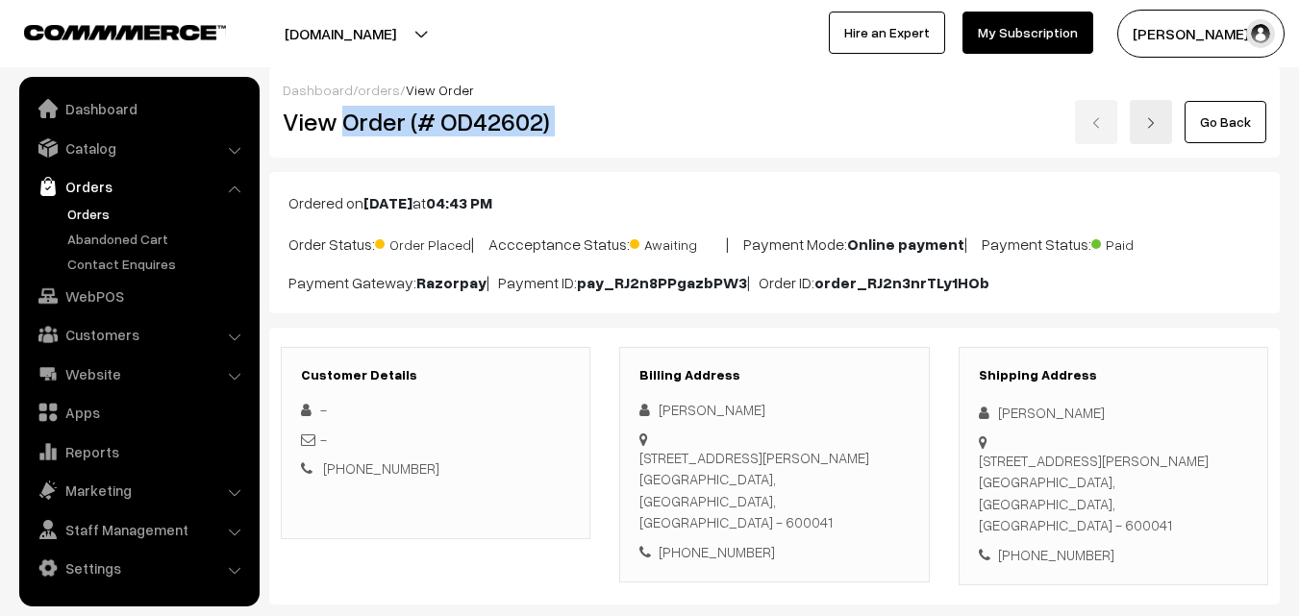
scroll to position [288, 0]
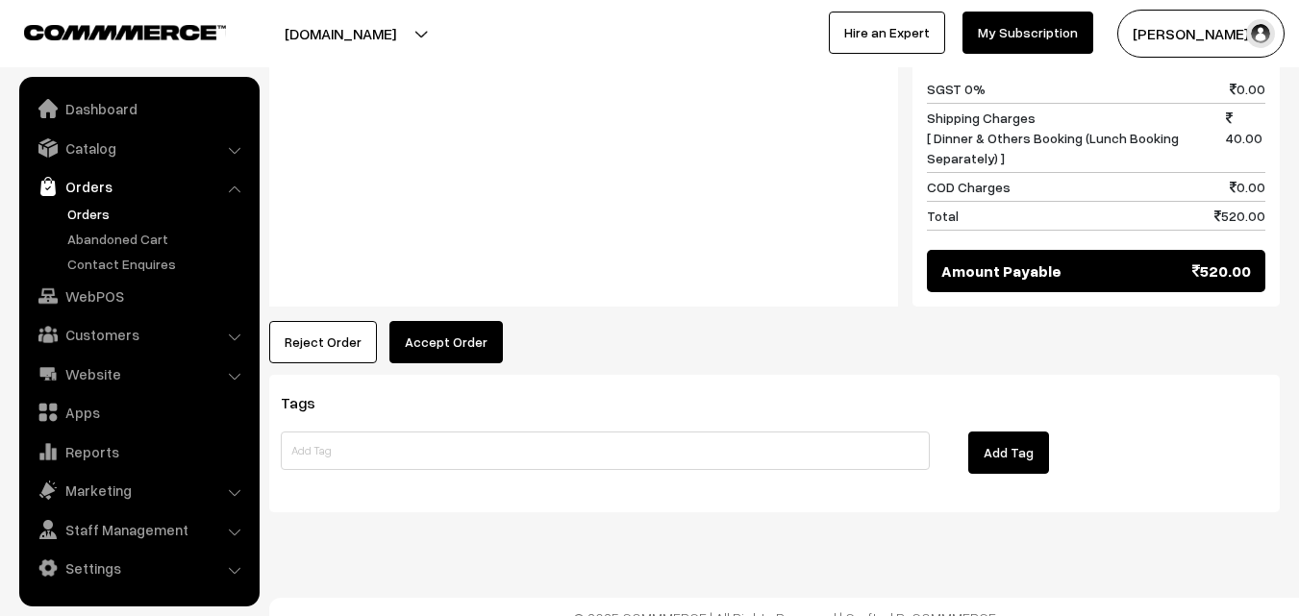
click at [492, 329] on button "Accept Order" at bounding box center [445, 342] width 113 height 42
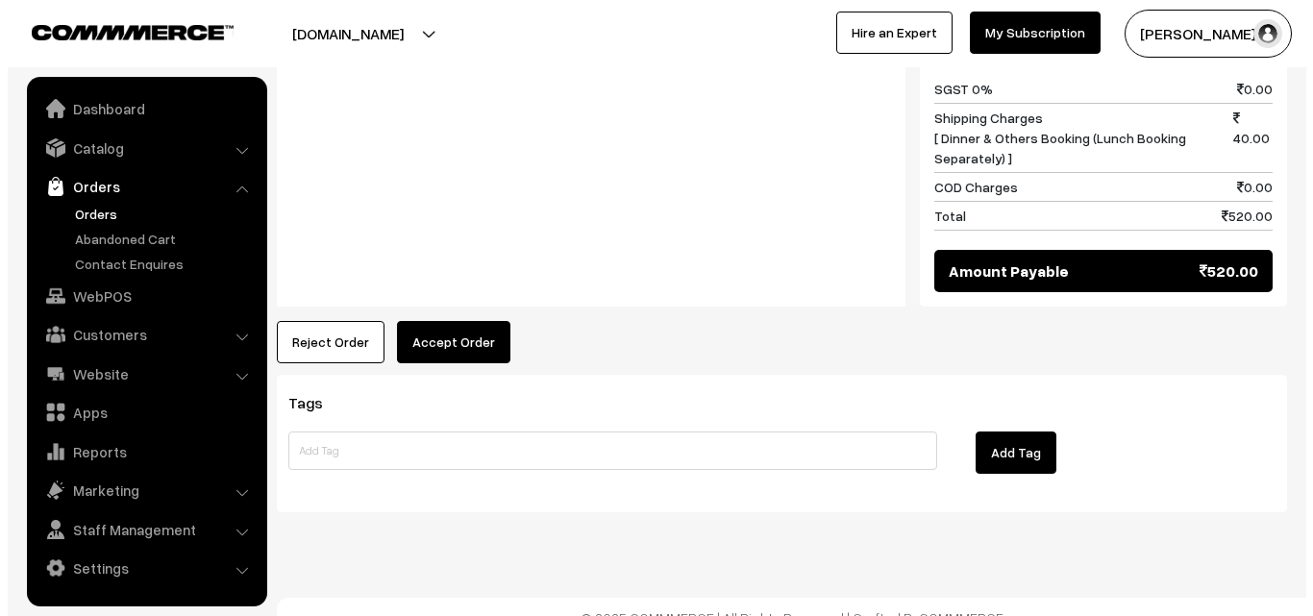
scroll to position [1426, 0]
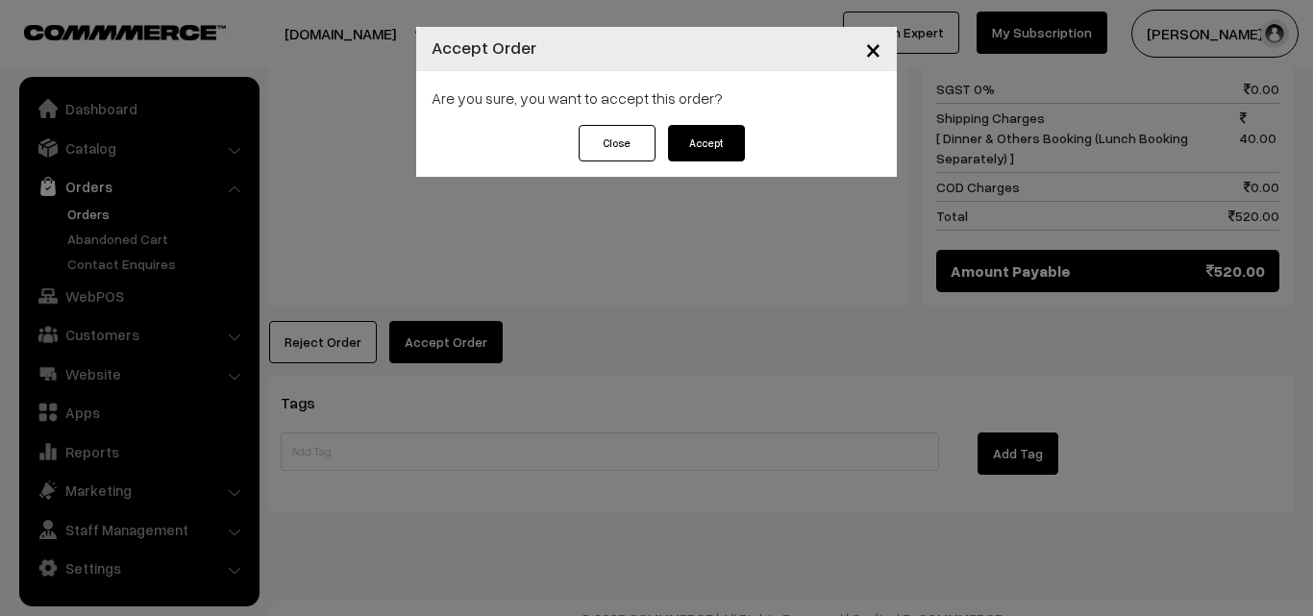
drag, startPoint x: 708, startPoint y: 136, endPoint x: 710, endPoint y: 153, distance: 16.5
click at [709, 136] on button "Accept" at bounding box center [706, 143] width 77 height 37
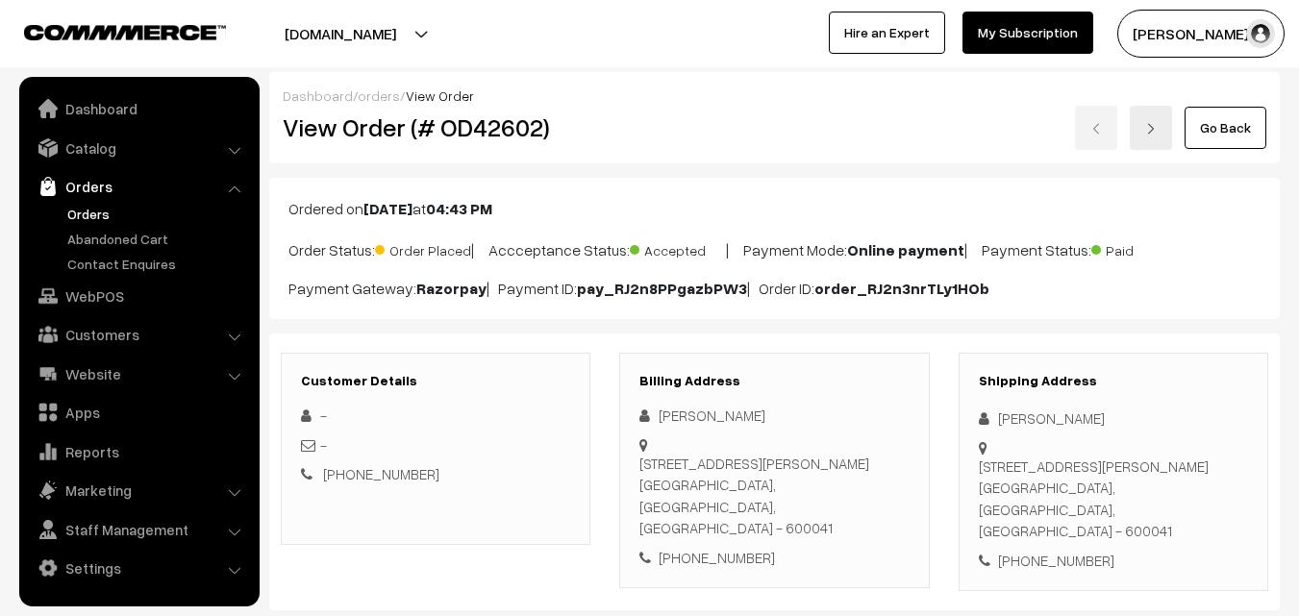
click at [739, 547] on div "[PHONE_NUMBER]" at bounding box center [773, 558] width 269 height 22
click at [739, 547] on div "+91 9444903605" at bounding box center [773, 558] width 269 height 22
copy div "9444903605"
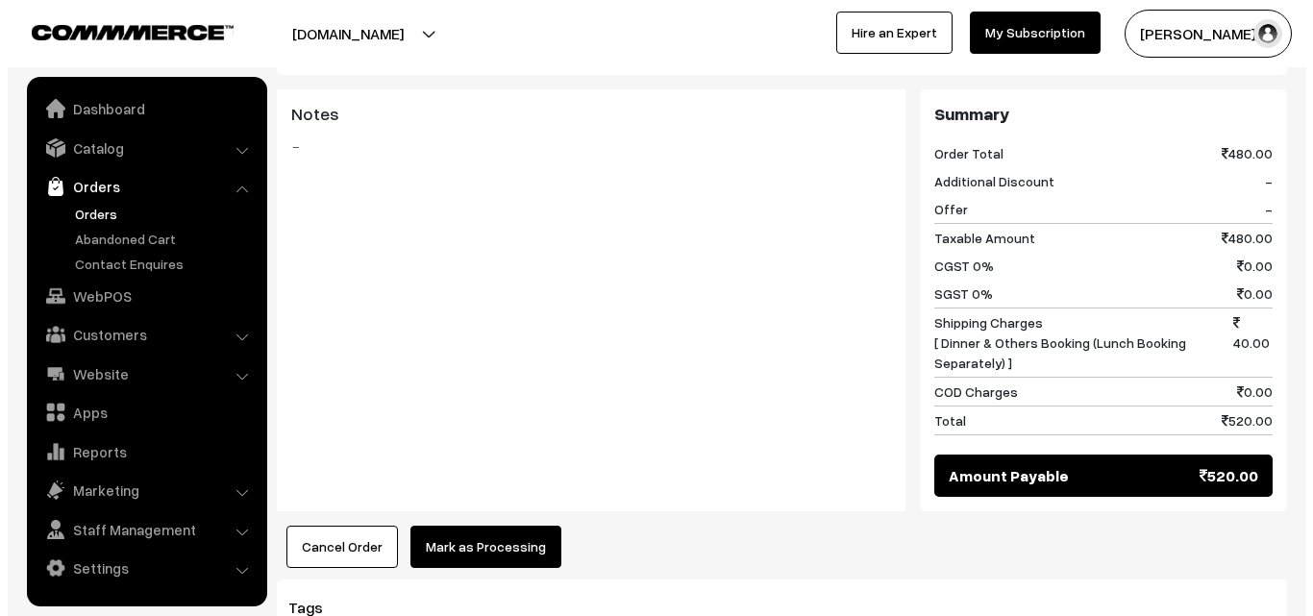
scroll to position [1250, 0]
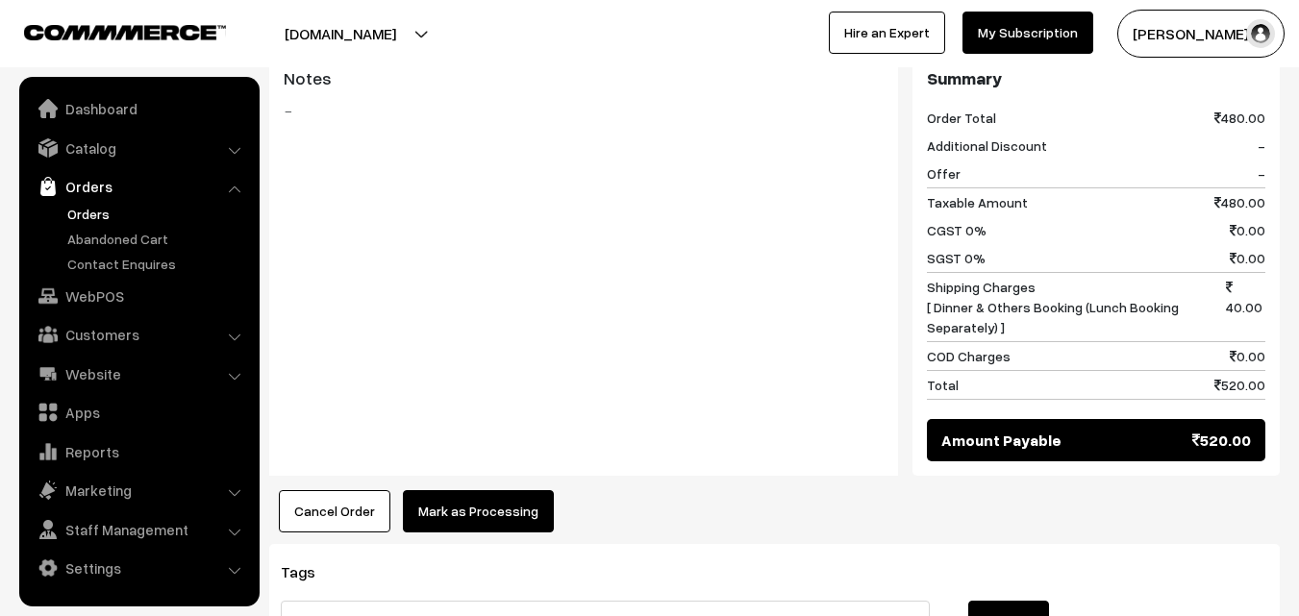
click at [462, 492] on button "Mark as Processing" at bounding box center [478, 511] width 151 height 42
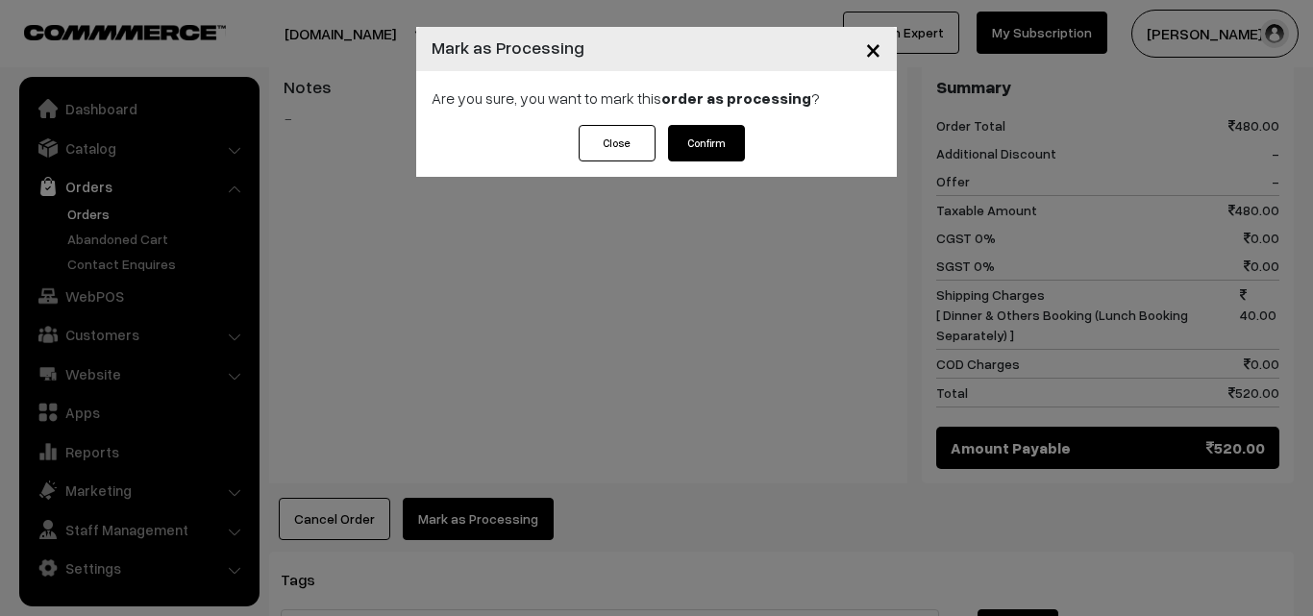
drag, startPoint x: 672, startPoint y: 154, endPoint x: 702, endPoint y: 164, distance: 31.6
click at [674, 153] on button "Confirm" at bounding box center [706, 143] width 77 height 37
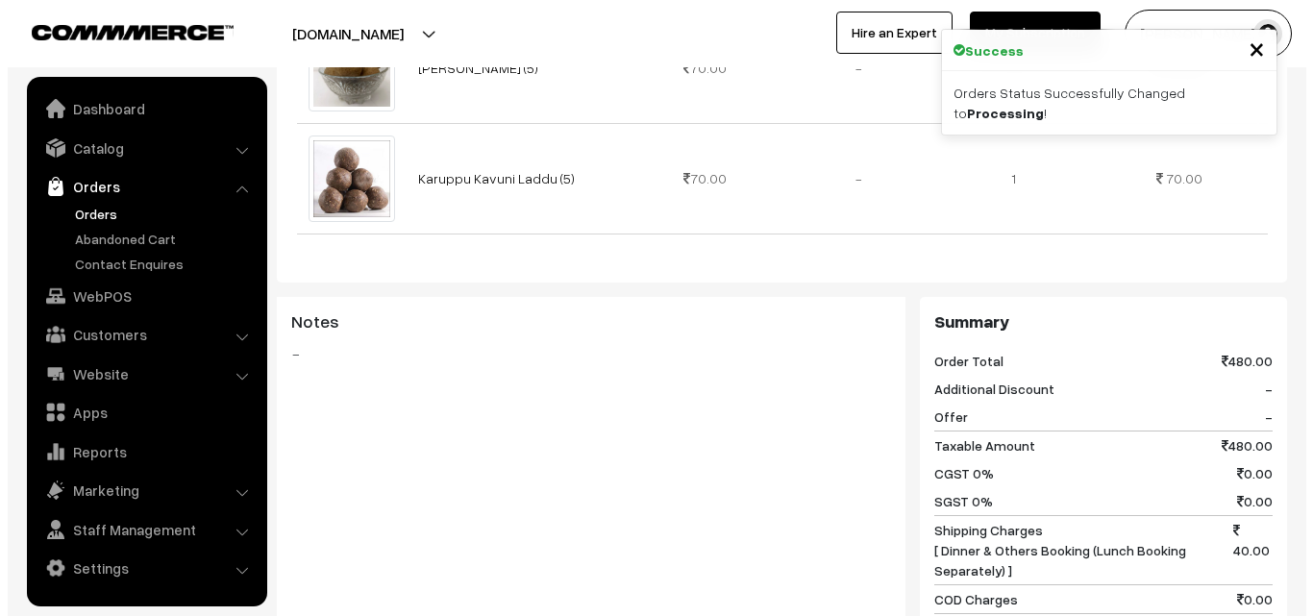
scroll to position [1250, 0]
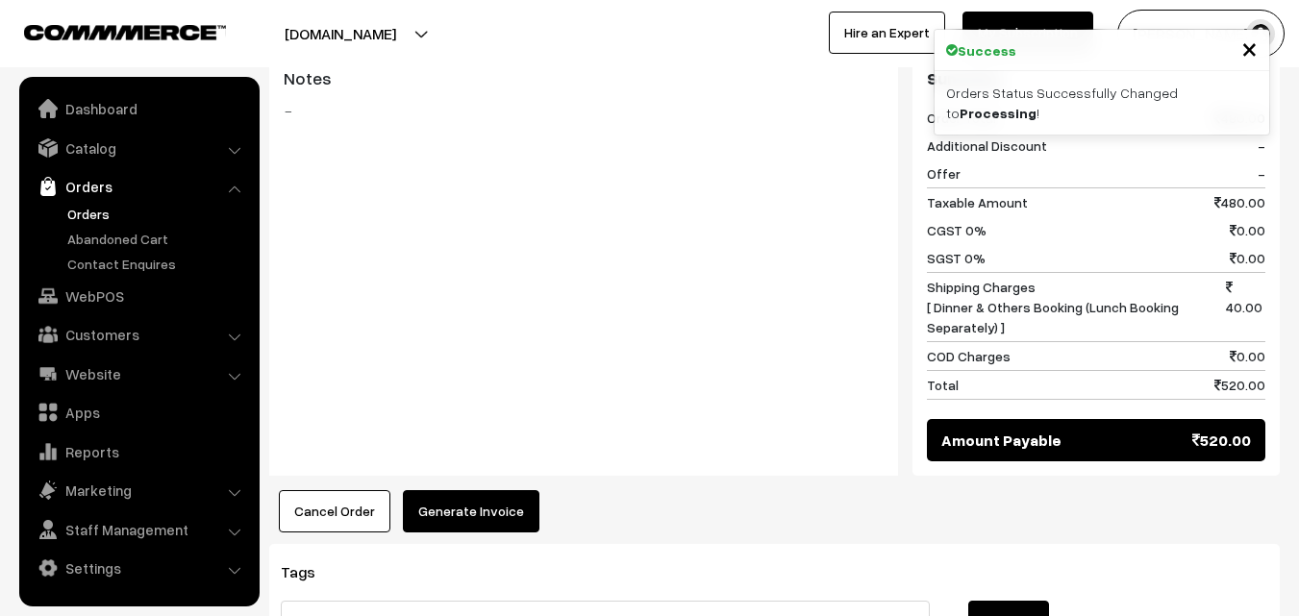
click at [485, 490] on button "Generate Invoice" at bounding box center [471, 511] width 136 height 42
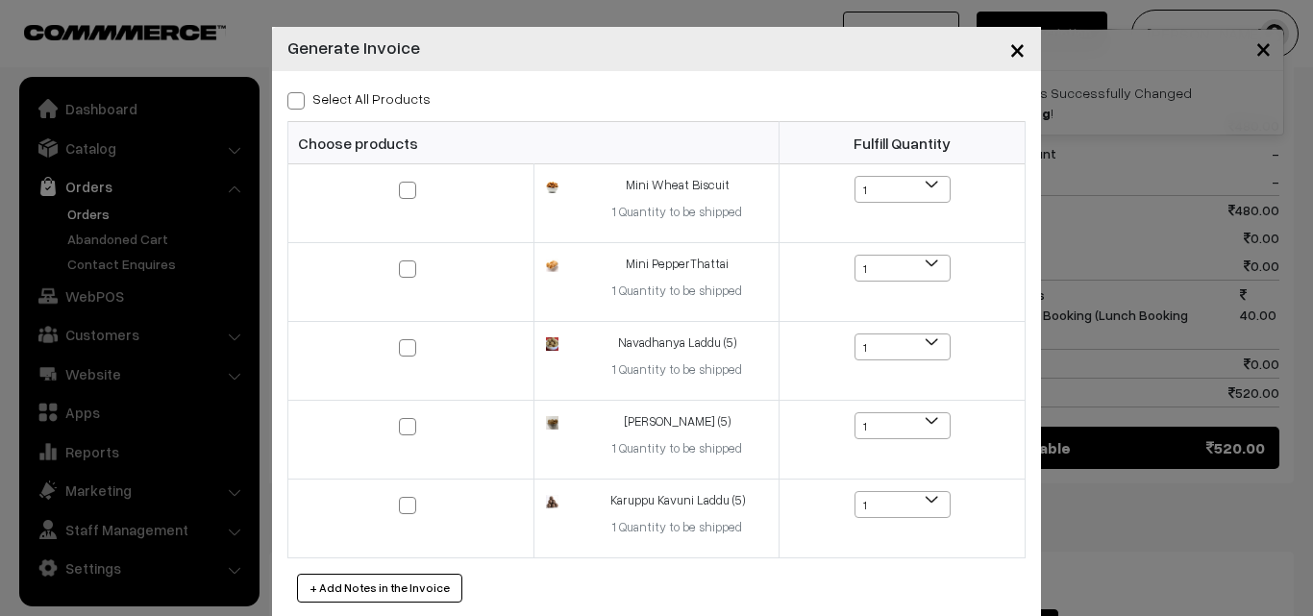
drag, startPoint x: 384, startPoint y: 105, endPoint x: 388, endPoint y: 131, distance: 26.2
click at [384, 103] on label "Select All Products" at bounding box center [358, 98] width 143 height 20
click at [300, 103] on input "Select All Products" at bounding box center [293, 97] width 12 height 12
checkbox input "true"
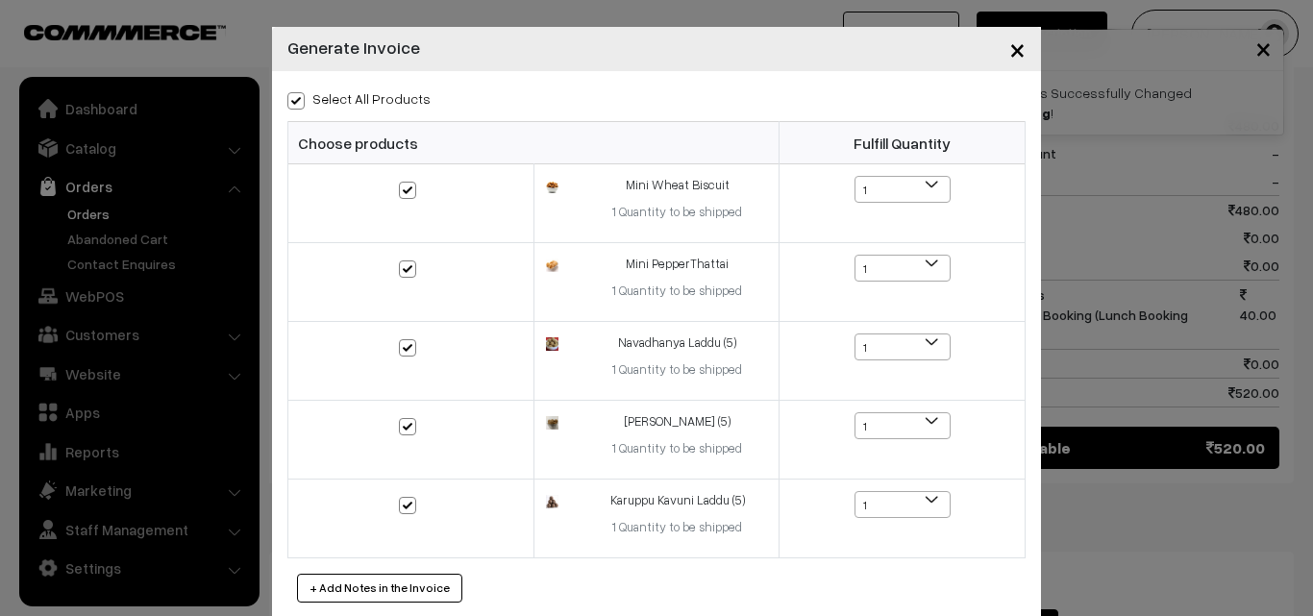
checkbox input "true"
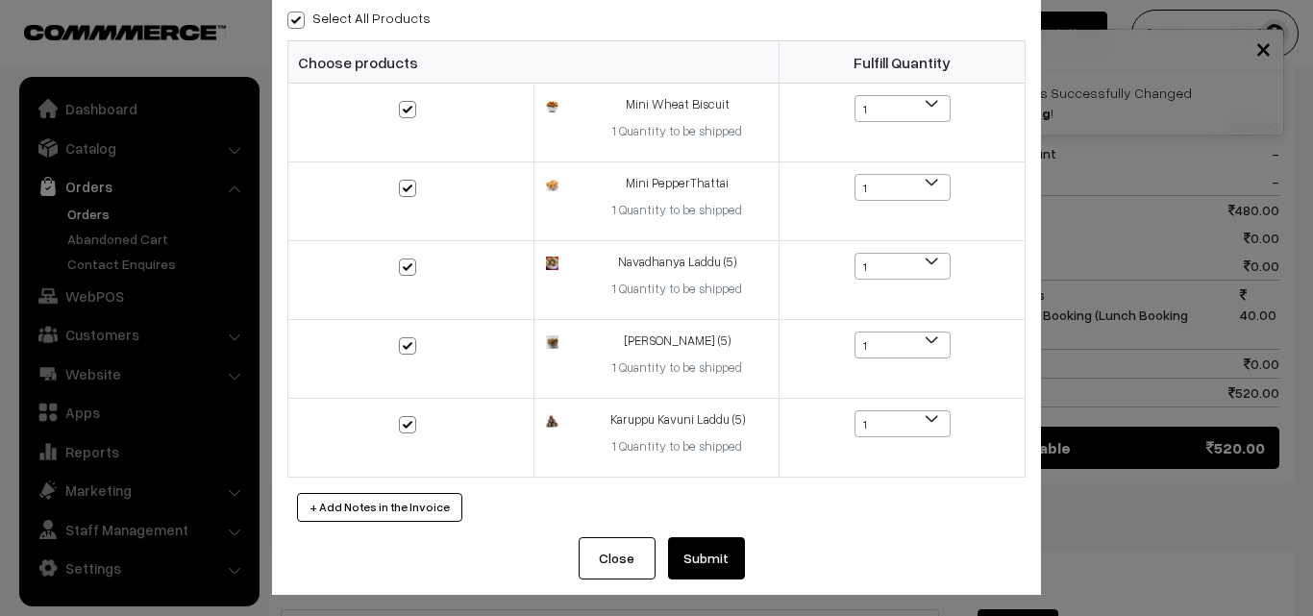
scroll to position [87, 0]
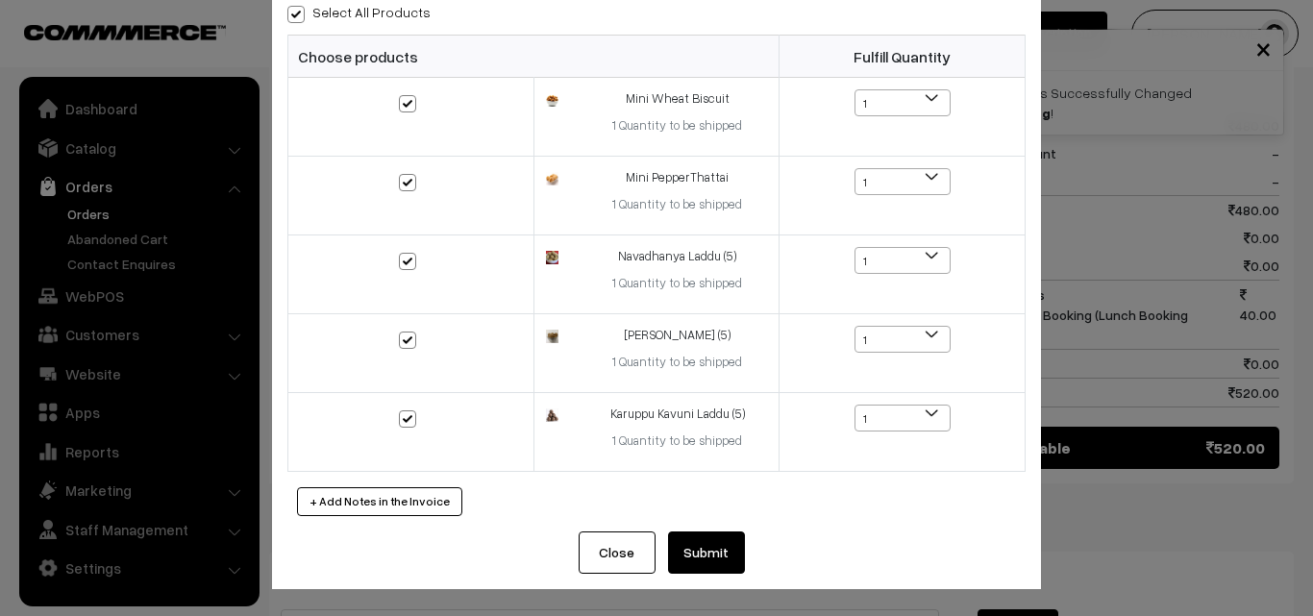
click at [720, 574] on button "Submit" at bounding box center [706, 553] width 77 height 42
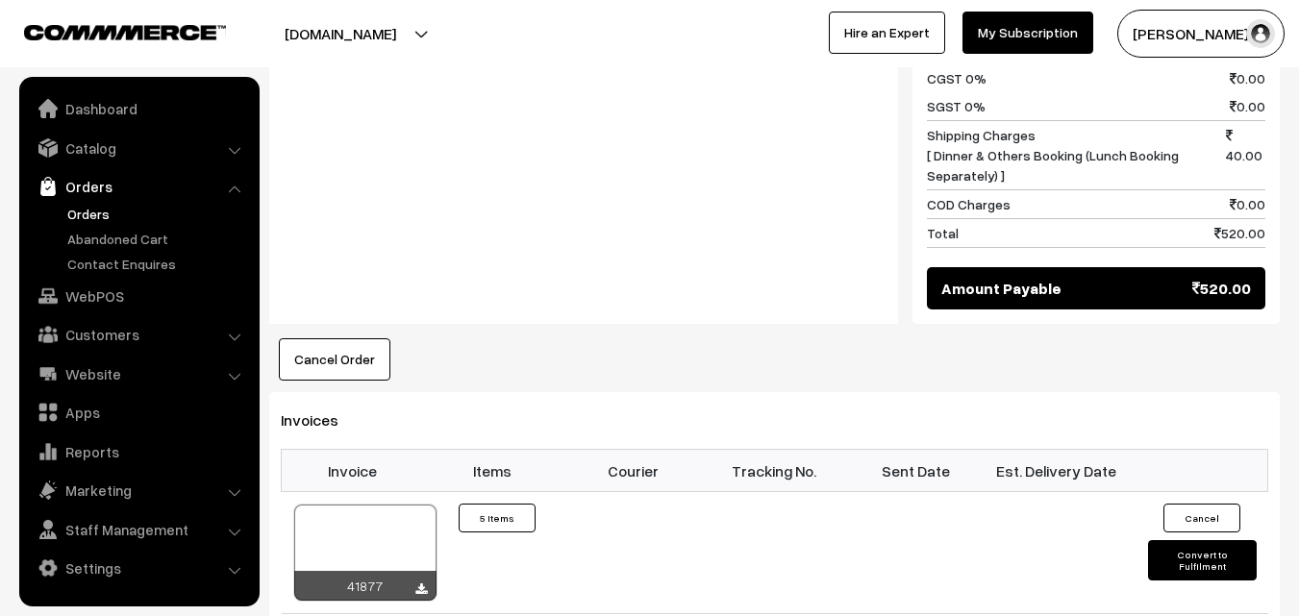
scroll to position [1730, 0]
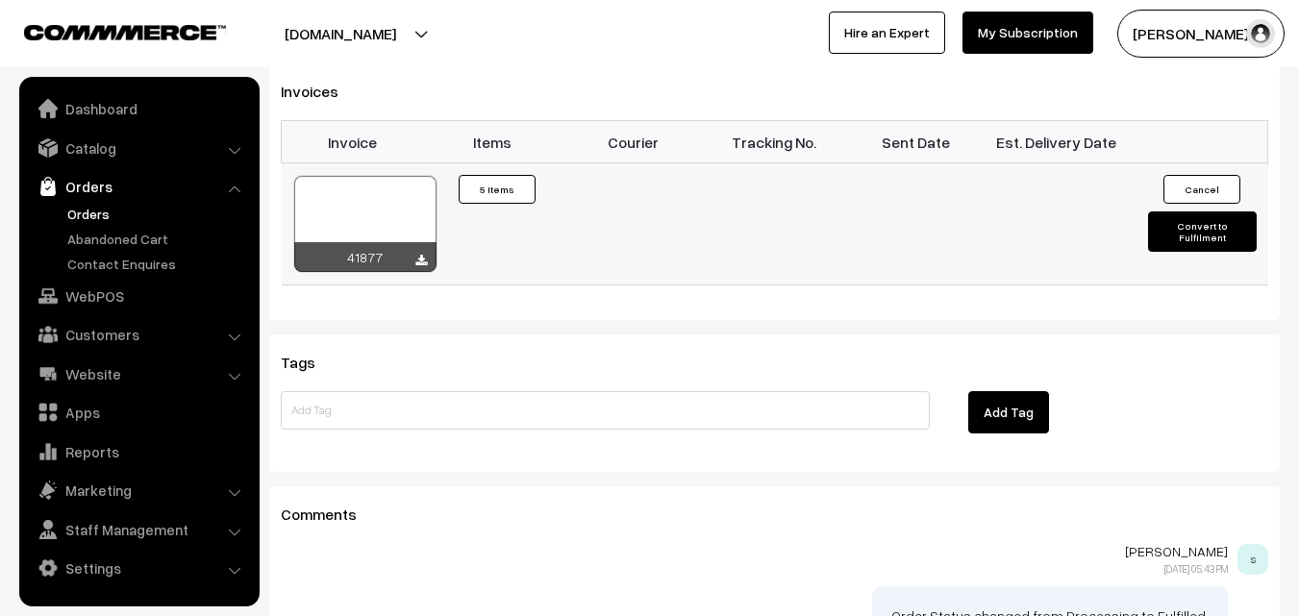
click at [382, 163] on td "41877" at bounding box center [352, 224] width 141 height 122
click at [375, 197] on div at bounding box center [365, 224] width 142 height 96
click at [90, 210] on link "Orders" at bounding box center [157, 214] width 190 height 20
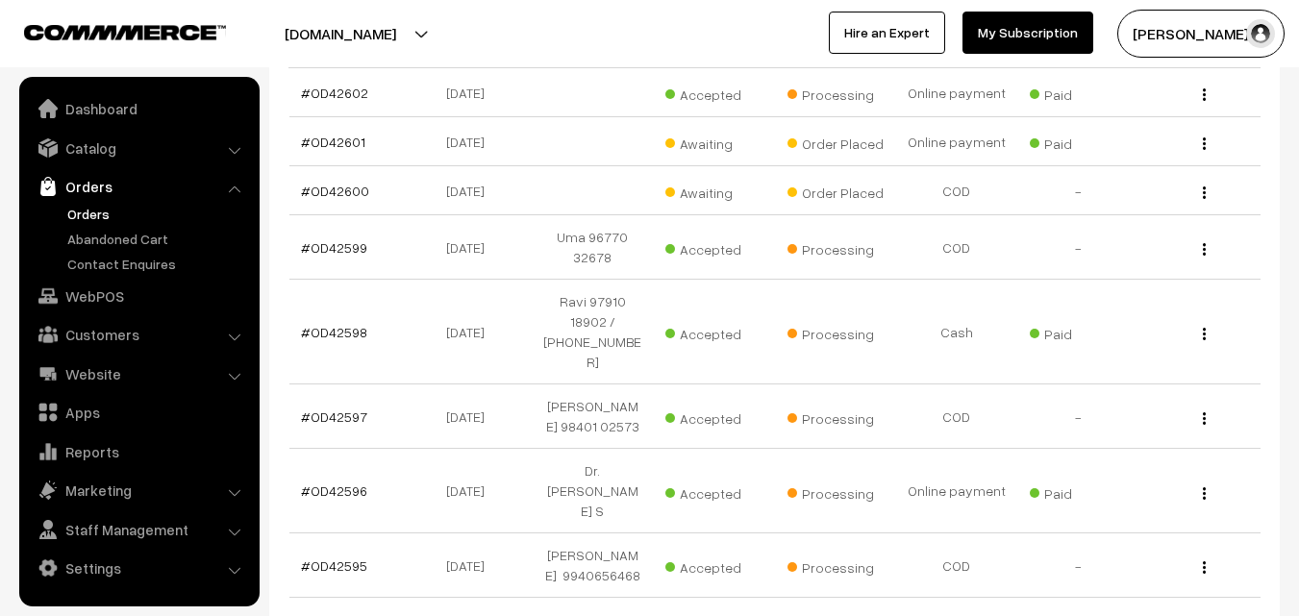
scroll to position [384, 0]
click at [317, 151] on td "#OD42601" at bounding box center [349, 140] width 121 height 49
click at [330, 133] on link "#OD42601" at bounding box center [333, 141] width 64 height 16
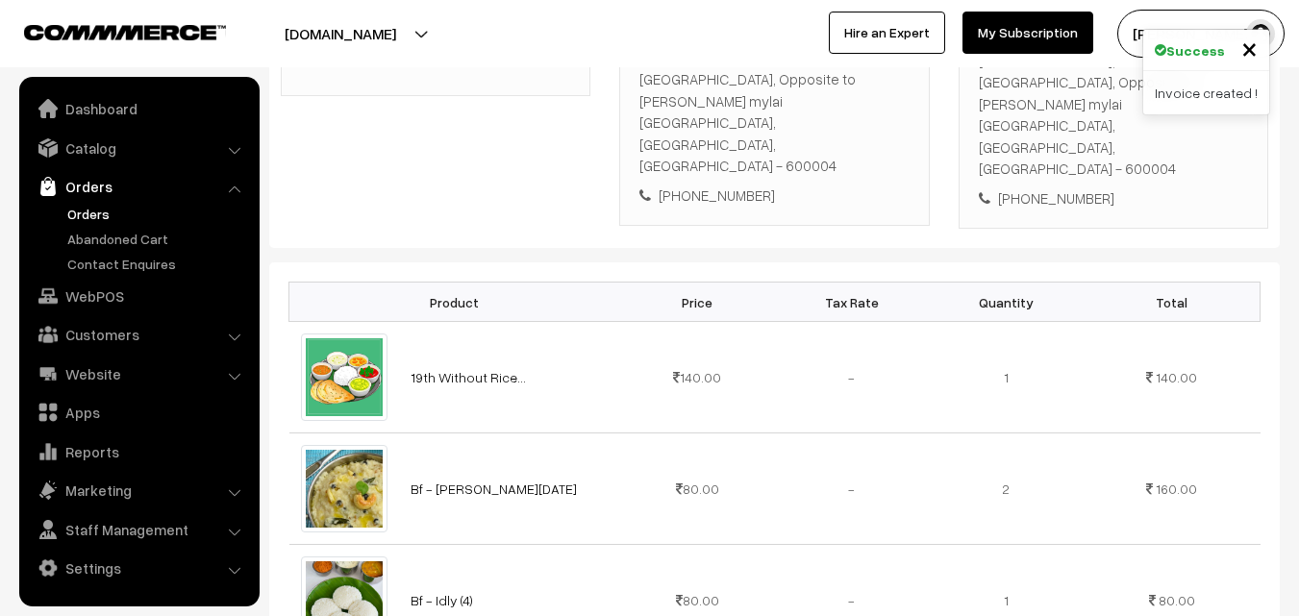
scroll to position [288, 0]
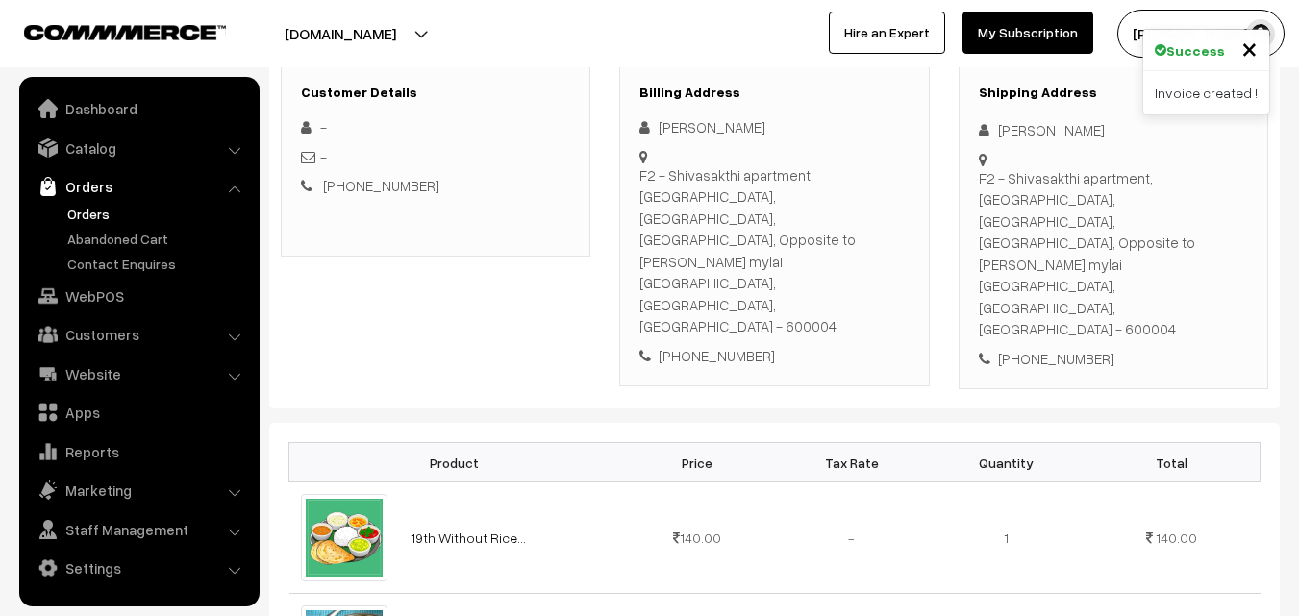
click at [681, 345] on div "+91 9731533227" at bounding box center [773, 356] width 269 height 22
copy div "9731533227"
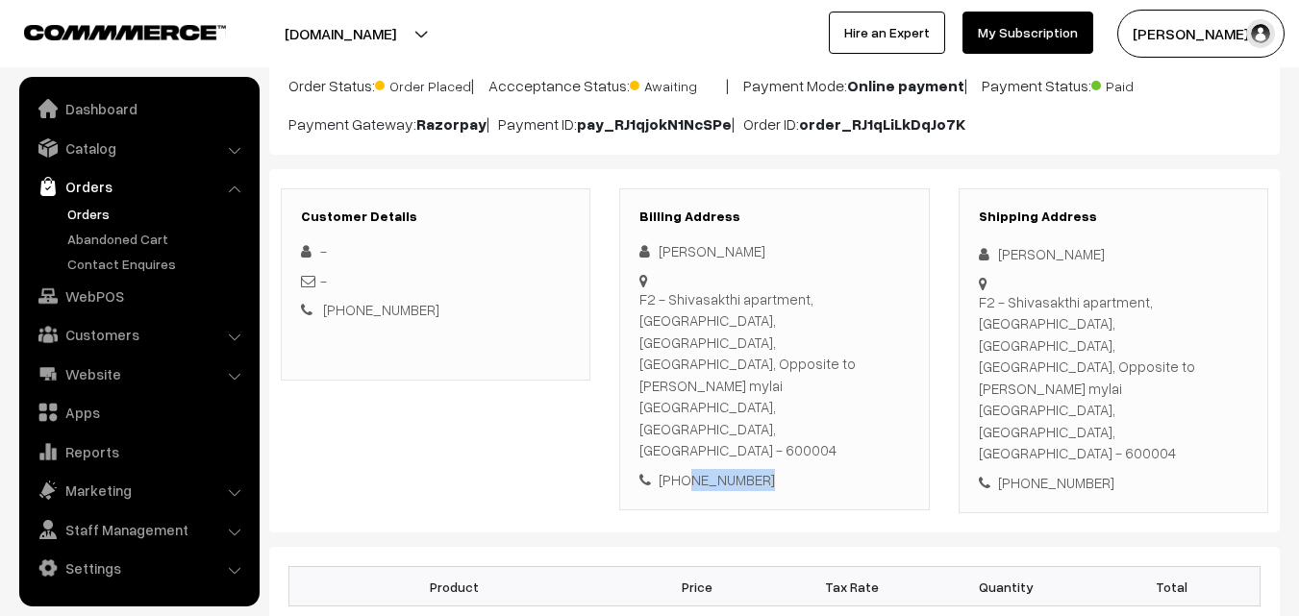
scroll to position [0, 0]
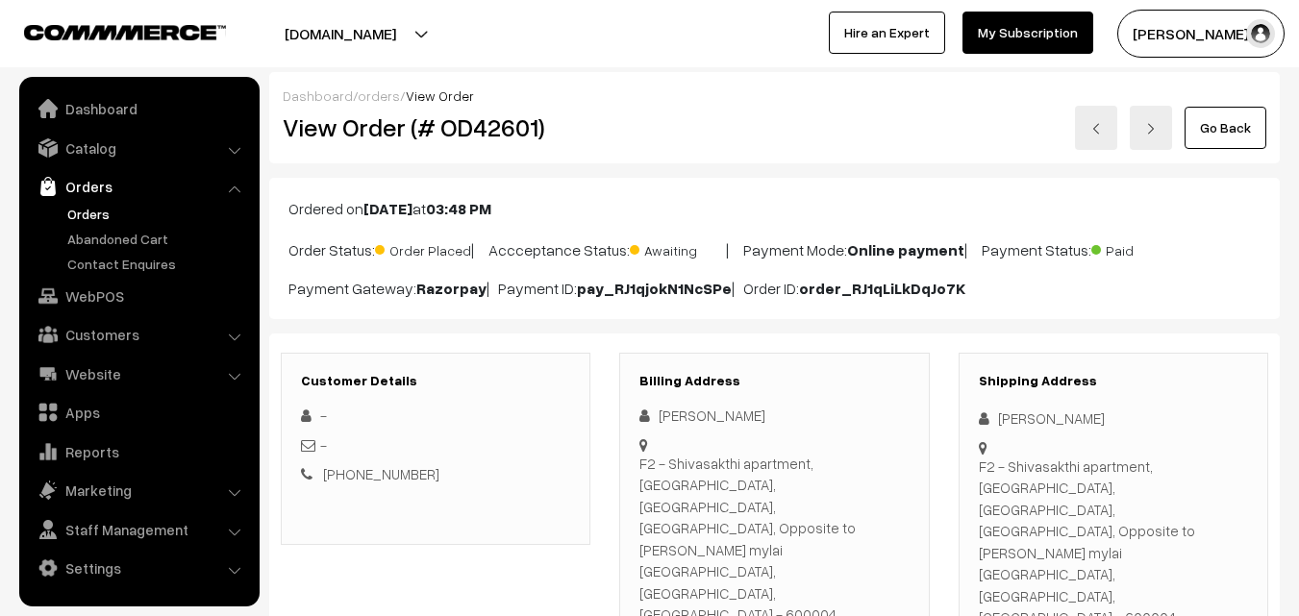
click at [448, 127] on h2 "View Order (# OD42601)" at bounding box center [437, 127] width 309 height 30
copy h2 "OD42601"
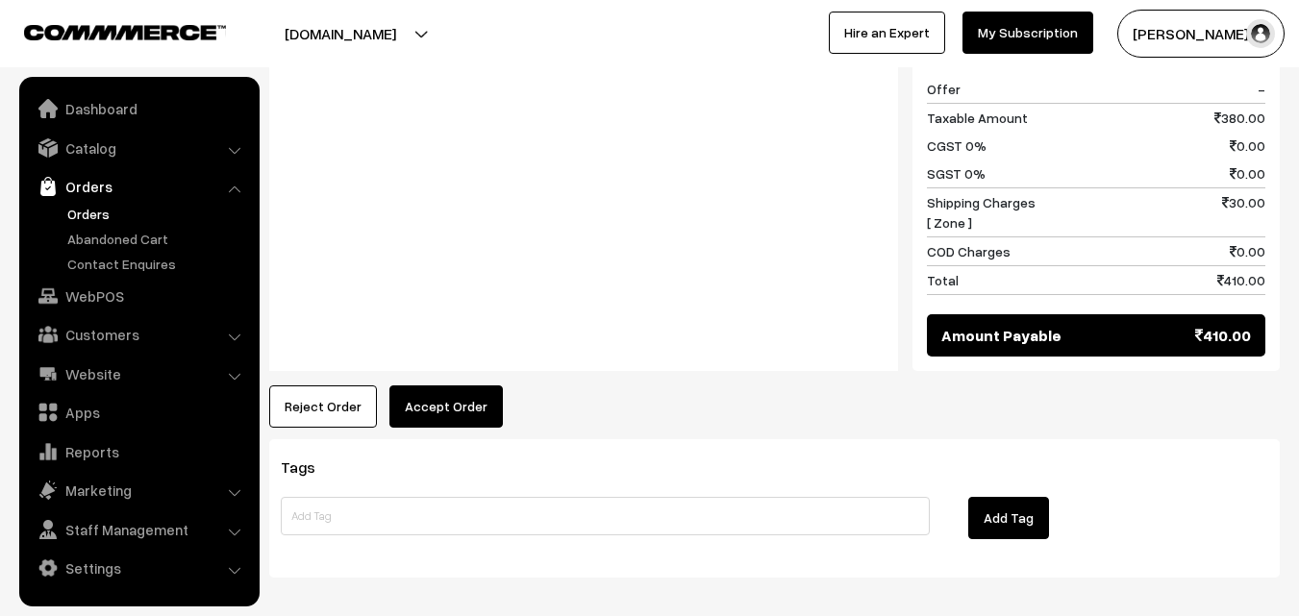
drag, startPoint x: 471, startPoint y: 294, endPoint x: 471, endPoint y: 320, distance: 26.0
click at [473, 385] on button "Accept Order" at bounding box center [445, 406] width 113 height 42
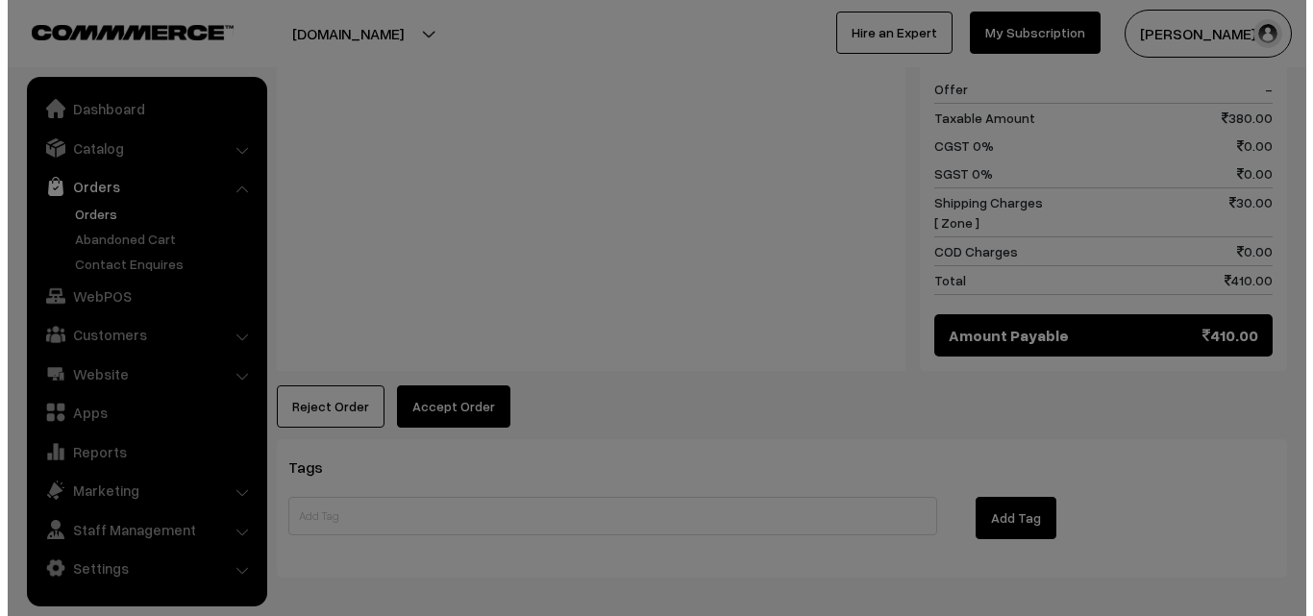
scroll to position [1202, 0]
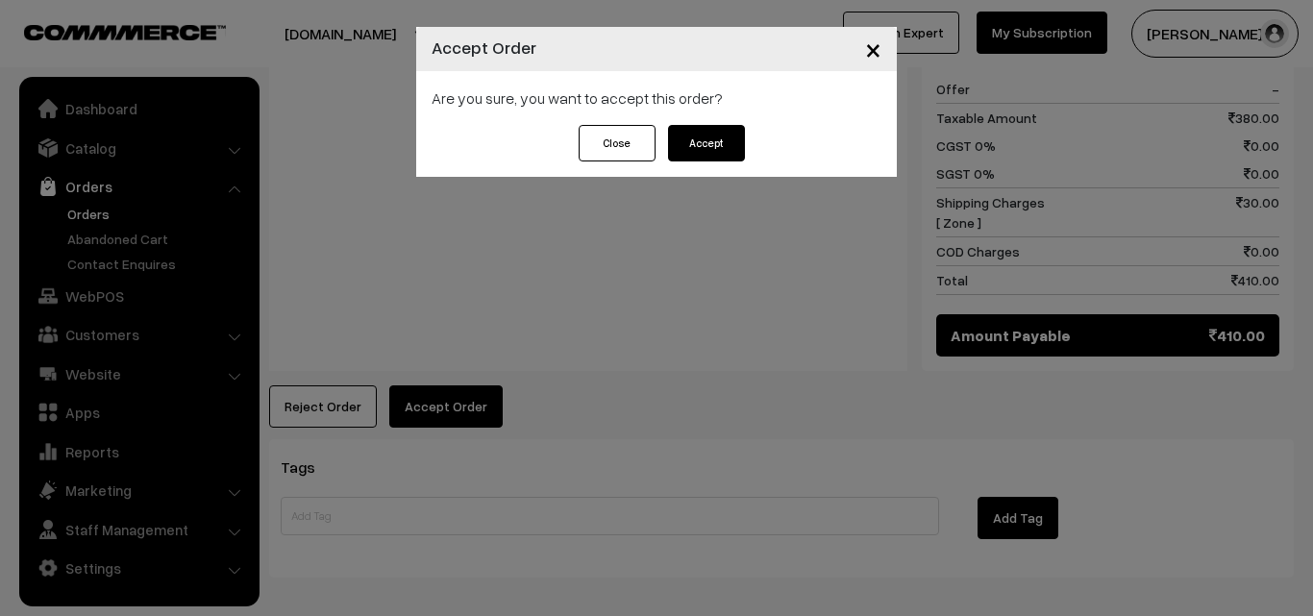
click at [698, 142] on button "Accept" at bounding box center [706, 143] width 77 height 37
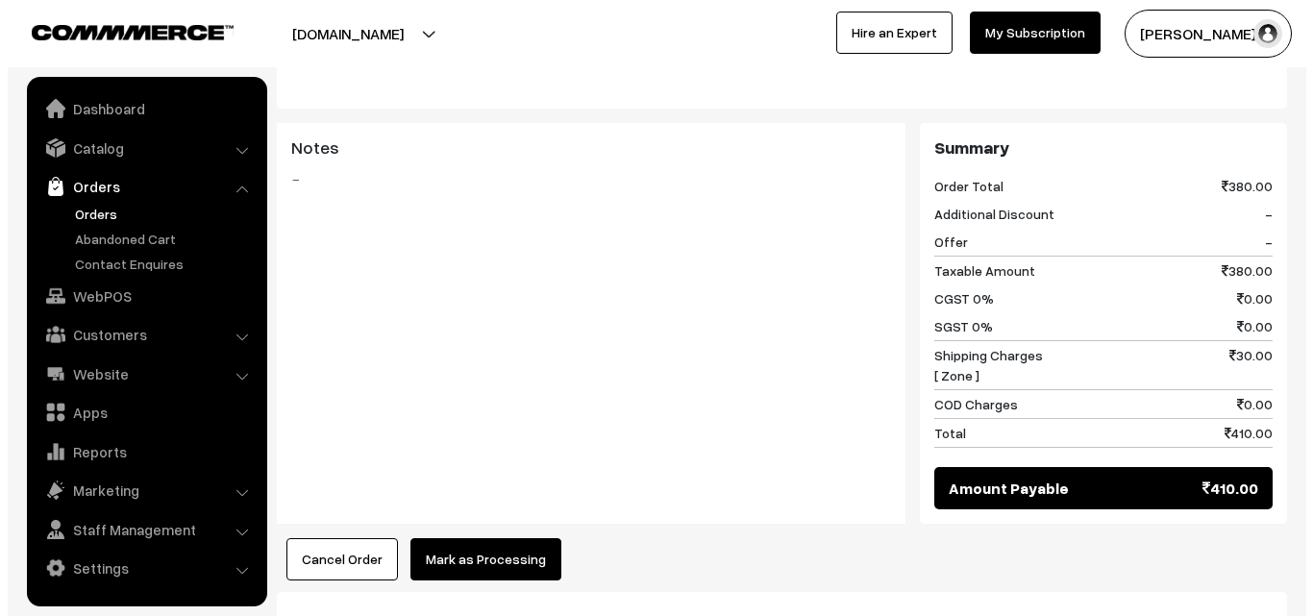
scroll to position [1057, 0]
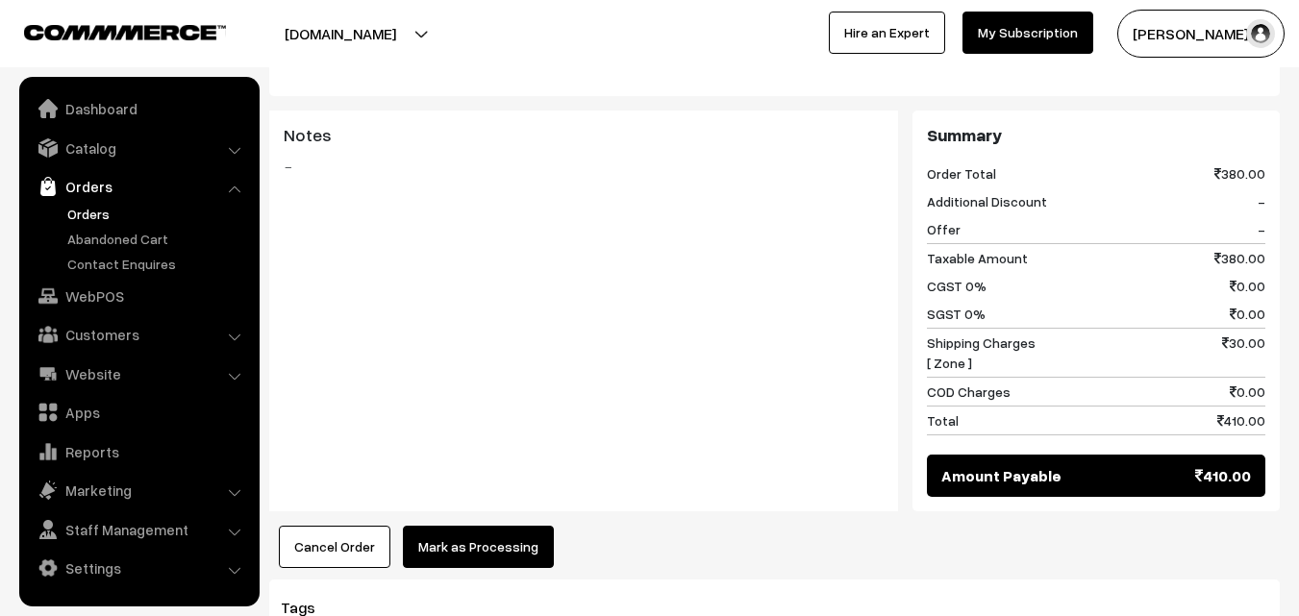
click at [461, 526] on button "Mark as Processing" at bounding box center [478, 547] width 151 height 42
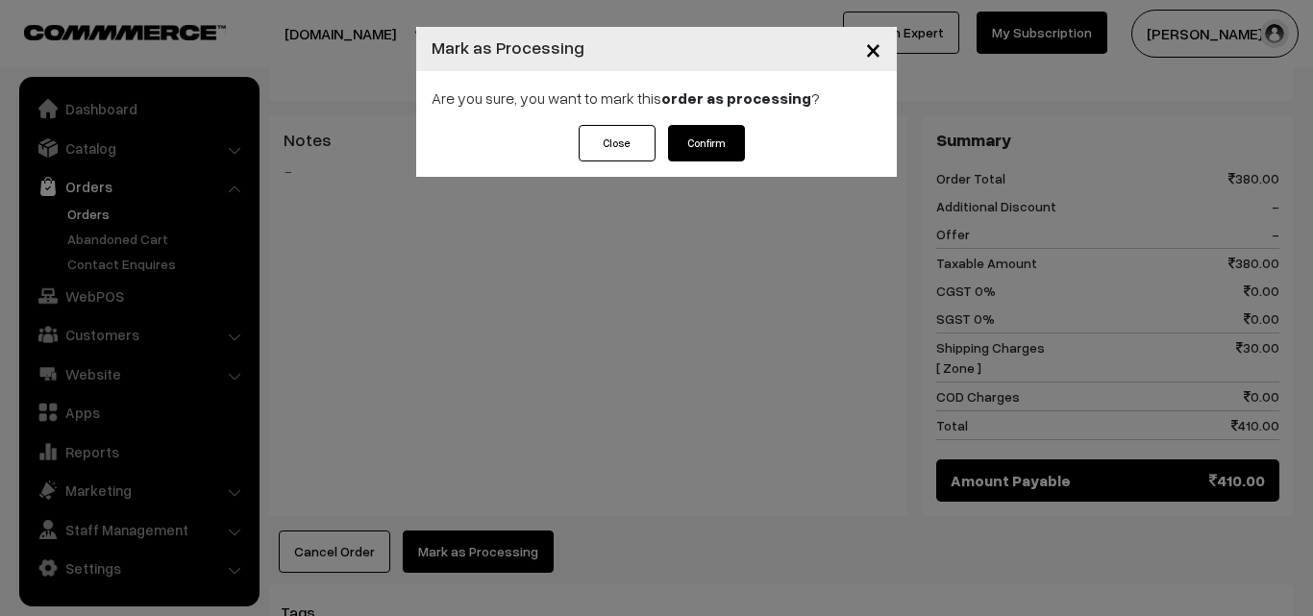
click at [721, 143] on button "Confirm" at bounding box center [706, 143] width 77 height 37
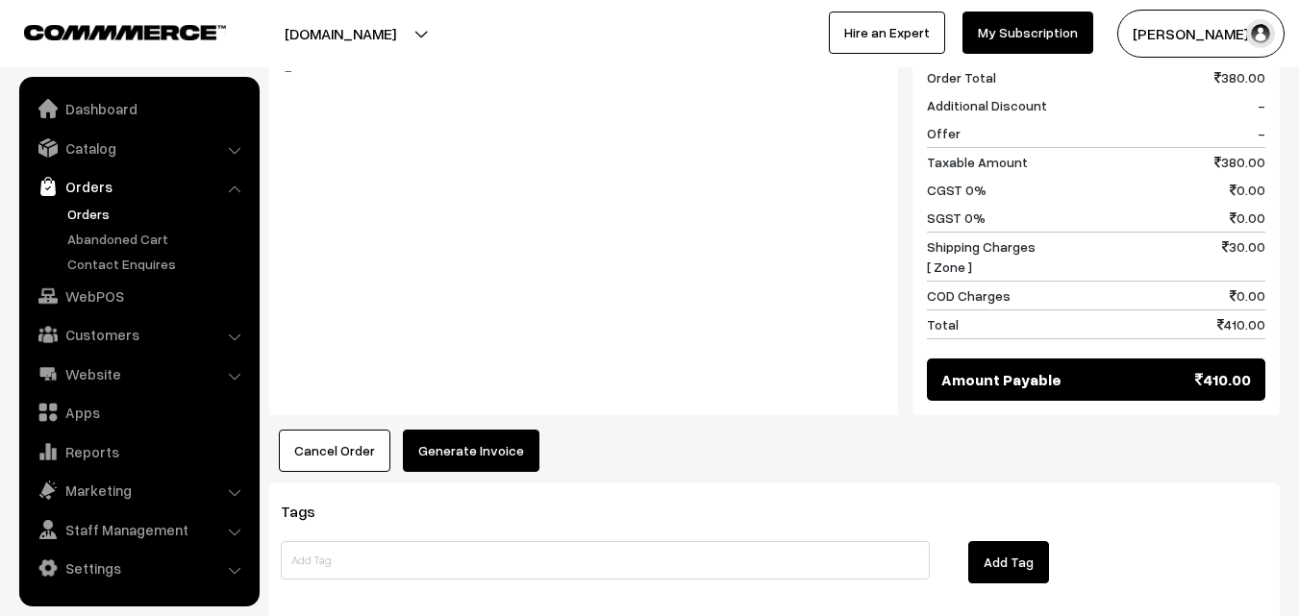
click at [468, 430] on button "Generate Invoice" at bounding box center [471, 451] width 136 height 42
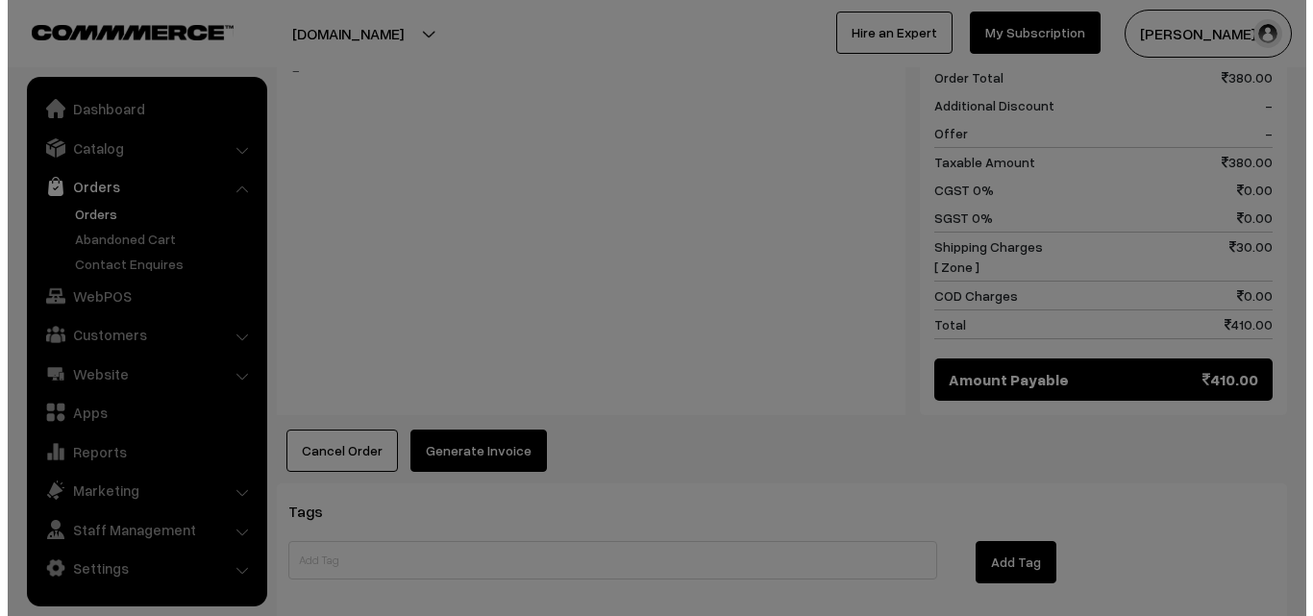
scroll to position [1158, 0]
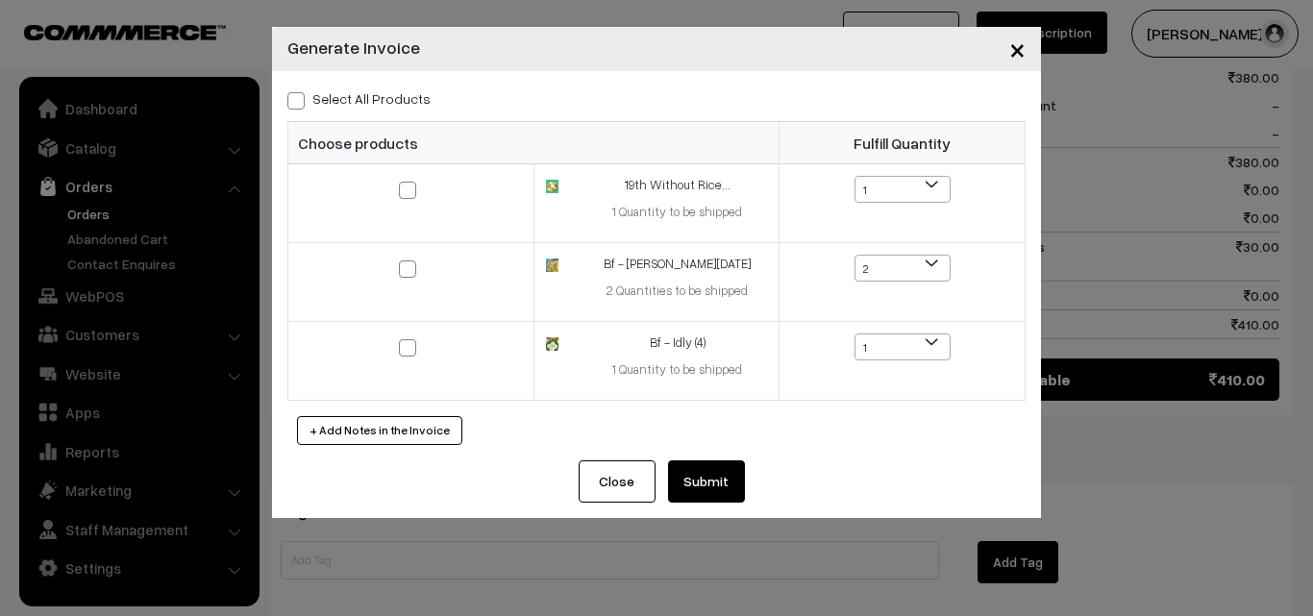
click at [381, 100] on label "Select All Products" at bounding box center [358, 98] width 143 height 20
click at [300, 100] on input "Select All Products" at bounding box center [293, 97] width 12 height 12
checkbox input "true"
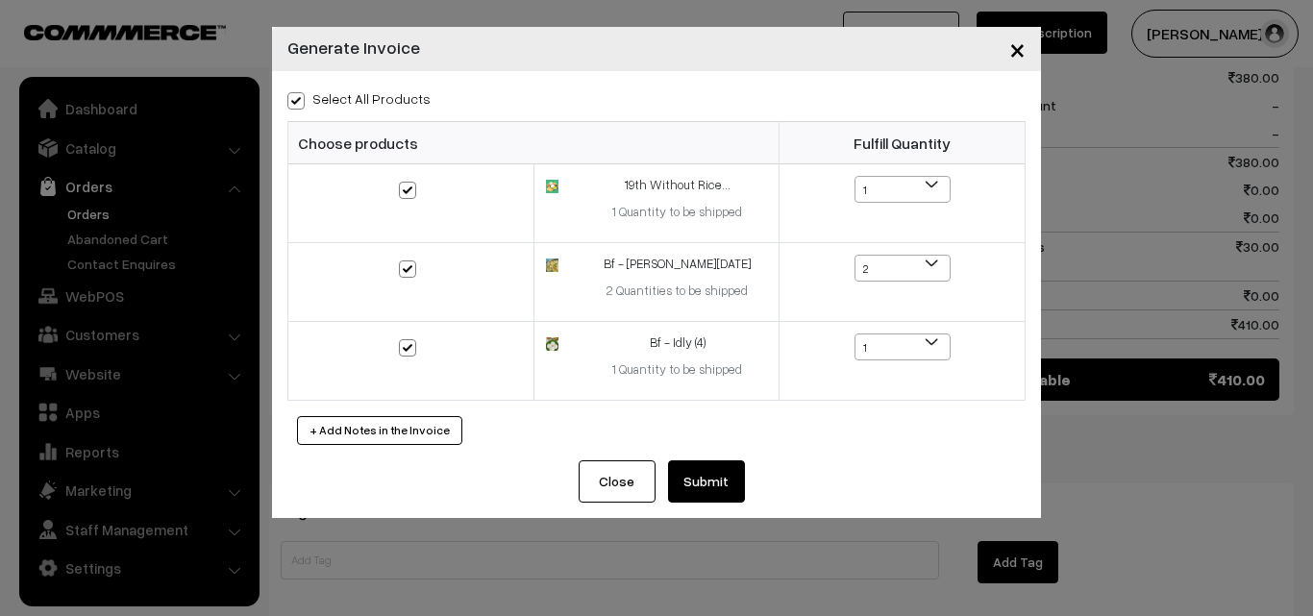
checkbox input "true"
click at [718, 483] on button "Submit" at bounding box center [706, 481] width 77 height 42
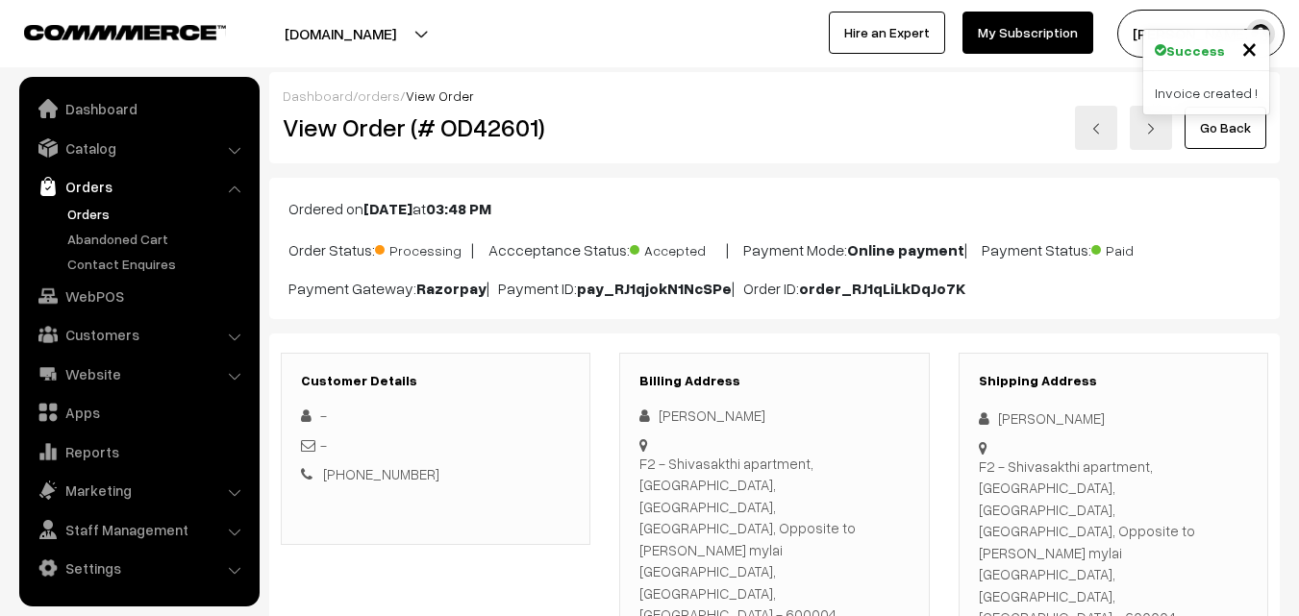
scroll to position [1153, 0]
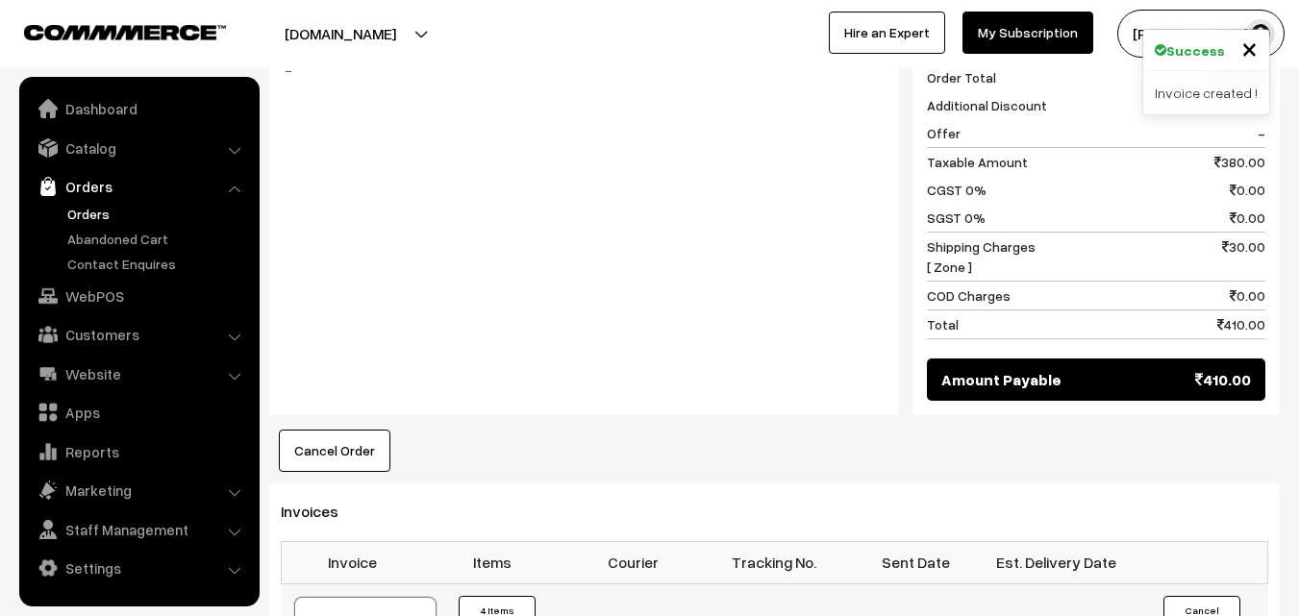
drag, startPoint x: 367, startPoint y: 578, endPoint x: 375, endPoint y: 545, distance: 33.6
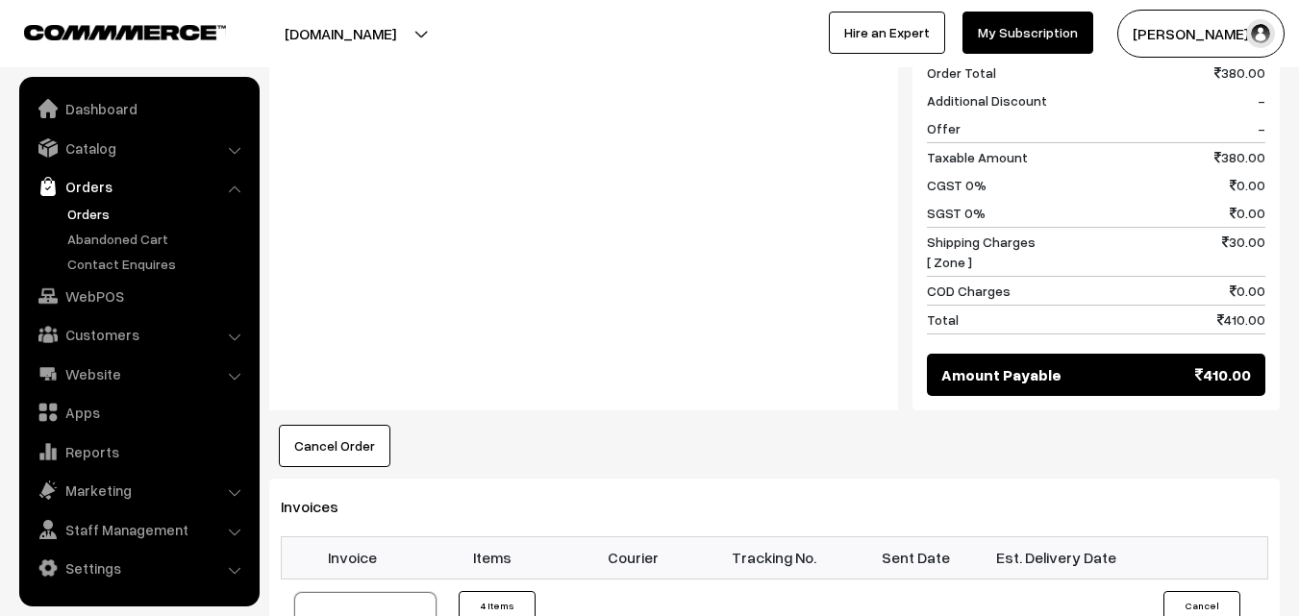
click at [112, 211] on link "Orders" at bounding box center [157, 214] width 190 height 20
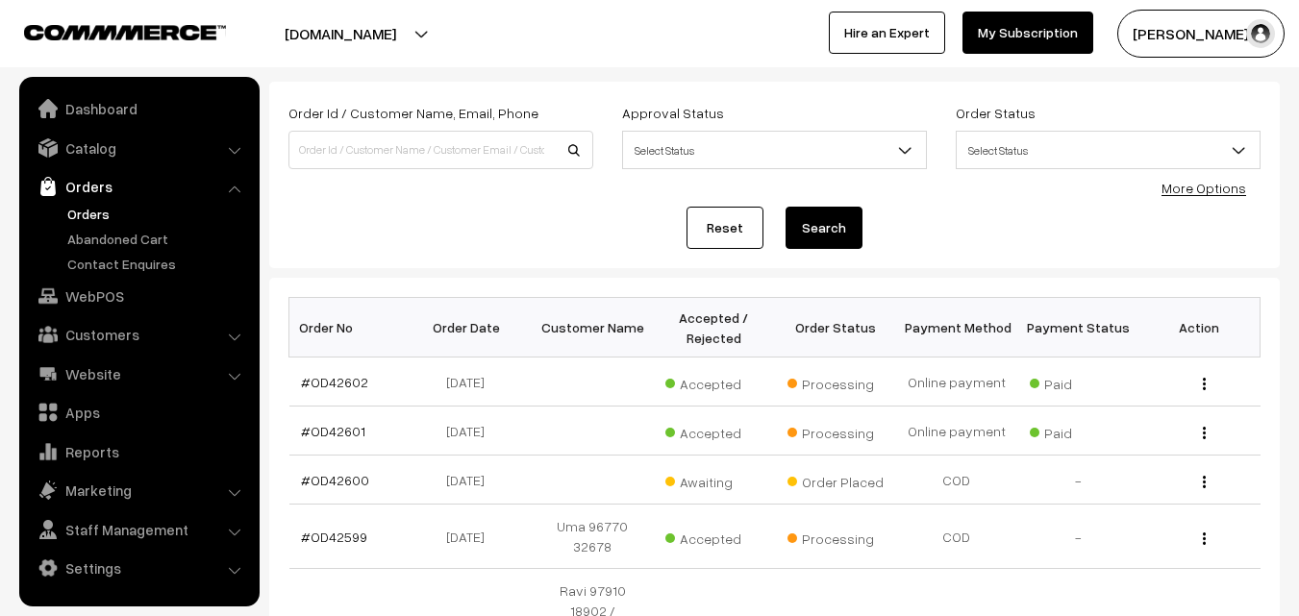
scroll to position [96, 0]
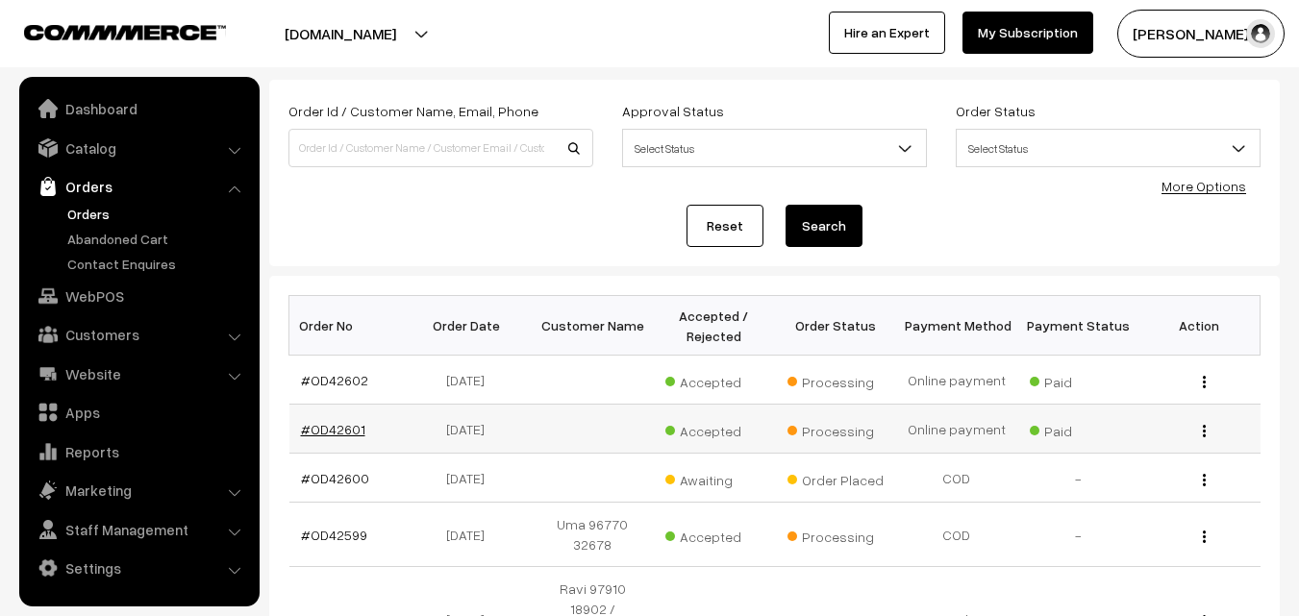
click at [343, 433] on link "#OD42601" at bounding box center [333, 429] width 64 height 16
click at [351, 475] on link "#OD42600" at bounding box center [335, 478] width 68 height 16
click at [344, 488] on td "#OD42600" at bounding box center [349, 478] width 121 height 49
click at [344, 483] on link "#OD42600" at bounding box center [335, 478] width 68 height 16
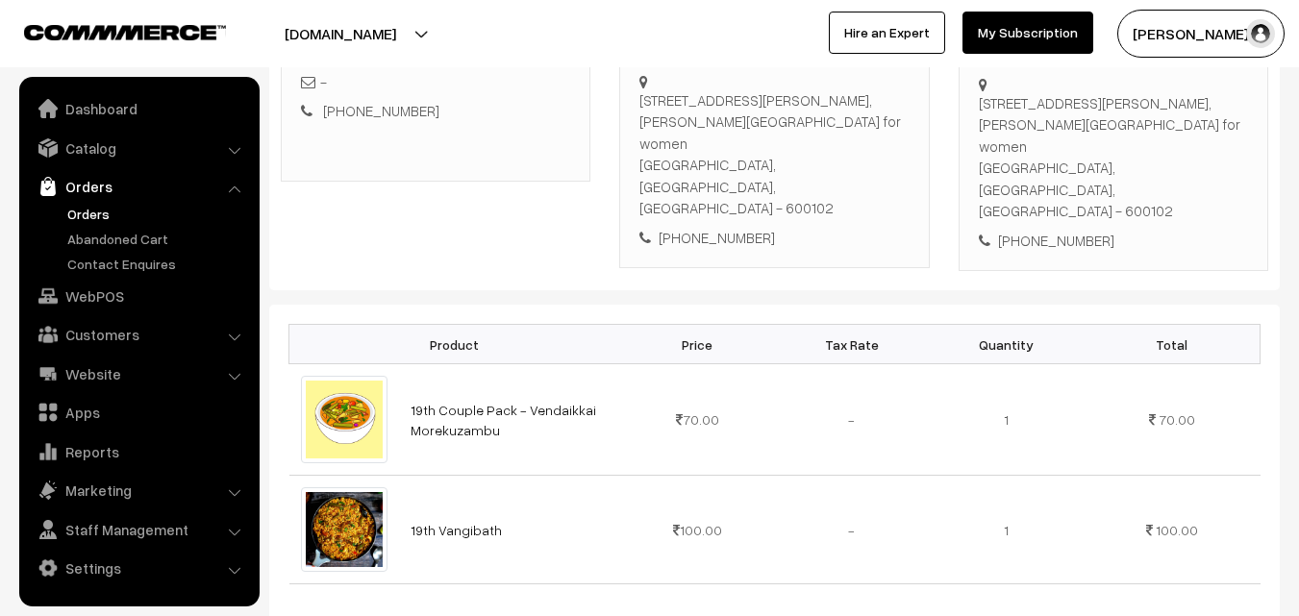
scroll to position [192, 0]
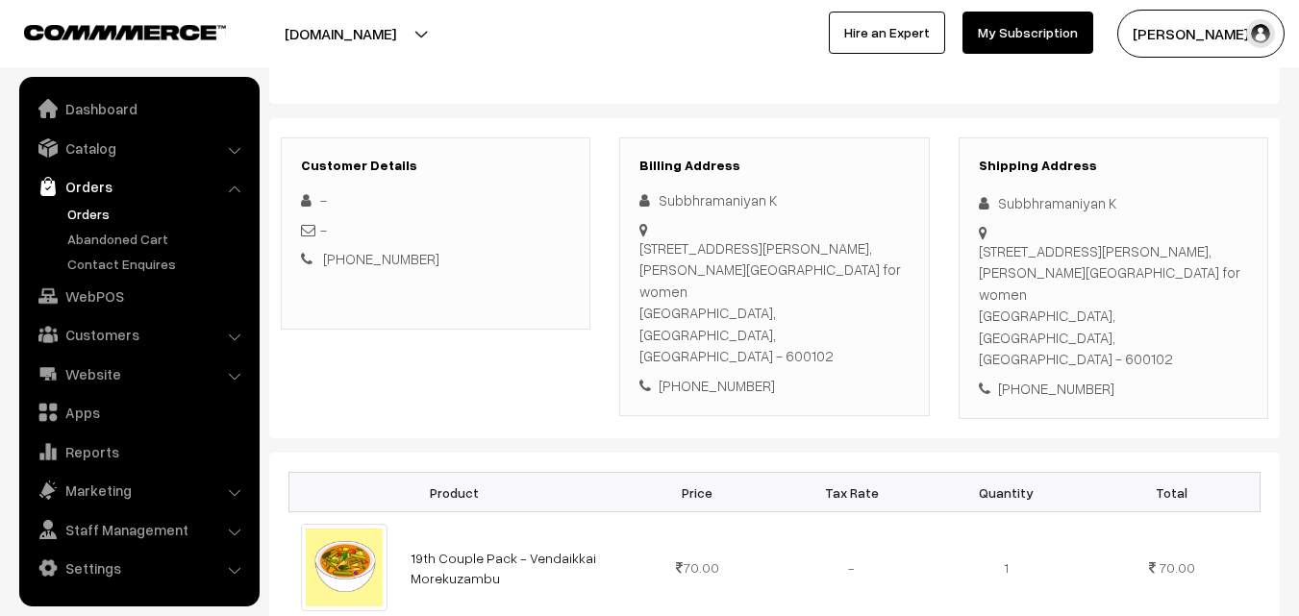
click at [716, 375] on div "[PHONE_NUMBER]" at bounding box center [773, 386] width 269 height 22
copy div "7904037231"
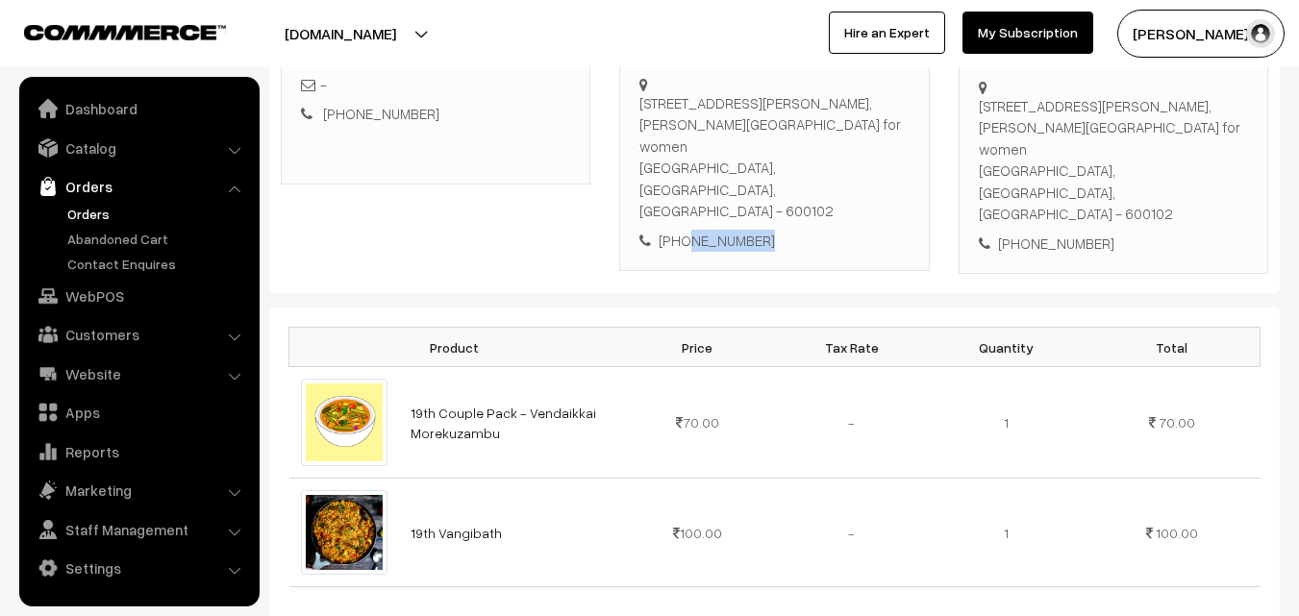
scroll to position [96, 0]
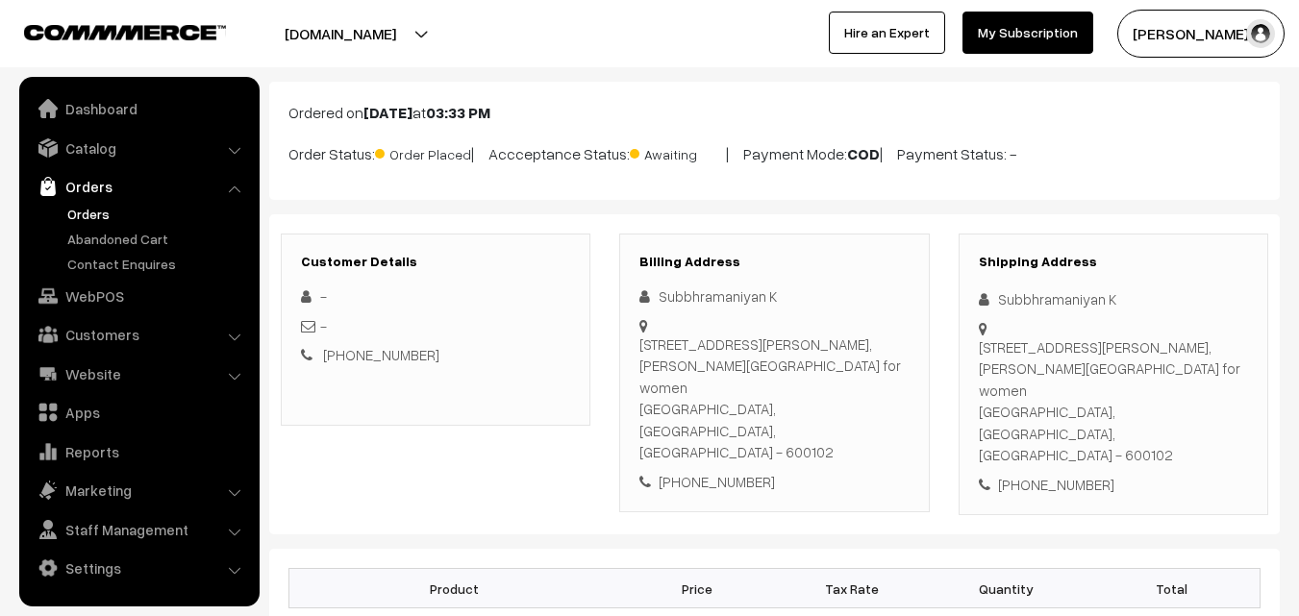
click at [706, 359] on div "[STREET_ADDRESS][PERSON_NAME][PERSON_NAME]" at bounding box center [773, 399] width 269 height 130
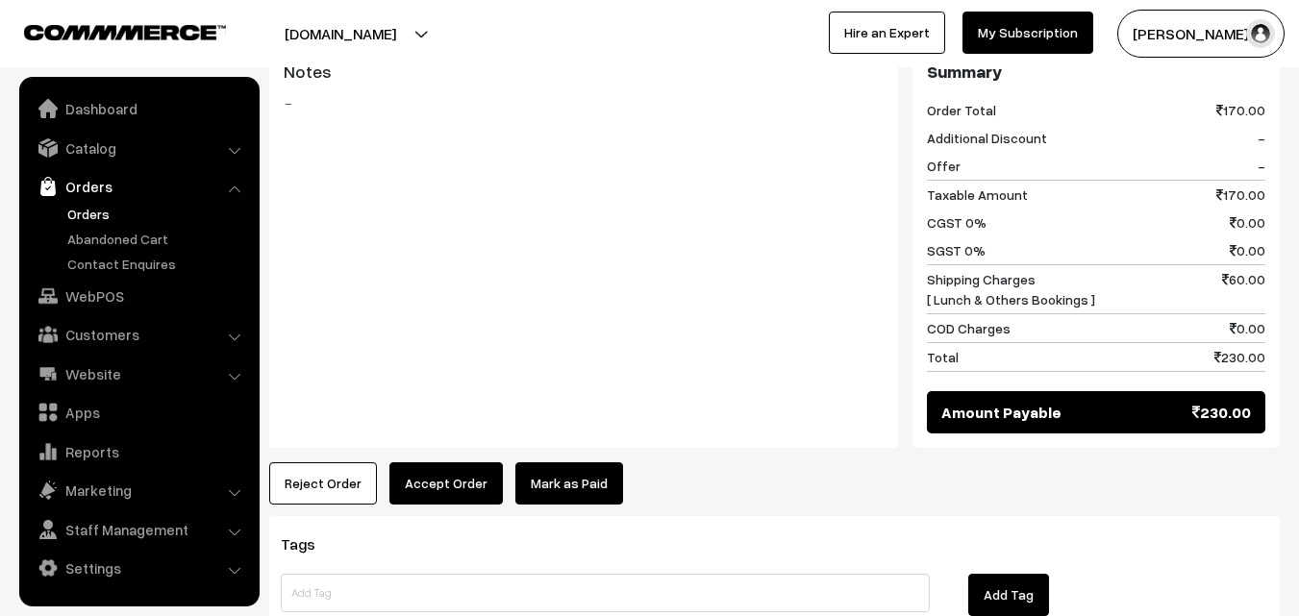
scroll to position [1038, 0]
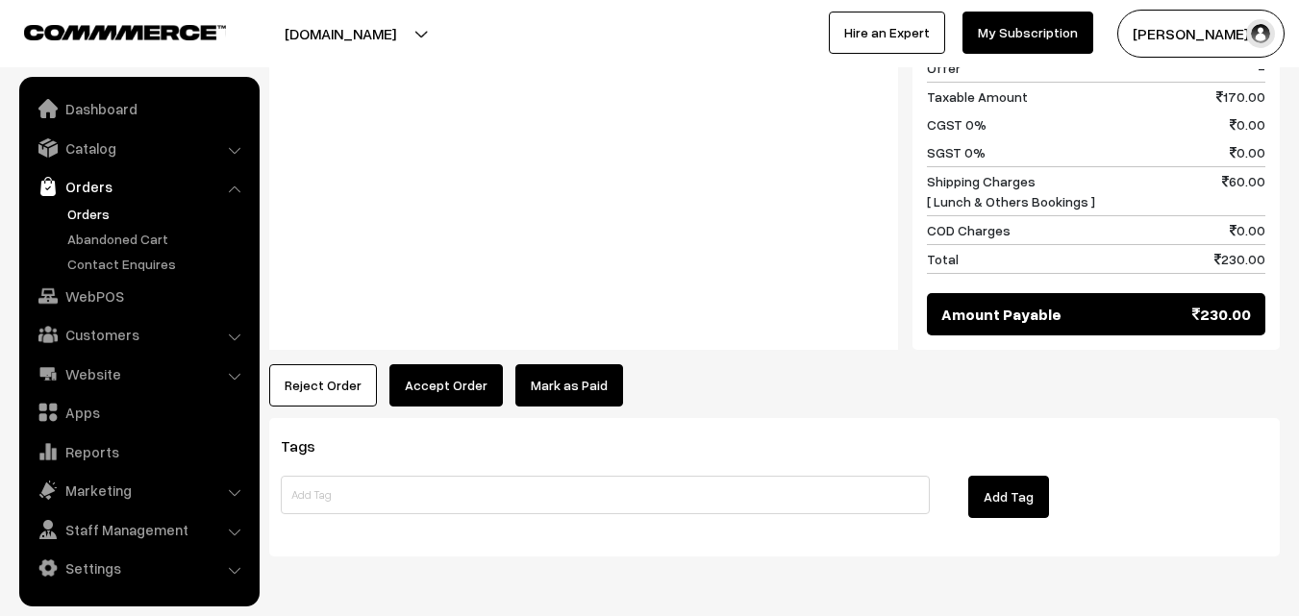
click at [483, 364] on button "Accept Order" at bounding box center [445, 385] width 113 height 42
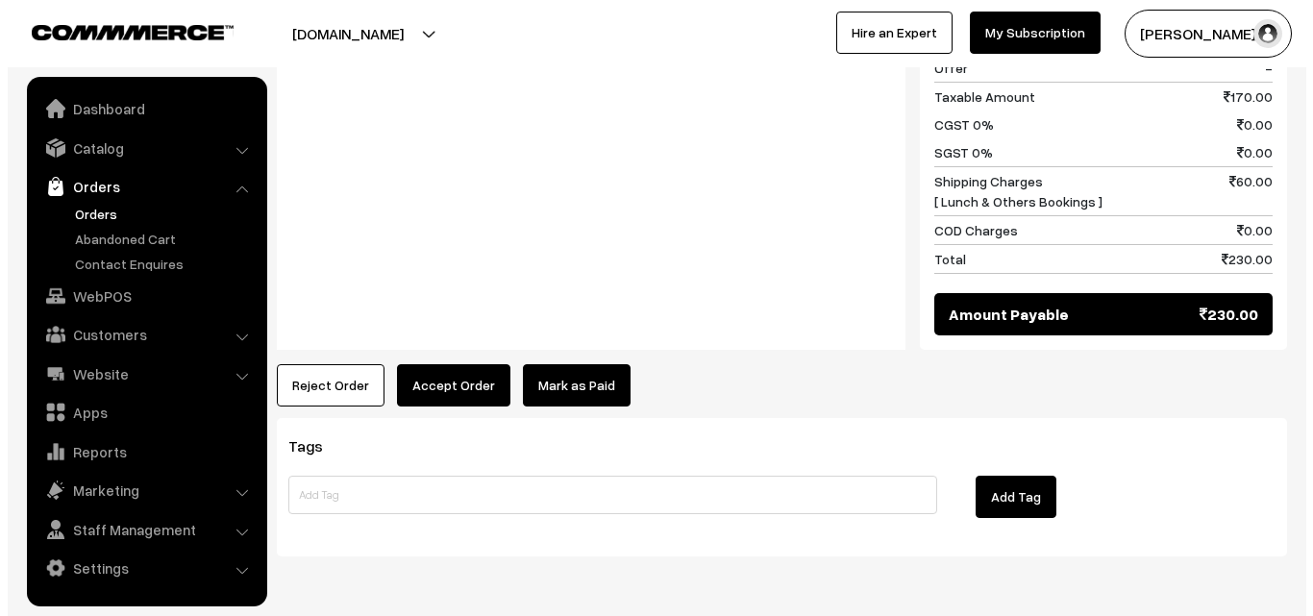
scroll to position [1041, 0]
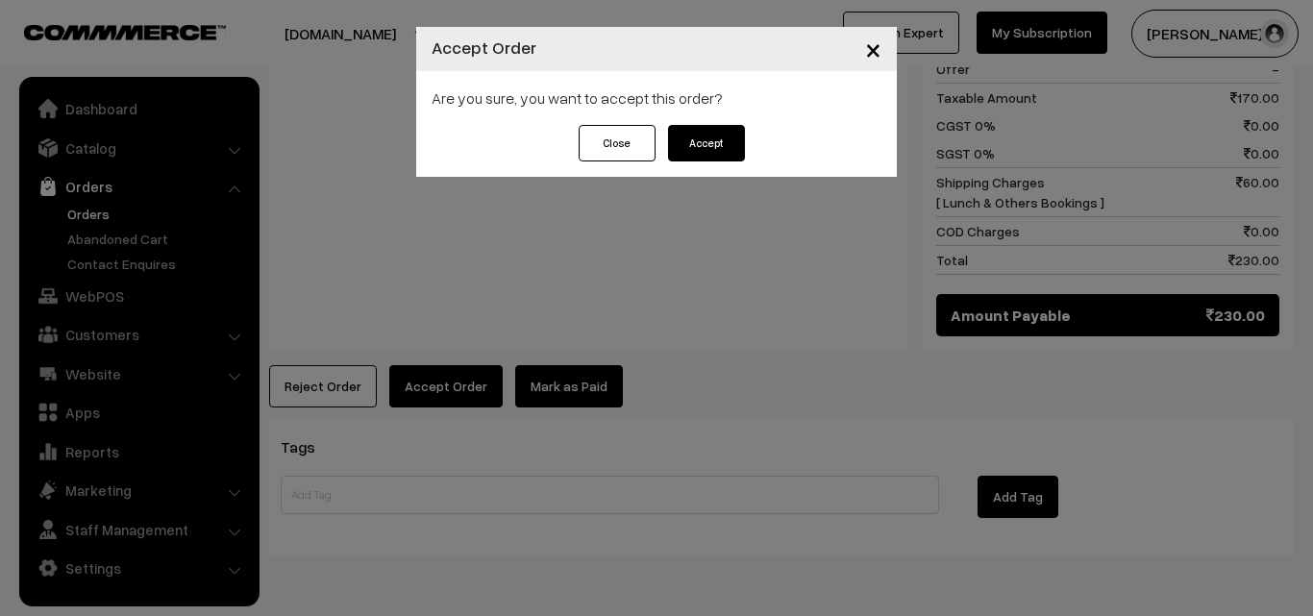
click at [738, 145] on button "Accept" at bounding box center [706, 143] width 77 height 37
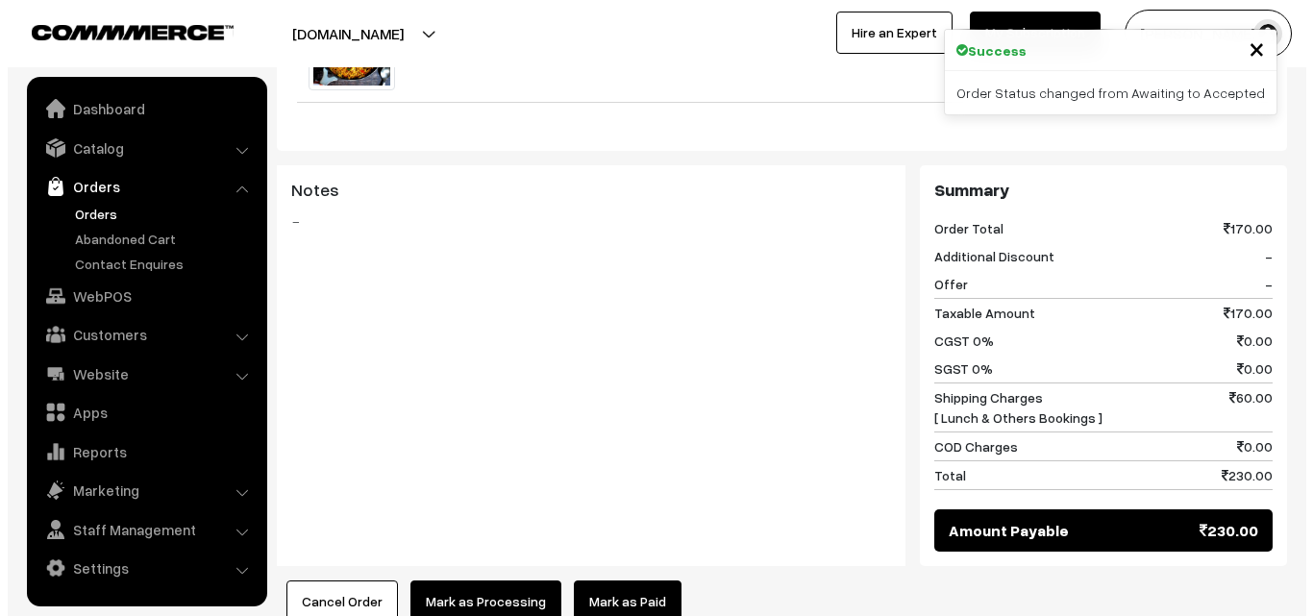
scroll to position [865, 0]
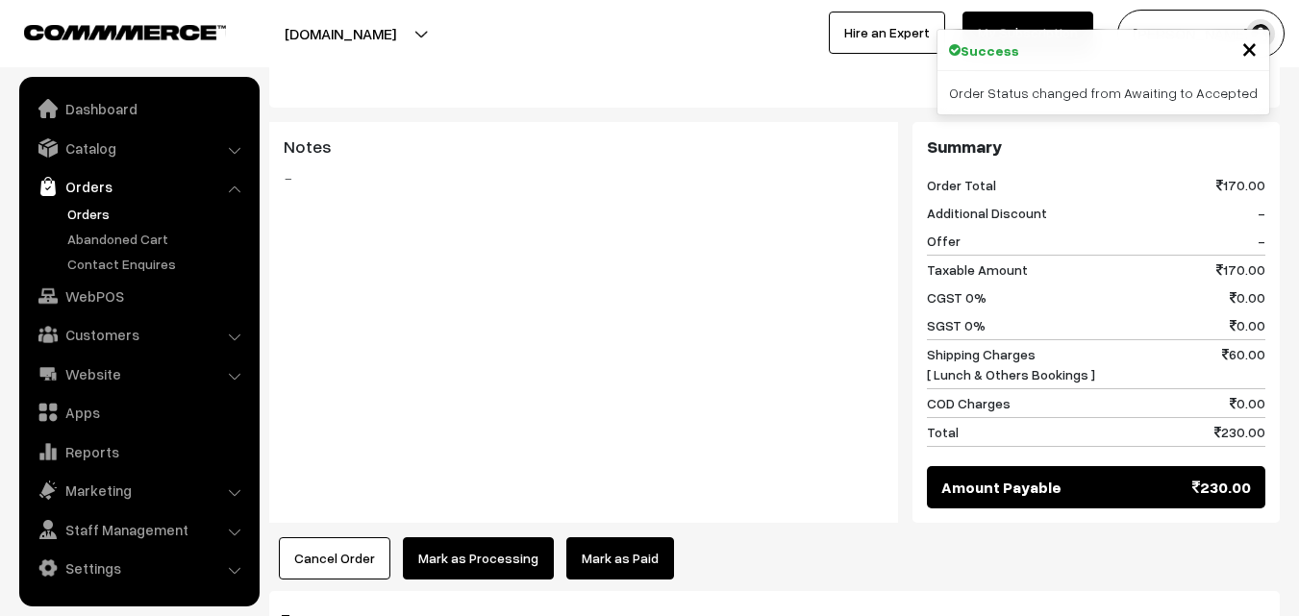
click at [470, 537] on button "Mark as Processing" at bounding box center [478, 558] width 151 height 42
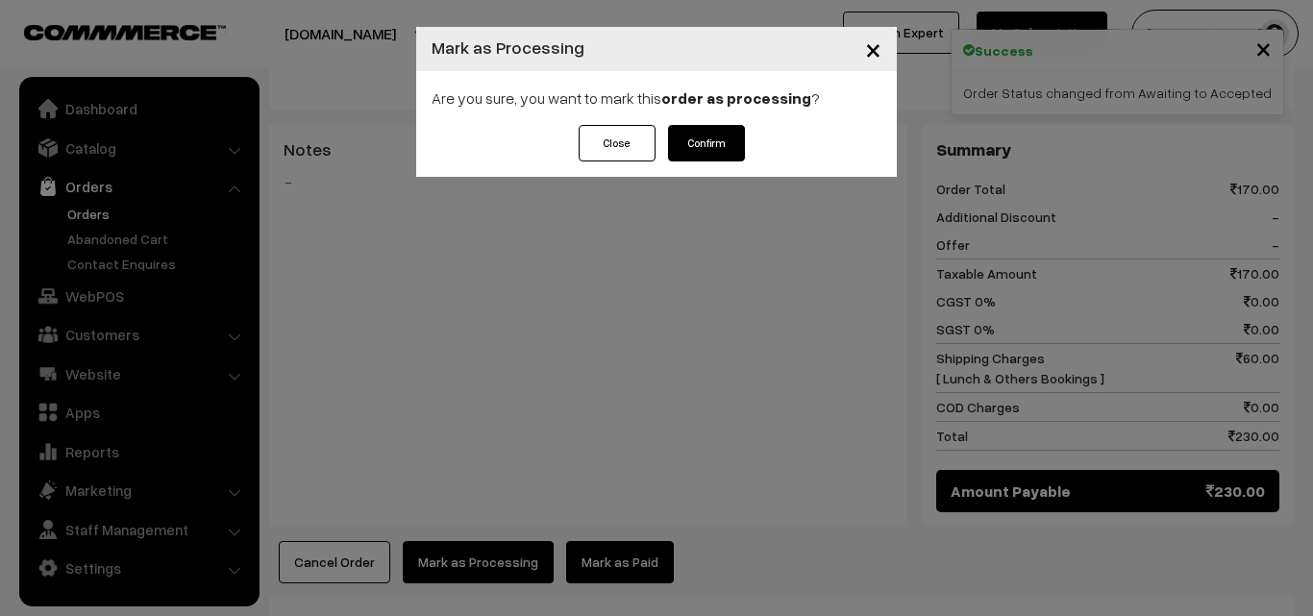
click at [704, 146] on button "Confirm" at bounding box center [706, 143] width 77 height 37
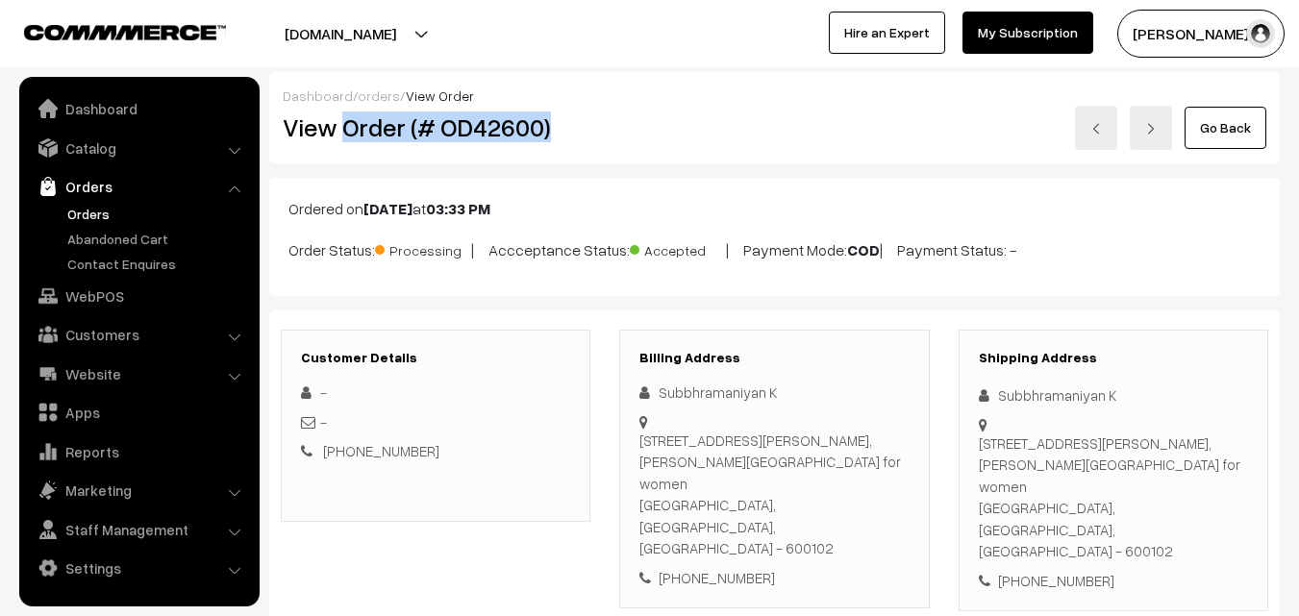
drag, startPoint x: 344, startPoint y: 126, endPoint x: 549, endPoint y: 132, distance: 204.8
click at [549, 132] on h2 "View Order (# OD42600)" at bounding box center [437, 127] width 309 height 30
copy h2 "Order (# OD42600)"
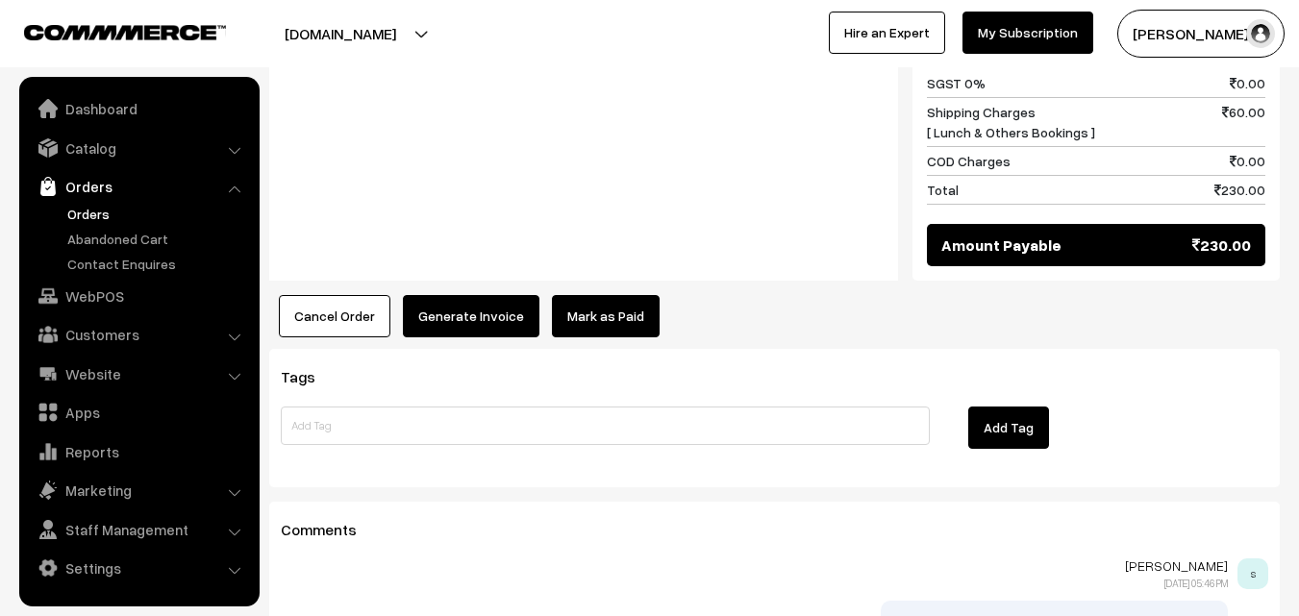
scroll to position [960, 0]
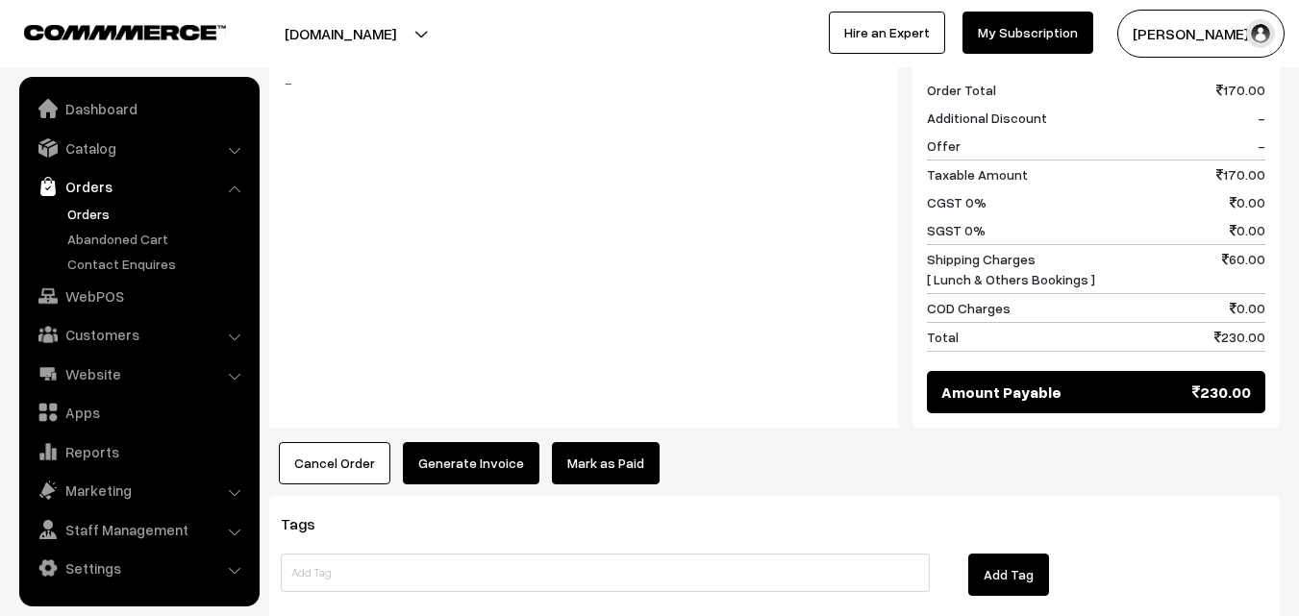
click at [462, 442] on button "Generate Invoice" at bounding box center [471, 463] width 136 height 42
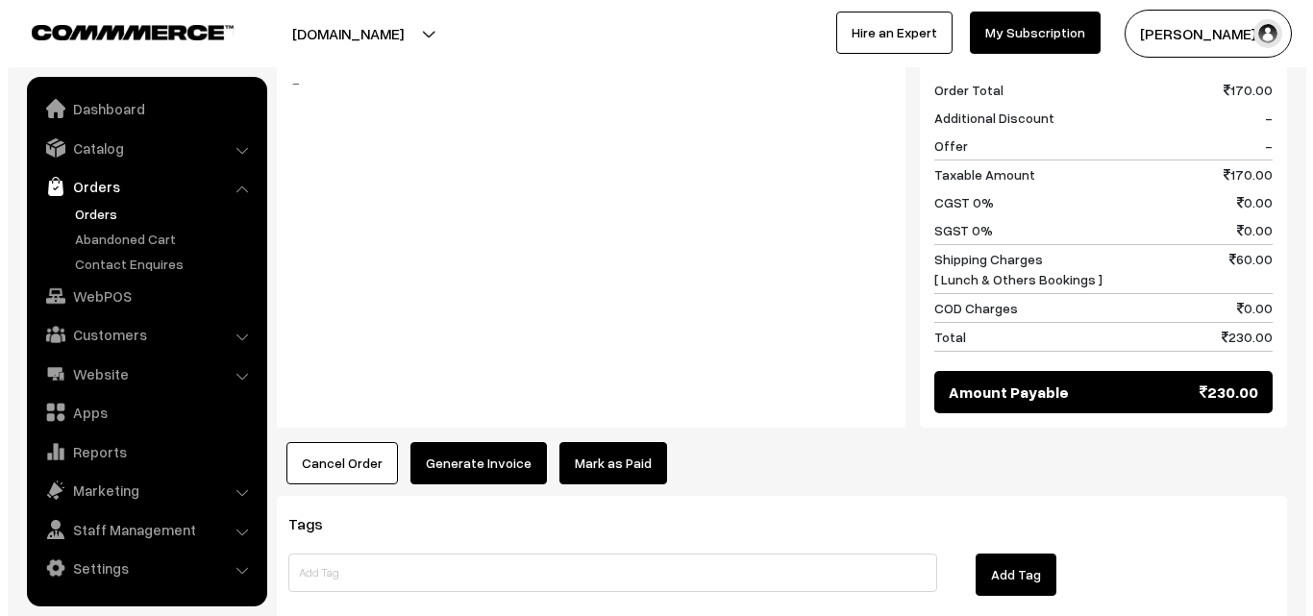
scroll to position [963, 0]
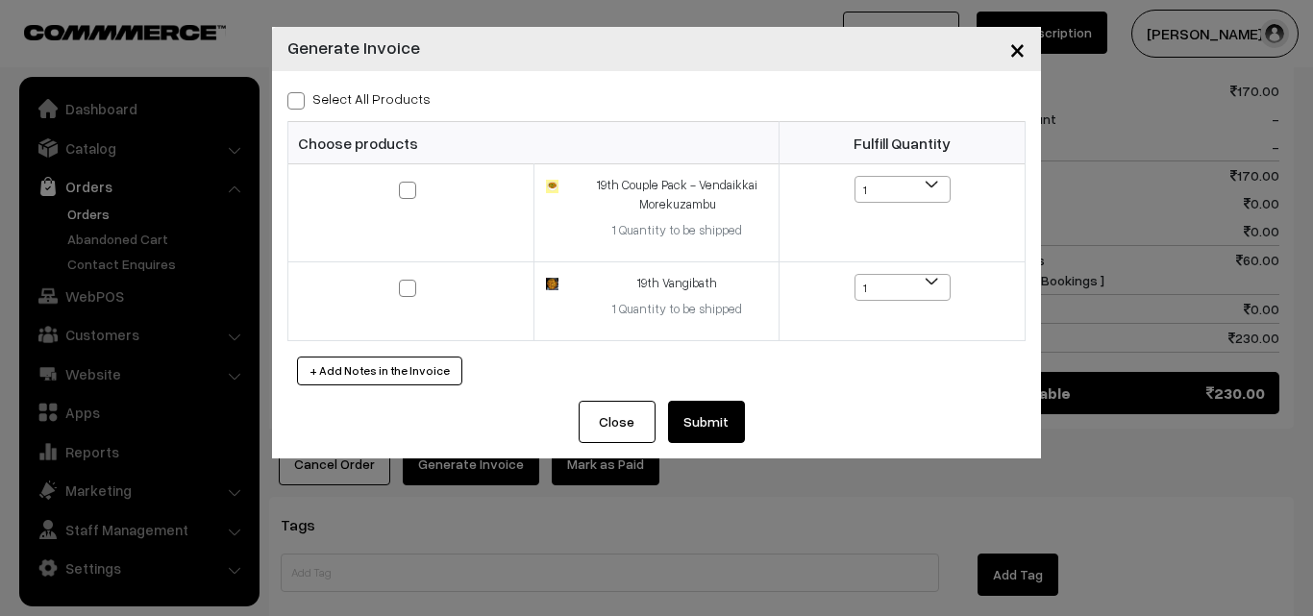
click at [341, 99] on label "Select All Products" at bounding box center [358, 98] width 143 height 20
click at [300, 99] on input "Select All Products" at bounding box center [293, 97] width 12 height 12
checkbox input "true"
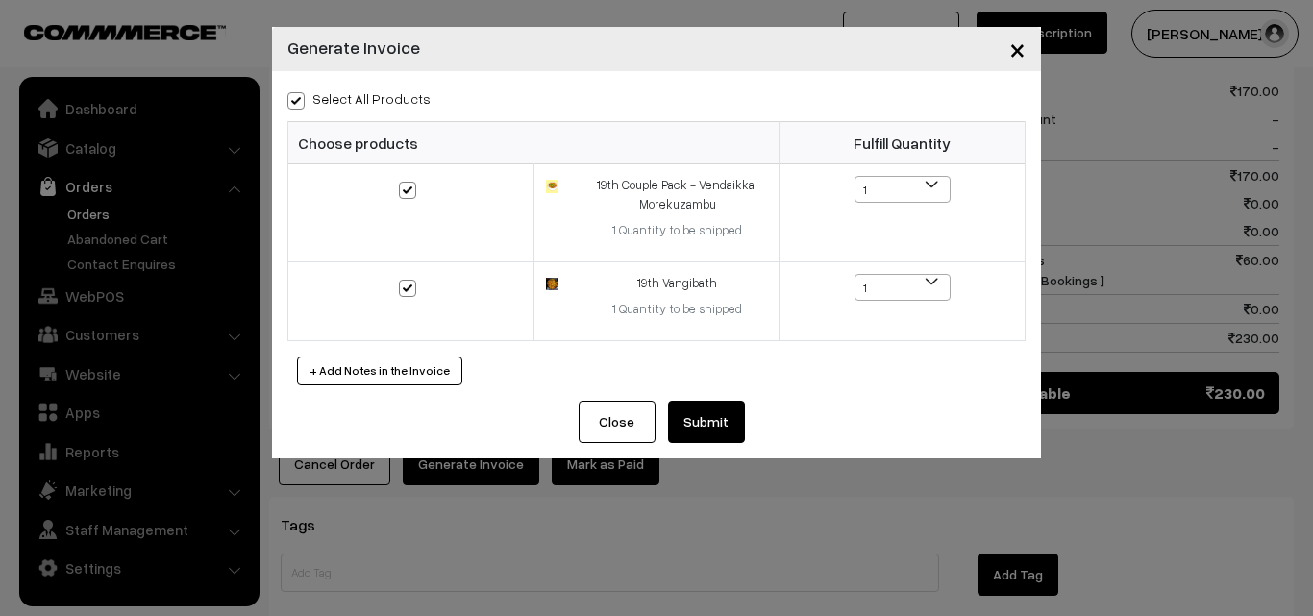
click at [726, 400] on div "Select All Products Choose products Fulfill Quantity 1 1 1 1" at bounding box center [656, 236] width 769 height 330
click at [703, 421] on button "Submit" at bounding box center [706, 422] width 77 height 42
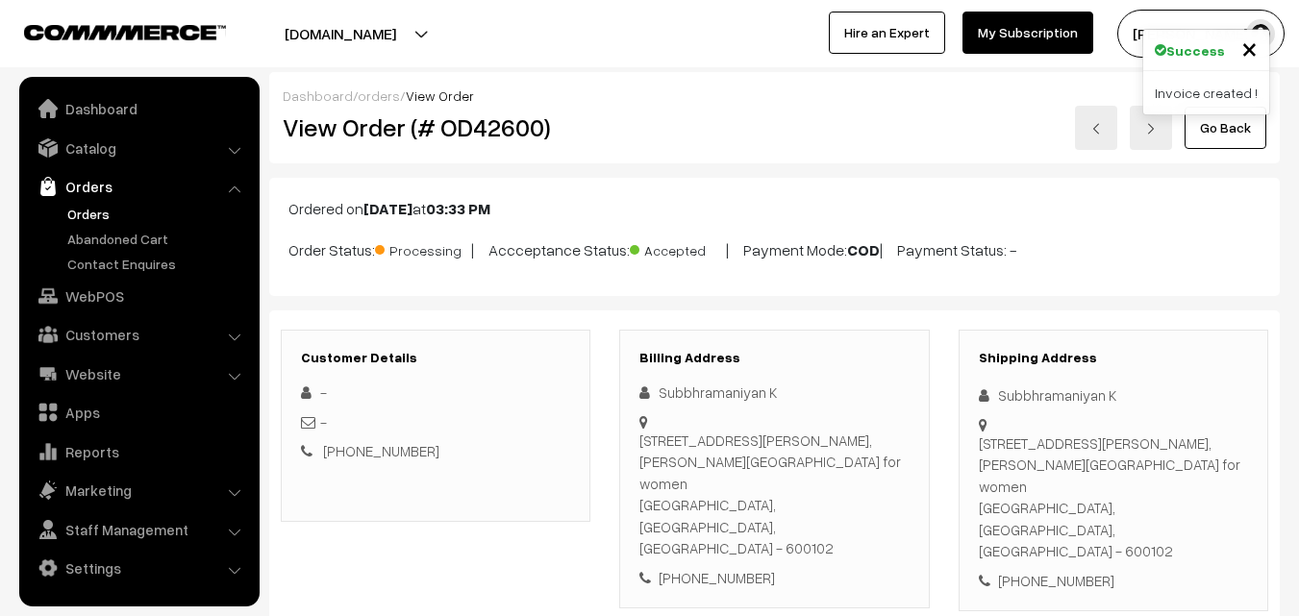
scroll to position [960, 0]
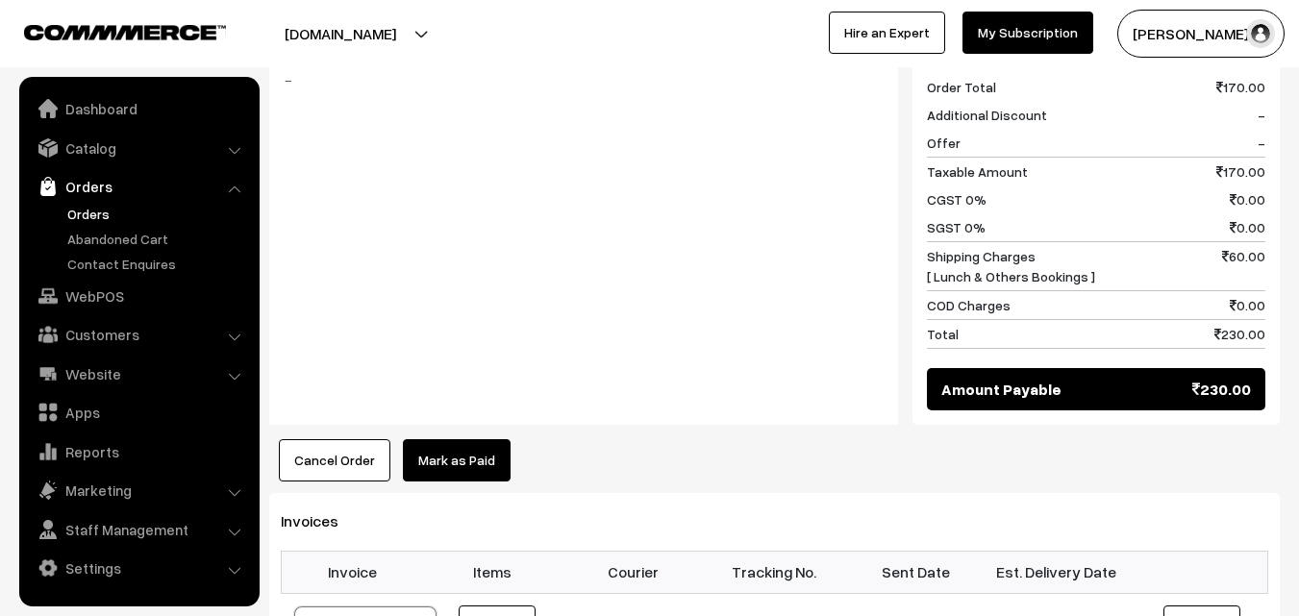
click at [91, 208] on link "Orders" at bounding box center [157, 214] width 190 height 20
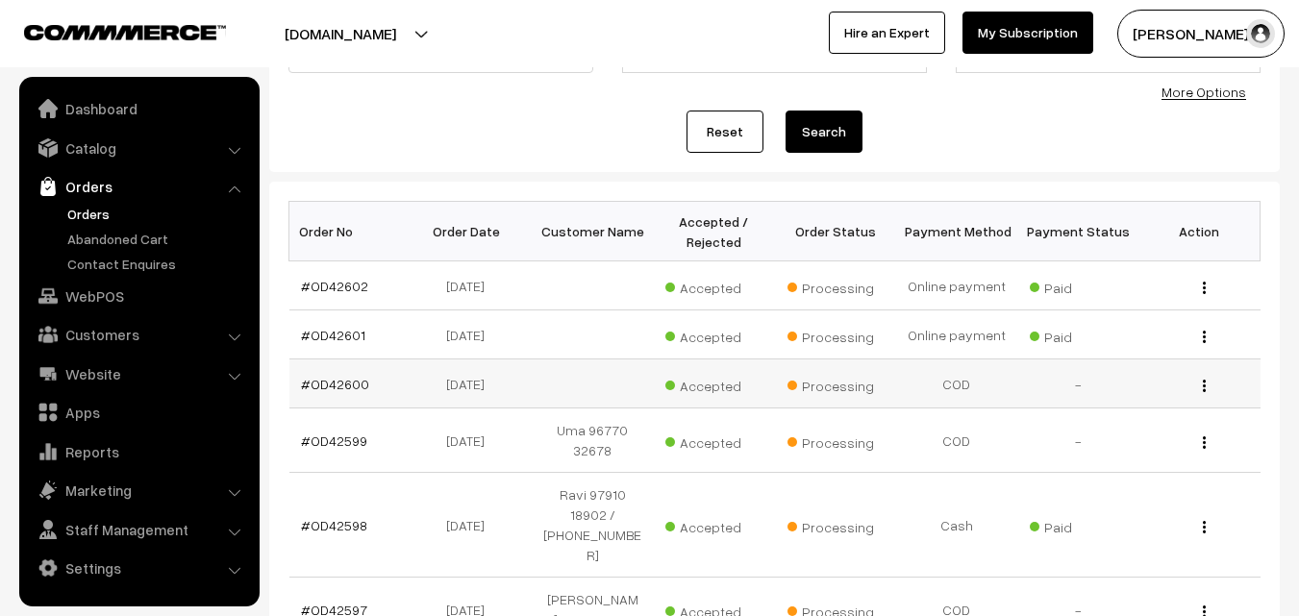
scroll to position [192, 0]
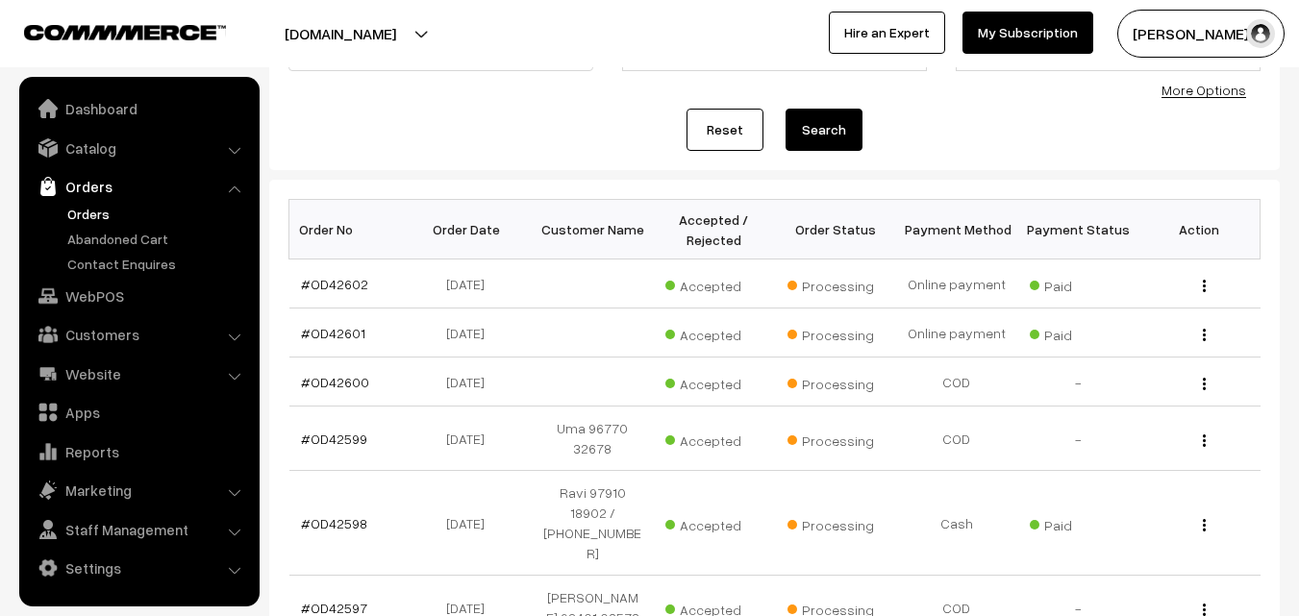
click at [107, 214] on link "Orders" at bounding box center [157, 214] width 190 height 20
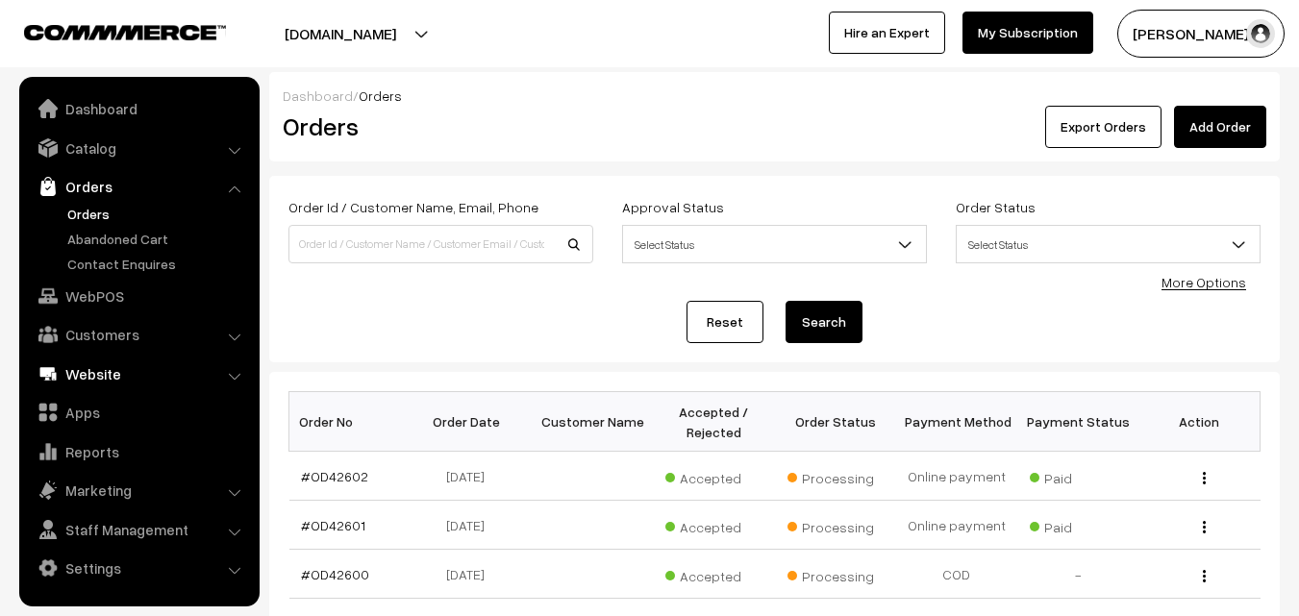
click at [84, 289] on link "WebPOS" at bounding box center [138, 296] width 229 height 35
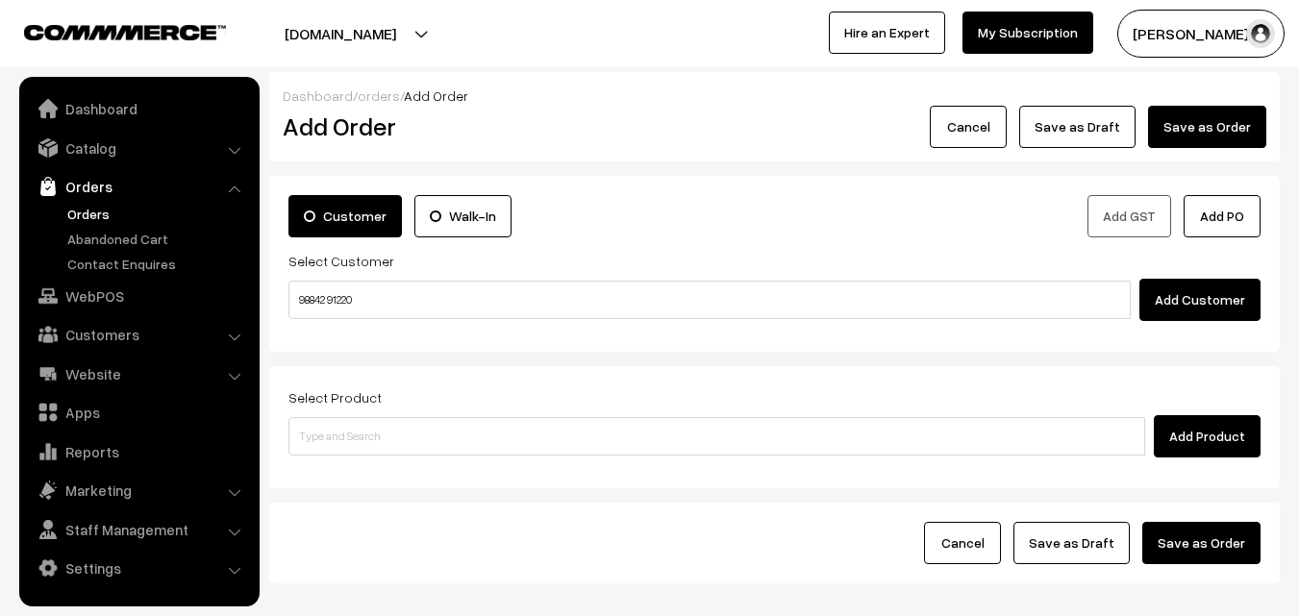
click at [345, 294] on input "98842 91220" at bounding box center [709, 300] width 842 height 38
type input "Raghavan 98842 91220 [9884291220]"
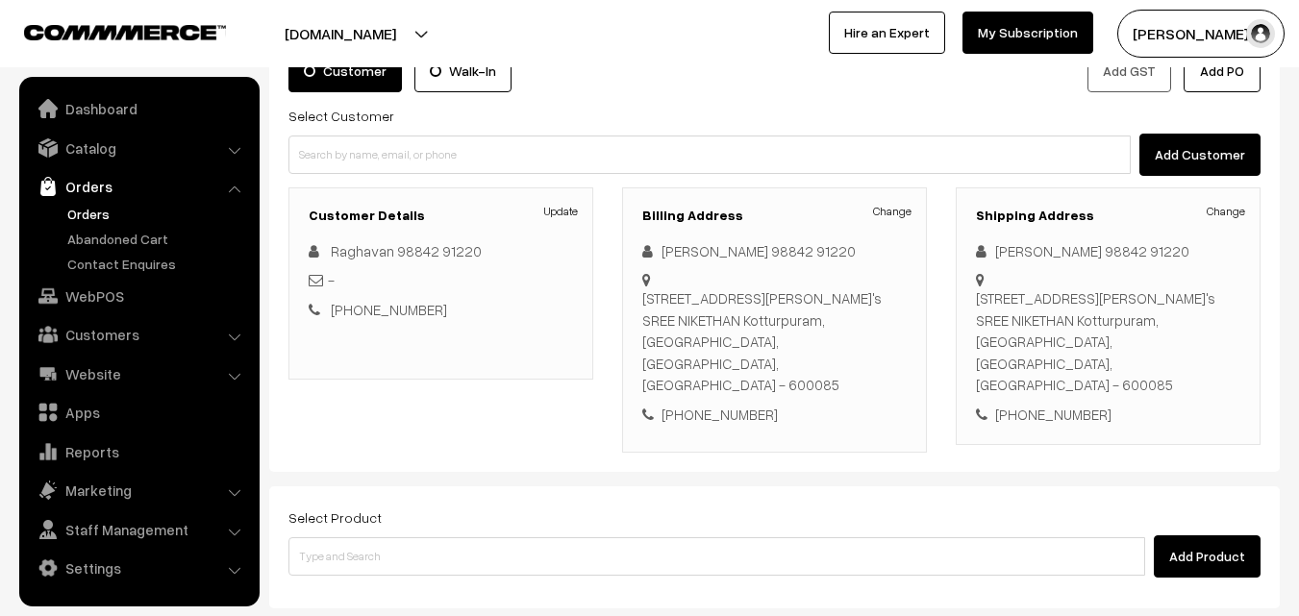
scroll to position [351, 0]
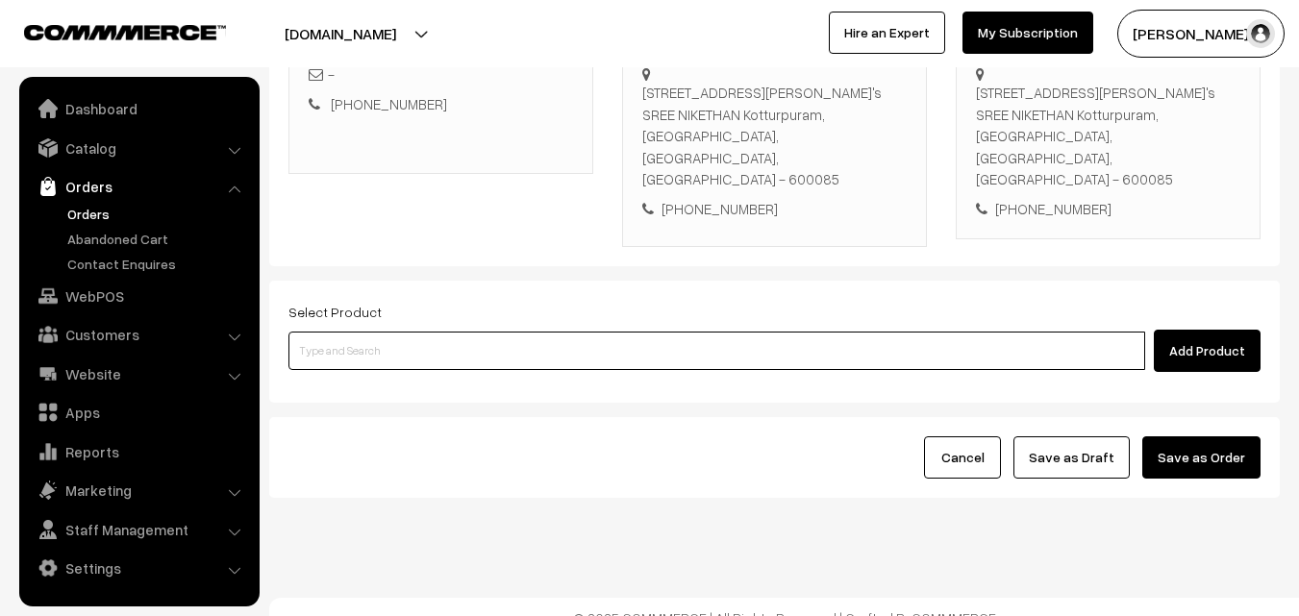
click at [418, 332] on input at bounding box center [716, 351] width 856 height 38
paste input "19th Without Rice"
type input "19th Without Rice"
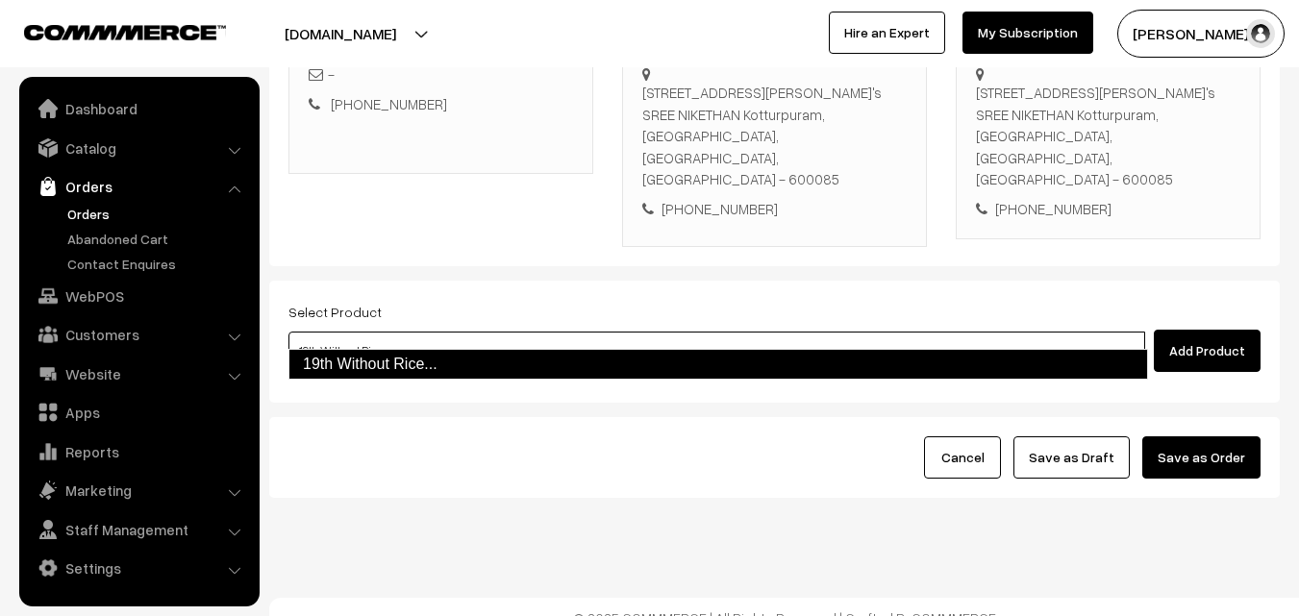
click at [354, 362] on link "19th Without Rice..." at bounding box center [717, 364] width 859 height 31
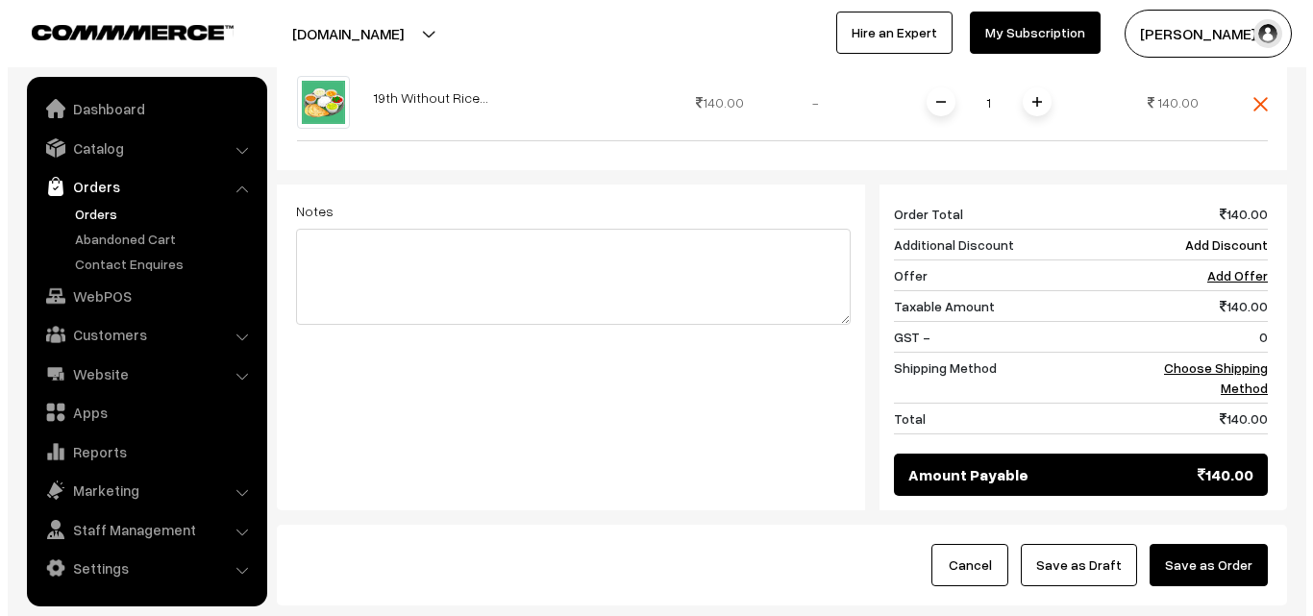
scroll to position [818, 0]
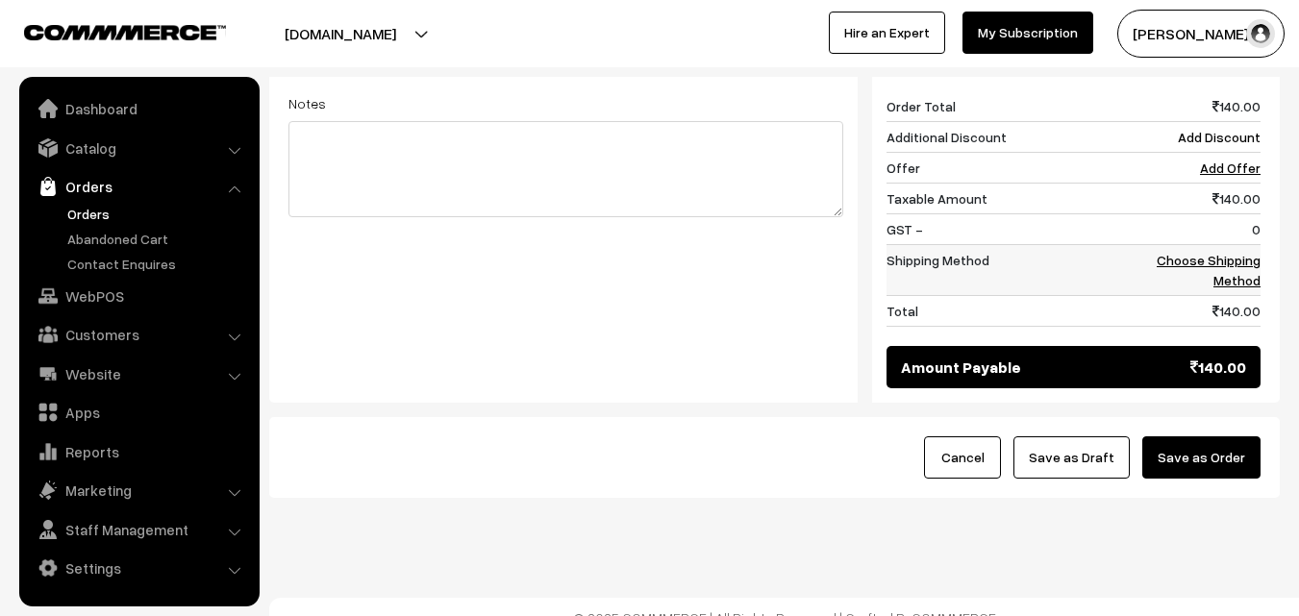
click at [1251, 252] on link "Choose Shipping Method" at bounding box center [1208, 270] width 104 height 37
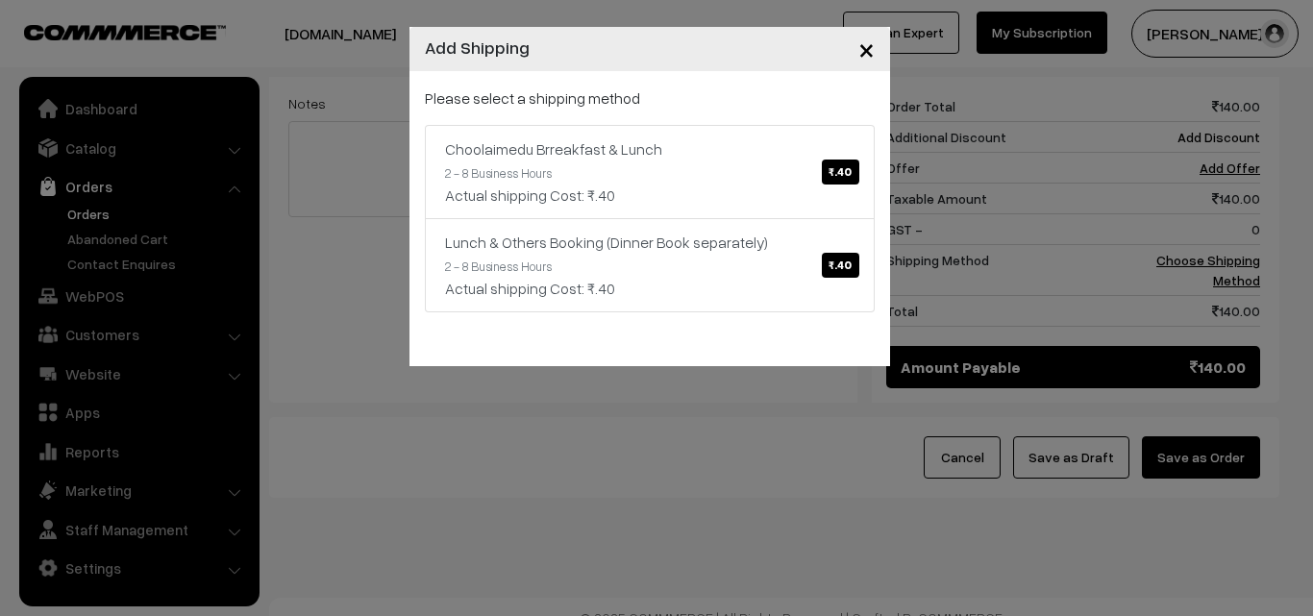
click at [626, 88] on p "Please select a shipping method" at bounding box center [650, 98] width 450 height 23
click at [681, 180] on link "Choolaimedu Brreakfast & Lunch ₹.40 2 - 8 Business Hours Actual shipping Cost: …" at bounding box center [650, 172] width 450 height 94
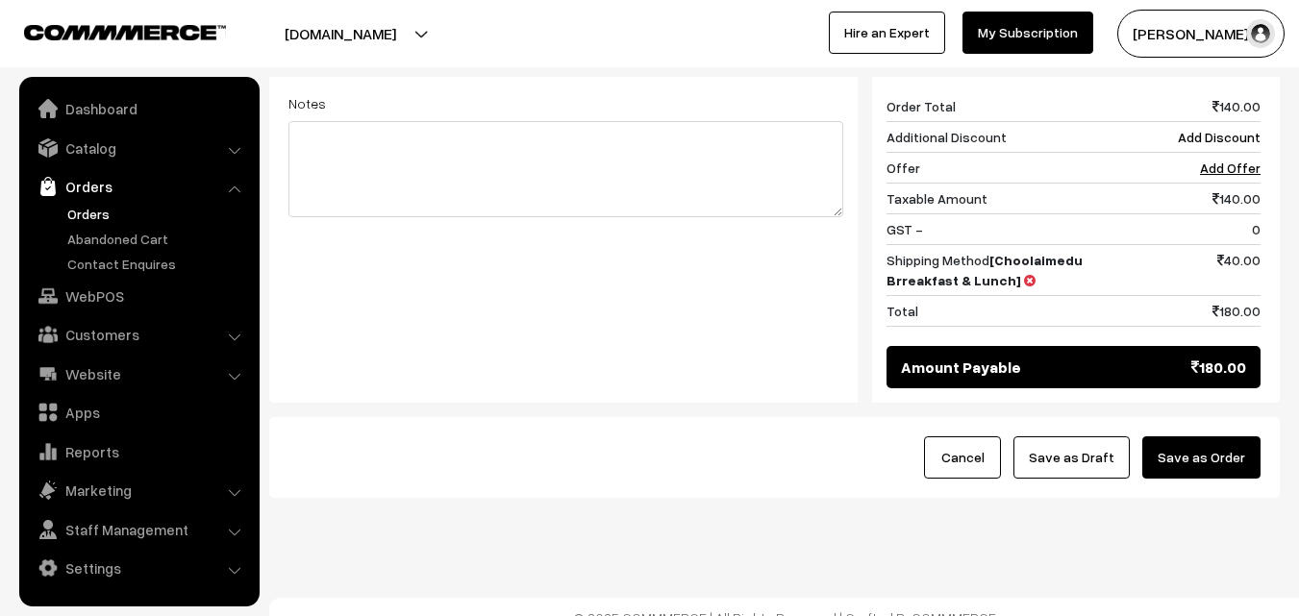
click at [1193, 445] on button "Save as Order" at bounding box center [1201, 457] width 118 height 42
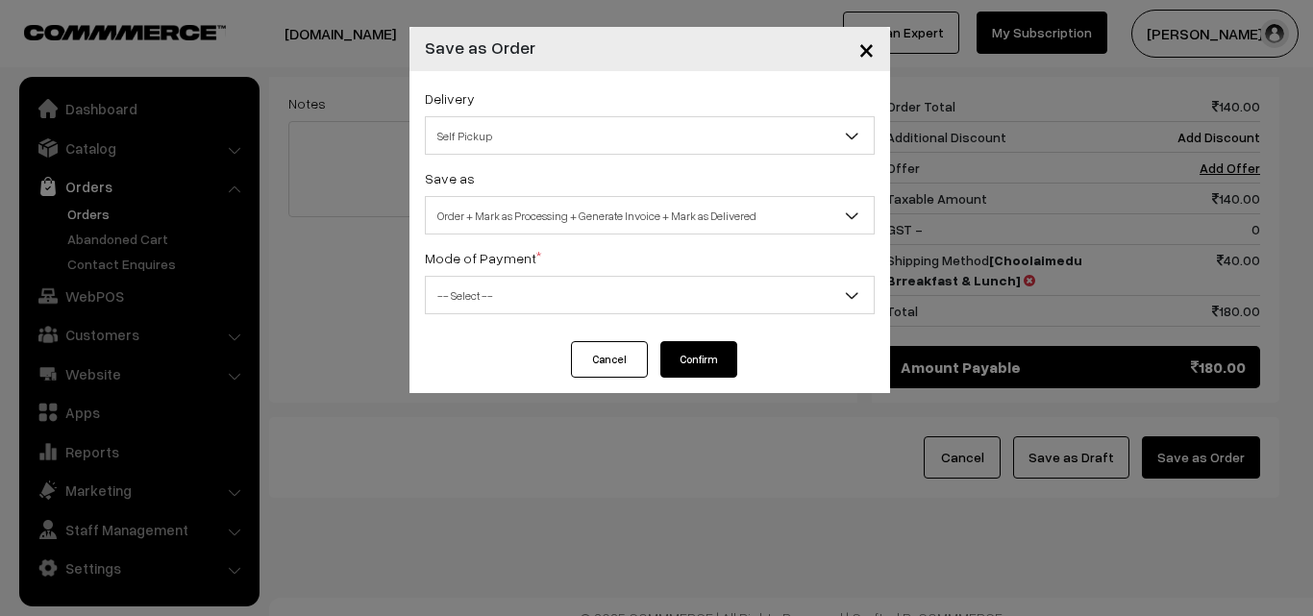
click at [623, 223] on span "Order + Mark as Processing + Generate Invoice + Mark as Delivered" at bounding box center [650, 216] width 448 height 34
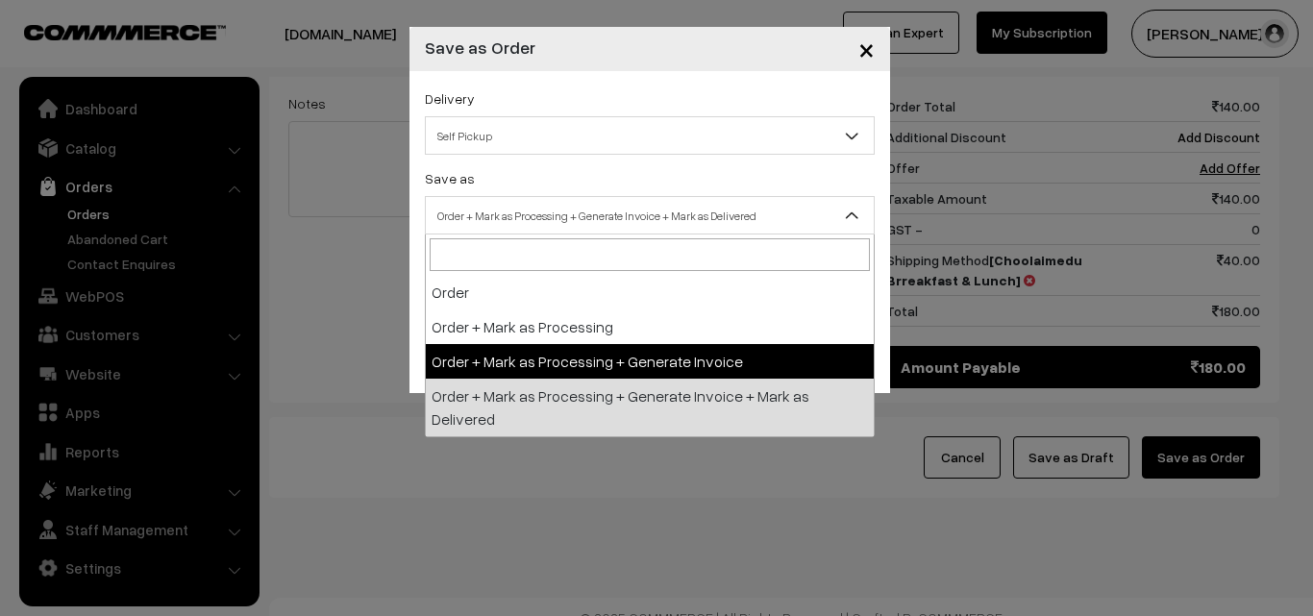
select select "3"
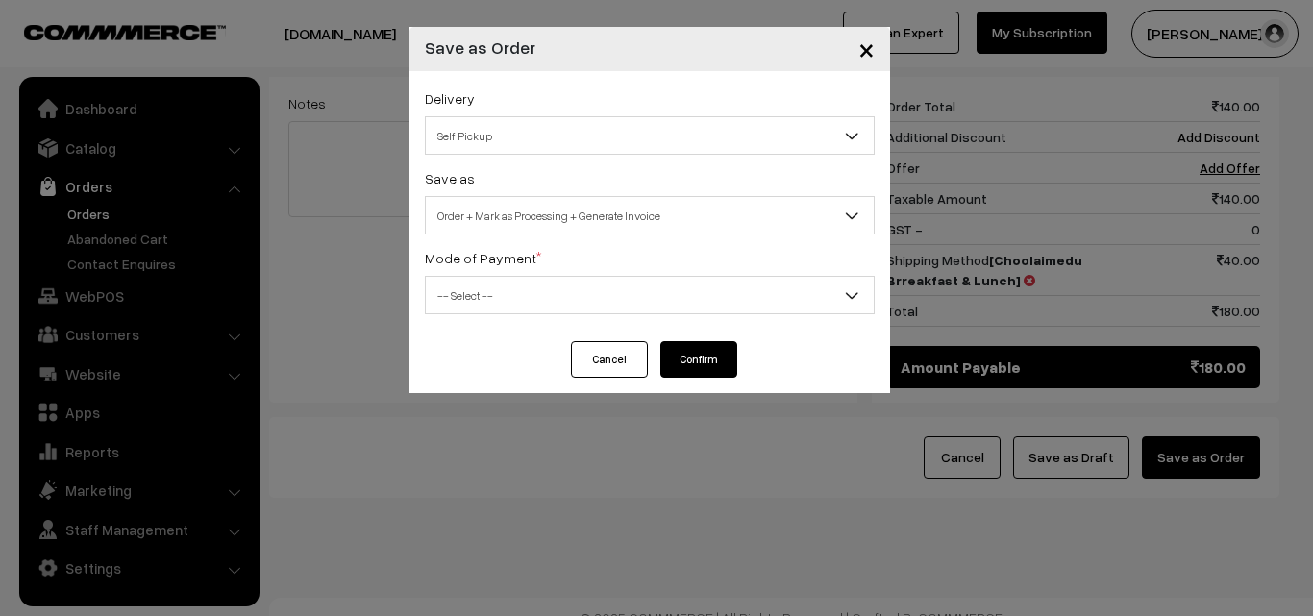
click at [561, 290] on span "-- Select --" at bounding box center [650, 296] width 448 height 34
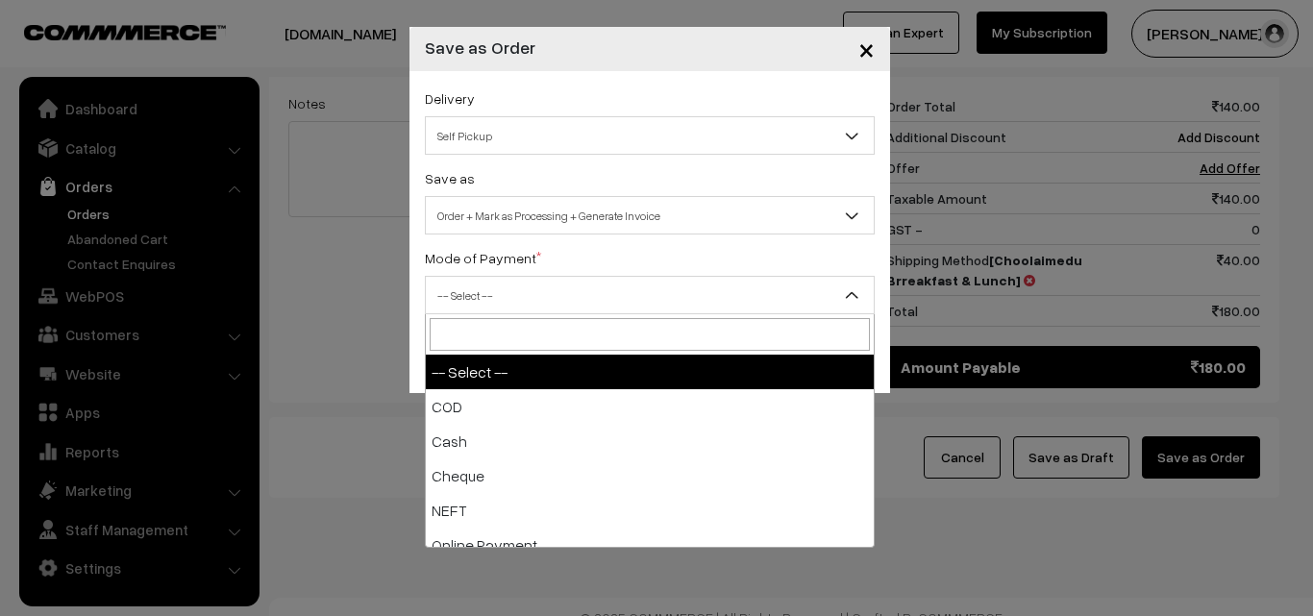
select select "2"
checkbox input "true"
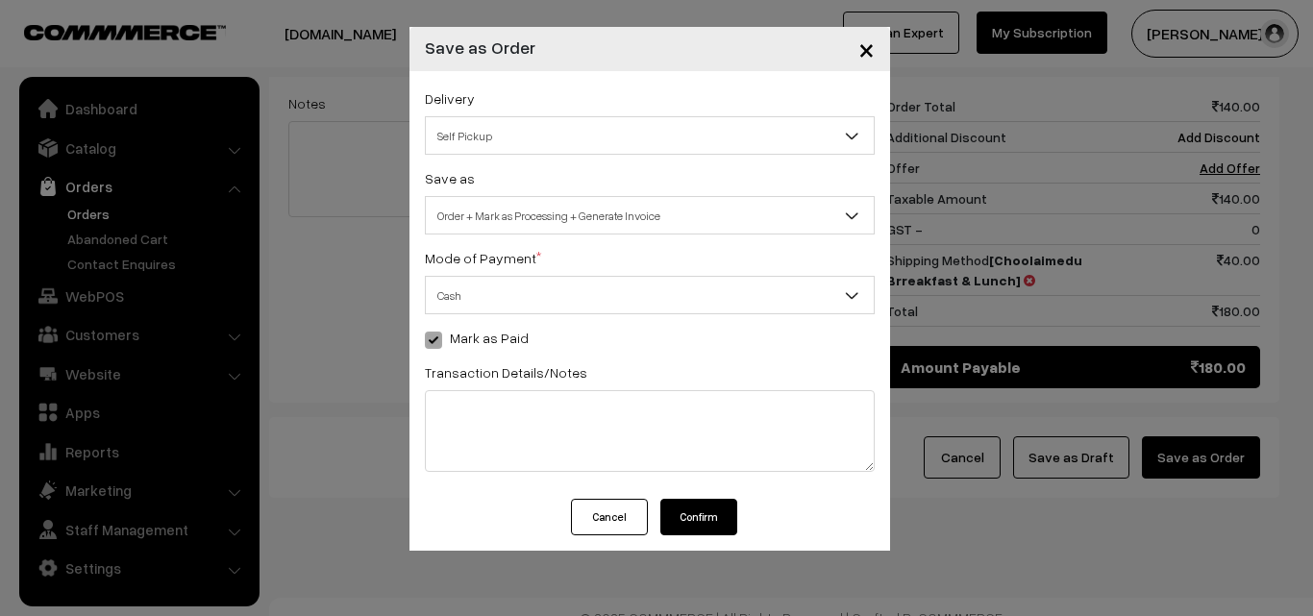
click at [695, 507] on button "Confirm" at bounding box center [698, 517] width 77 height 37
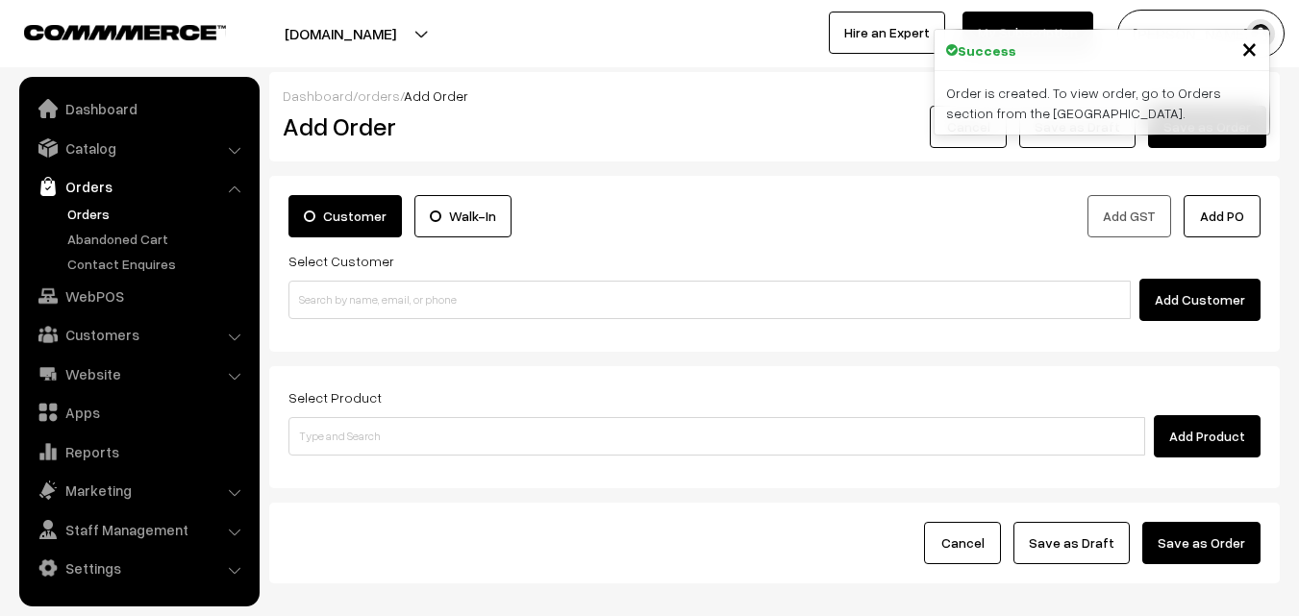
click at [83, 216] on link "Orders" at bounding box center [157, 214] width 190 height 20
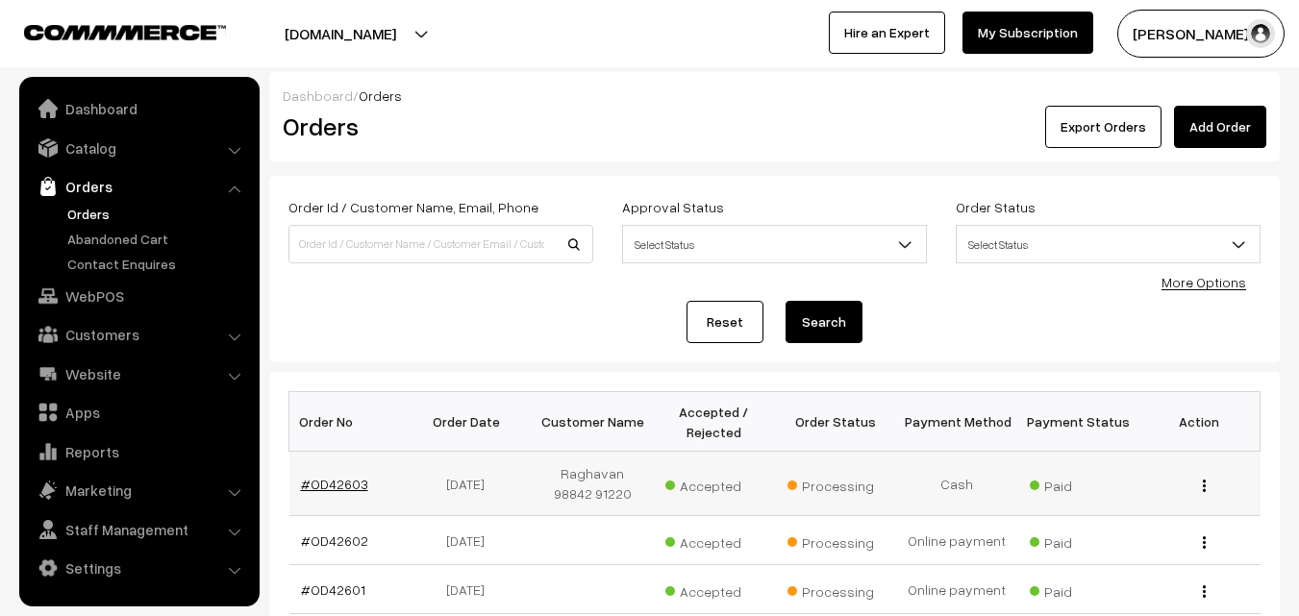
click at [334, 484] on link "#OD42603" at bounding box center [334, 484] width 67 height 16
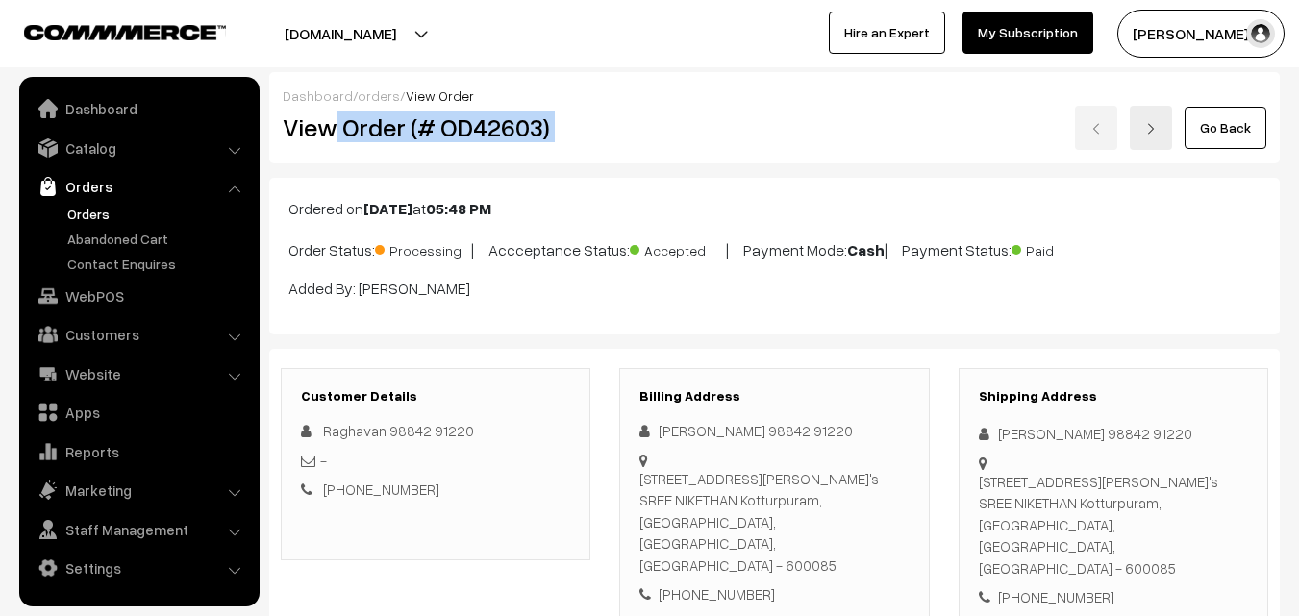
click at [1081, 100] on div "Dashboard / orders / View Order View Order (# OD42603) Go Back" at bounding box center [774, 117] width 1010 height 91
click at [553, 128] on h2 "View Order (# OD42603)" at bounding box center [437, 127] width 309 height 30
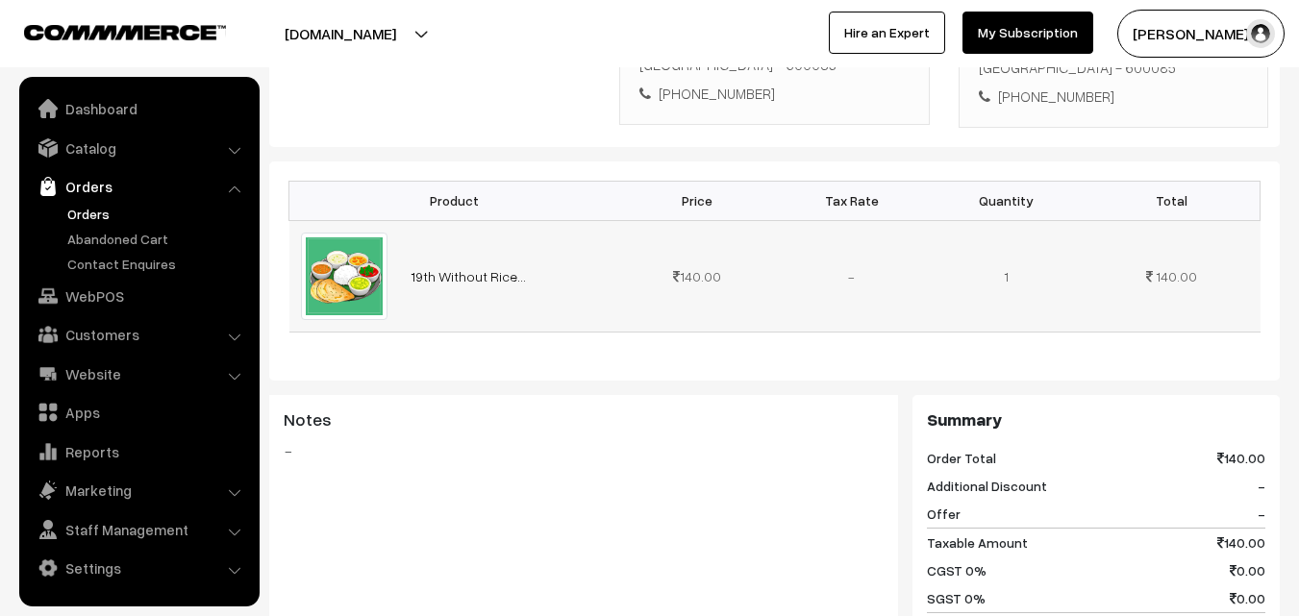
scroll to position [1057, 0]
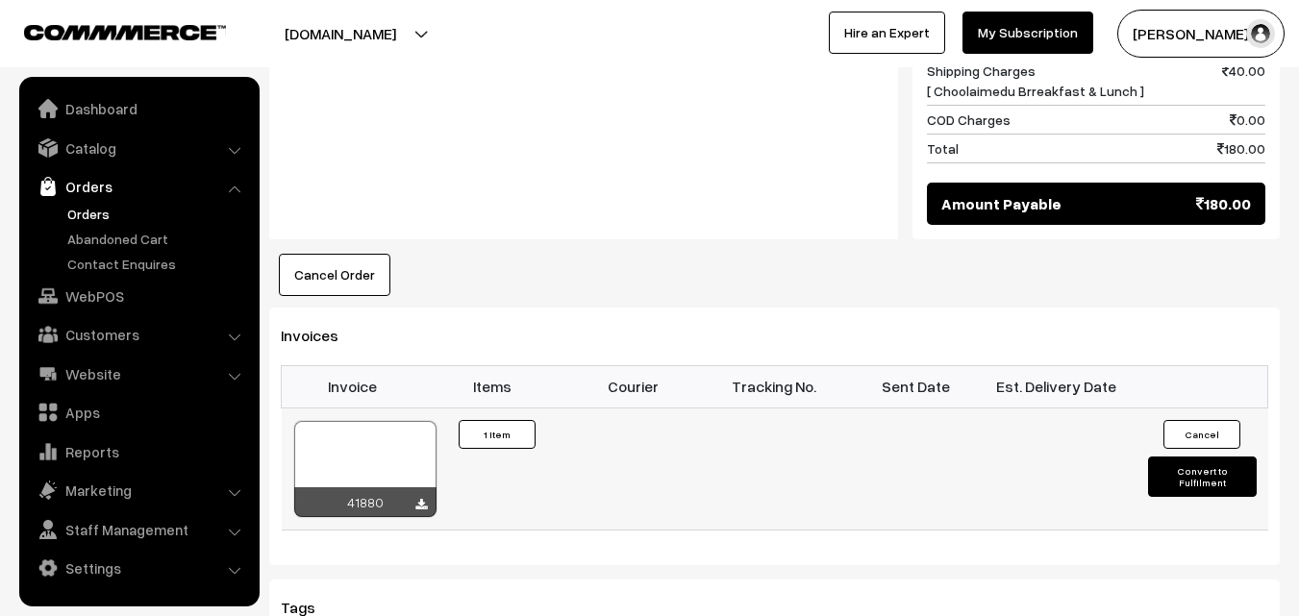
click at [389, 446] on div at bounding box center [365, 469] width 142 height 96
click at [109, 289] on link "WebPOS" at bounding box center [138, 296] width 229 height 35
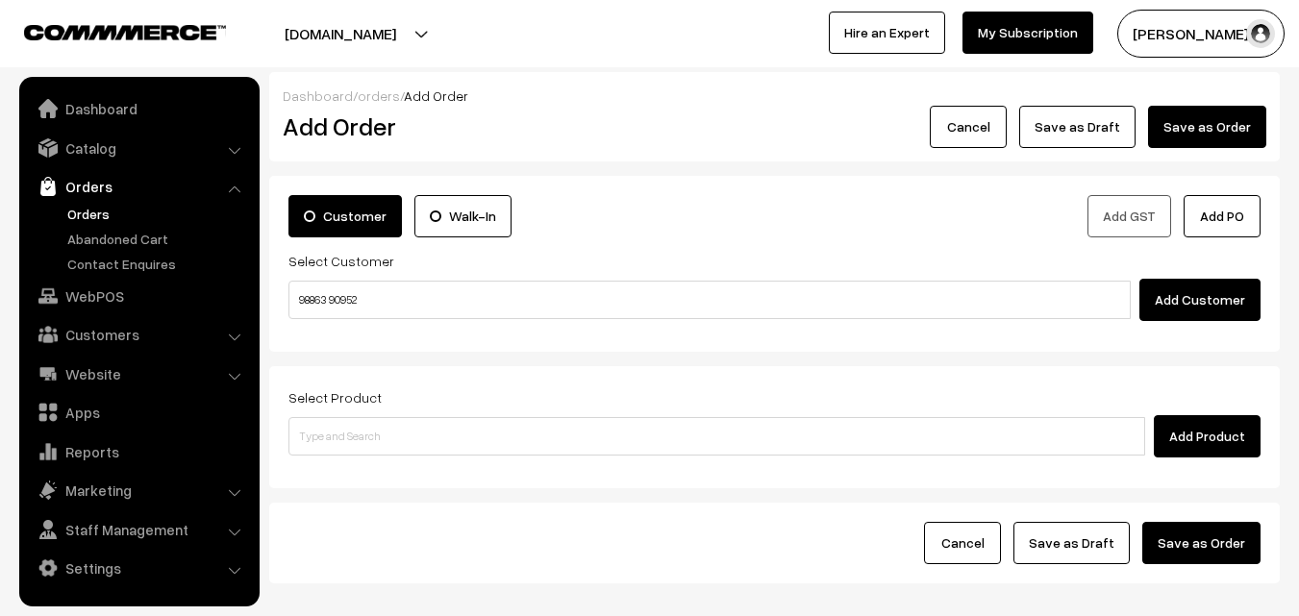
click at [327, 301] on input "98863 90952" at bounding box center [709, 300] width 842 height 38
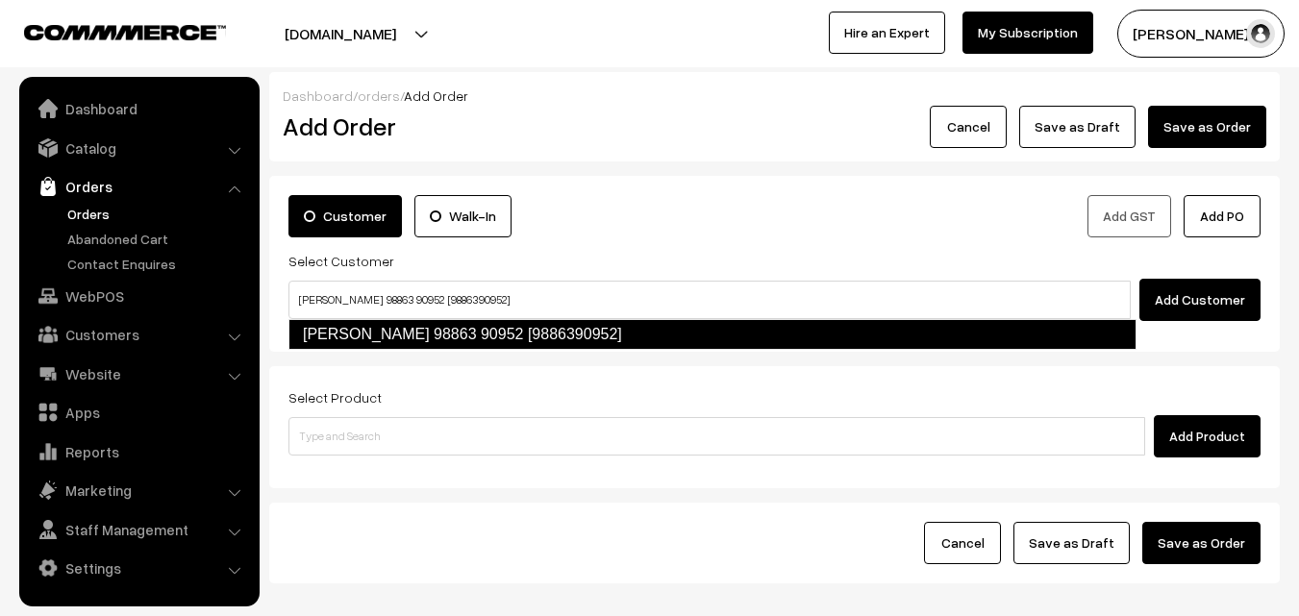
type input "[PERSON_NAME] 98863 90952 [9886390952]"
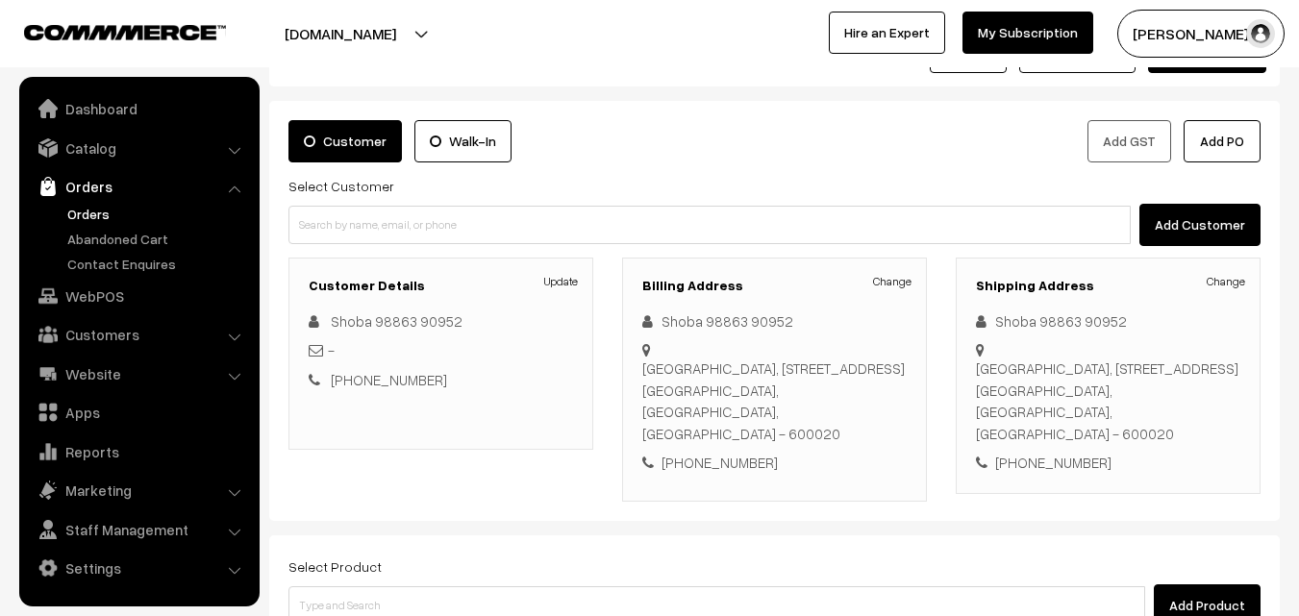
scroll to position [351, 0]
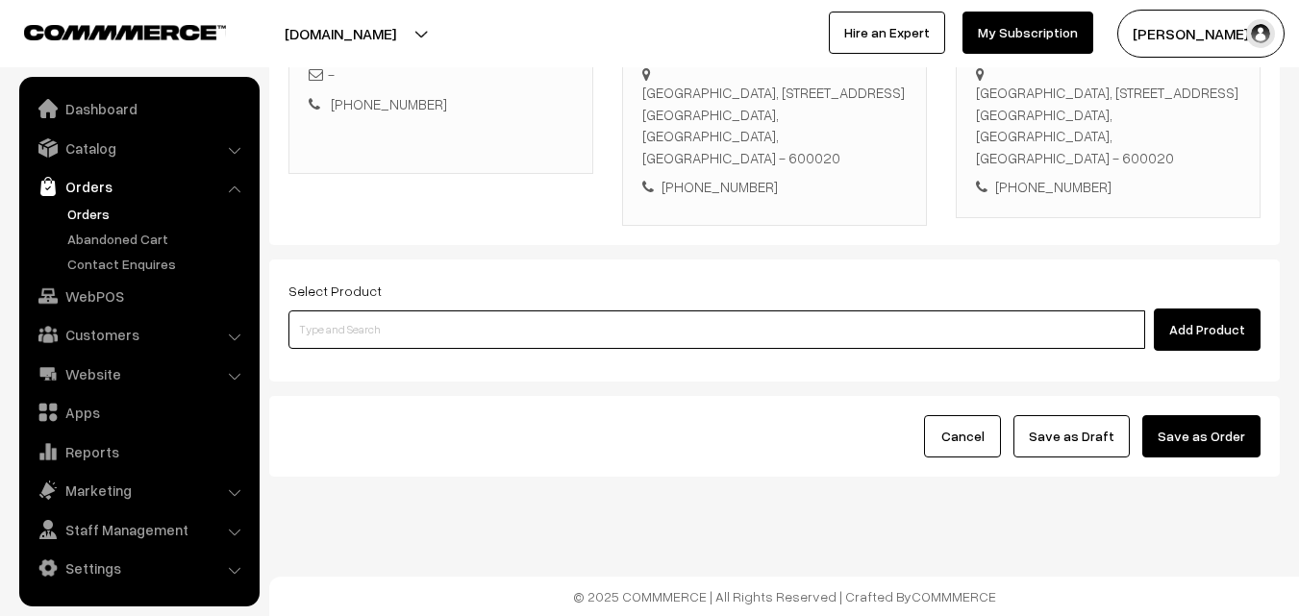
click at [617, 322] on input at bounding box center [716, 329] width 856 height 38
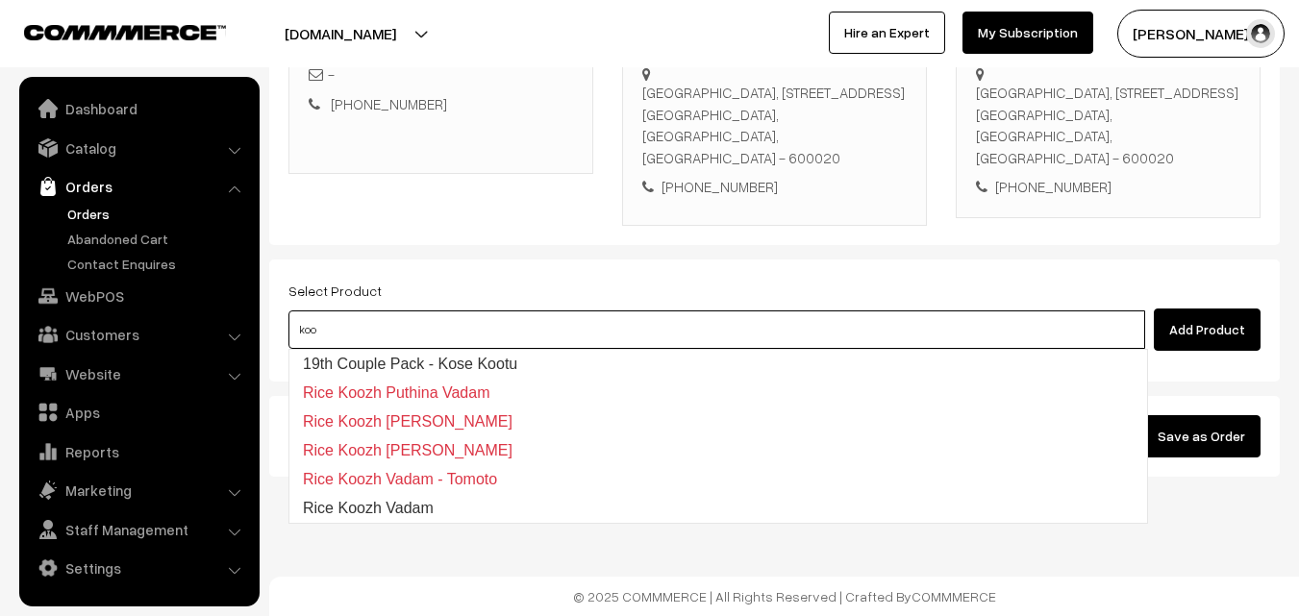
type input "19th Couple Pack - Kose Kootu"
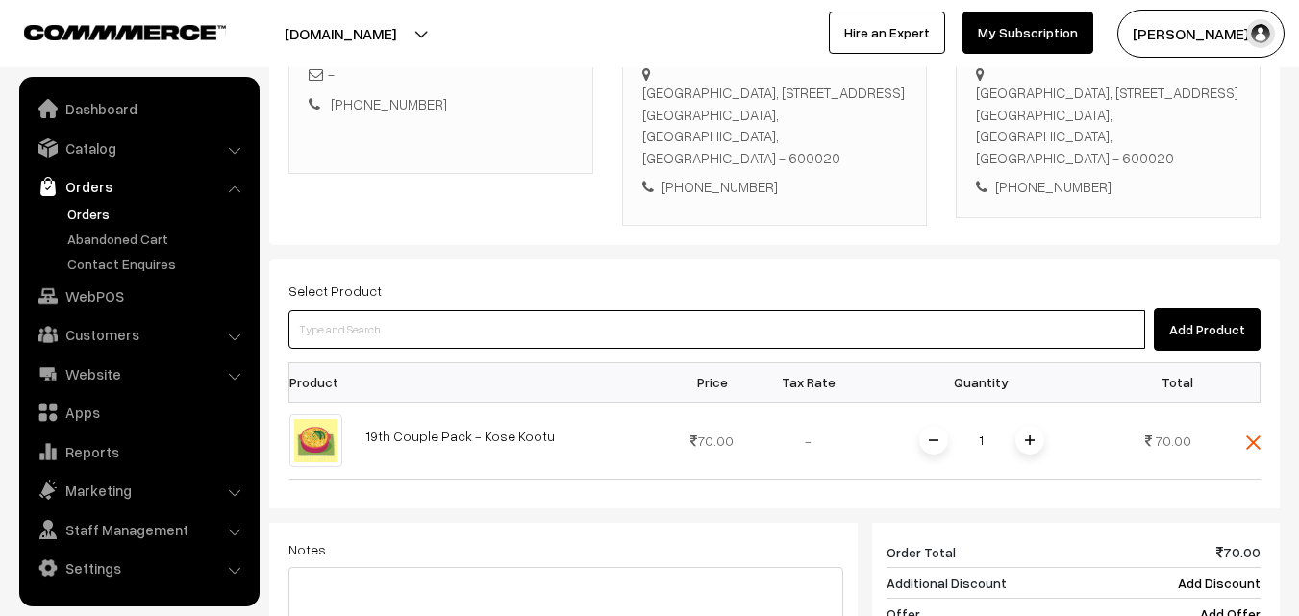
click at [602, 337] on input at bounding box center [716, 329] width 856 height 38
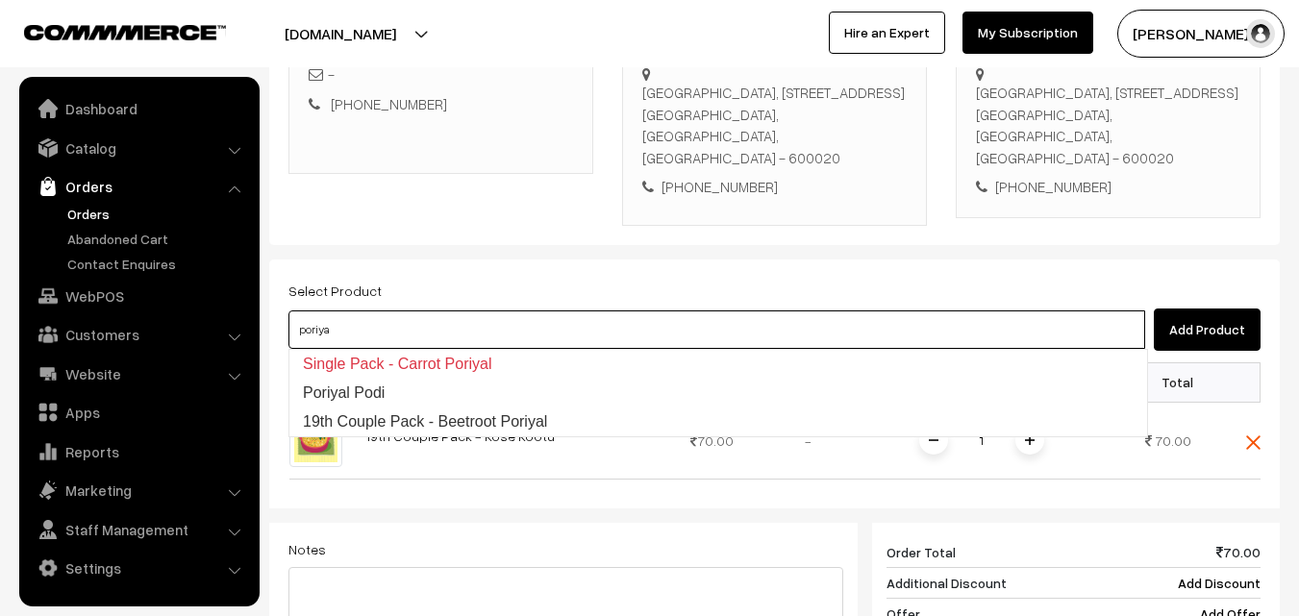
type input "19th Couple Pack - Beetroot Poriyal"
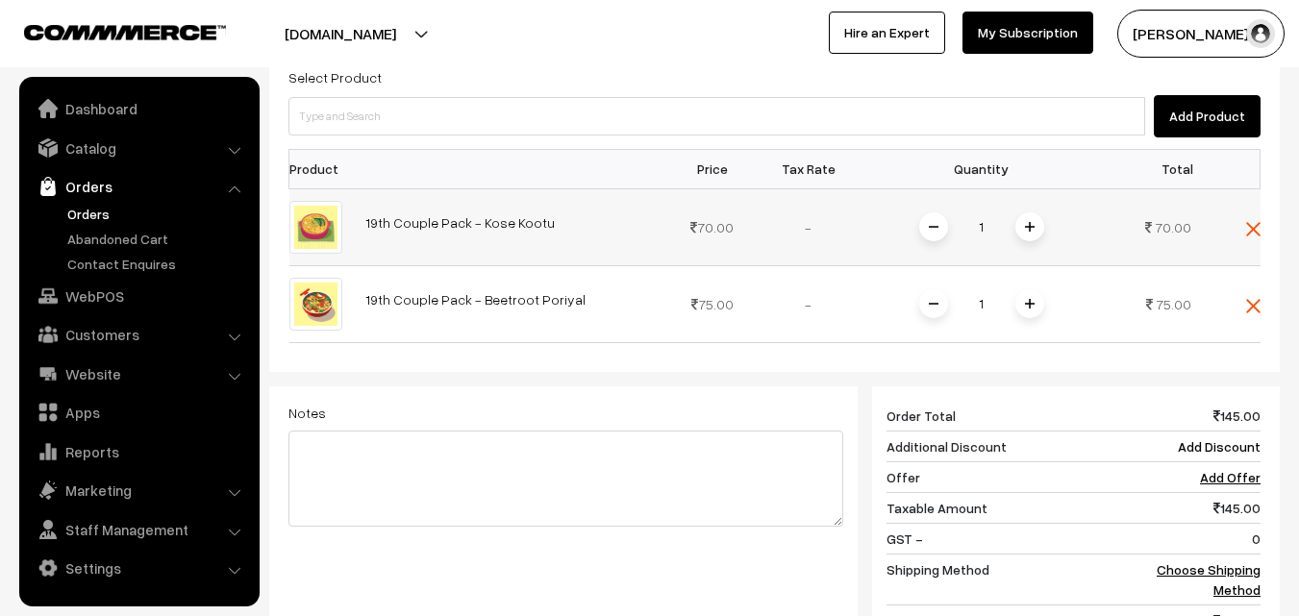
scroll to position [735, 0]
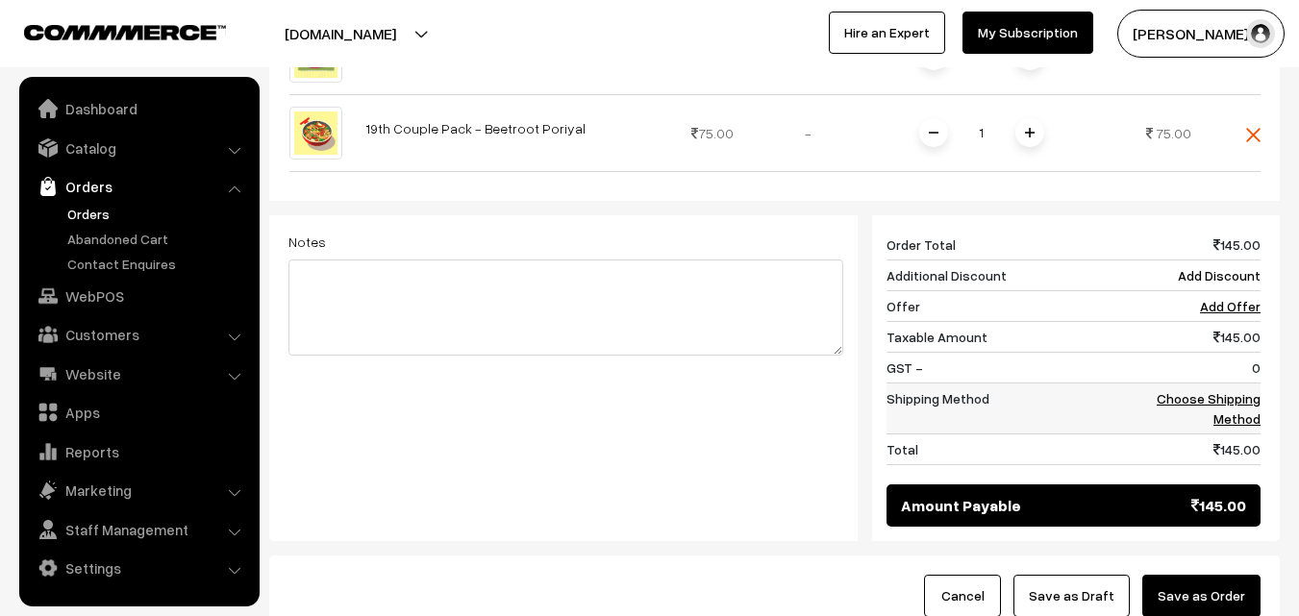
click at [1235, 383] on td "Choose Shipping Method" at bounding box center [1200, 408] width 119 height 51
click at [1241, 398] on link "Choose Shipping Method" at bounding box center [1208, 408] width 104 height 37
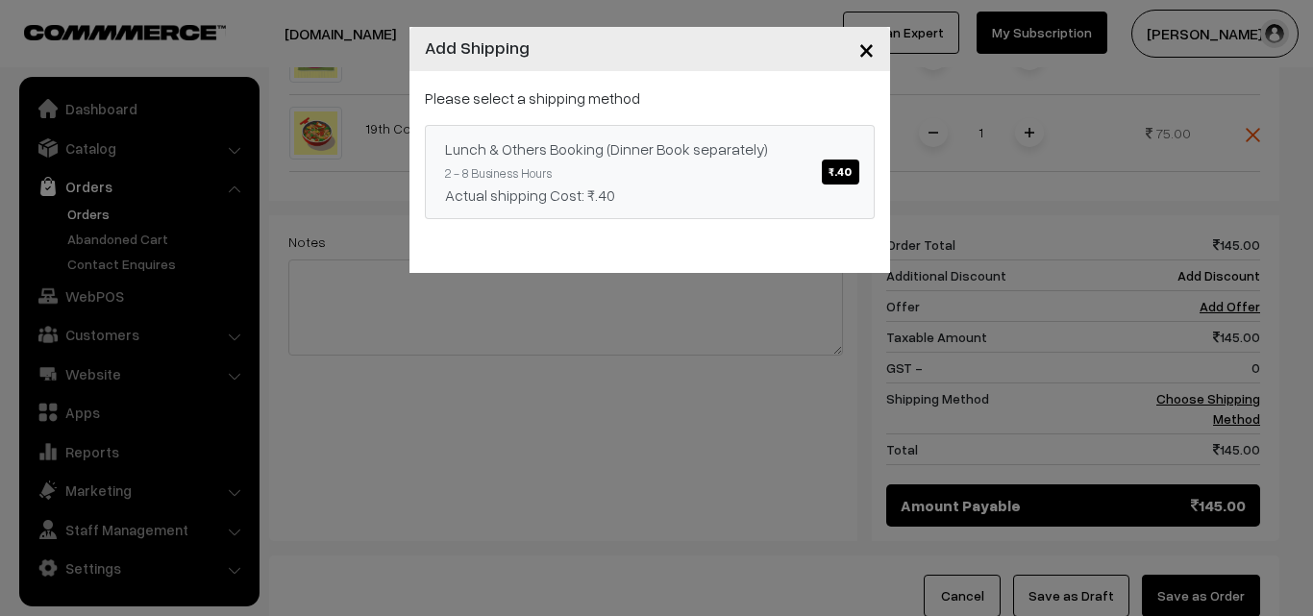
click at [775, 148] on div "Lunch & Others Booking (Dinner Book separately) ₹.40" at bounding box center [649, 148] width 409 height 23
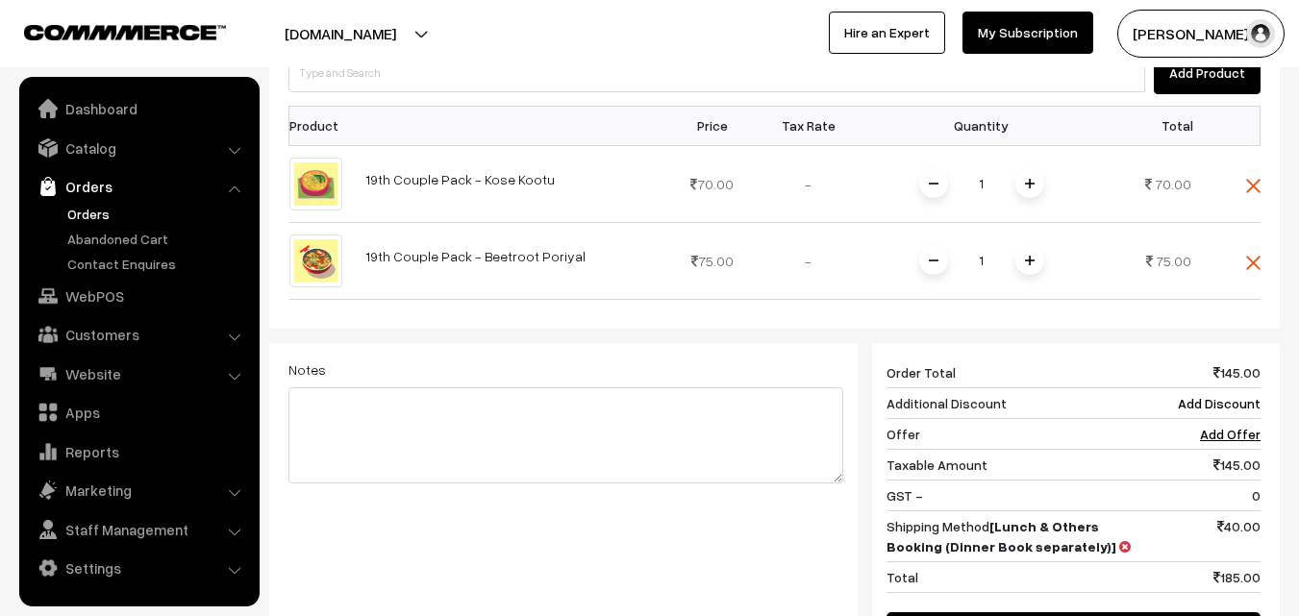
scroll to position [447, 0]
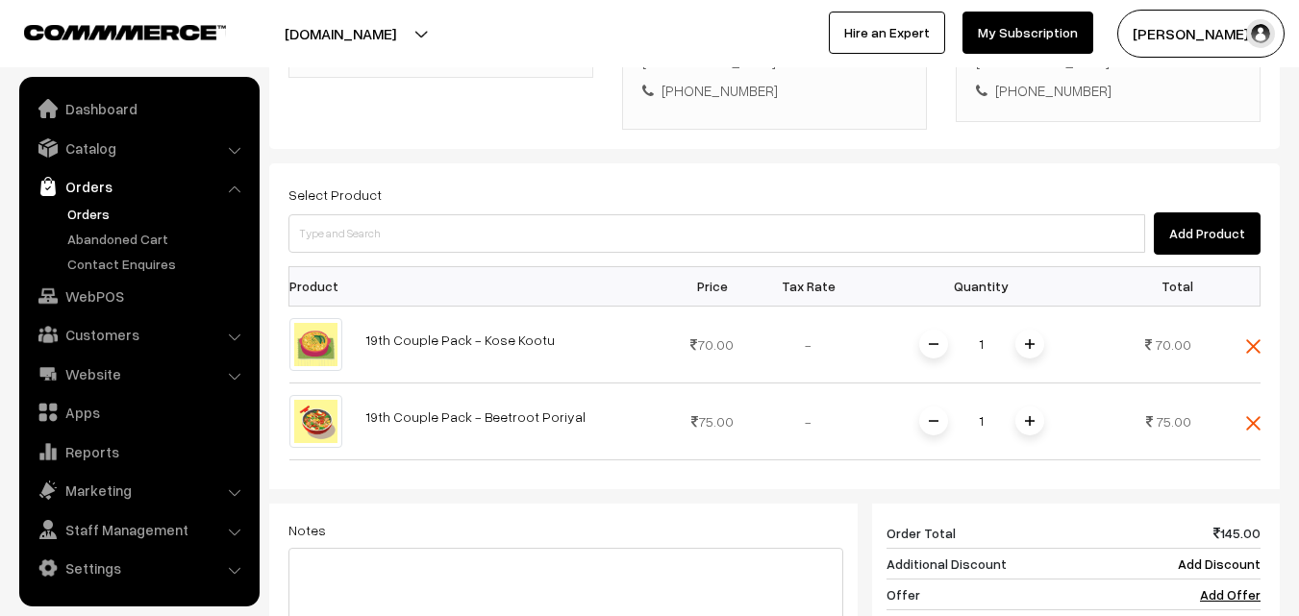
click at [471, 212] on div "Add Product" at bounding box center [774, 233] width 972 height 42
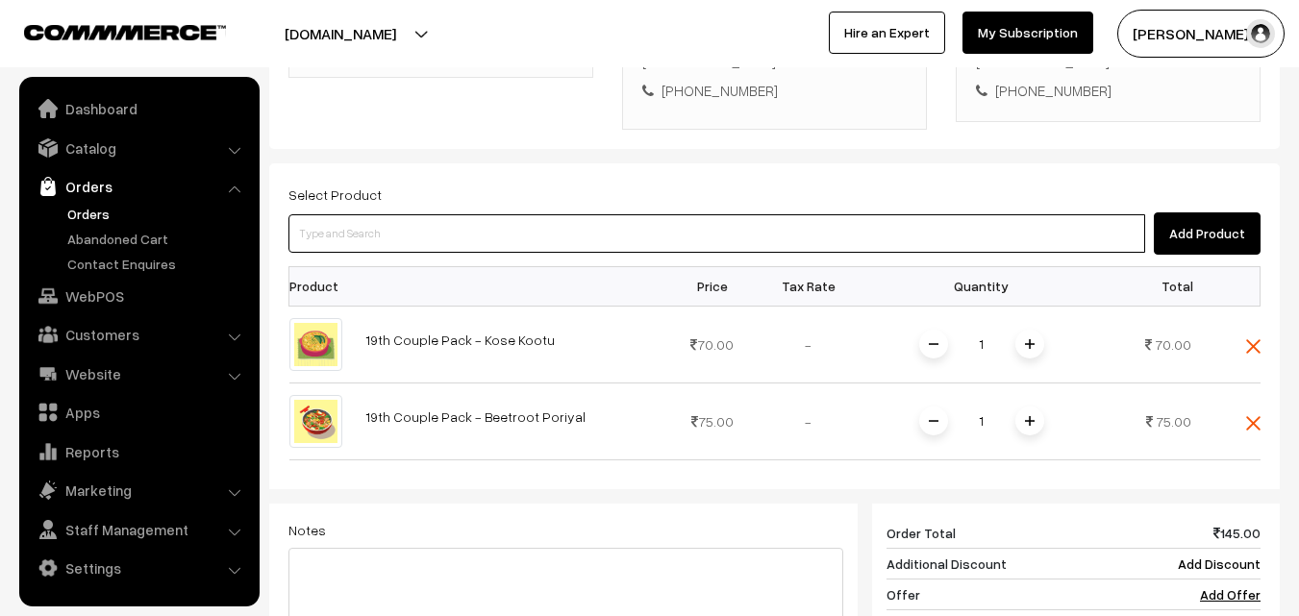
click at [475, 229] on input at bounding box center [716, 233] width 856 height 38
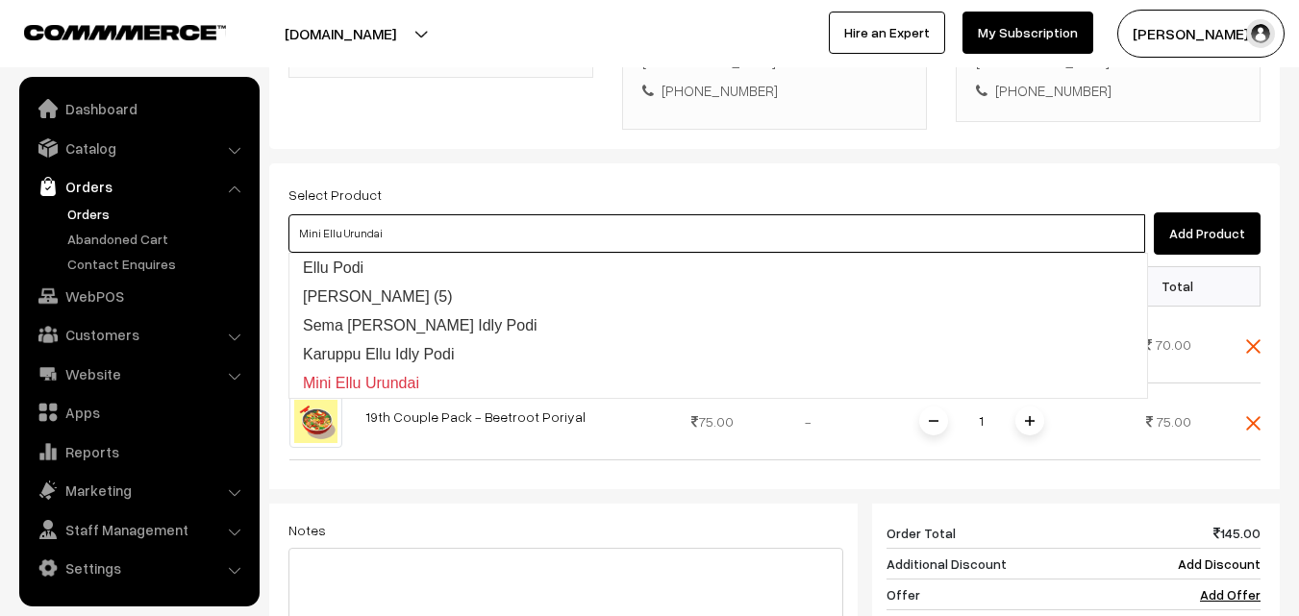
type input "Karuppu Ellu Idly Podi"
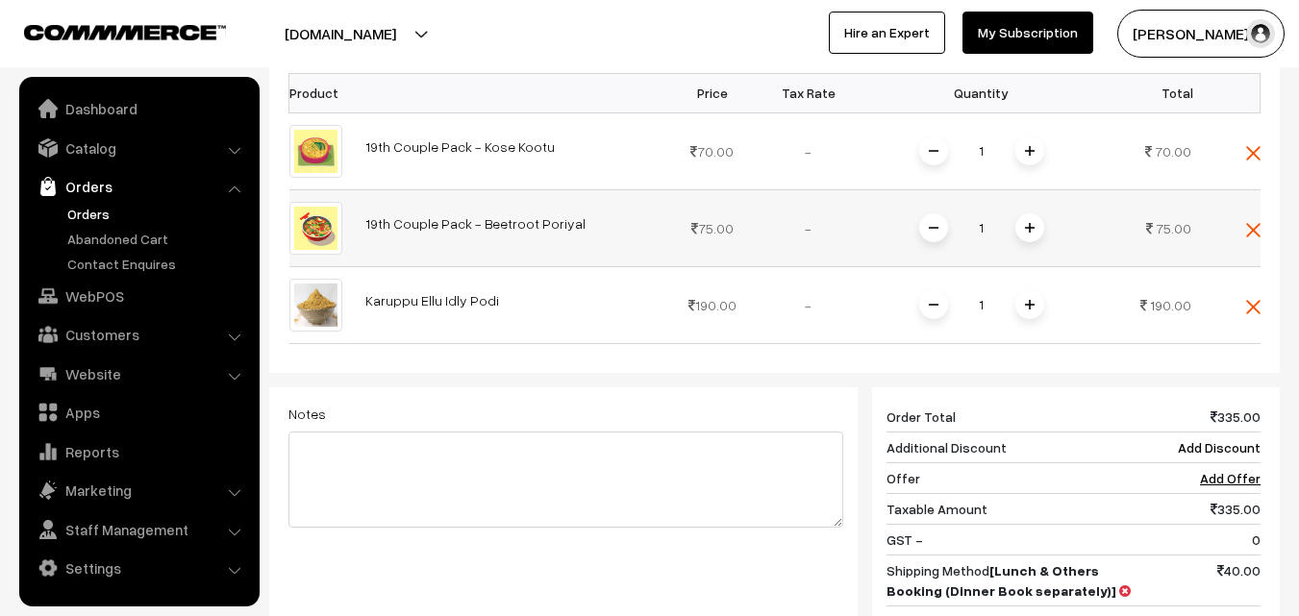
scroll to position [639, 0]
click at [429, 306] on link "Karuppu Ellu Idly Podi" at bounding box center [432, 301] width 134 height 16
drag, startPoint x: 1025, startPoint y: 304, endPoint x: 1004, endPoint y: 311, distance: 21.6
click at [1026, 304] on img at bounding box center [1030, 306] width 10 height 10
click at [935, 310] on span at bounding box center [933, 305] width 29 height 29
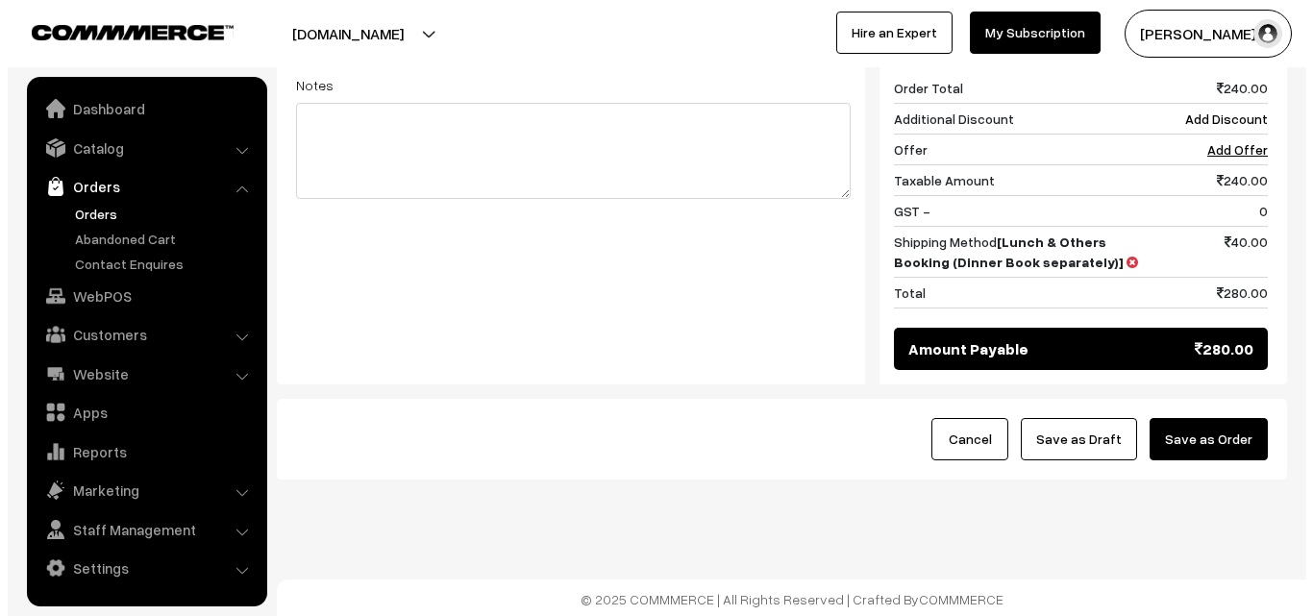
scroll to position [972, 0]
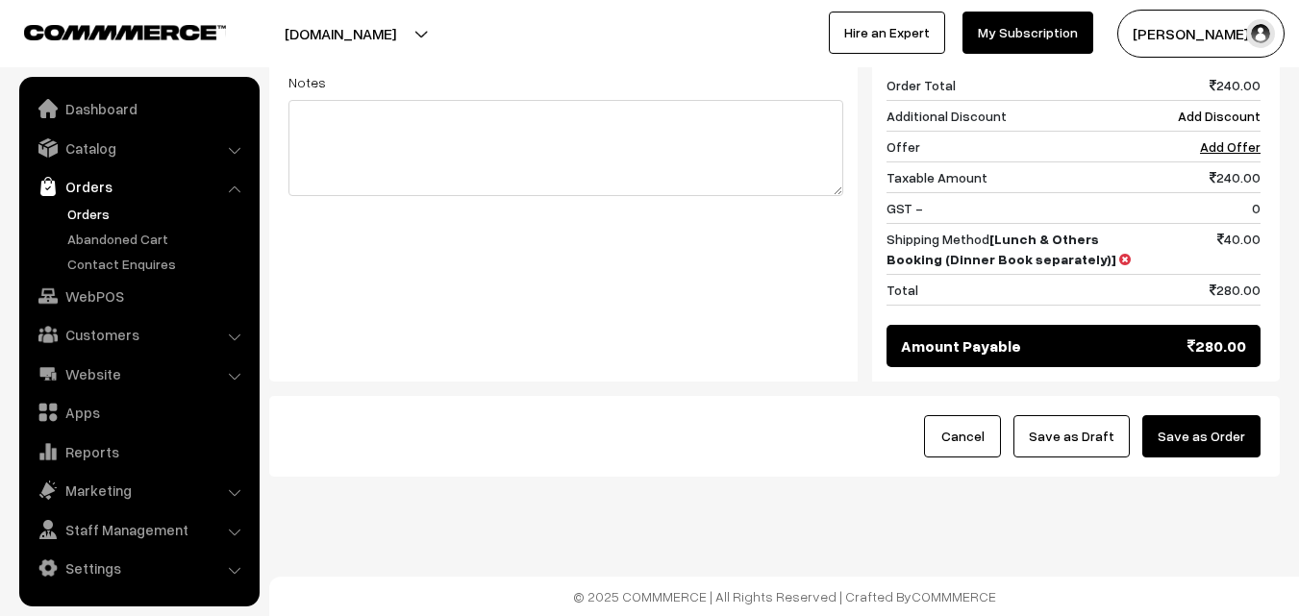
click at [1201, 431] on button "Save as Order" at bounding box center [1201, 436] width 118 height 42
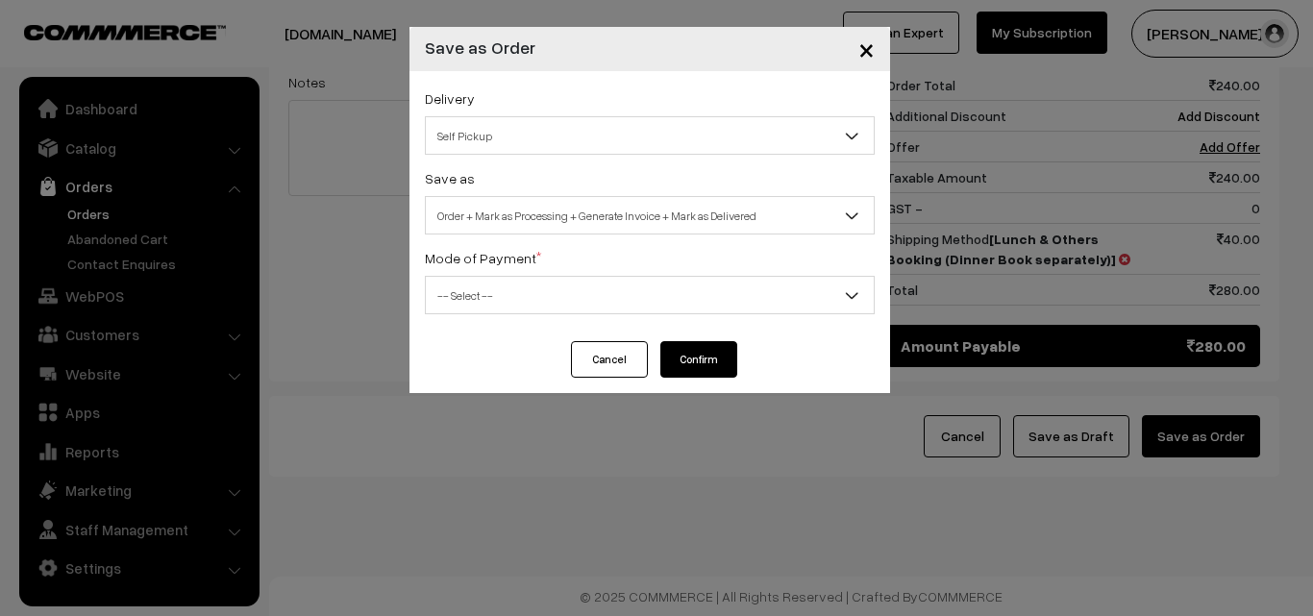
click at [470, 222] on span "Order + Mark as Processing + Generate Invoice + Mark as Delivered" at bounding box center [650, 216] width 448 height 34
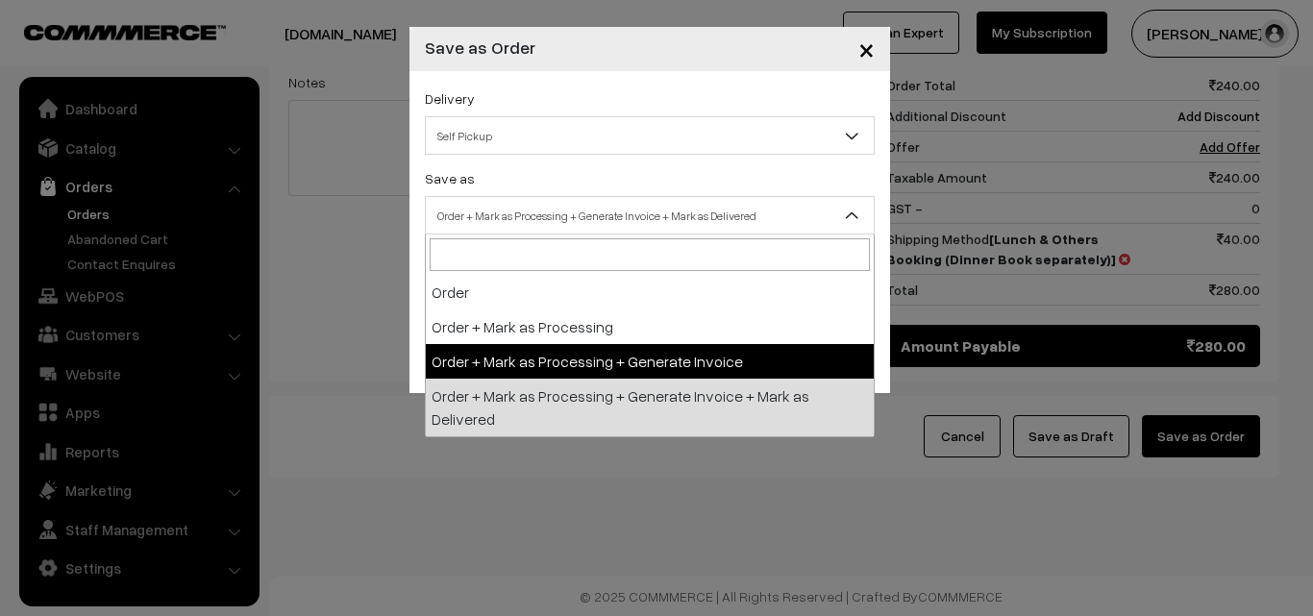
select select "3"
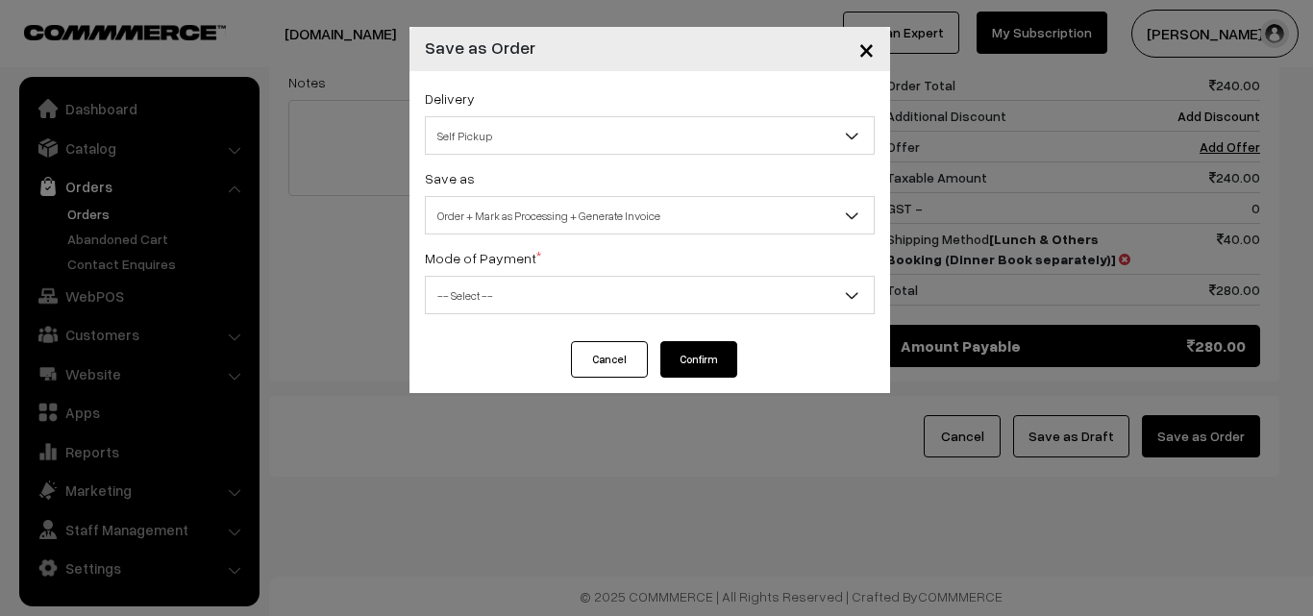
click at [497, 294] on span "-- Select --" at bounding box center [650, 296] width 448 height 34
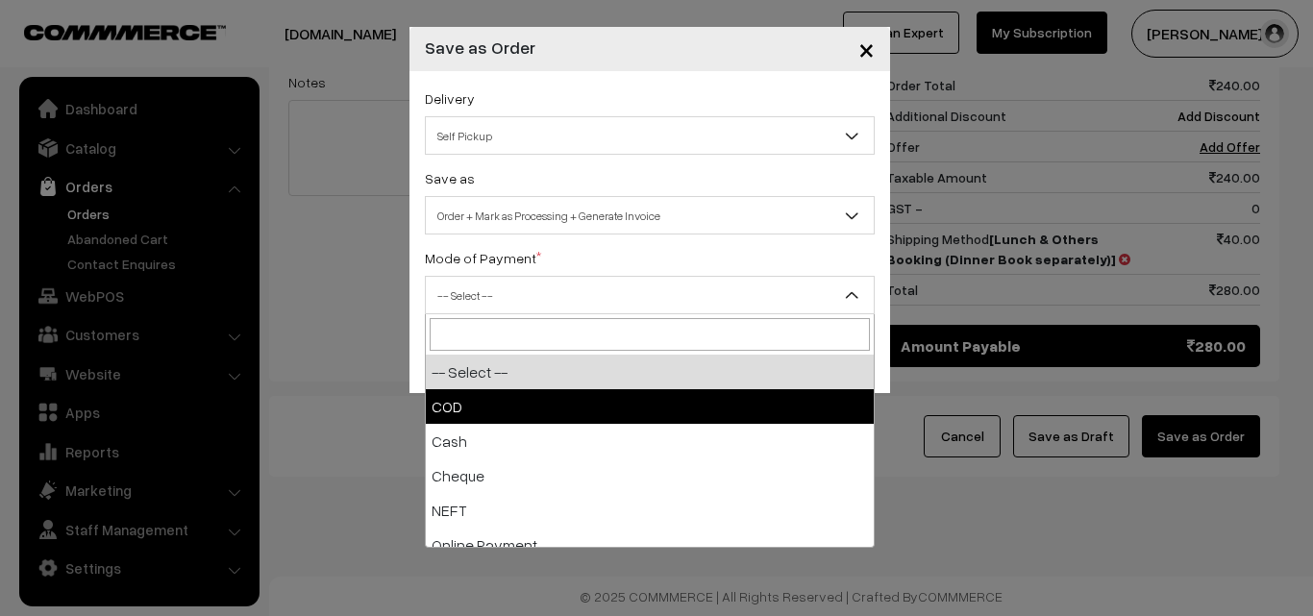
select select "1"
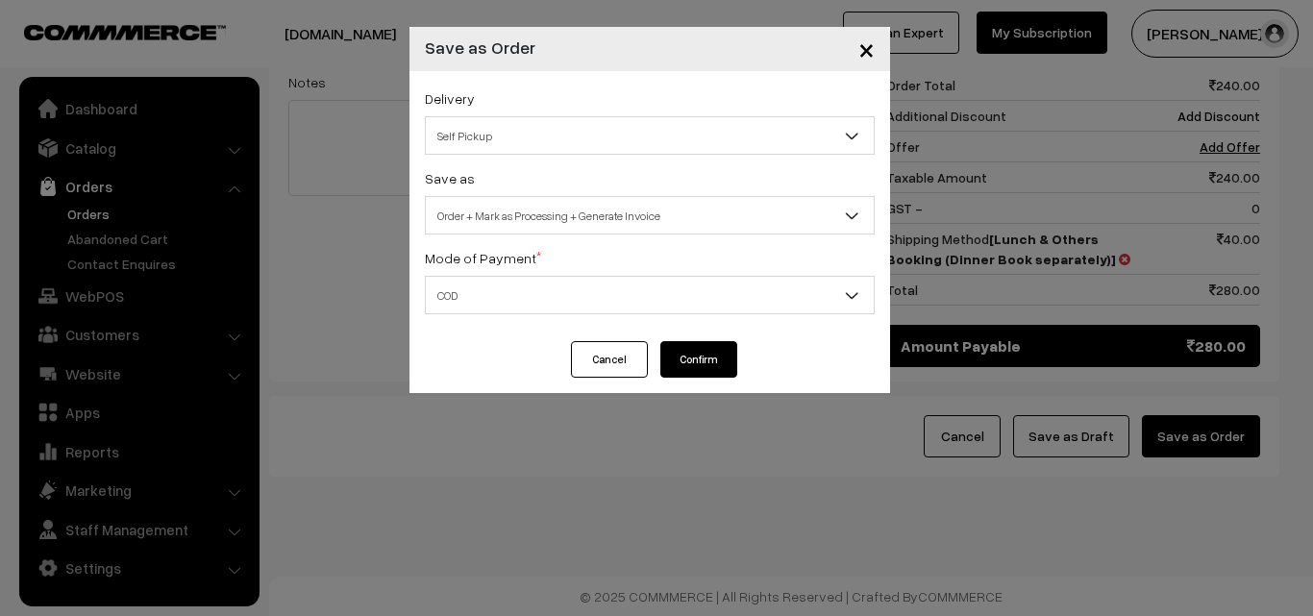
click at [701, 355] on button "Confirm" at bounding box center [698, 359] width 77 height 37
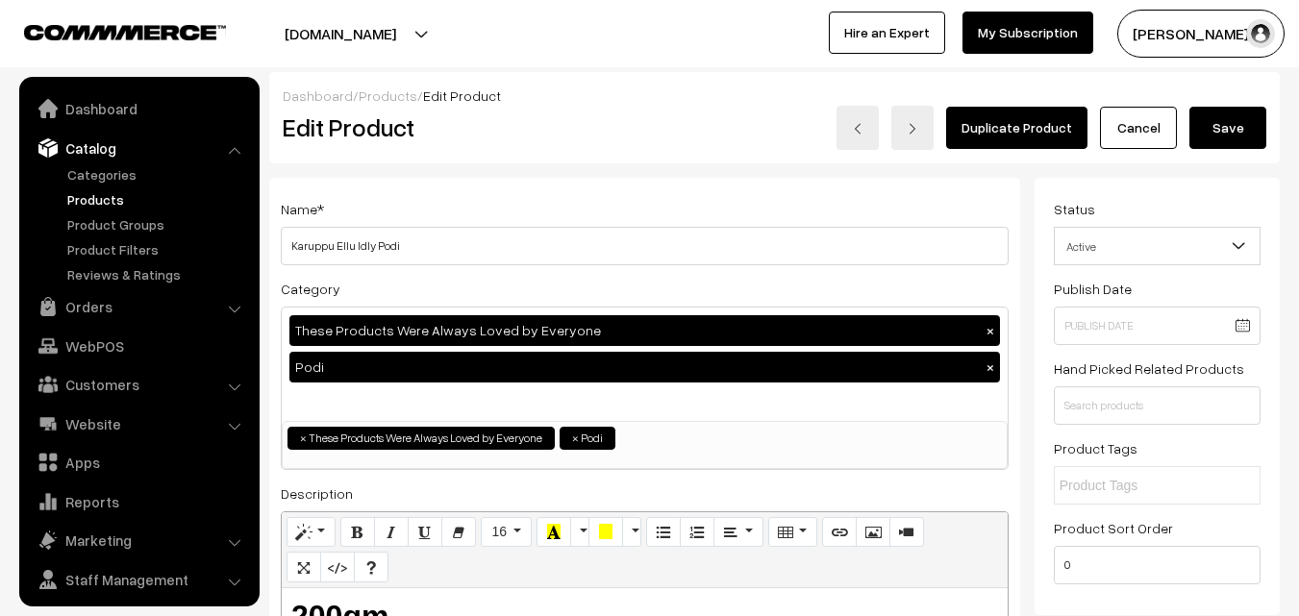
scroll to position [48, 0]
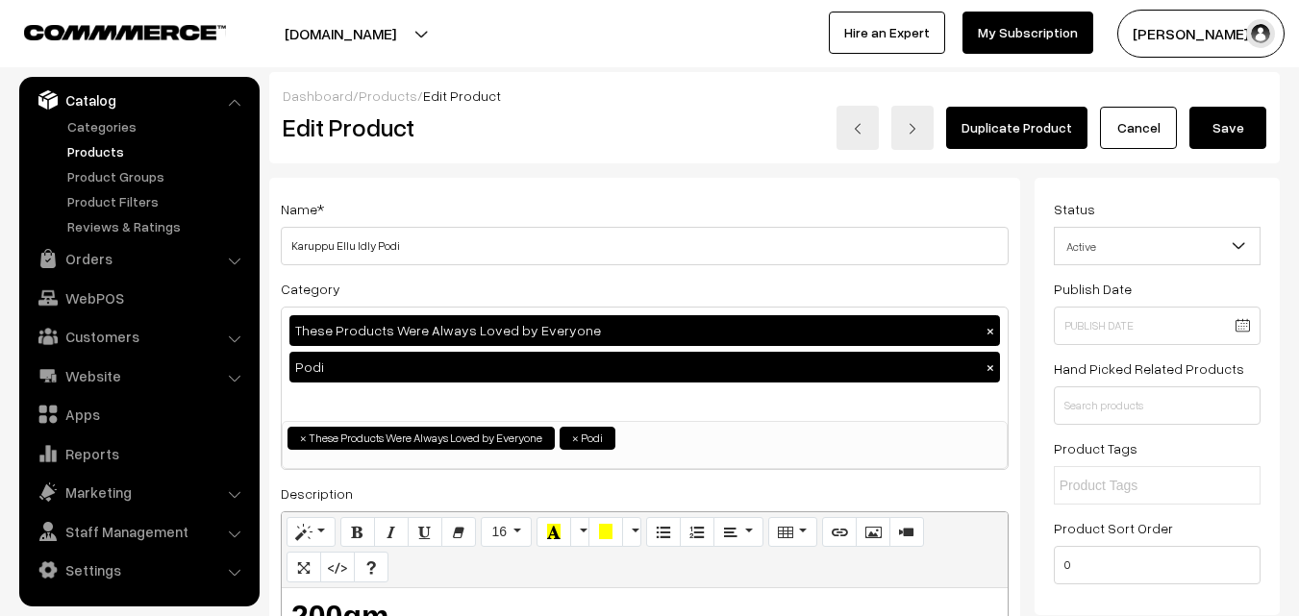
click at [567, 141] on h2 "Edit Product" at bounding box center [479, 127] width 393 height 30
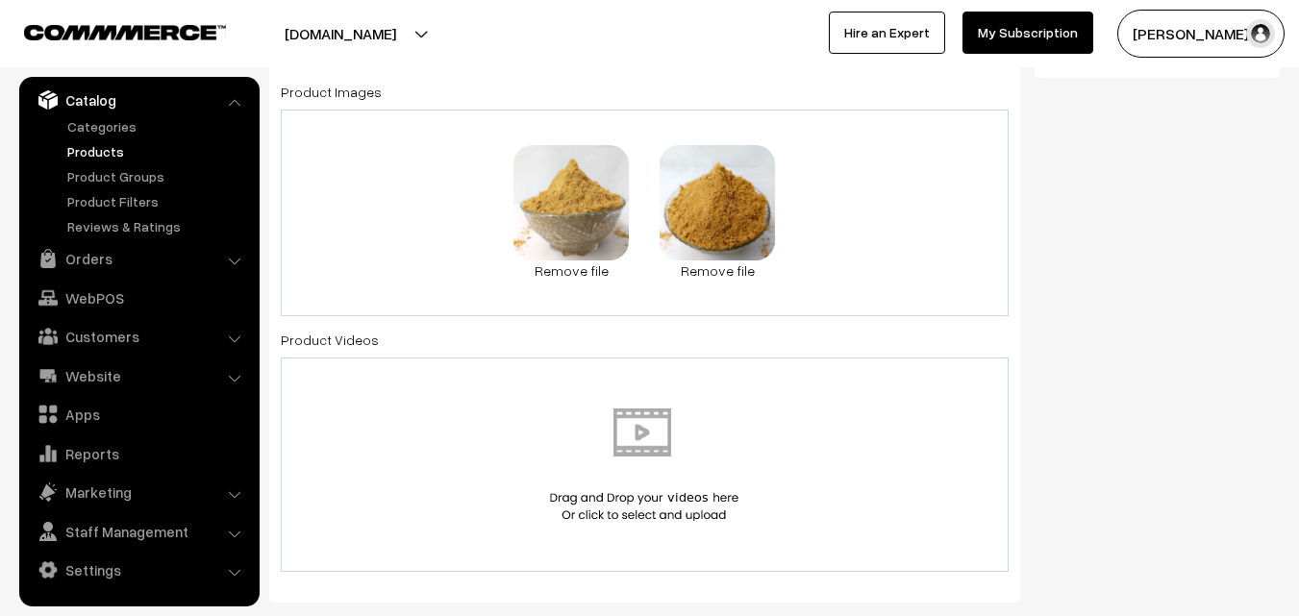
scroll to position [384, 0]
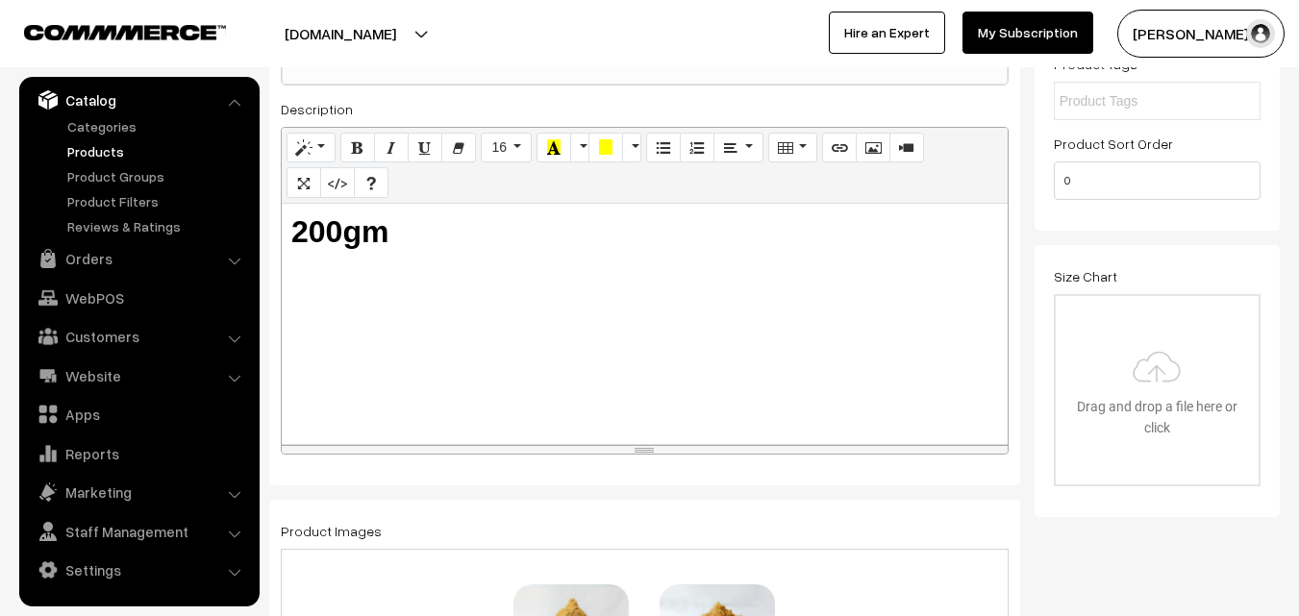
click at [321, 214] on b "200gm" at bounding box center [339, 231] width 97 height 35
click at [310, 219] on b "200gm" at bounding box center [339, 231] width 97 height 35
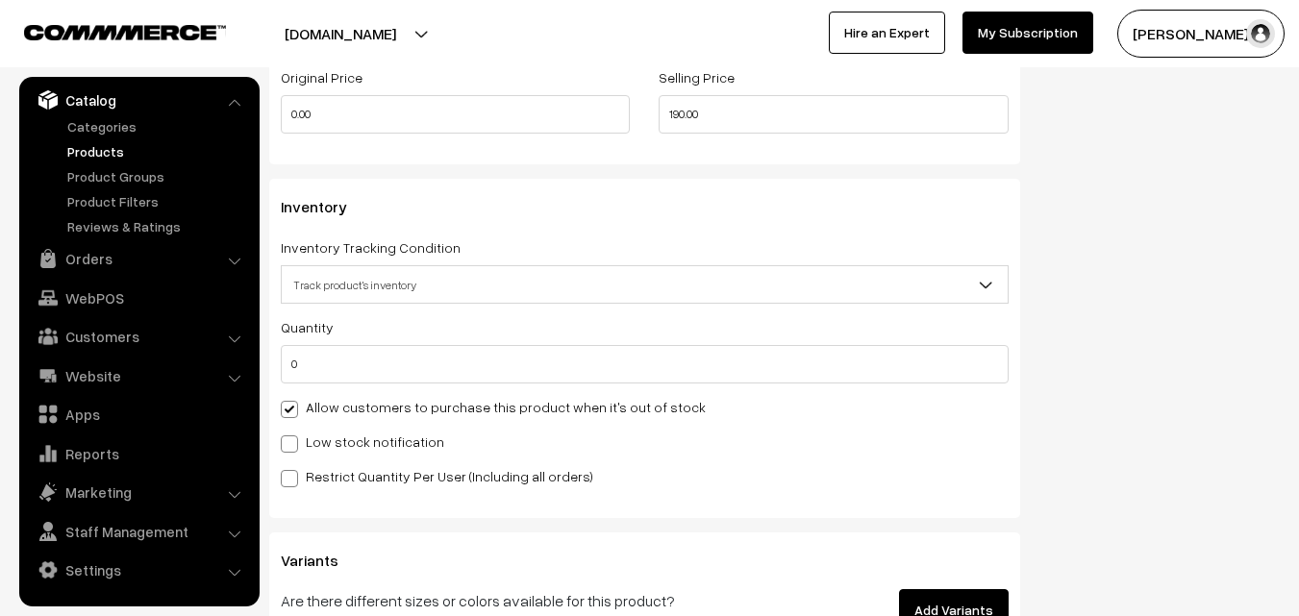
scroll to position [1826, 0]
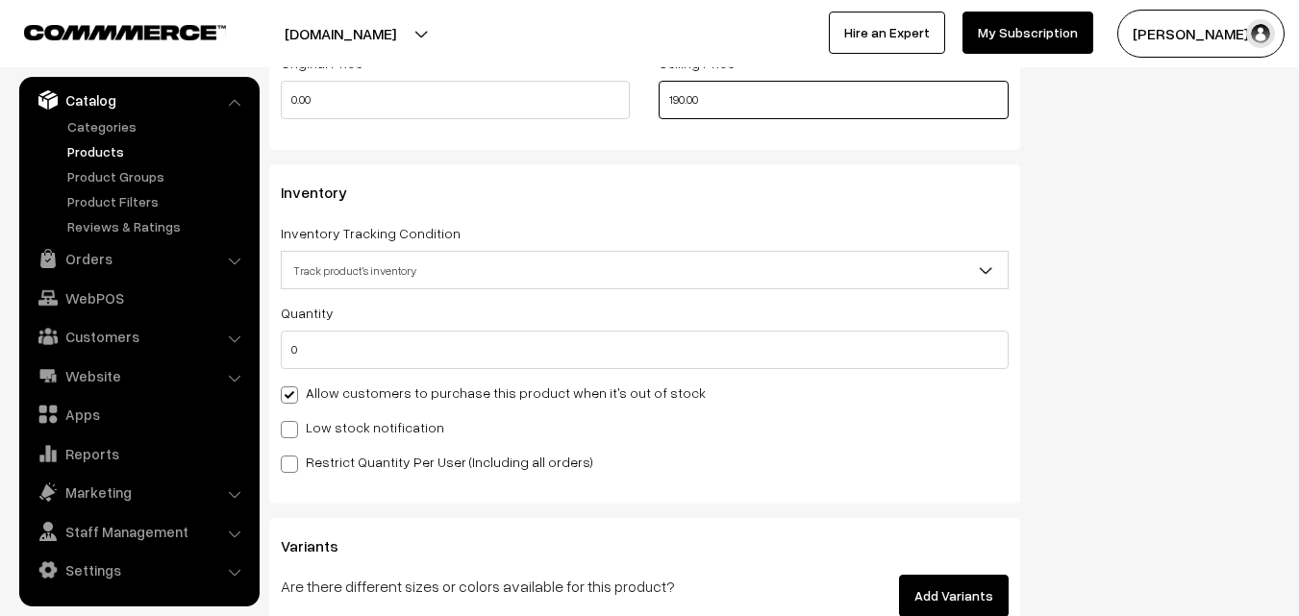
click at [707, 93] on input "190.00" at bounding box center [832, 100] width 349 height 38
drag, startPoint x: 748, startPoint y: 101, endPoint x: 562, endPoint y: 97, distance: 185.5
click at [566, 97] on div "Original Price 0.00 Selling Price 190.00" at bounding box center [644, 91] width 756 height 80
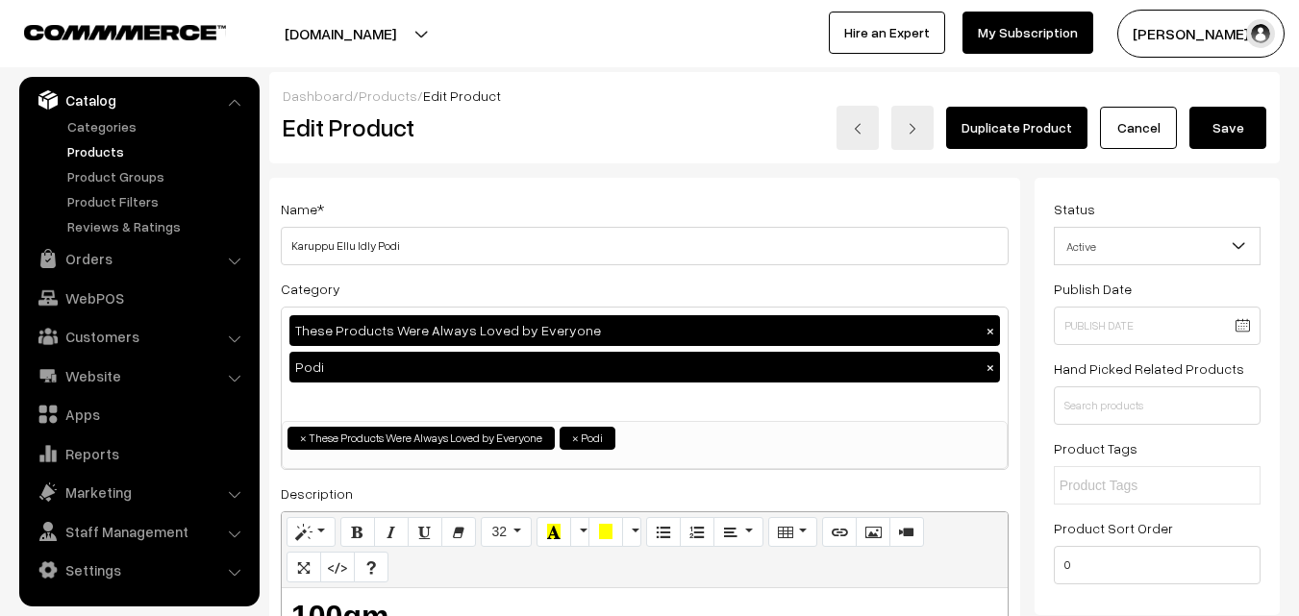
scroll to position [0, 0]
type input "95.00"
click at [446, 238] on input "Karuppu Ellu Idly Podi" at bounding box center [645, 246] width 728 height 38
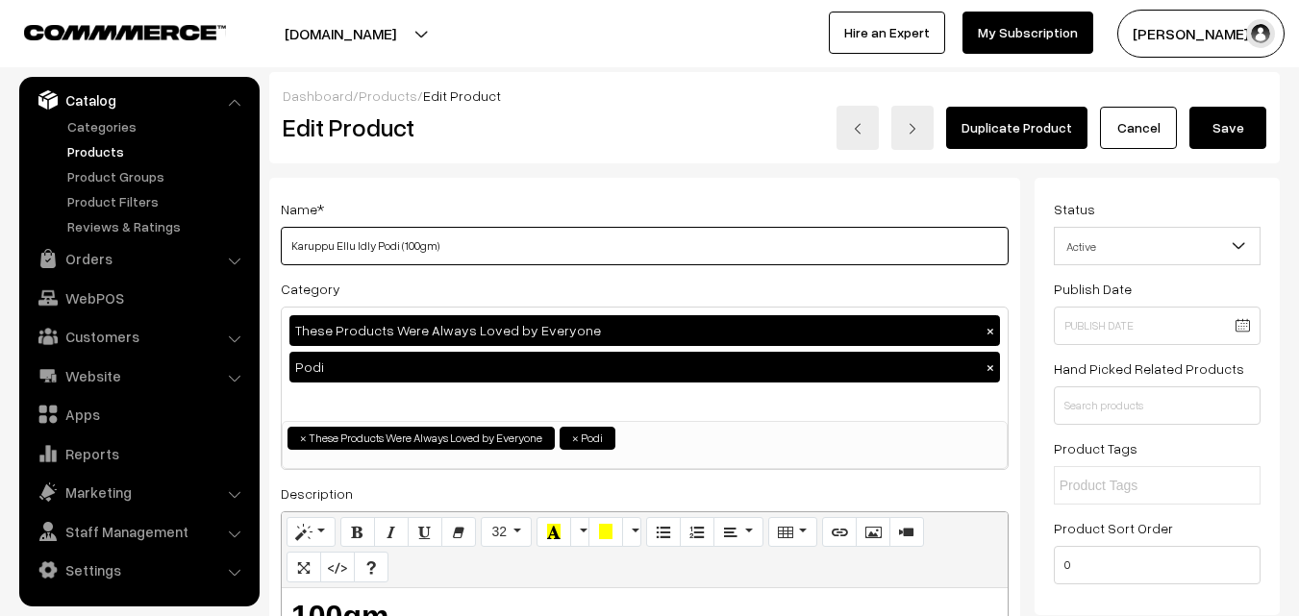
type input "Karuppu Ellu Idly Podi (100gm)"
click at [1228, 124] on button "Save" at bounding box center [1227, 128] width 77 height 42
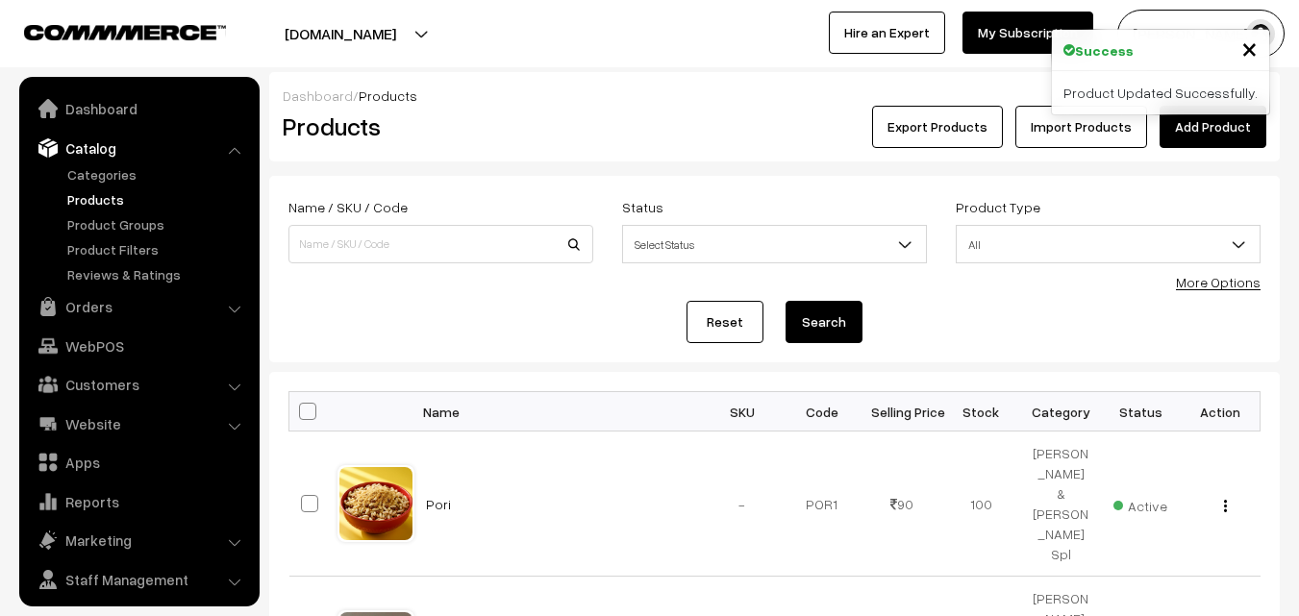
scroll to position [48, 0]
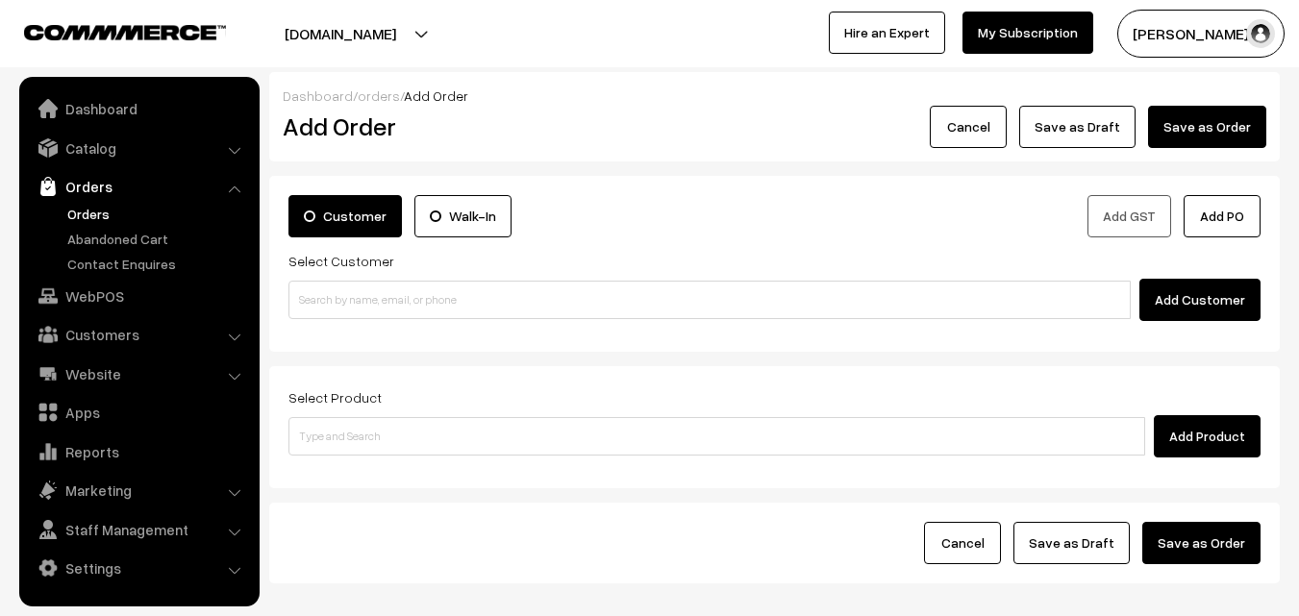
click at [102, 204] on link "Orders" at bounding box center [157, 214] width 190 height 20
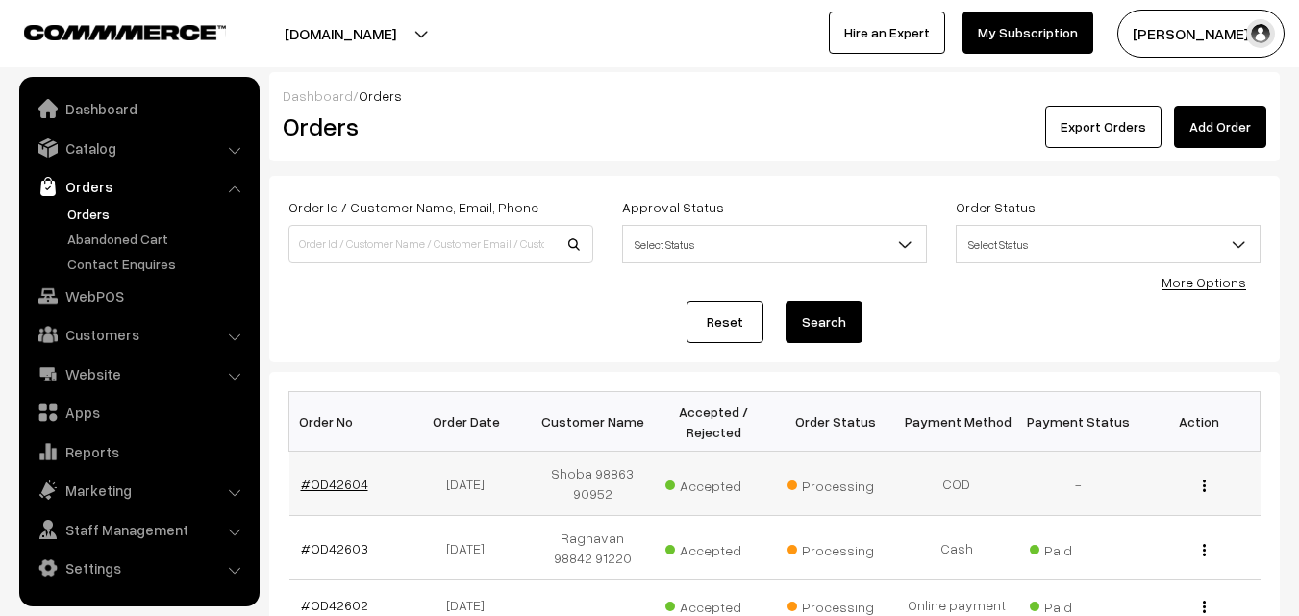
click at [327, 481] on link "#OD42604" at bounding box center [334, 484] width 67 height 16
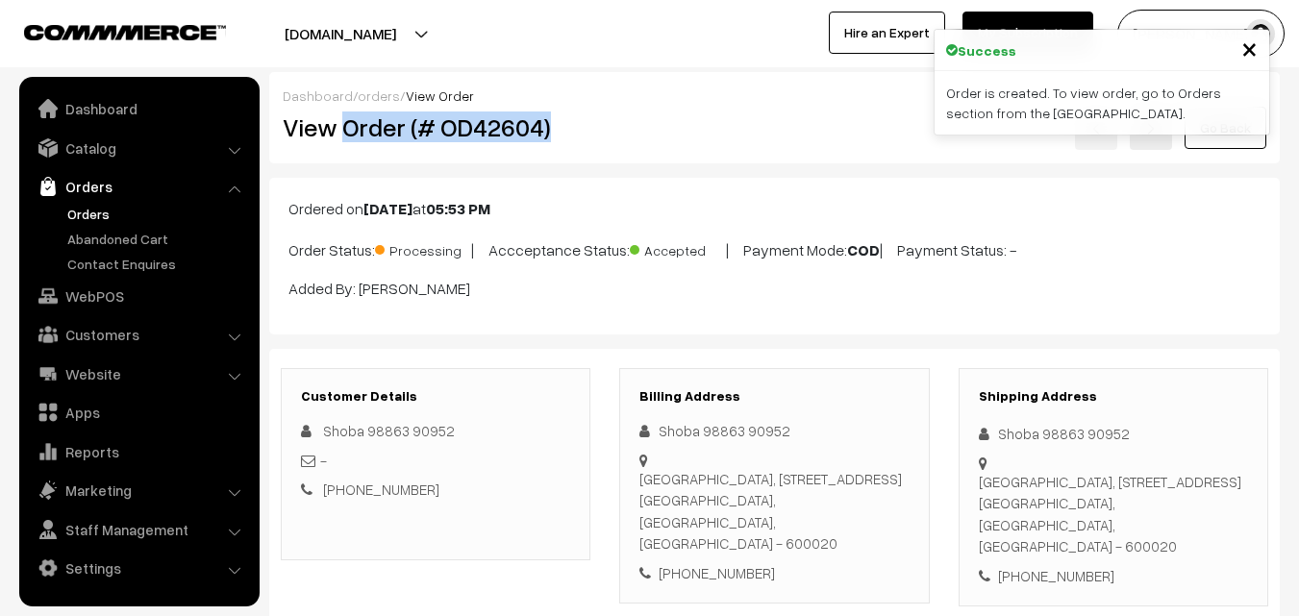
copy h2 "Order (# OD42604)"
drag, startPoint x: 0, startPoint y: 0, endPoint x: 756, endPoint y: 212, distance: 785.7
click at [599, 138] on div "View Order (# OD42604)" at bounding box center [436, 128] width 337 height 44
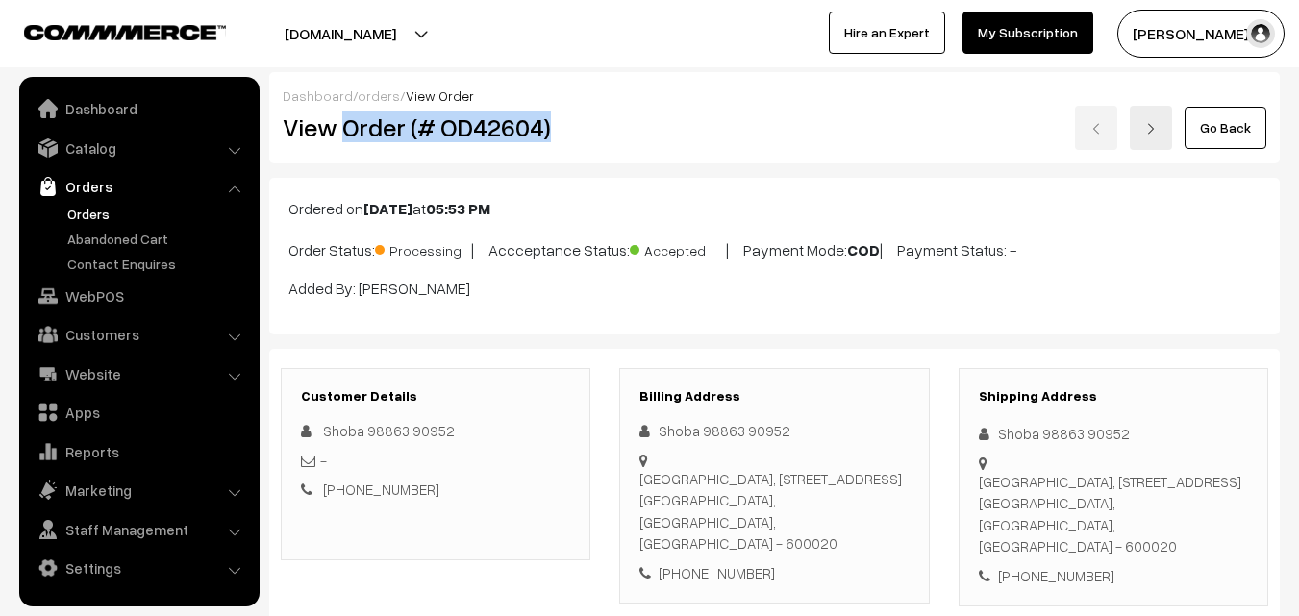
click at [408, 137] on h2 "View Order (# OD42604)" at bounding box center [437, 127] width 309 height 30
drag, startPoint x: 359, startPoint y: 132, endPoint x: 586, endPoint y: 129, distance: 226.9
click at [586, 134] on h2 "View Order (# OD42604)" at bounding box center [437, 127] width 309 height 30
copy h2 "Order (# OD42604)"
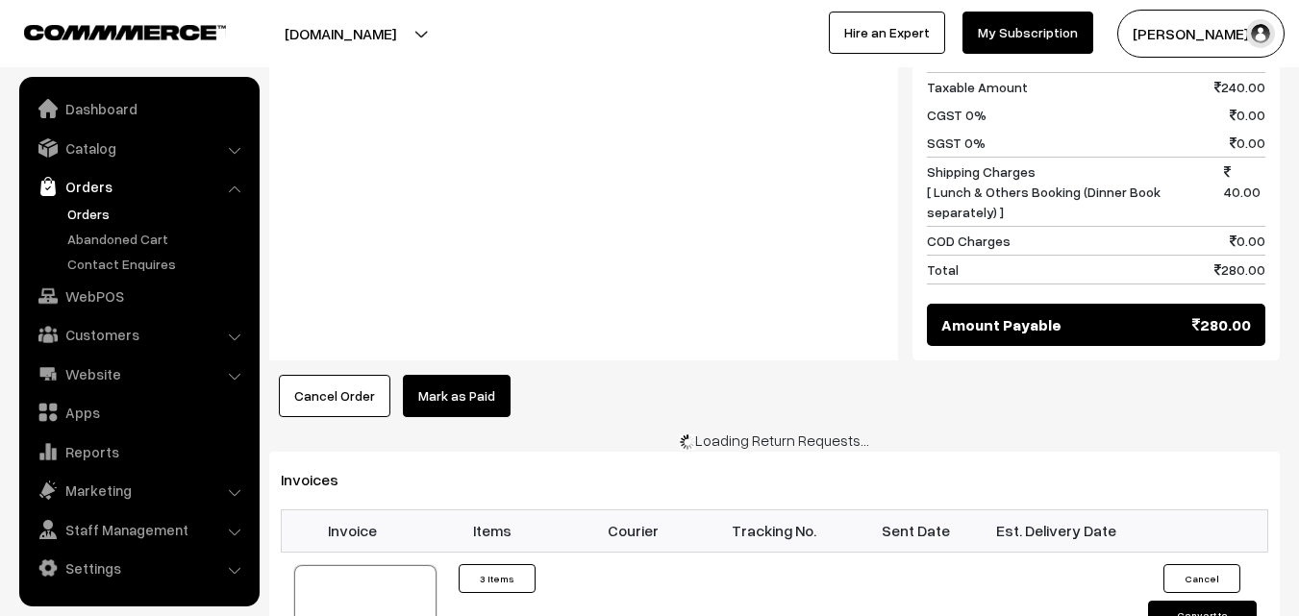
scroll to position [1634, 0]
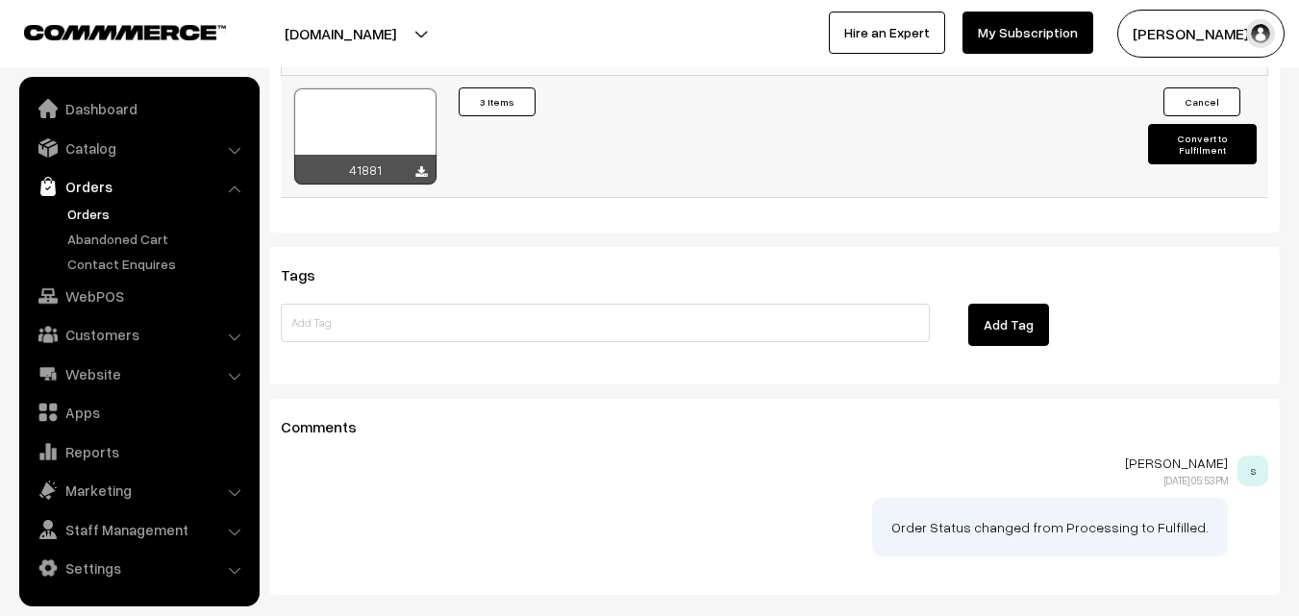
click at [343, 121] on div at bounding box center [365, 136] width 142 height 96
click at [125, 297] on link "WebPOS" at bounding box center [138, 296] width 229 height 35
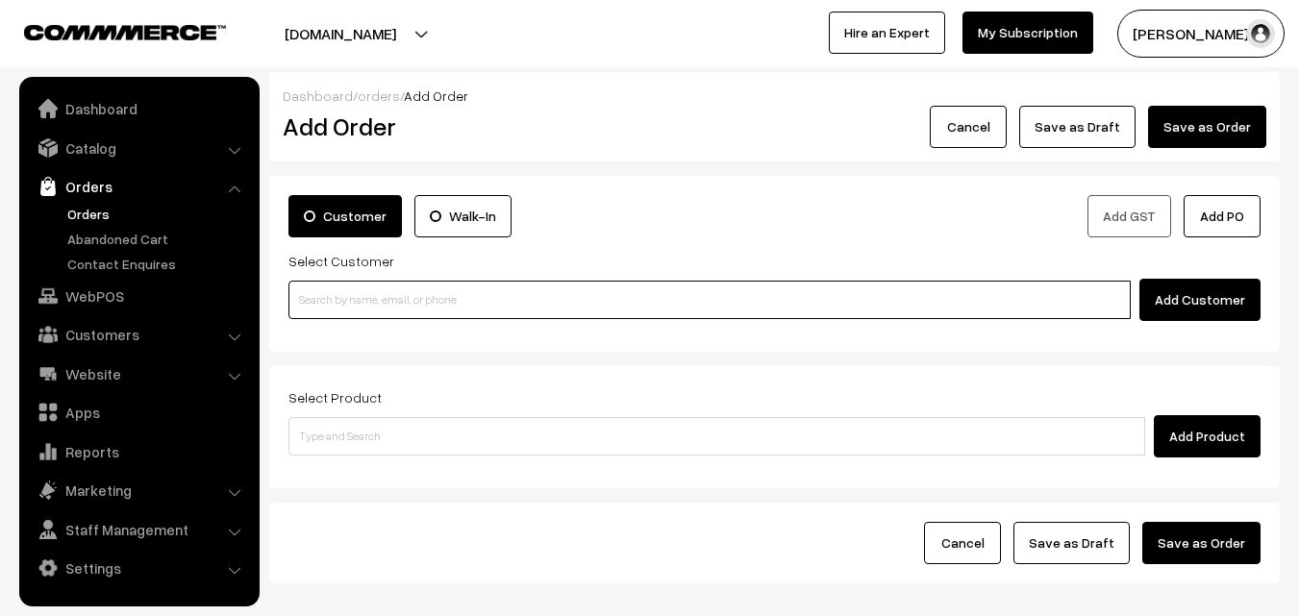
click at [331, 302] on input at bounding box center [709, 300] width 842 height 38
paste input "94448 24683"
click at [339, 287] on input "94448 24683" at bounding box center [709, 300] width 842 height 38
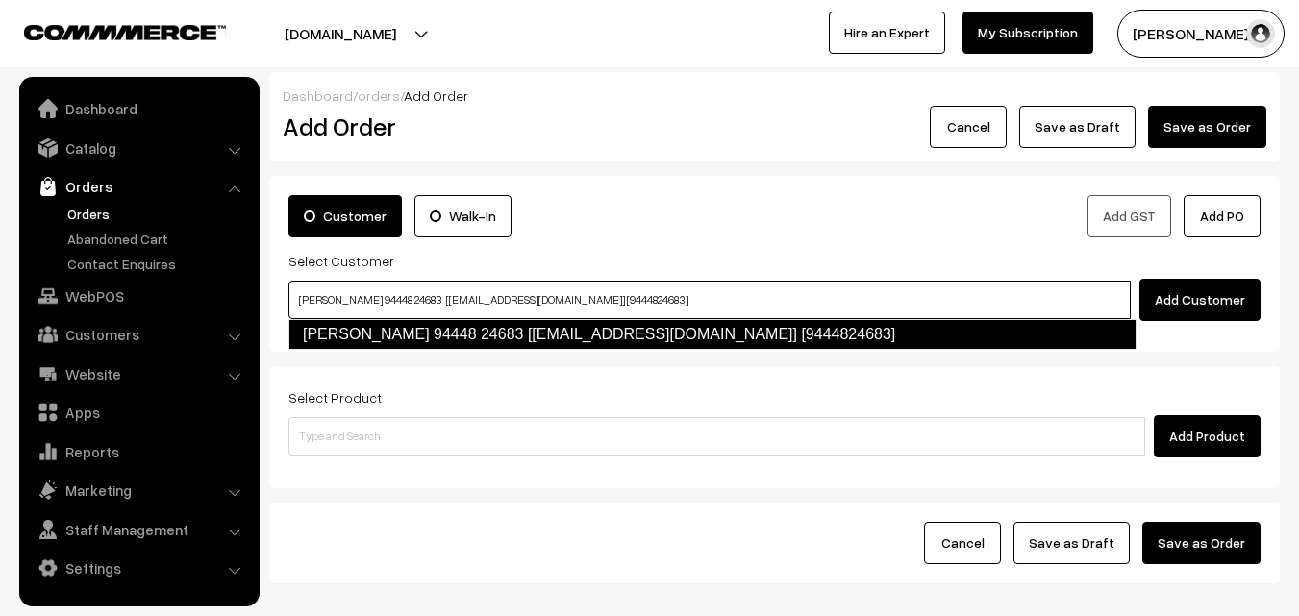
type input "[PERSON_NAME] 94448 24683 [[EMAIL_ADDRESS][DOMAIN_NAME]] [9444824683]"
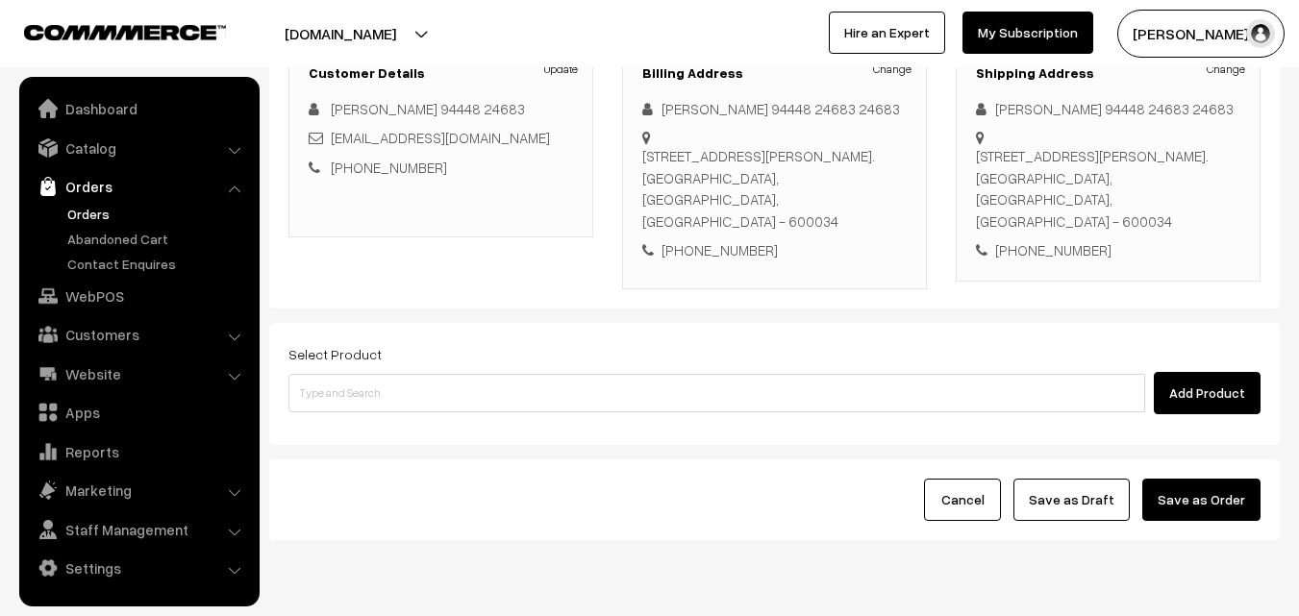
scroll to position [288, 0]
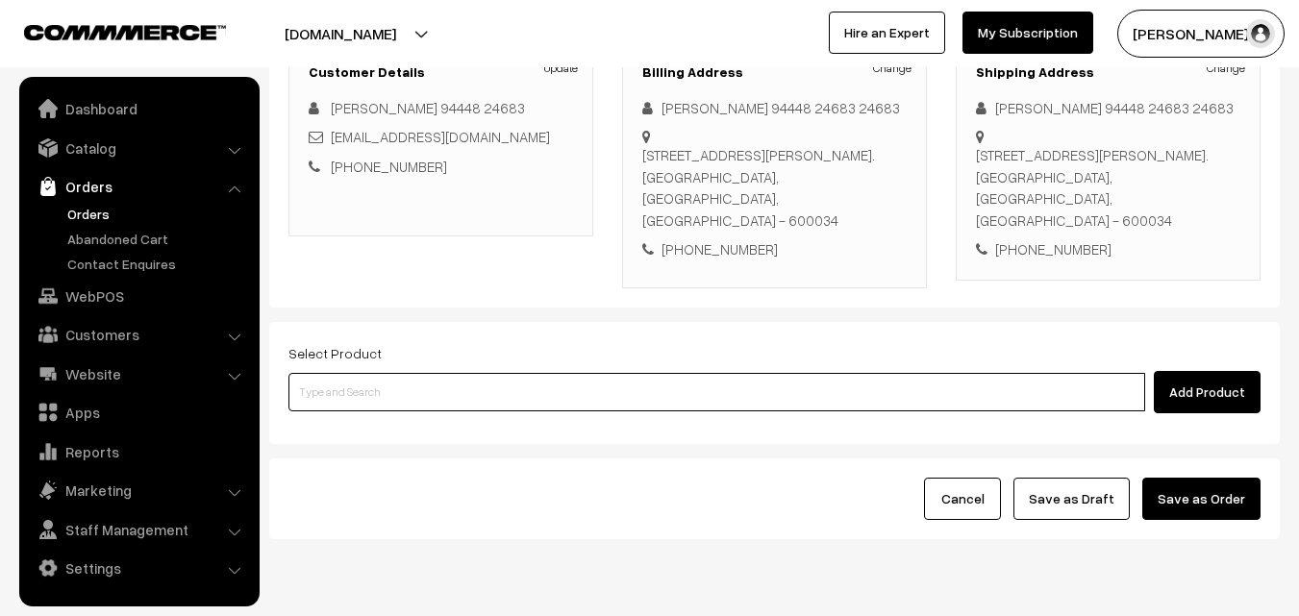
click at [459, 385] on input at bounding box center [716, 392] width 856 height 38
type input "c"
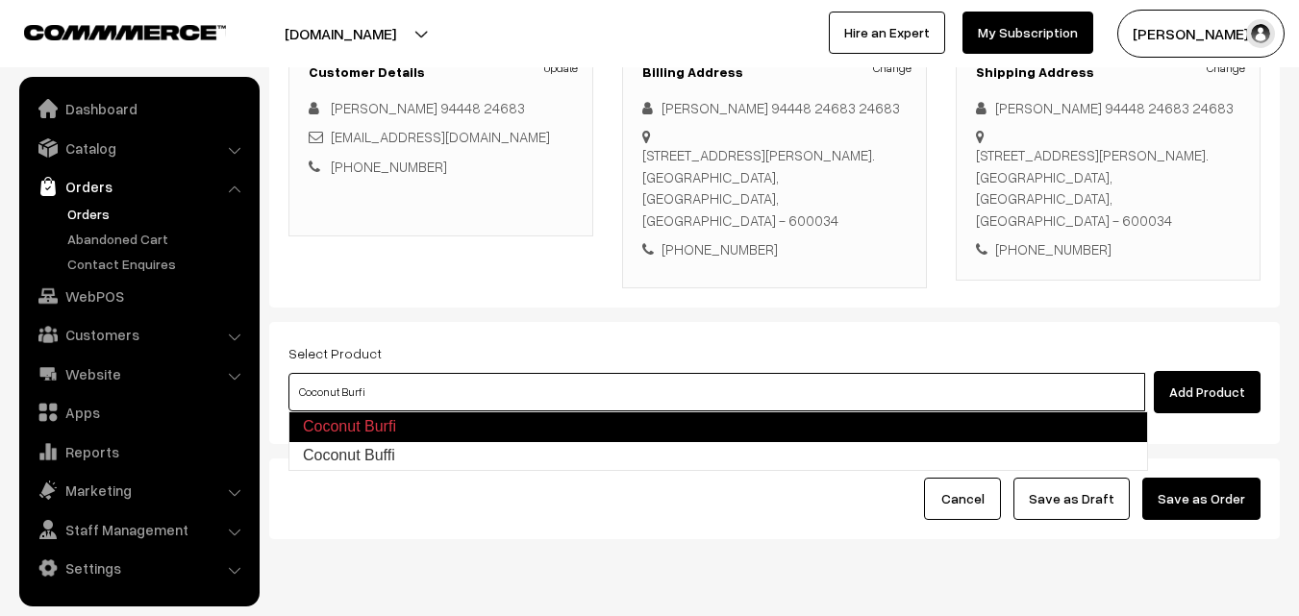
type input "Coconut Buffi"
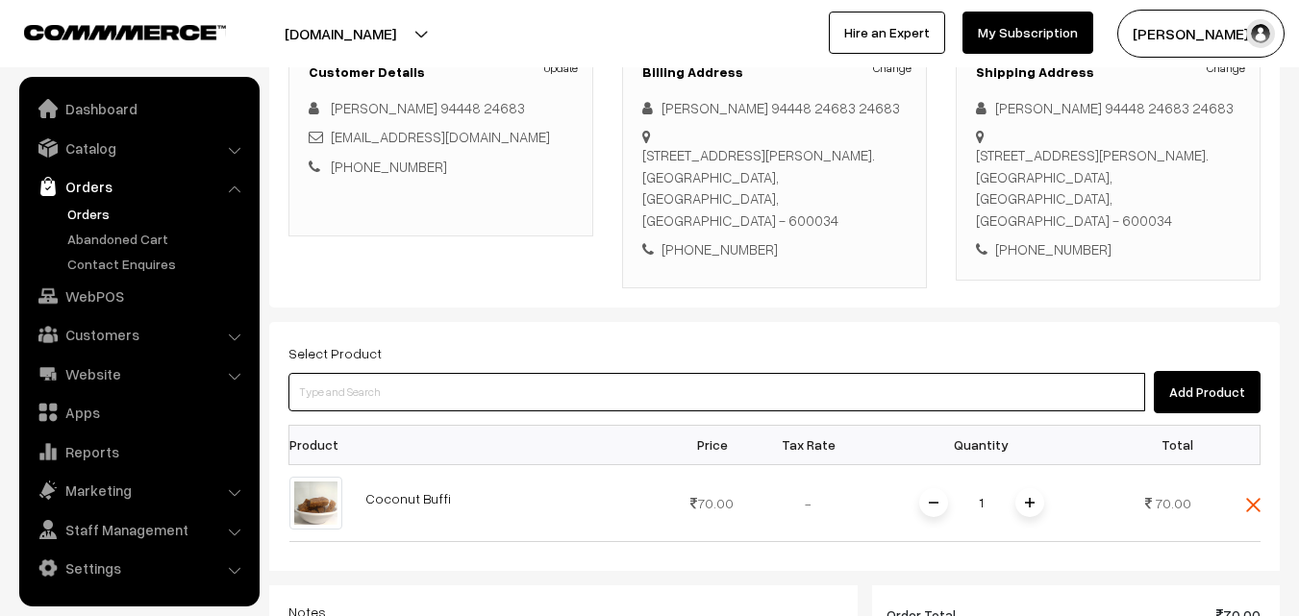
drag, startPoint x: 486, startPoint y: 385, endPoint x: 476, endPoint y: 387, distance: 10.7
click at [476, 387] on input at bounding box center [716, 392] width 856 height 38
type input "a"
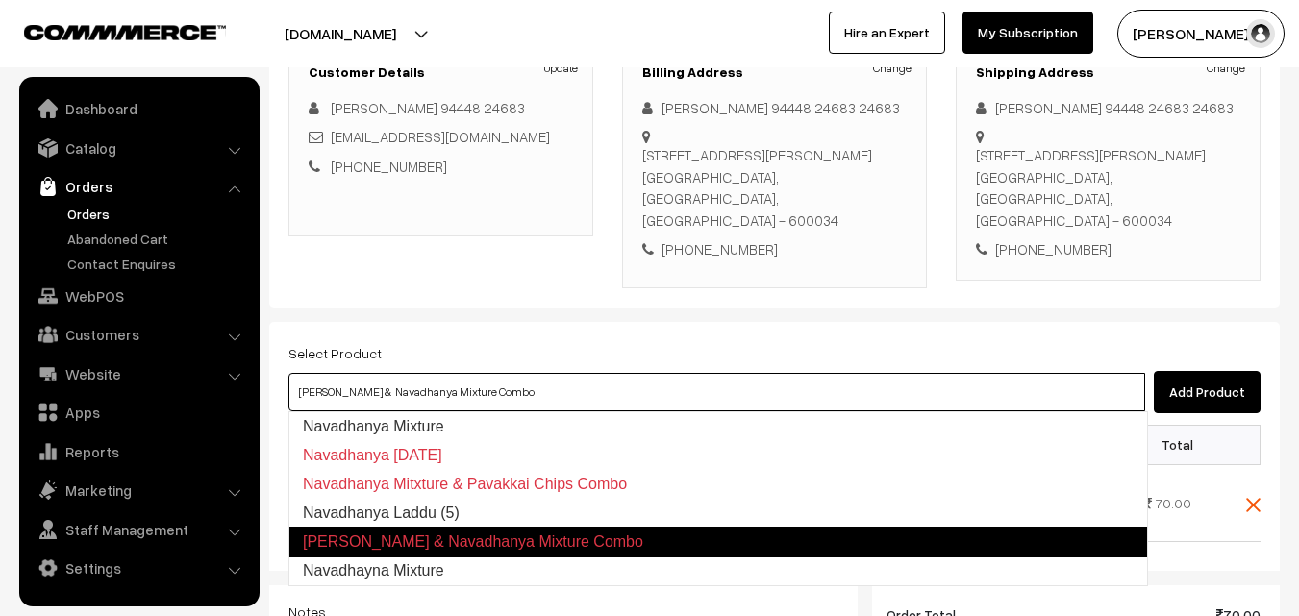
type input "Navadhanya Laddu (5)"
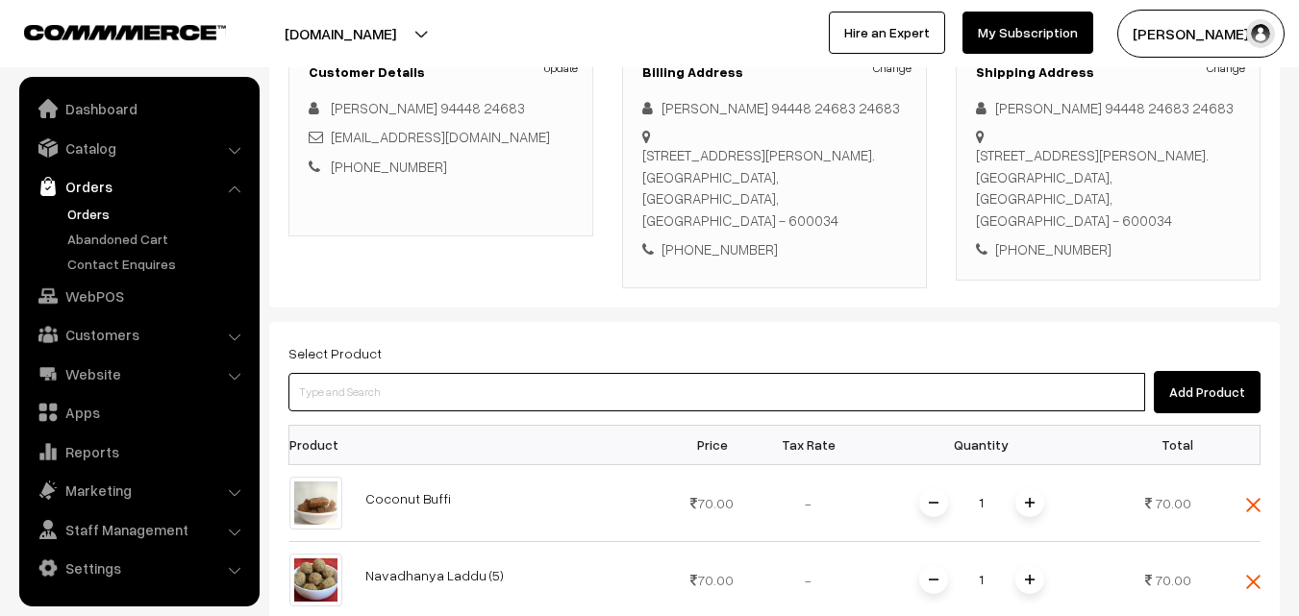
drag, startPoint x: 541, startPoint y: 385, endPoint x: 536, endPoint y: 395, distance: 10.7
click at [536, 391] on input at bounding box center [716, 392] width 856 height 38
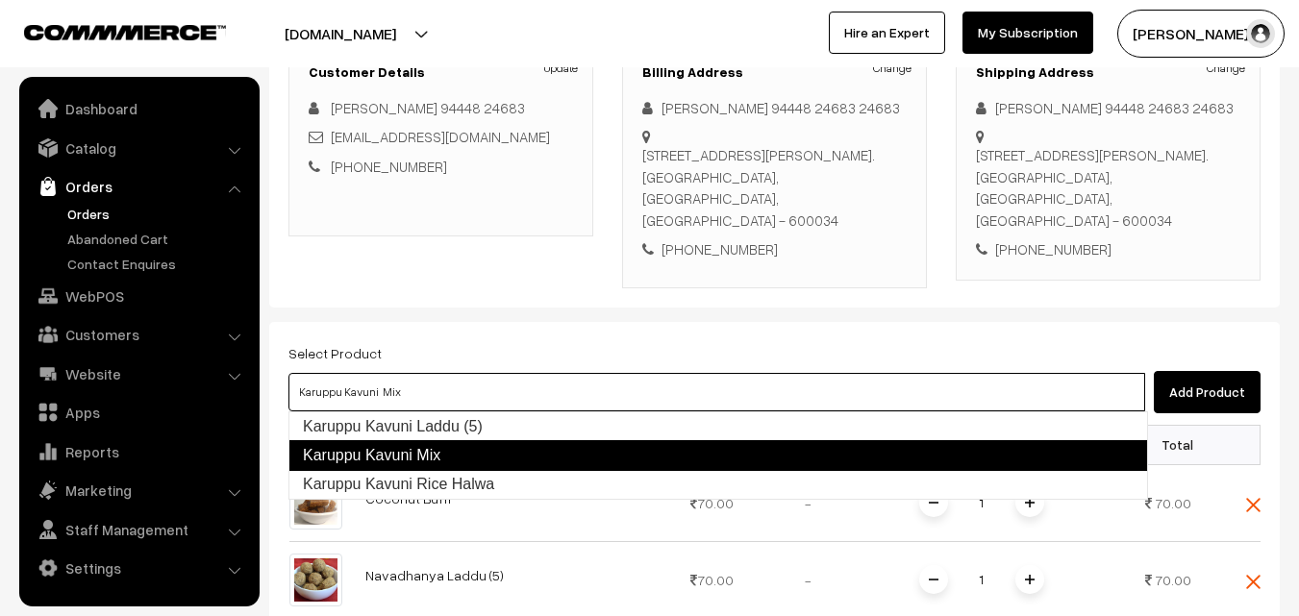
type input "Karuppu Kavuni Laddu (5)"
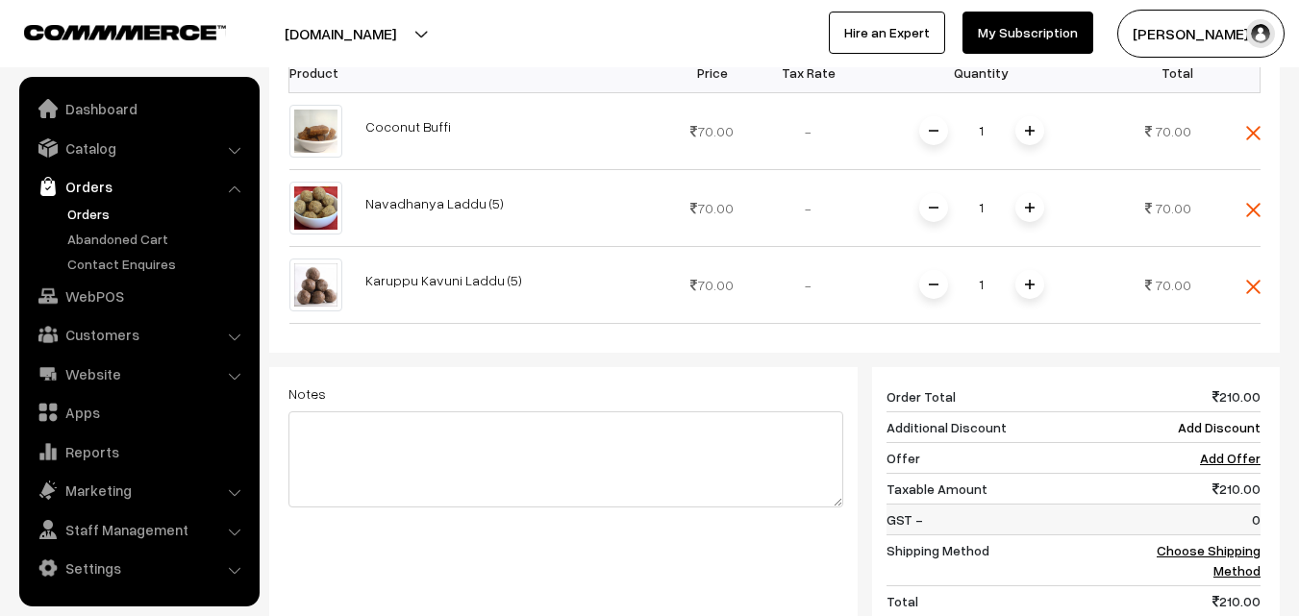
scroll to position [769, 0]
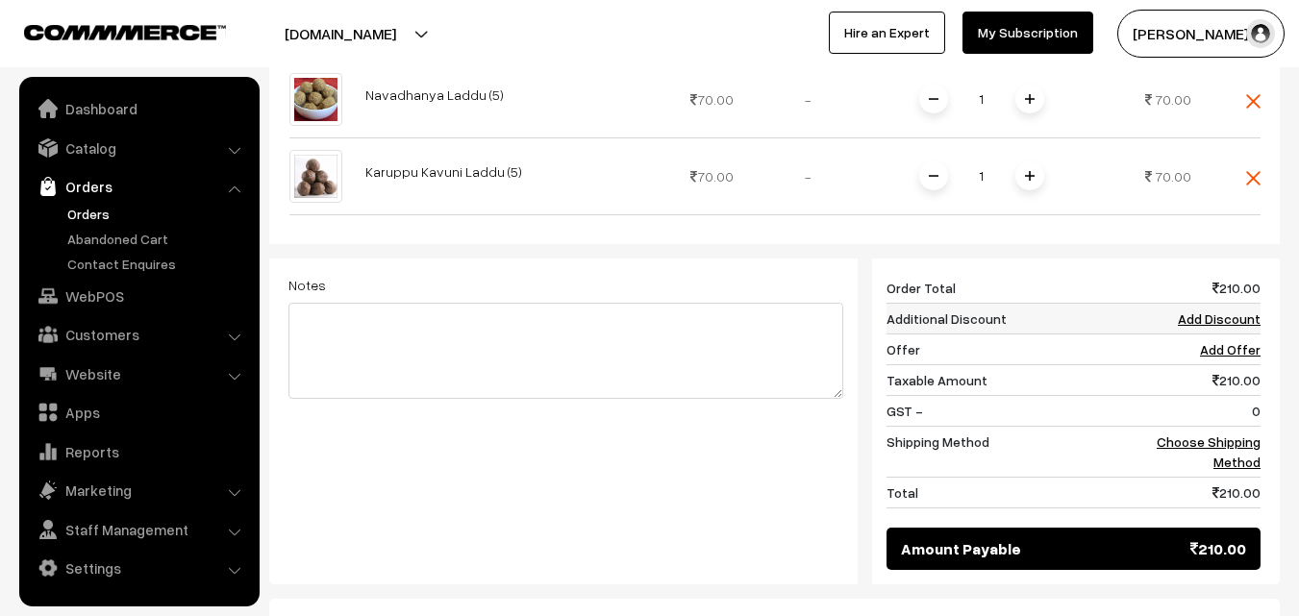
click at [1239, 320] on link "Add Discount" at bounding box center [1218, 318] width 83 height 16
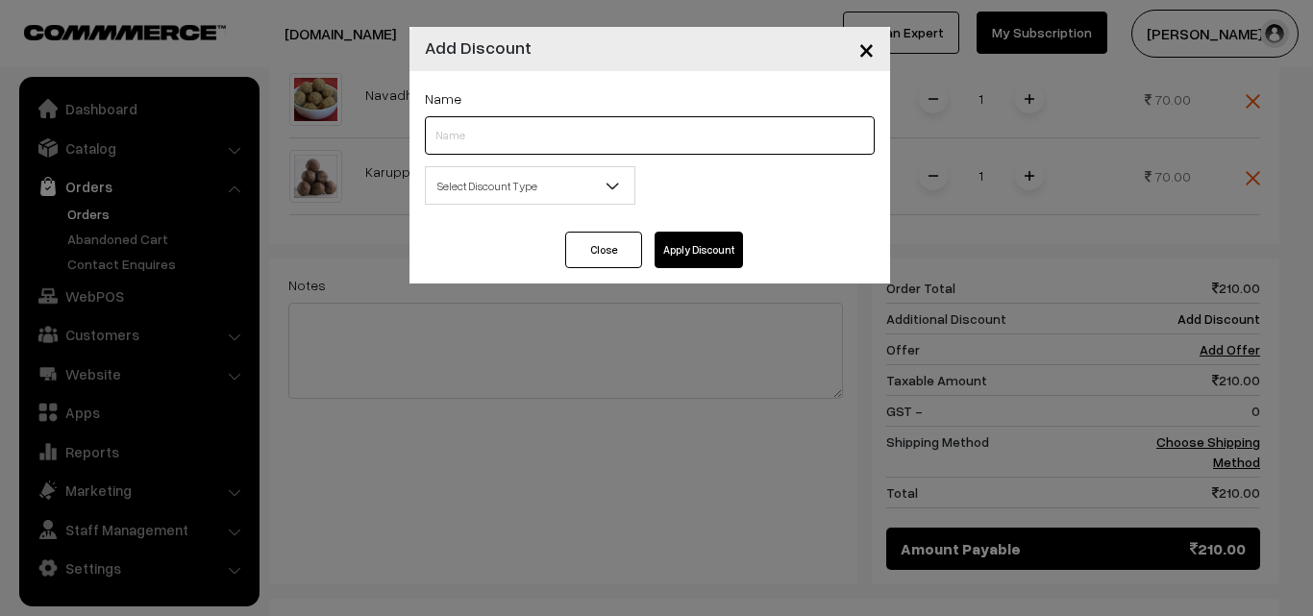
click at [689, 140] on input "text" at bounding box center [650, 135] width 450 height 38
type input "discount"
click at [506, 185] on span "Select Discount Type" at bounding box center [530, 186] width 209 height 34
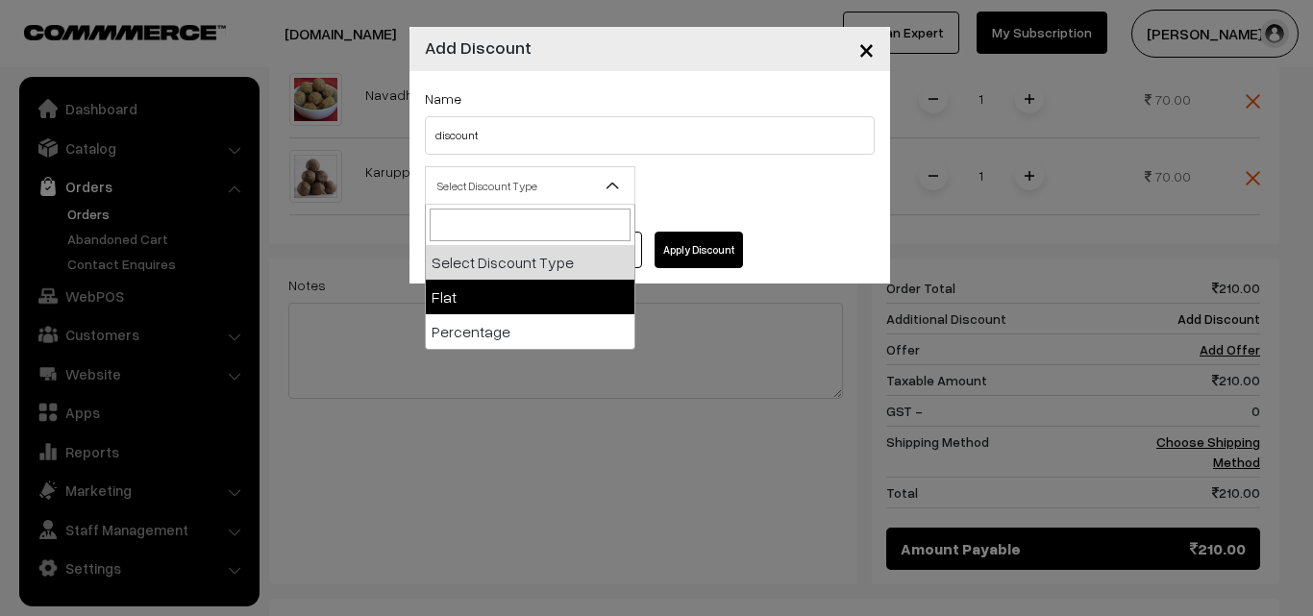
select select "flat"
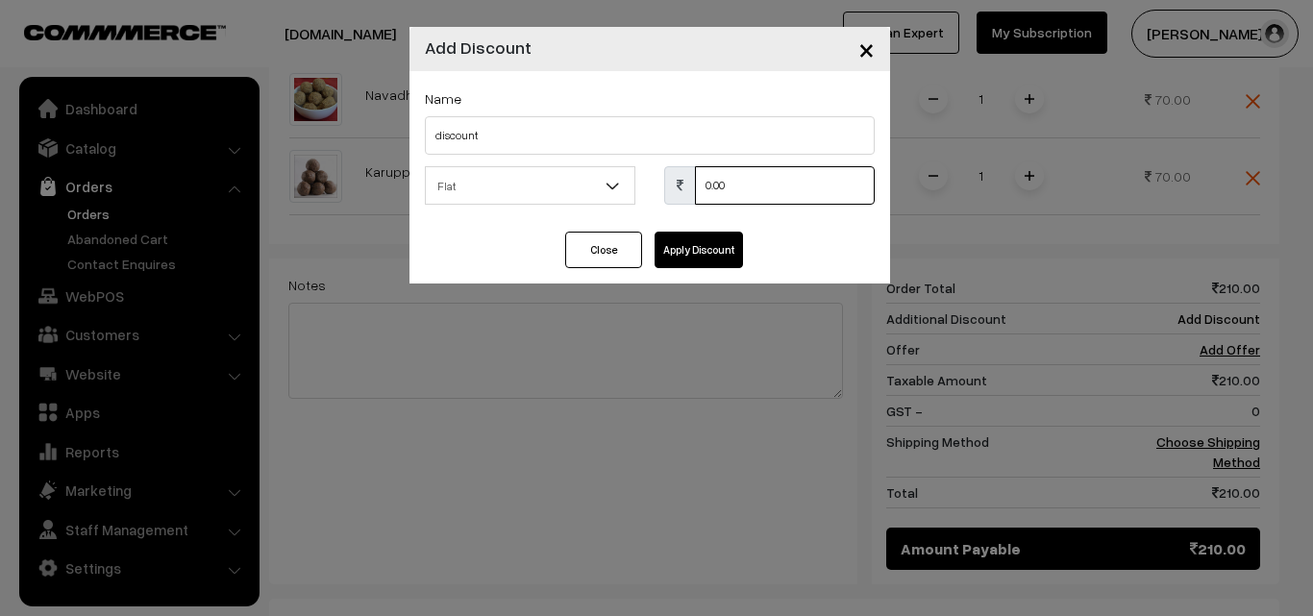
drag, startPoint x: 749, startPoint y: 179, endPoint x: 531, endPoint y: 177, distance: 218.2
click at [531, 177] on div "Select Discount Type Flat Percentage Flat 0.00 % 0.00" at bounding box center [649, 191] width 479 height 50
type input "60"
click at [730, 256] on button "Apply Discount" at bounding box center [699, 250] width 88 height 37
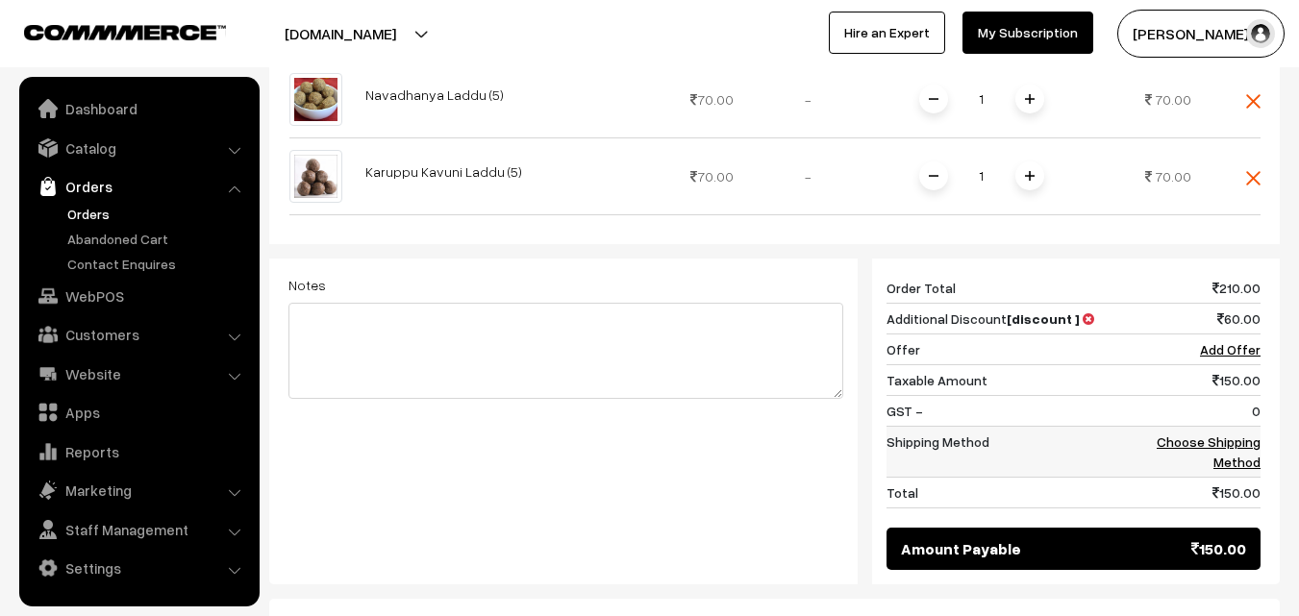
click at [1248, 467] on link "Choose Shipping Method" at bounding box center [1208, 451] width 104 height 37
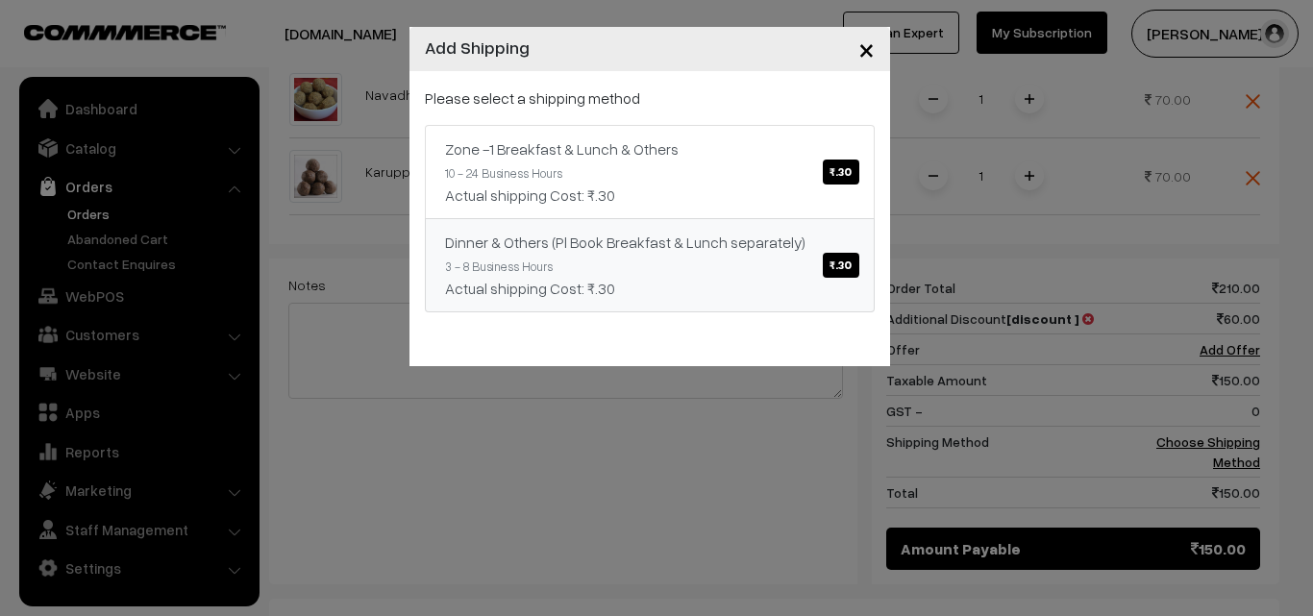
click at [681, 228] on link "Dinner & Others (Pl Book Breakfast & Lunch separately) ₹.30 3 - 8 Business Hour…" at bounding box center [650, 265] width 450 height 94
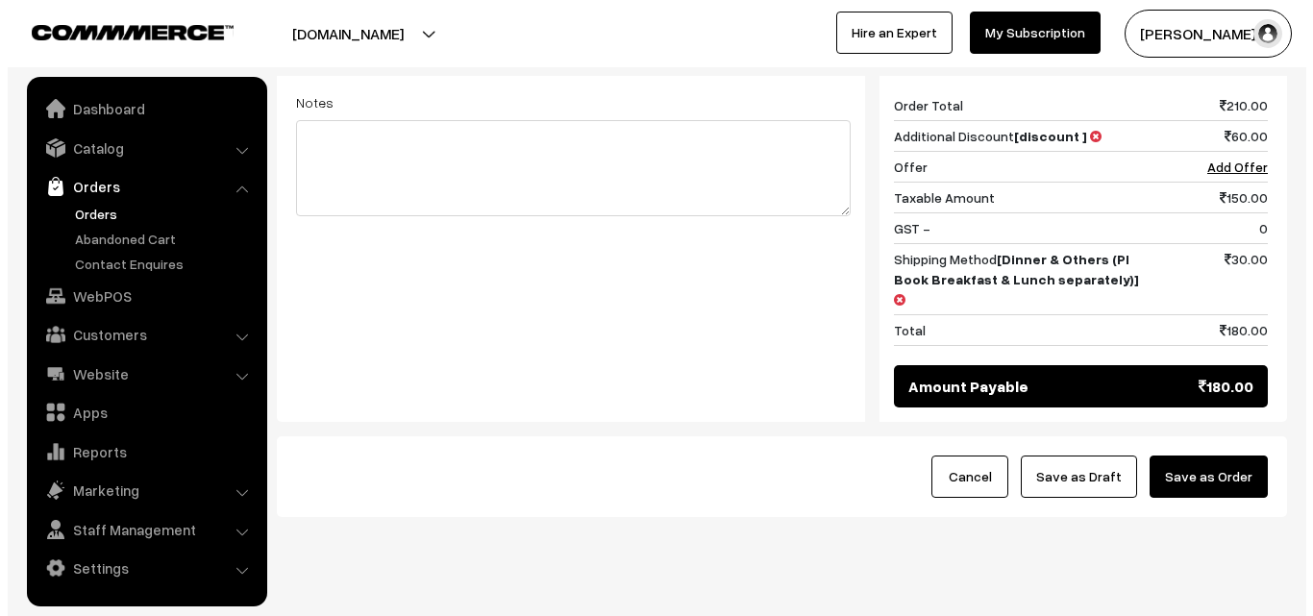
scroll to position [972, 0]
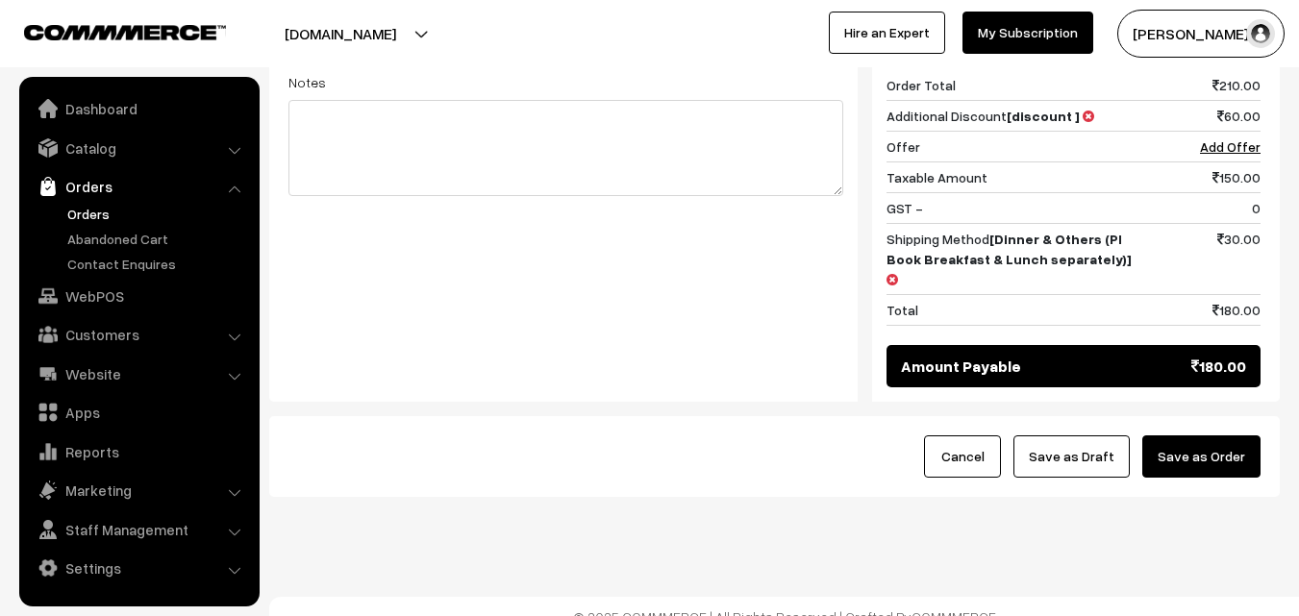
drag, startPoint x: 1219, startPoint y: 442, endPoint x: 1208, endPoint y: 442, distance: 10.6
click at [1218, 442] on button "Save as Order" at bounding box center [1201, 456] width 118 height 42
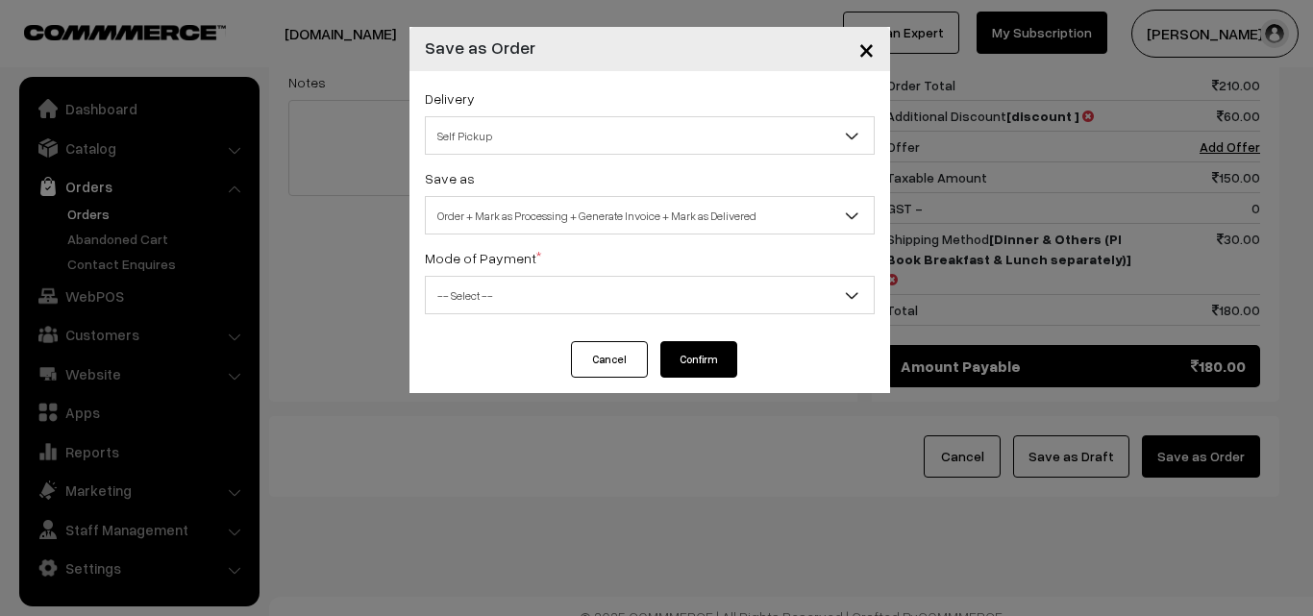
click at [553, 210] on span "Order + Mark as Processing + Generate Invoice + Mark as Delivered" at bounding box center [650, 216] width 448 height 34
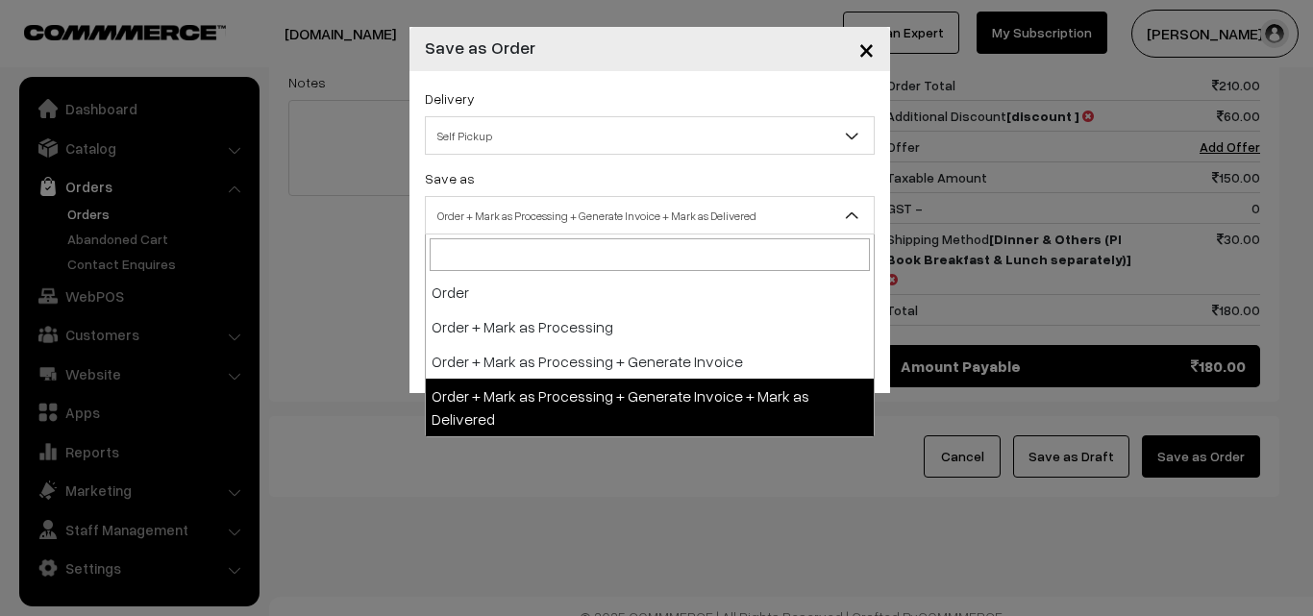
drag, startPoint x: 483, startPoint y: 376, endPoint x: 485, endPoint y: 362, distance: 13.8
select select "3"
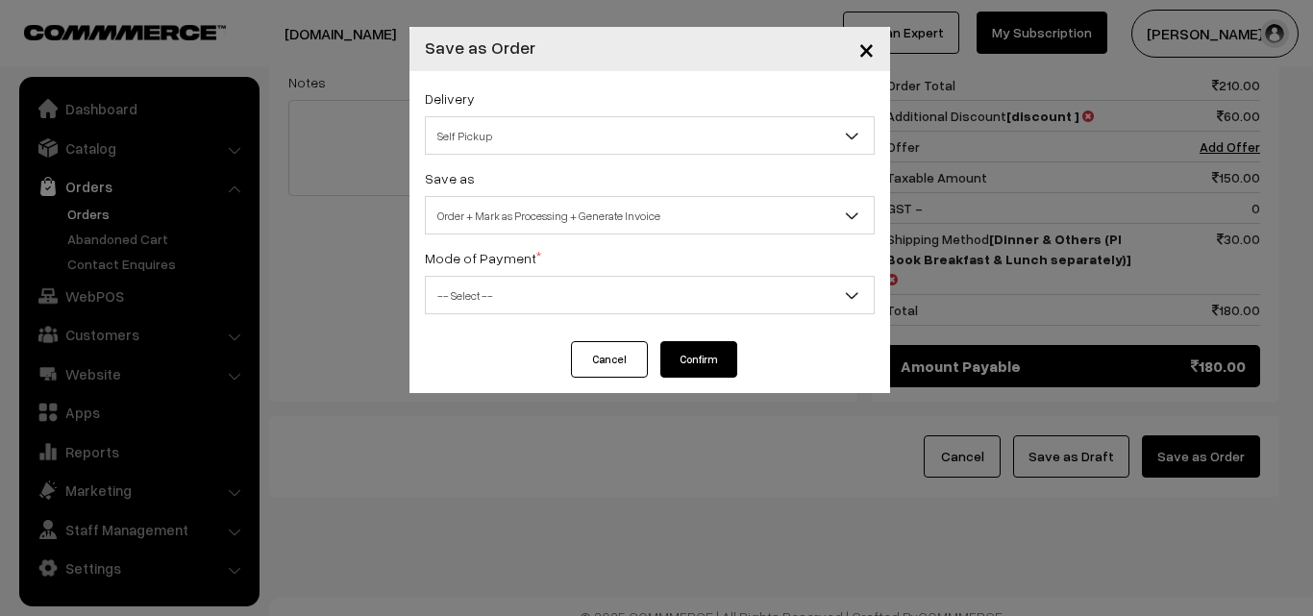
click at [491, 288] on span "-- Select --" at bounding box center [650, 296] width 448 height 34
click at [564, 248] on div "Mode of Payment * -- Select -- COD Cash Cheque NEFT Online Payment DD Others --…" at bounding box center [650, 280] width 450 height 68
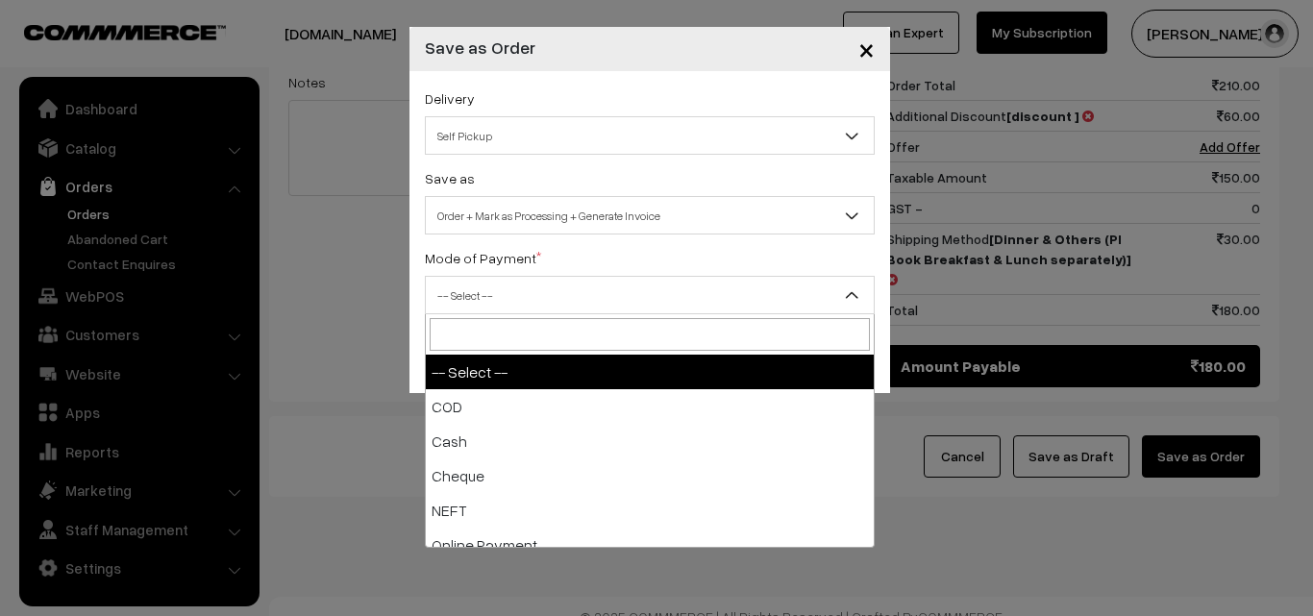
drag, startPoint x: 538, startPoint y: 288, endPoint x: 509, endPoint y: 341, distance: 60.2
click at [537, 288] on span "-- Select --" at bounding box center [650, 296] width 448 height 34
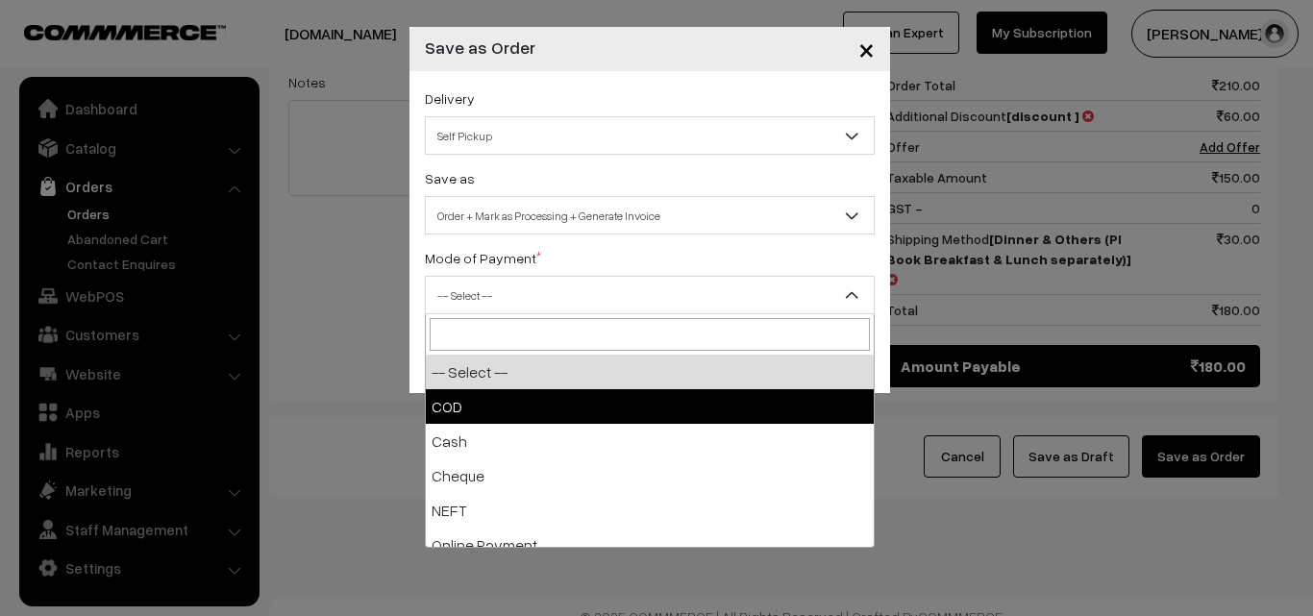
select select "1"
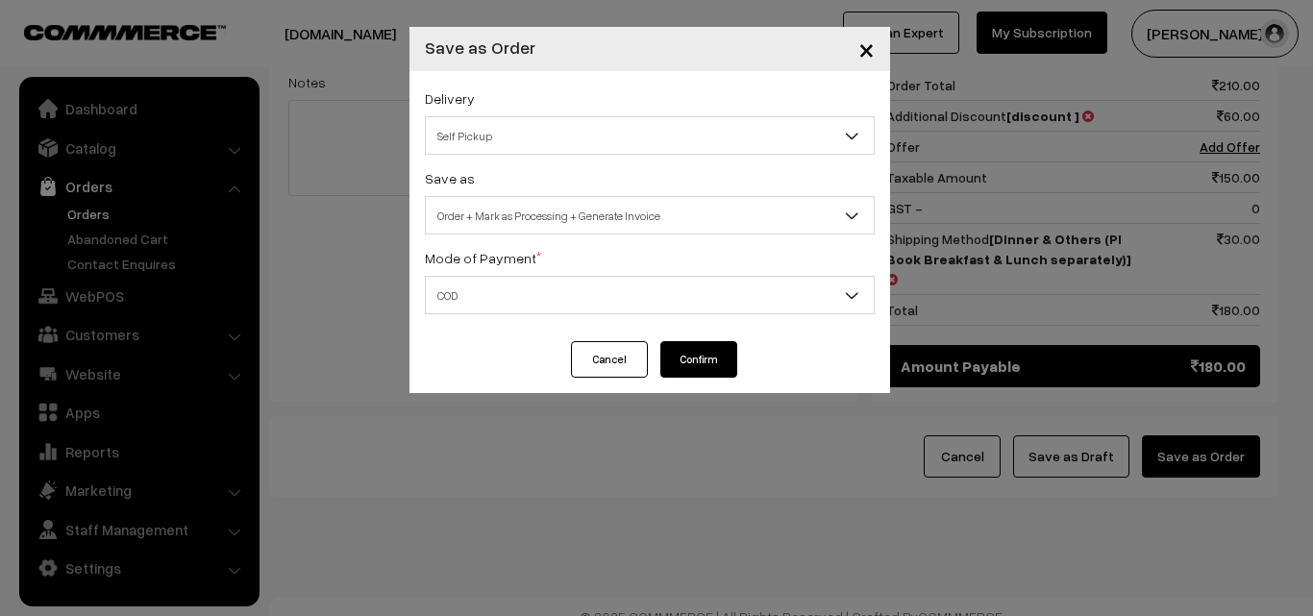
click at [719, 361] on button "Confirm" at bounding box center [698, 359] width 77 height 37
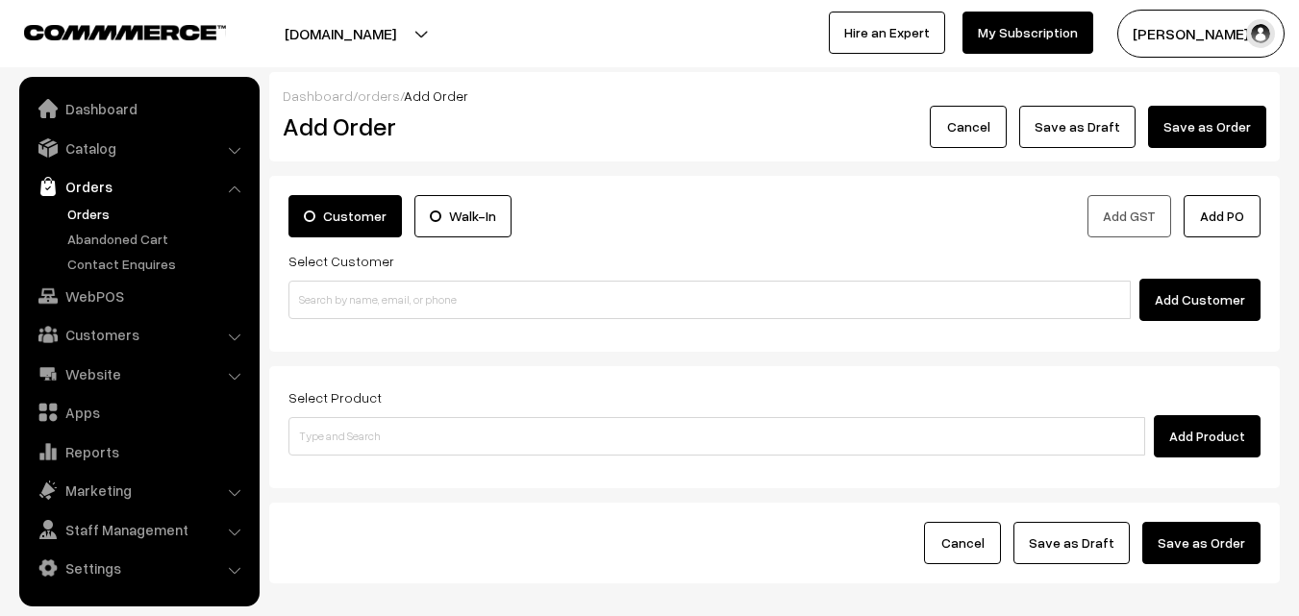
click at [92, 219] on link "Orders" at bounding box center [157, 214] width 190 height 20
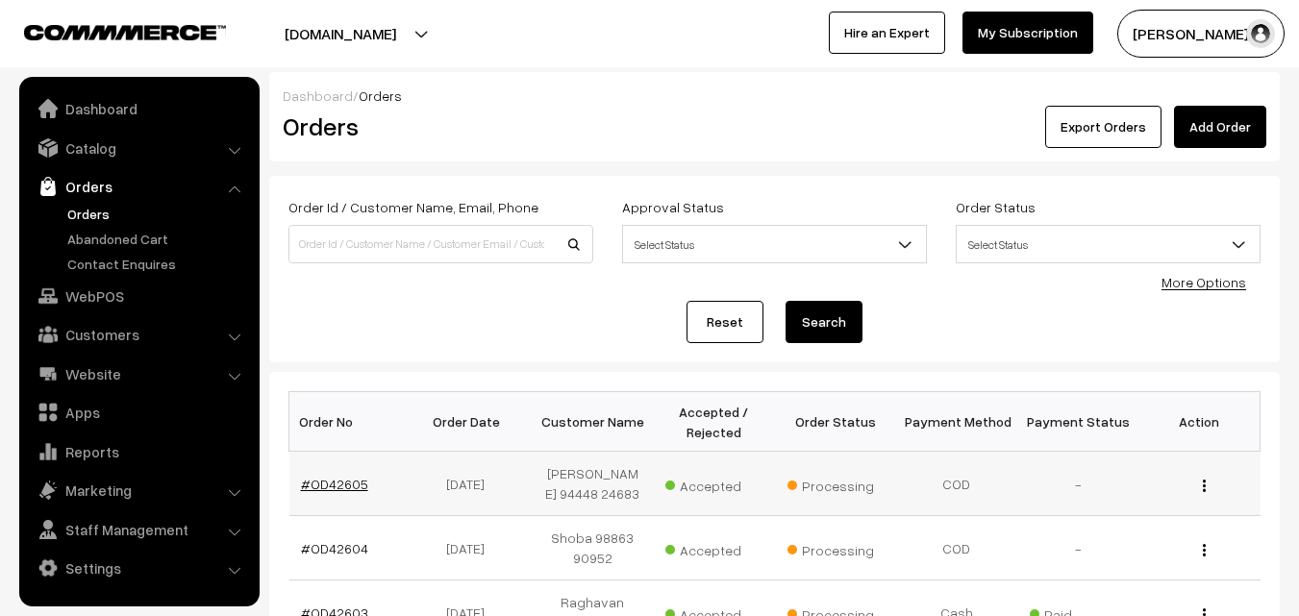
click at [328, 489] on link "#OD42605" at bounding box center [334, 484] width 67 height 16
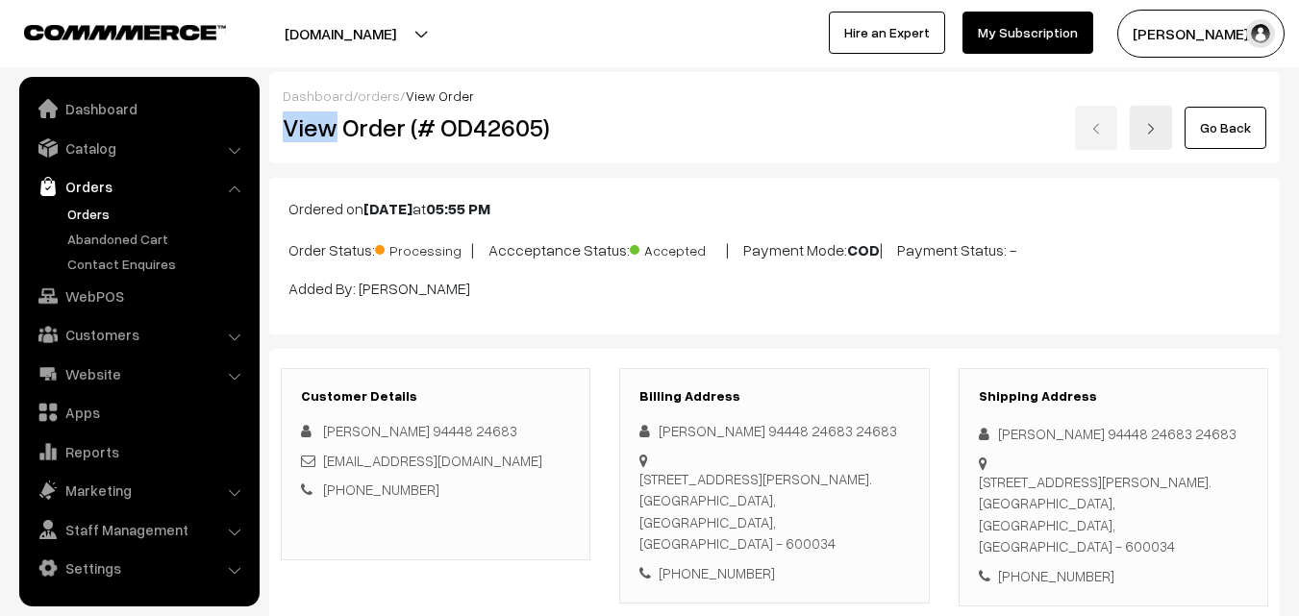
drag, startPoint x: 334, startPoint y: 118, endPoint x: 745, endPoint y: 102, distance: 410.7
click at [745, 102] on div "Dashboard / orders / View Order View Order (# OD42605) Go Back" at bounding box center [774, 117] width 1010 height 91
copy div "View"
click at [654, 123] on div "Go Back" at bounding box center [943, 128] width 646 height 44
copy div "Order (# OD42605)"
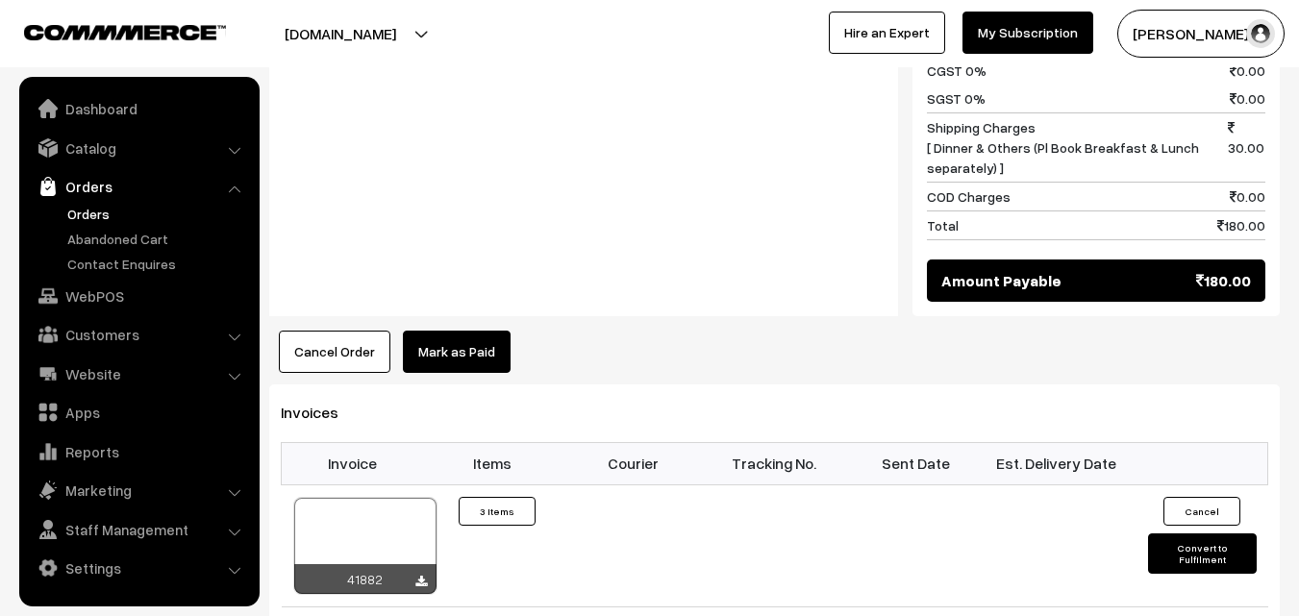
scroll to position [1250, 0]
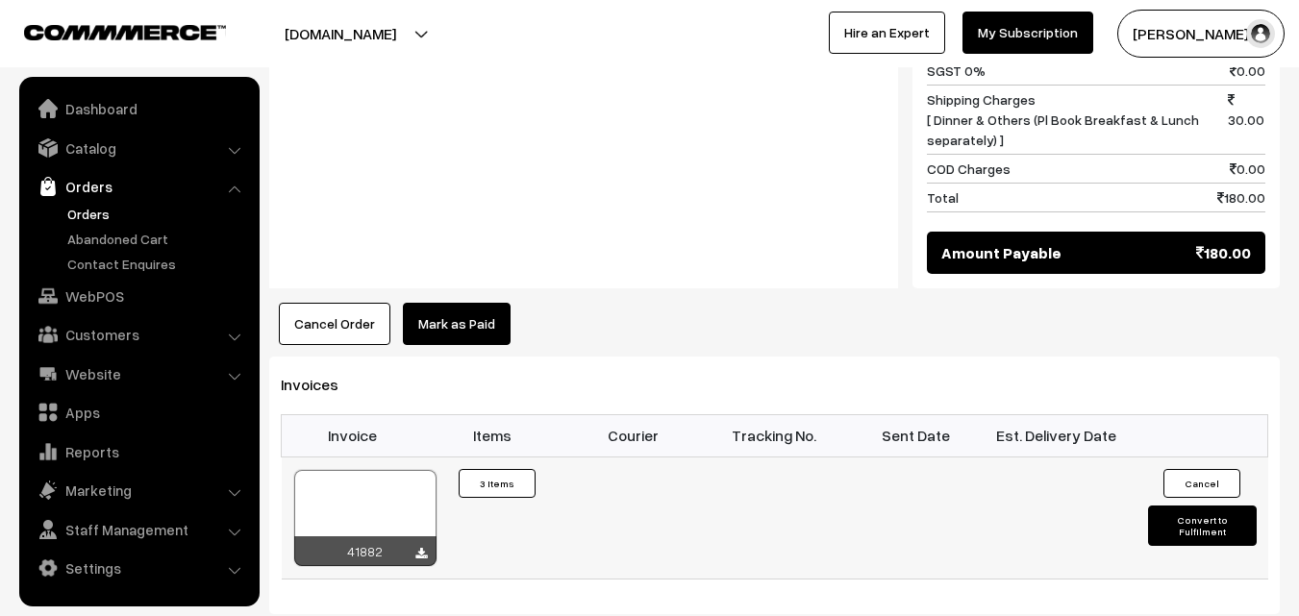
click at [360, 506] on div at bounding box center [365, 518] width 142 height 96
click at [118, 298] on link "WebPOS" at bounding box center [138, 296] width 229 height 35
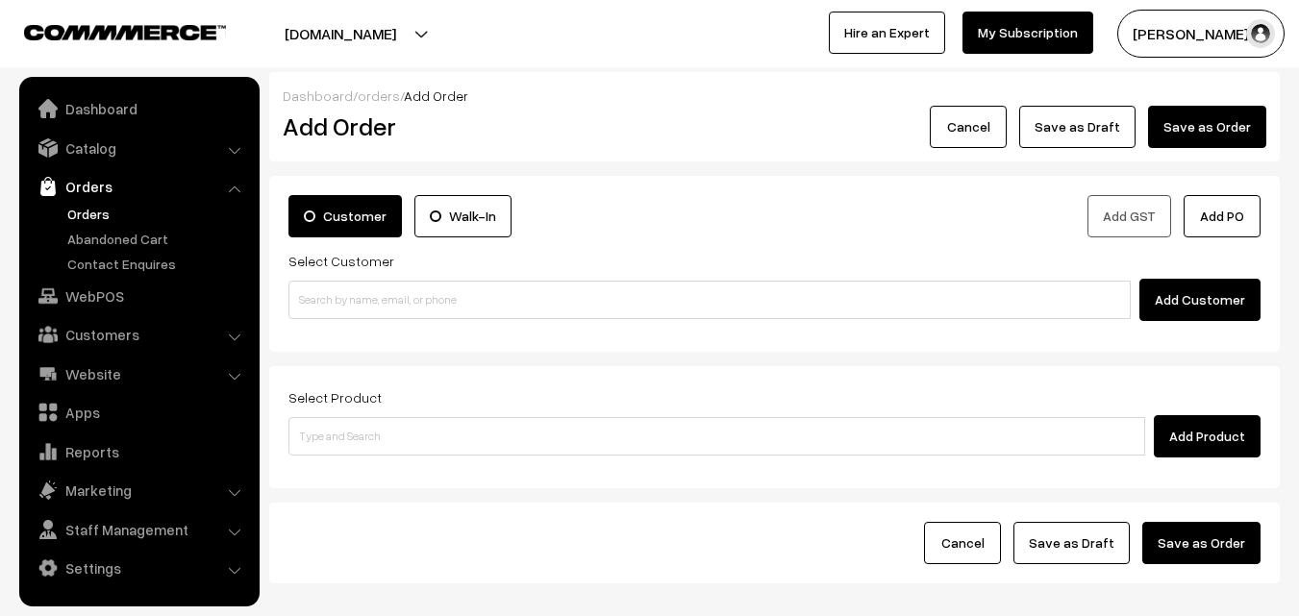
click at [415, 289] on input at bounding box center [709, 300] width 842 height 38
click at [340, 302] on input "98206 24474" at bounding box center [709, 300] width 842 height 38
type input "V Subramaniam, 98206 24474 [9820624474]"
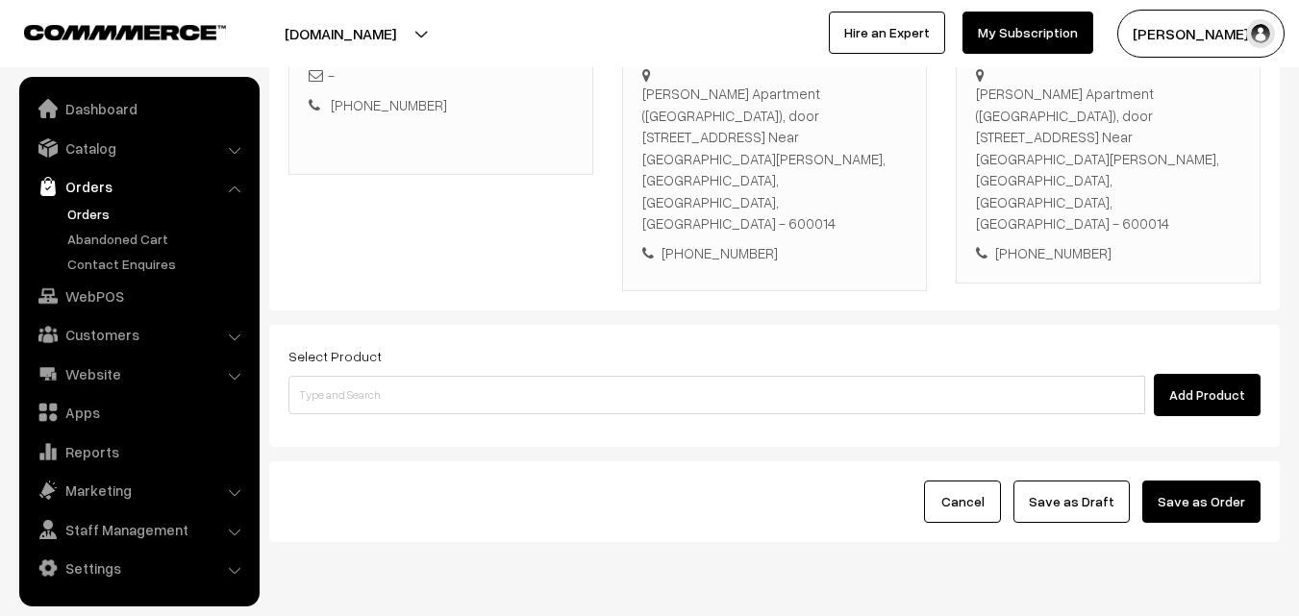
scroll to position [351, 0]
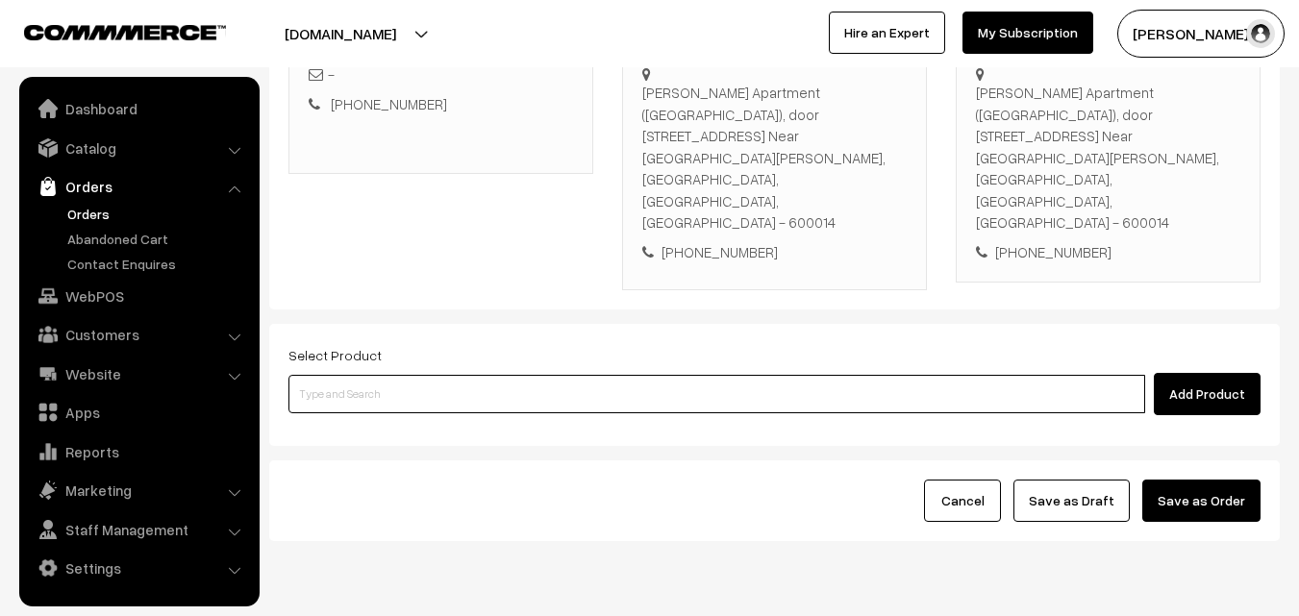
click at [570, 375] on input at bounding box center [716, 394] width 856 height 38
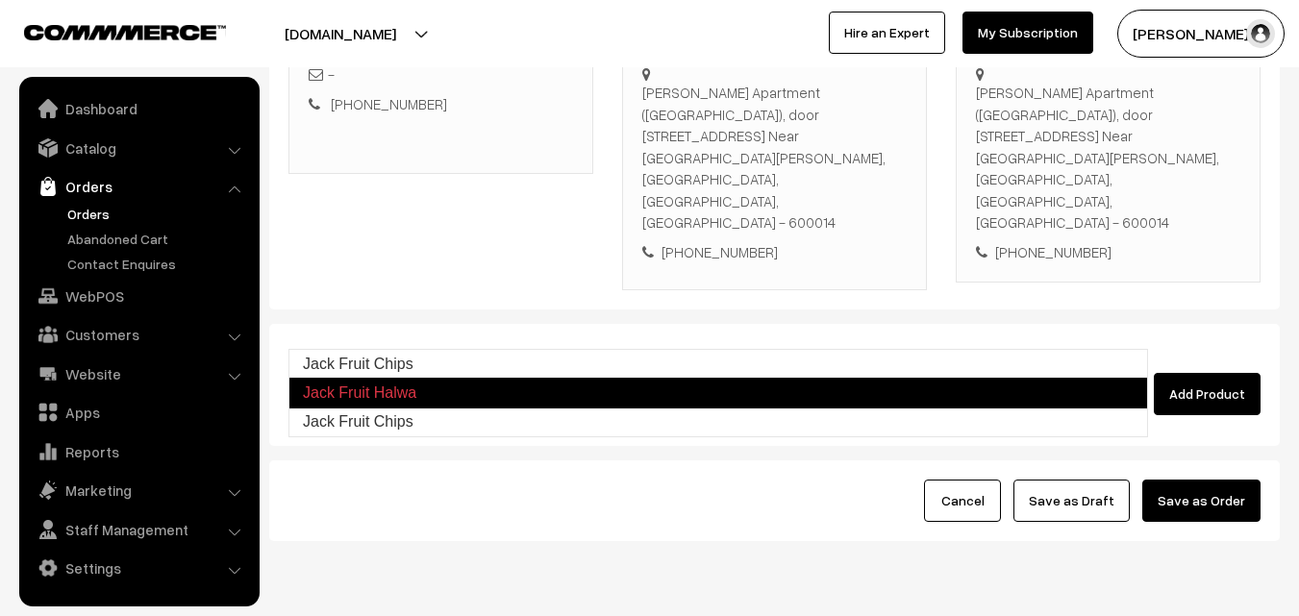
type input "Jack Fruit Chips"
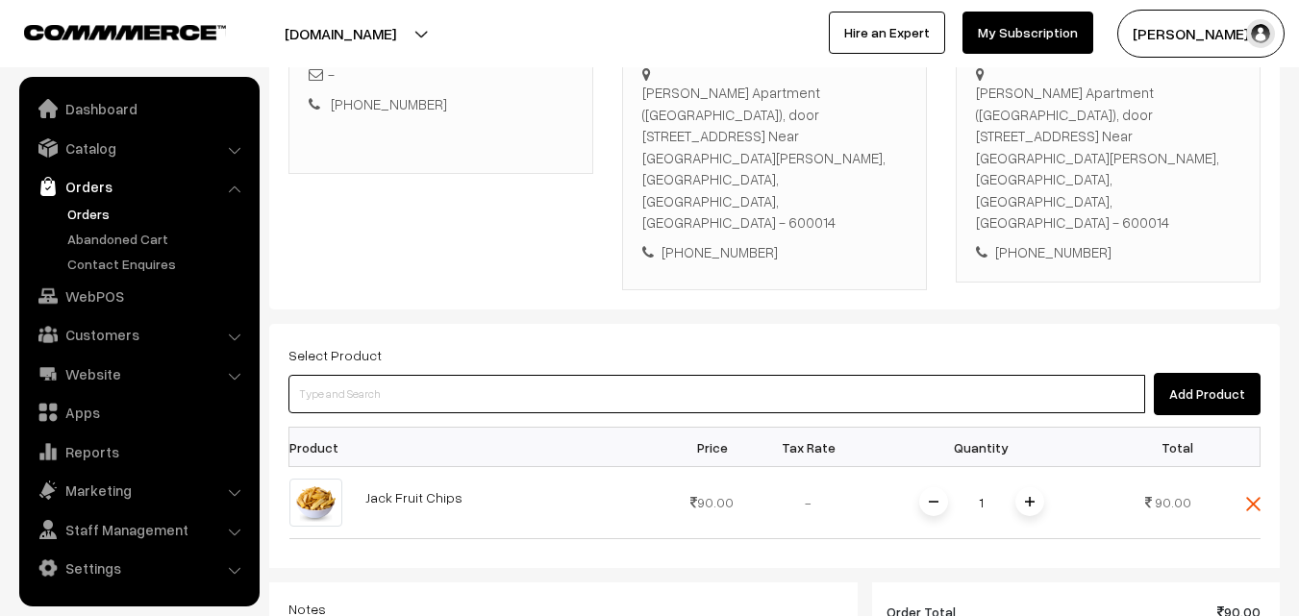
click at [434, 375] on input at bounding box center [716, 394] width 856 height 38
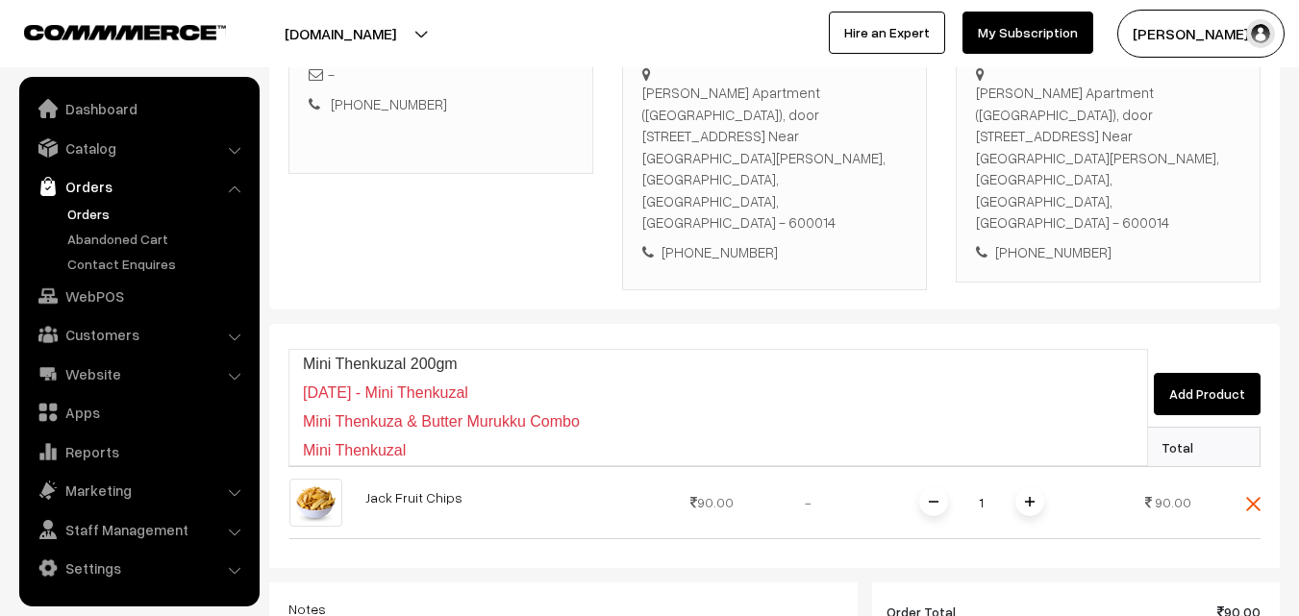
type input "Mini Thenkuzal 200gm"
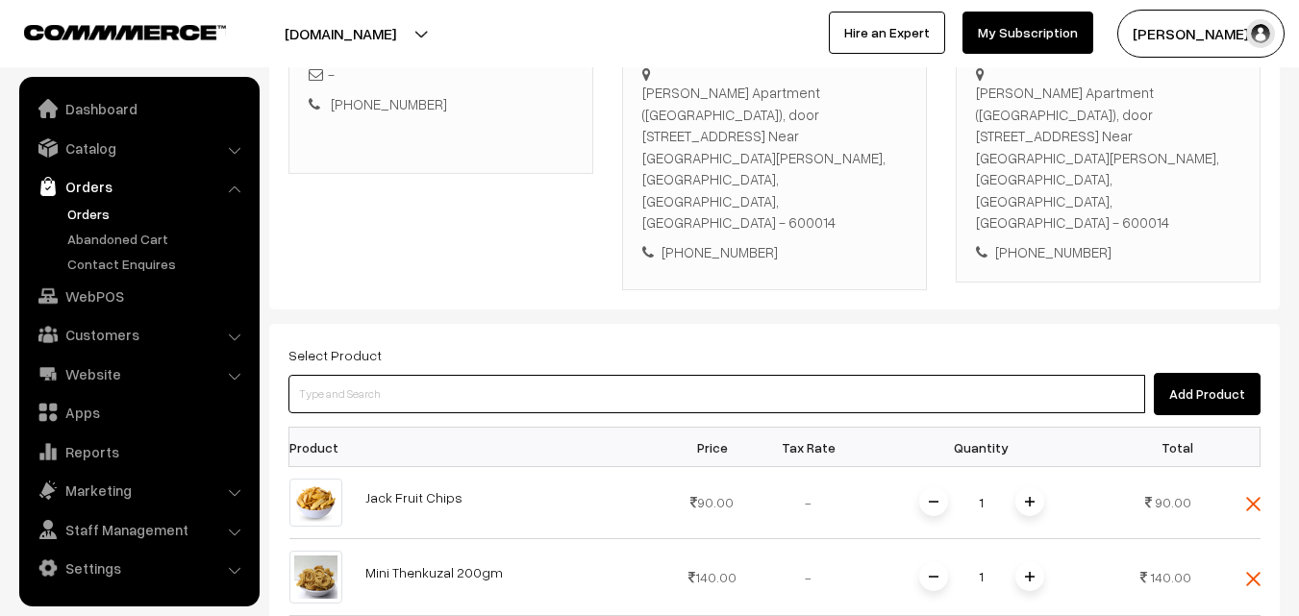
drag, startPoint x: 446, startPoint y: 331, endPoint x: 440, endPoint y: 322, distance: 10.4
click at [442, 375] on input at bounding box center [716, 394] width 856 height 38
type input "v"
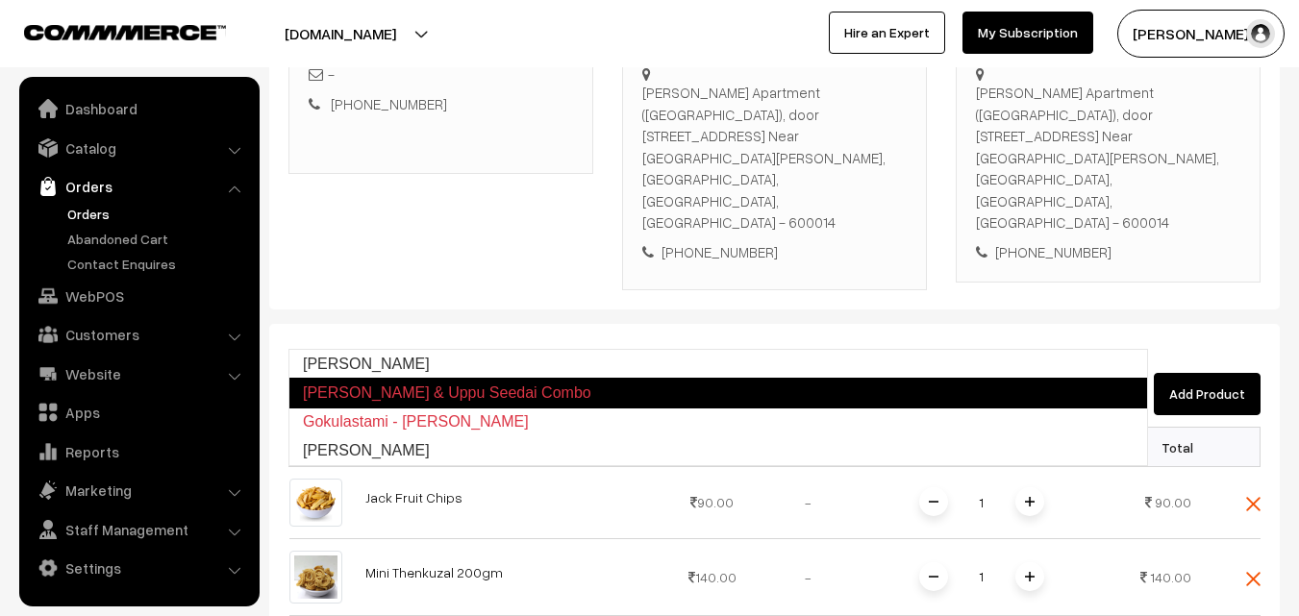
type input "Vella Seedai"
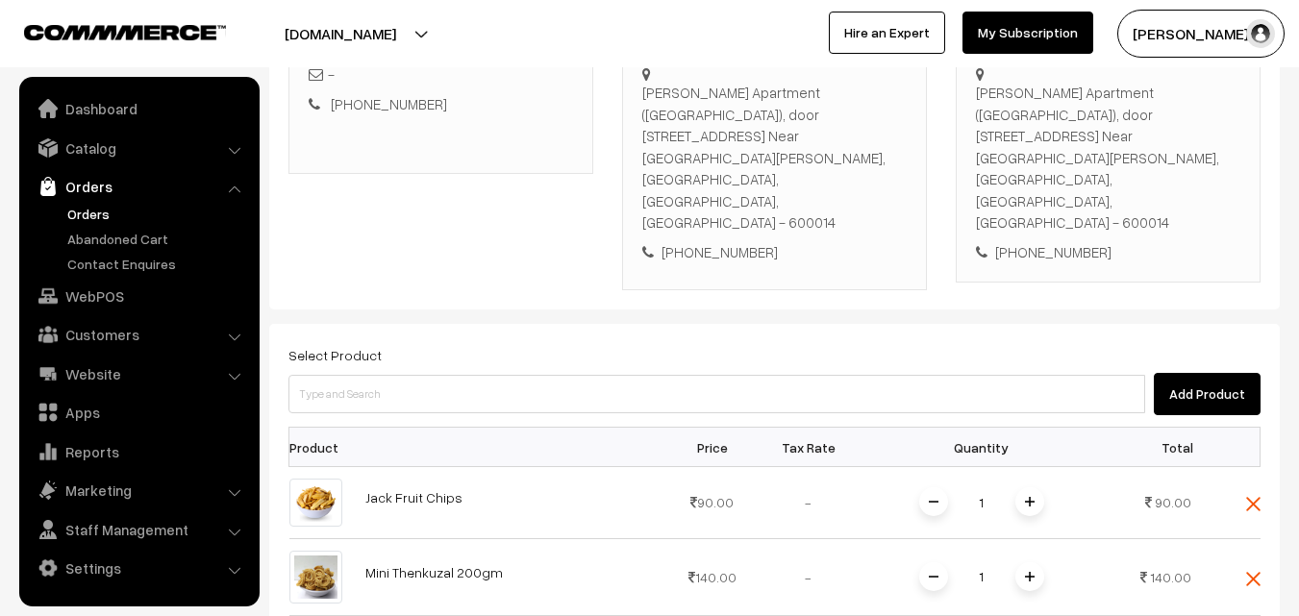
drag, startPoint x: 471, startPoint y: 376, endPoint x: 480, endPoint y: 345, distance: 32.0
click at [472, 428] on th at bounding box center [509, 447] width 310 height 39
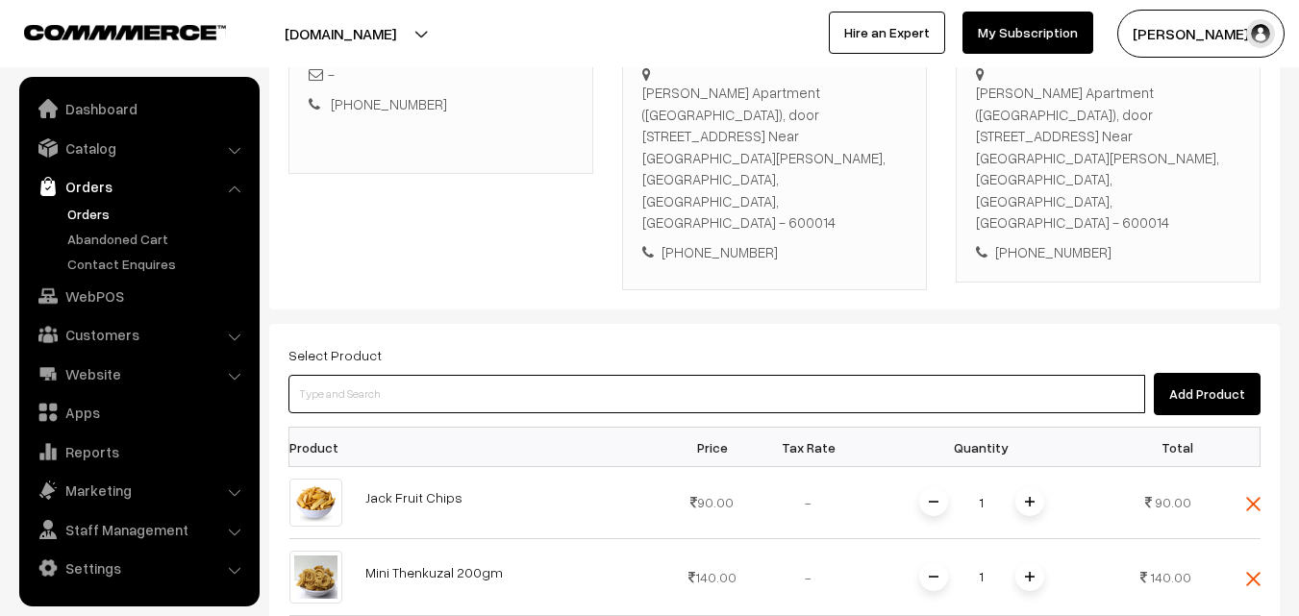
click at [476, 375] on input at bounding box center [716, 394] width 856 height 38
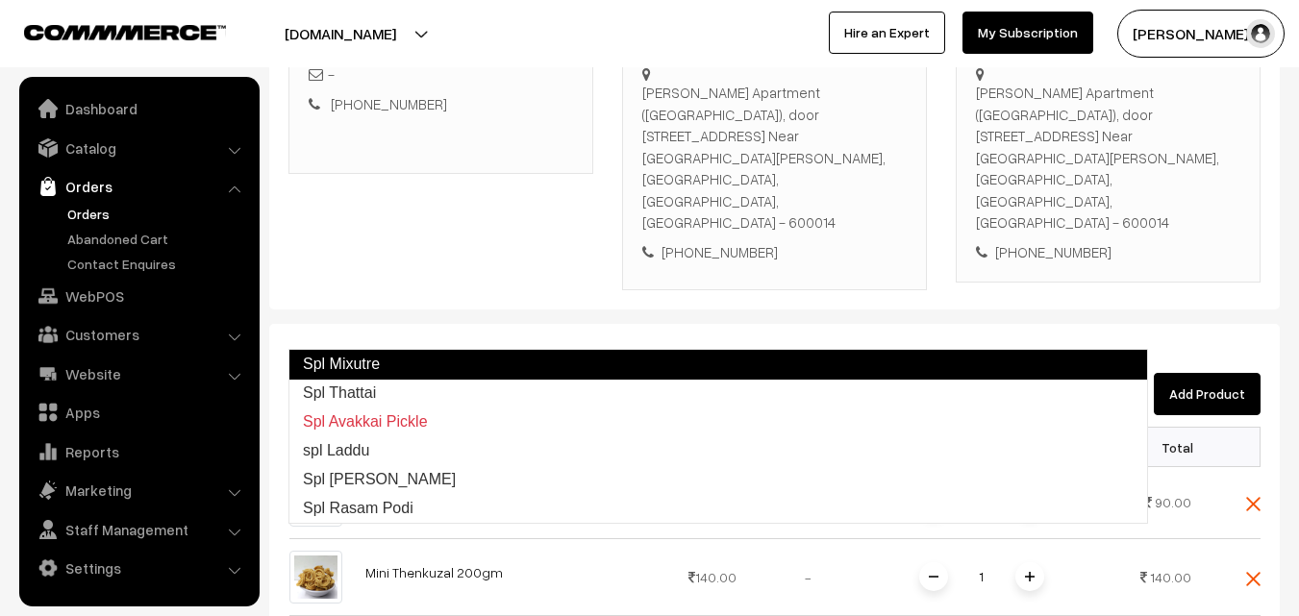
type input "Spl Thattai"
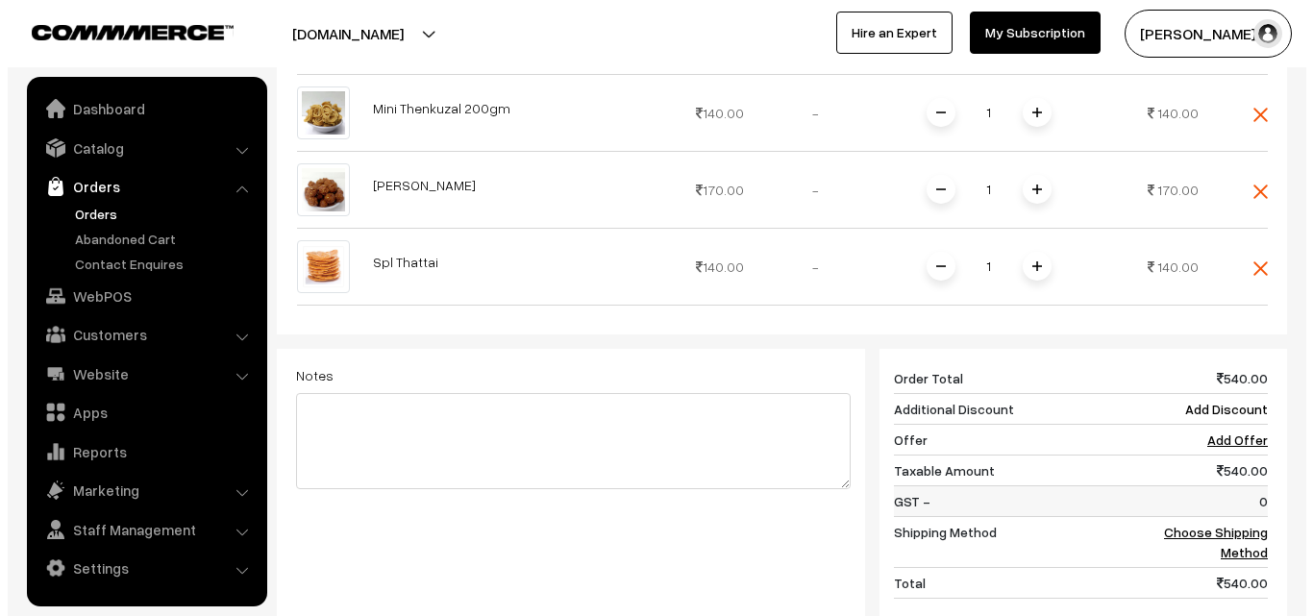
scroll to position [928, 0]
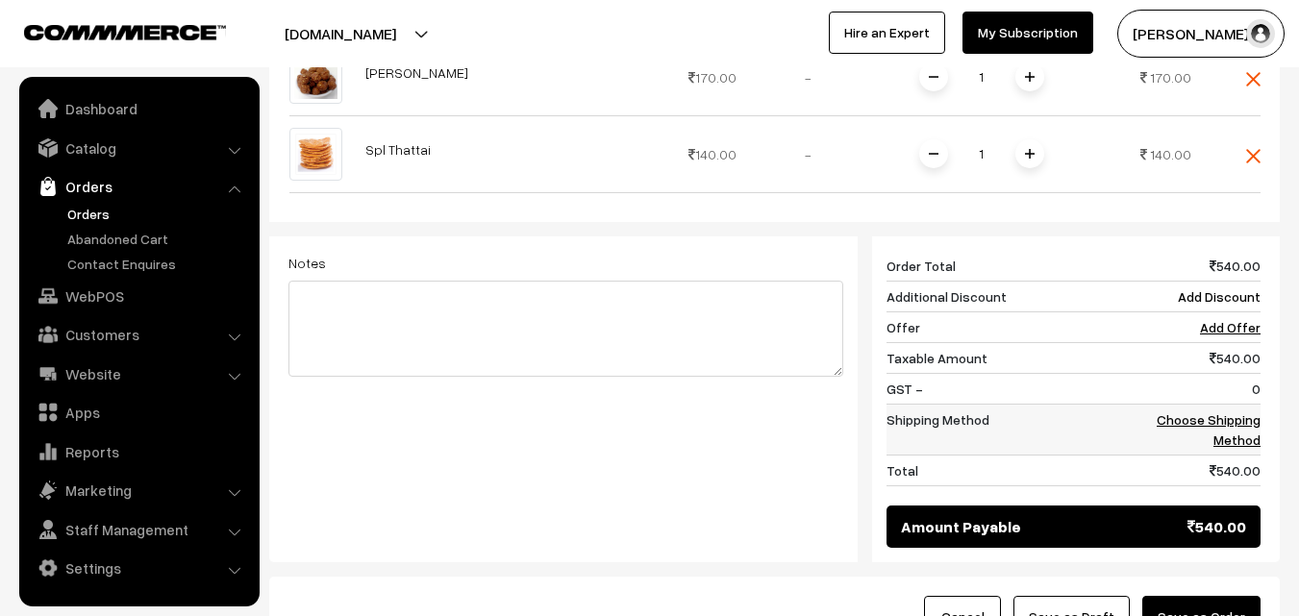
click at [1239, 411] on link "Choose Shipping Method" at bounding box center [1208, 429] width 104 height 37
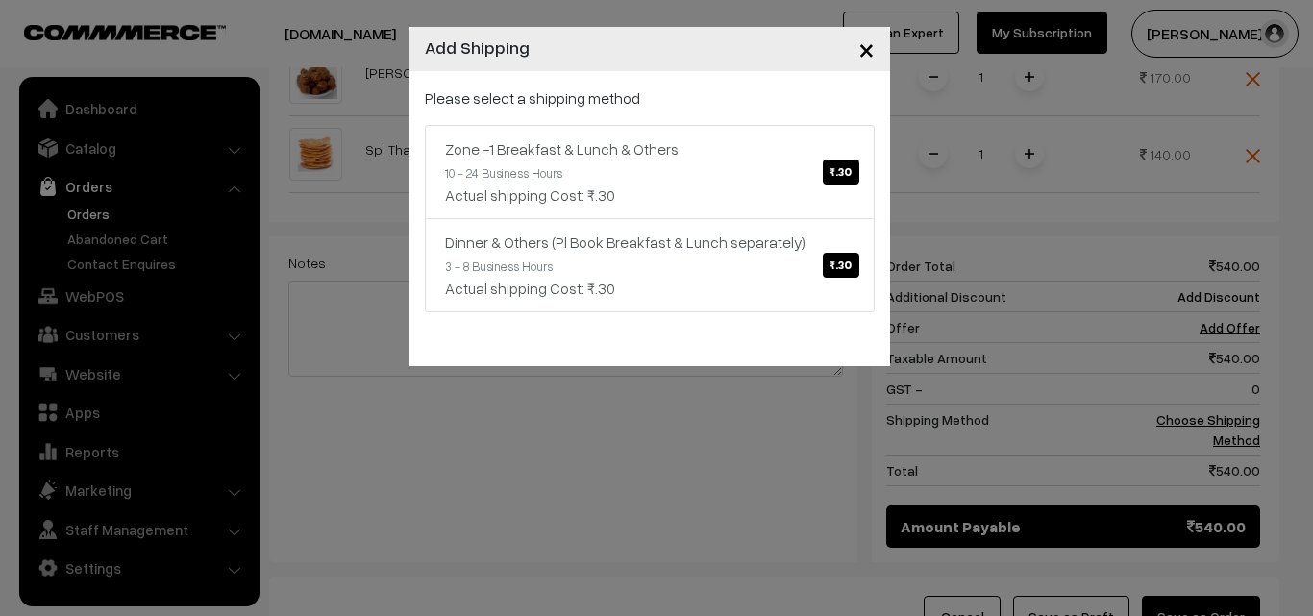
click at [774, 119] on div "Please select a shipping method Zone -1 Breakfast & Lunch & Others ₹.30 10 - 24…" at bounding box center [650, 200] width 450 height 226
click at [776, 160] on div "Zone -1 Breakfast & Lunch & Others ₹.30" at bounding box center [649, 148] width 409 height 23
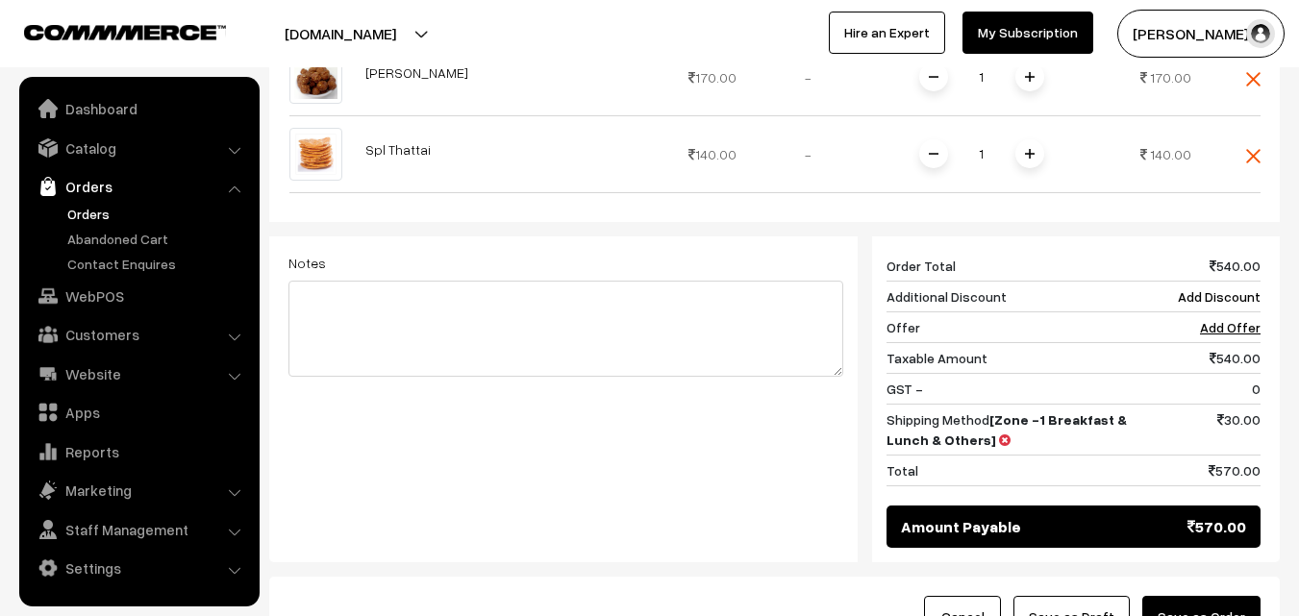
click at [1210, 596] on button "Save as Order" at bounding box center [1201, 617] width 118 height 42
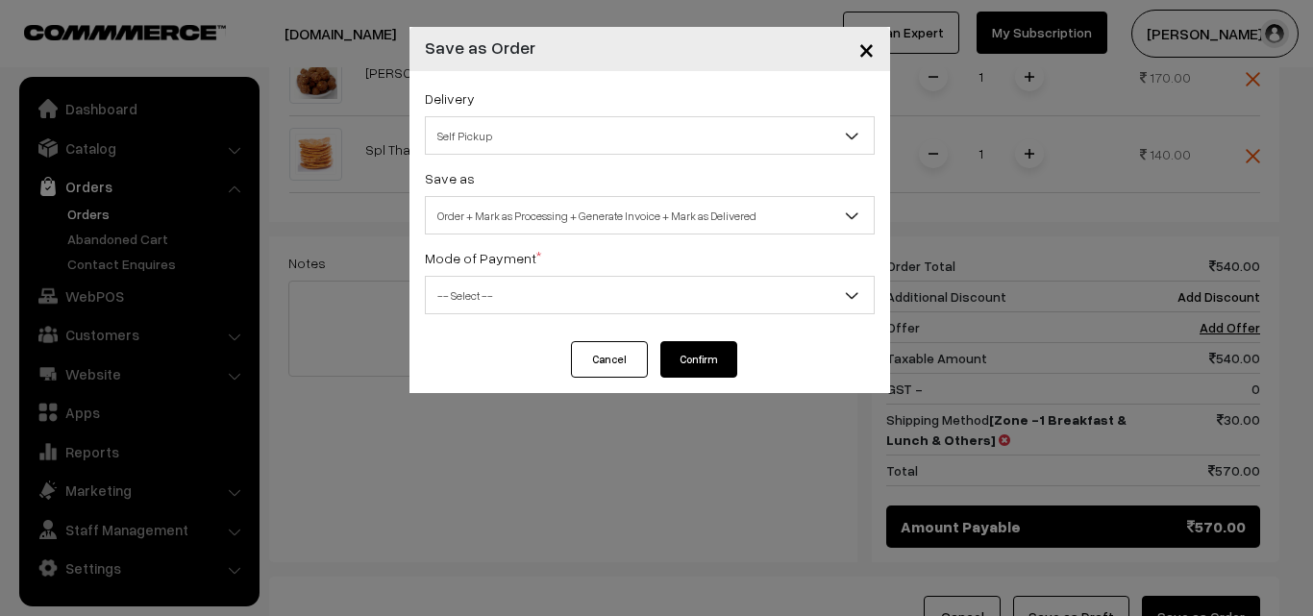
click at [574, 213] on span "Order + Mark as Processing + Generate Invoice + Mark as Delivered" at bounding box center [650, 216] width 448 height 34
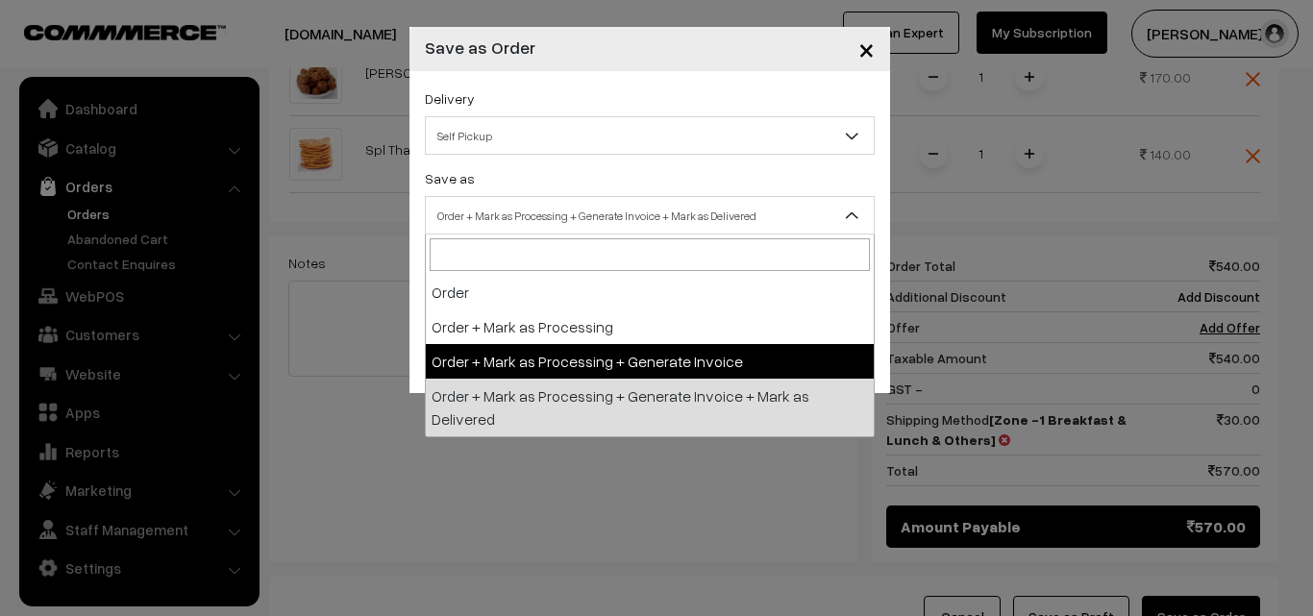
select select "3"
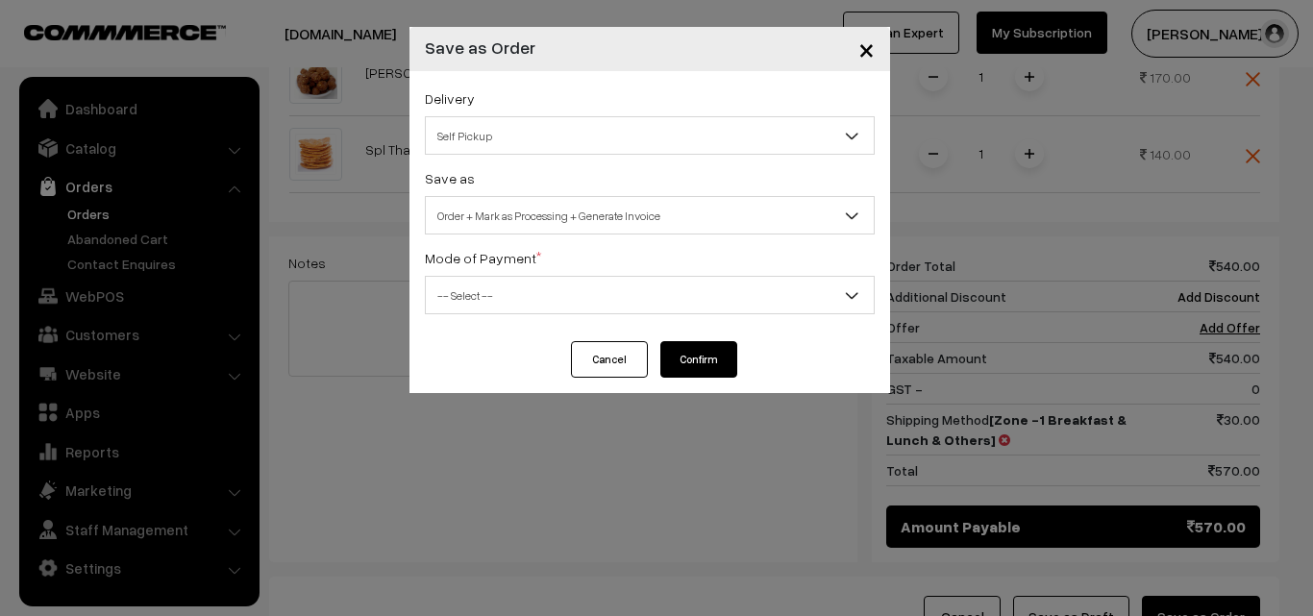
click at [534, 304] on span "-- Select --" at bounding box center [650, 296] width 448 height 34
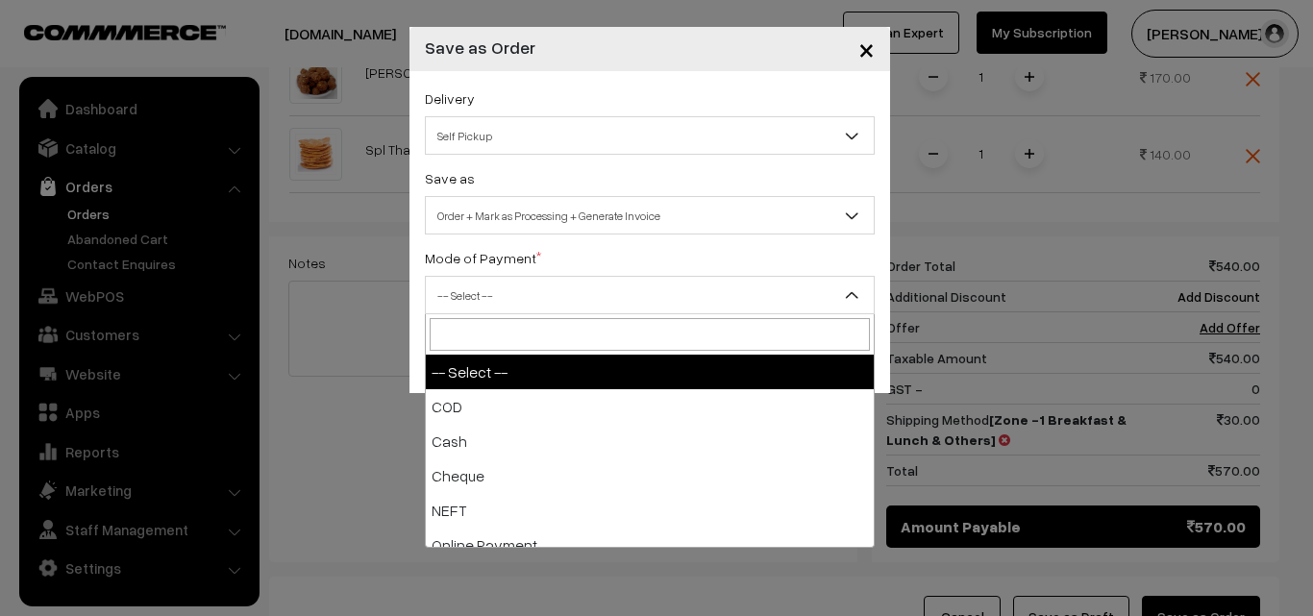
select select "1"
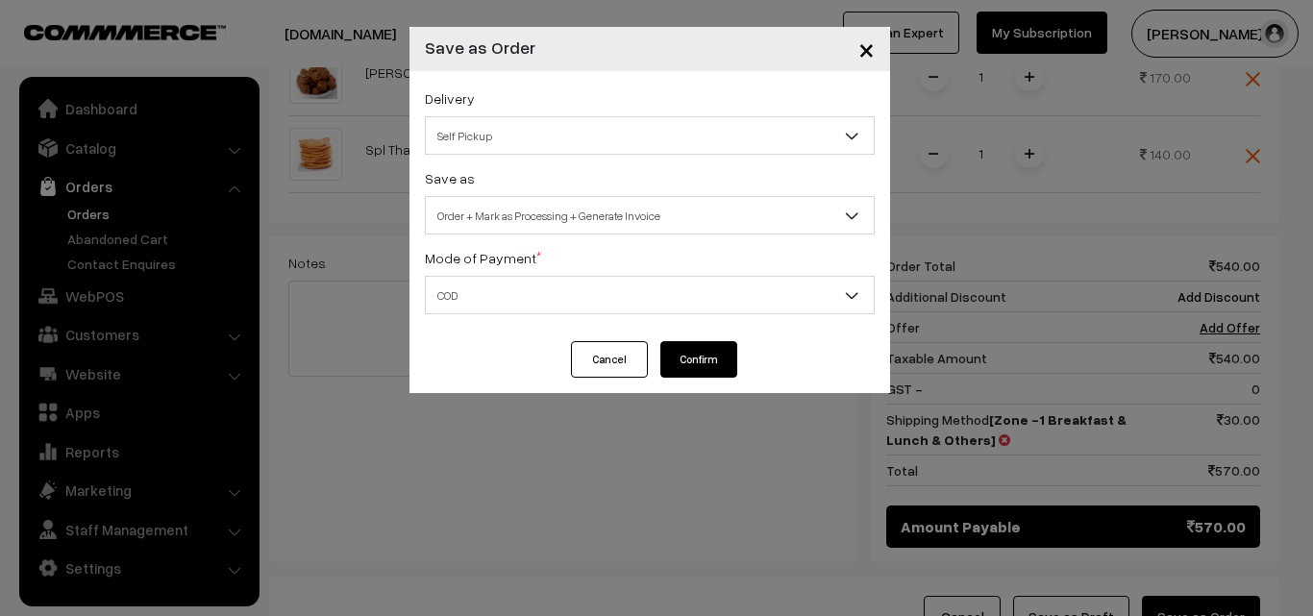
click at [709, 370] on button "Confirm" at bounding box center [698, 359] width 77 height 37
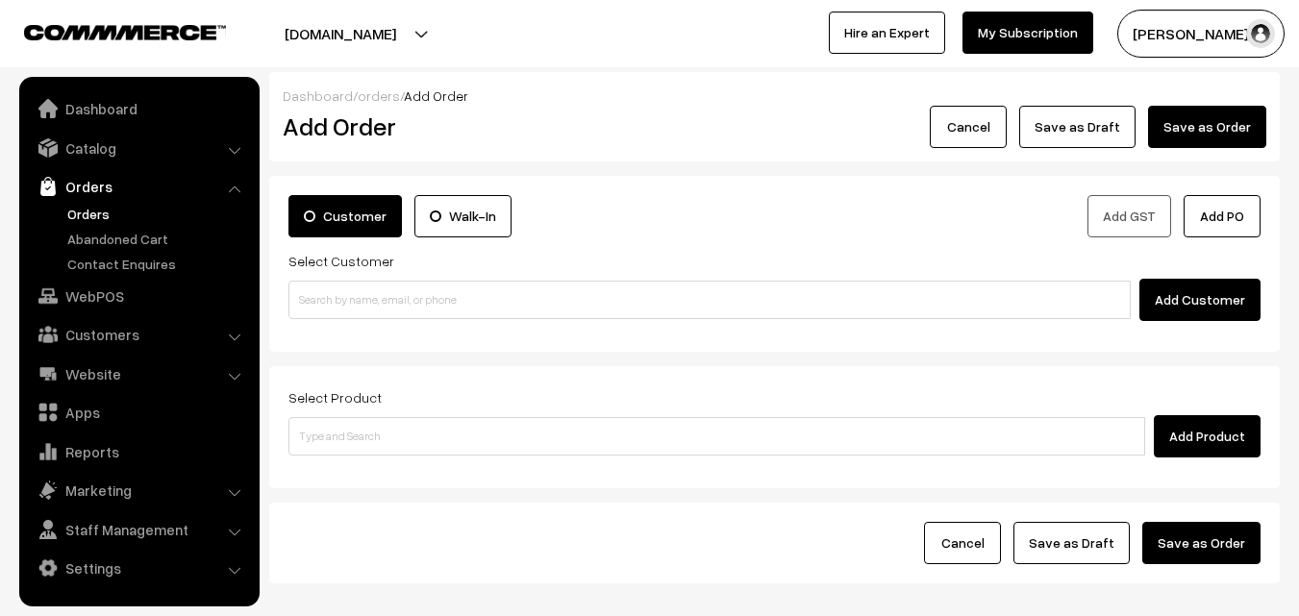
click at [82, 208] on link "Orders" at bounding box center [157, 214] width 190 height 20
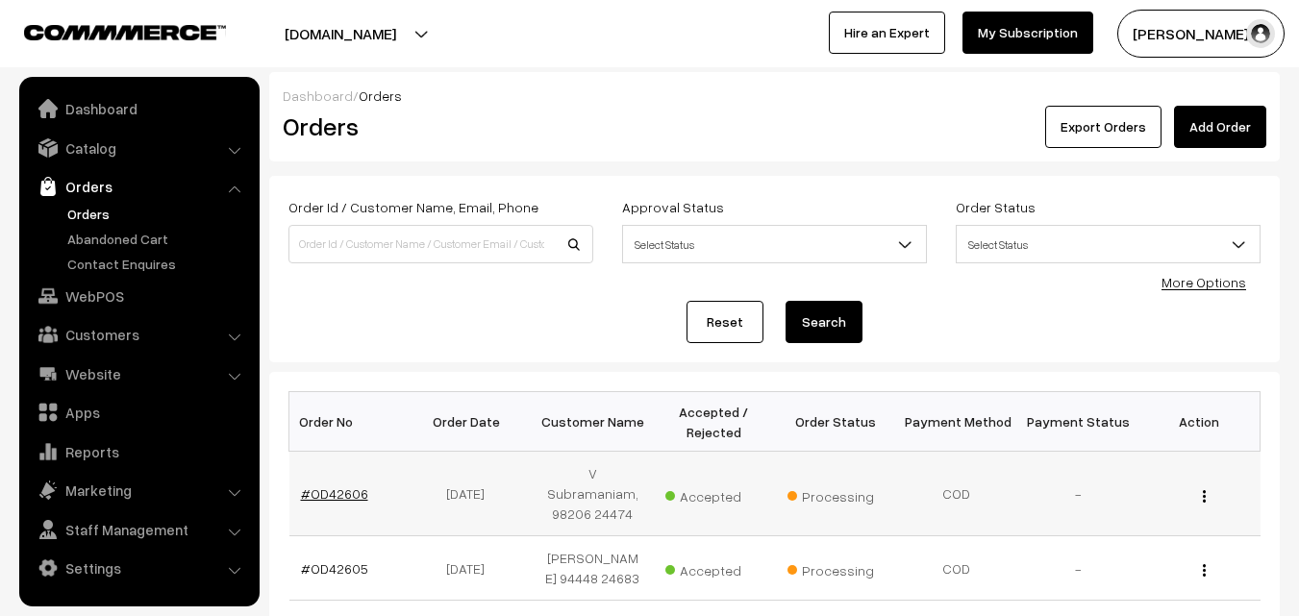
click at [356, 485] on link "#OD42606" at bounding box center [334, 493] width 67 height 16
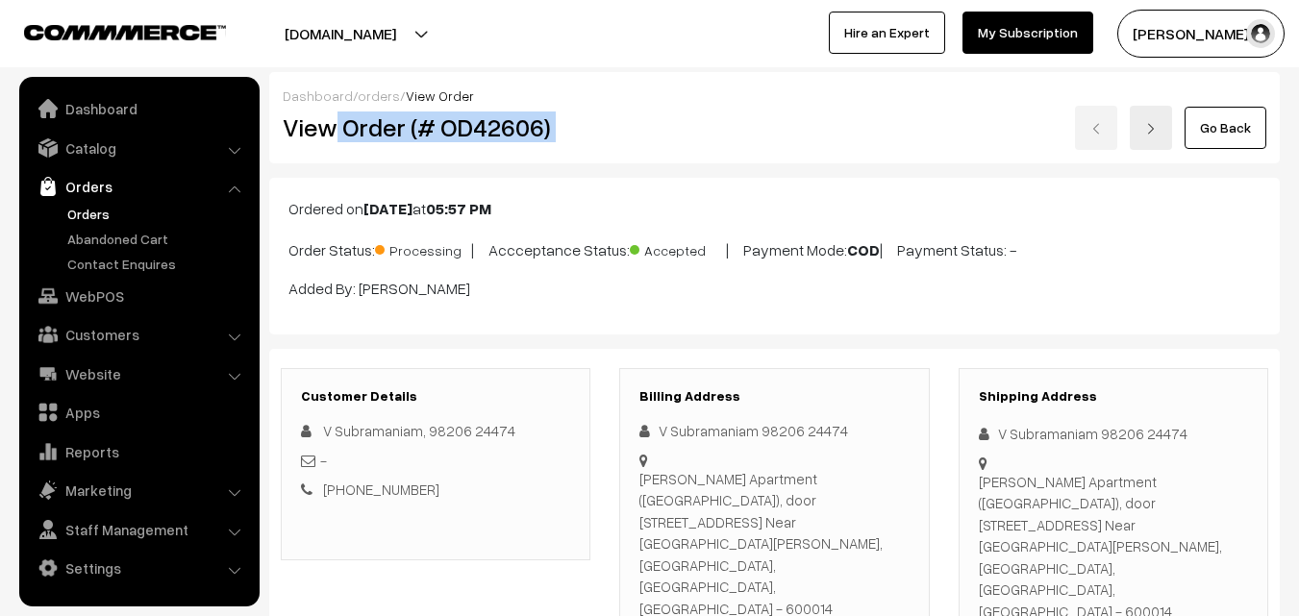
drag, startPoint x: 335, startPoint y: 130, endPoint x: 631, endPoint y: 128, distance: 296.0
click at [631, 128] on div "View Order (# OD42606) Go Back" at bounding box center [774, 128] width 1012 height 44
copy div "Order (# OD42606)"
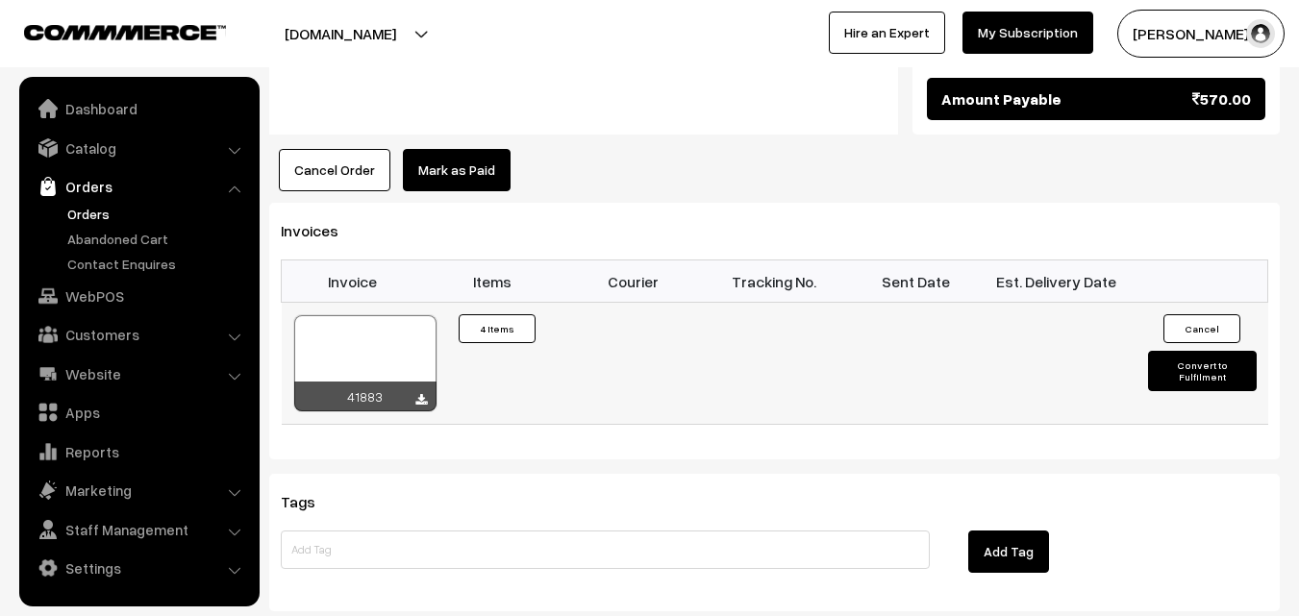
scroll to position [1538, 0]
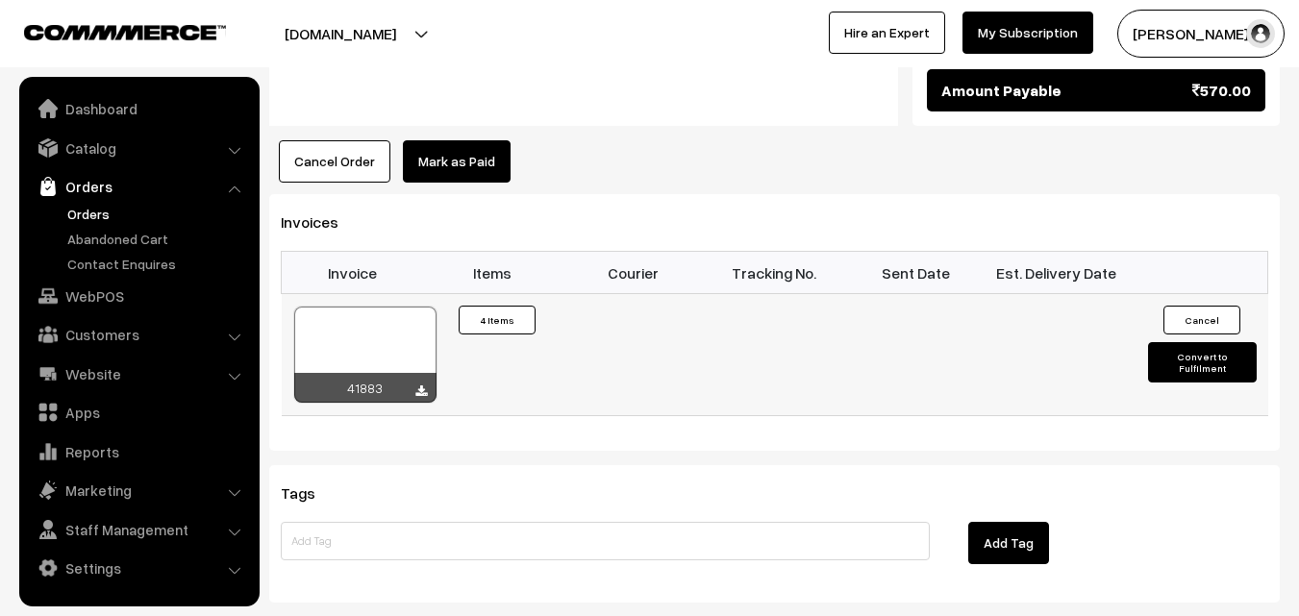
click at [379, 307] on div at bounding box center [365, 355] width 142 height 96
click at [109, 284] on link "WebPOS" at bounding box center [138, 296] width 229 height 35
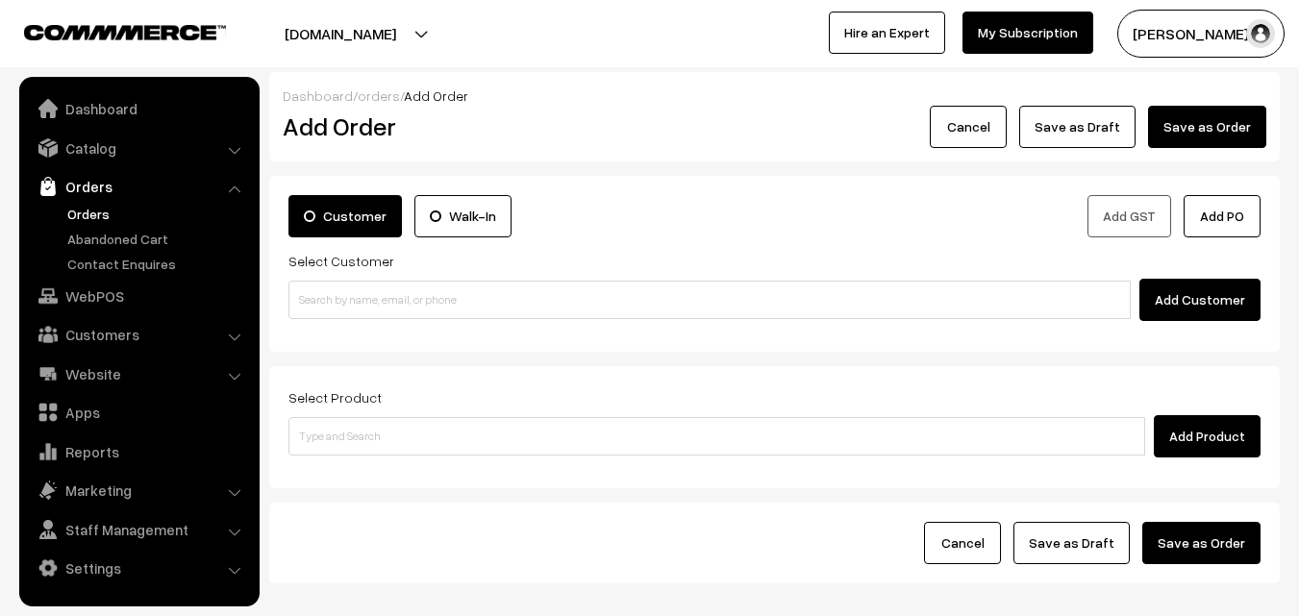
click at [340, 306] on input at bounding box center [709, 300] width 842 height 38
click at [332, 291] on input "94441 27369" at bounding box center [709, 300] width 842 height 38
type input "9444127369"
click at [113, 329] on link "Customers" at bounding box center [138, 334] width 229 height 35
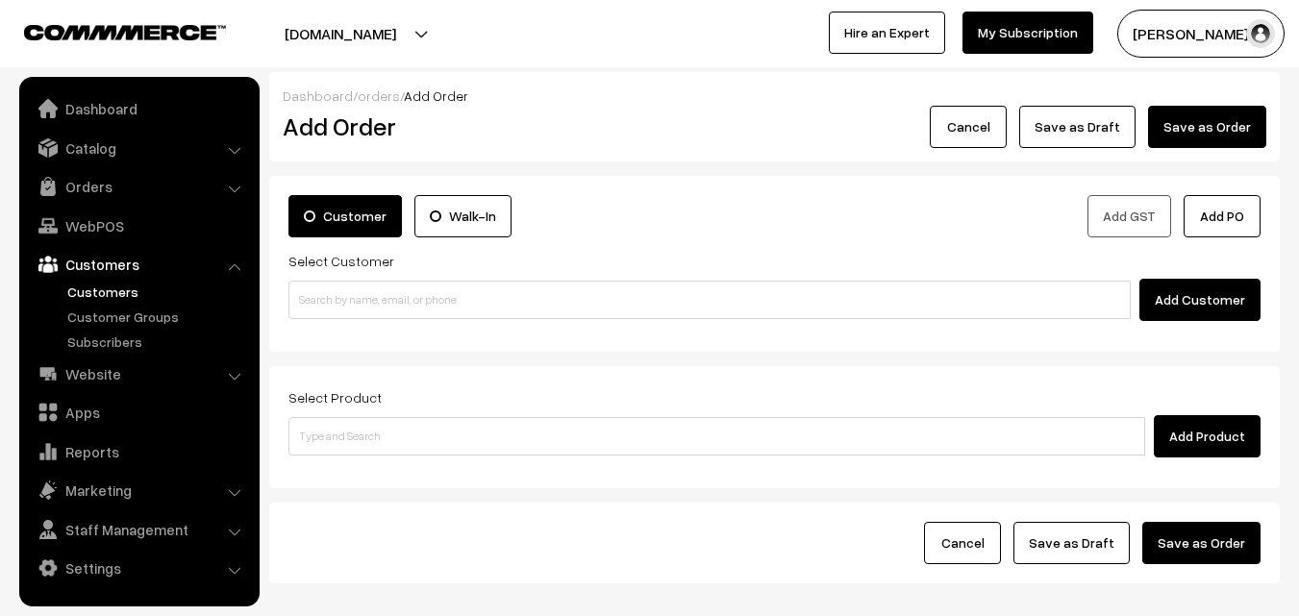
click at [103, 285] on link "Customers" at bounding box center [157, 292] width 190 height 20
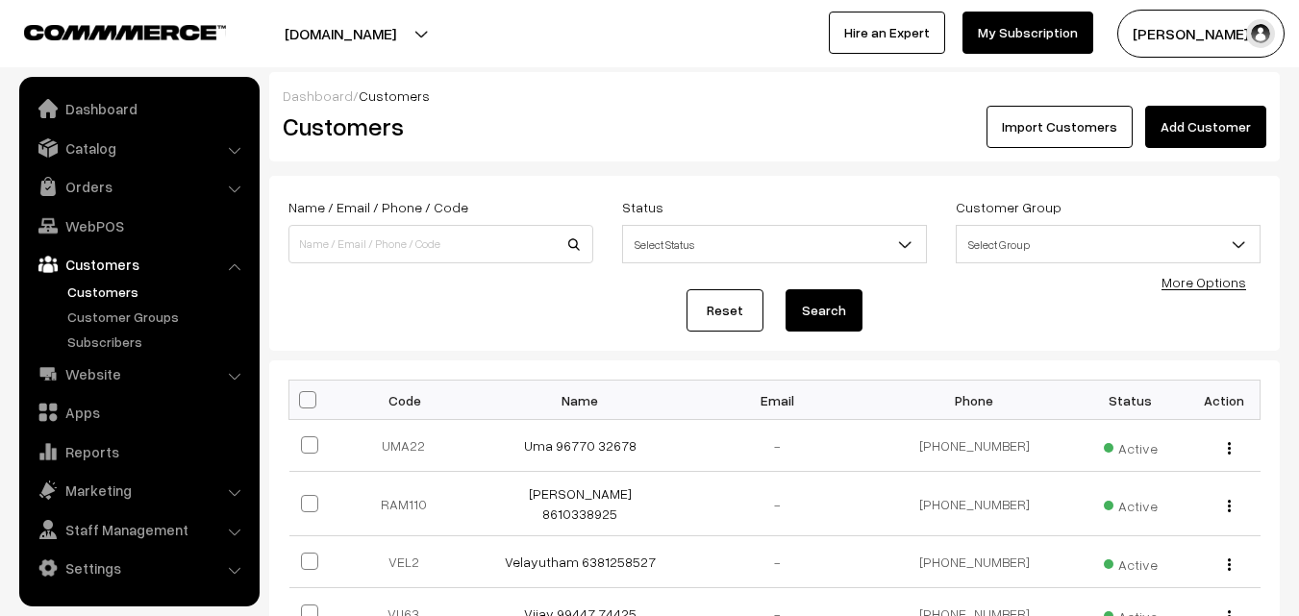
click at [1218, 139] on link "Add Customer" at bounding box center [1205, 127] width 121 height 42
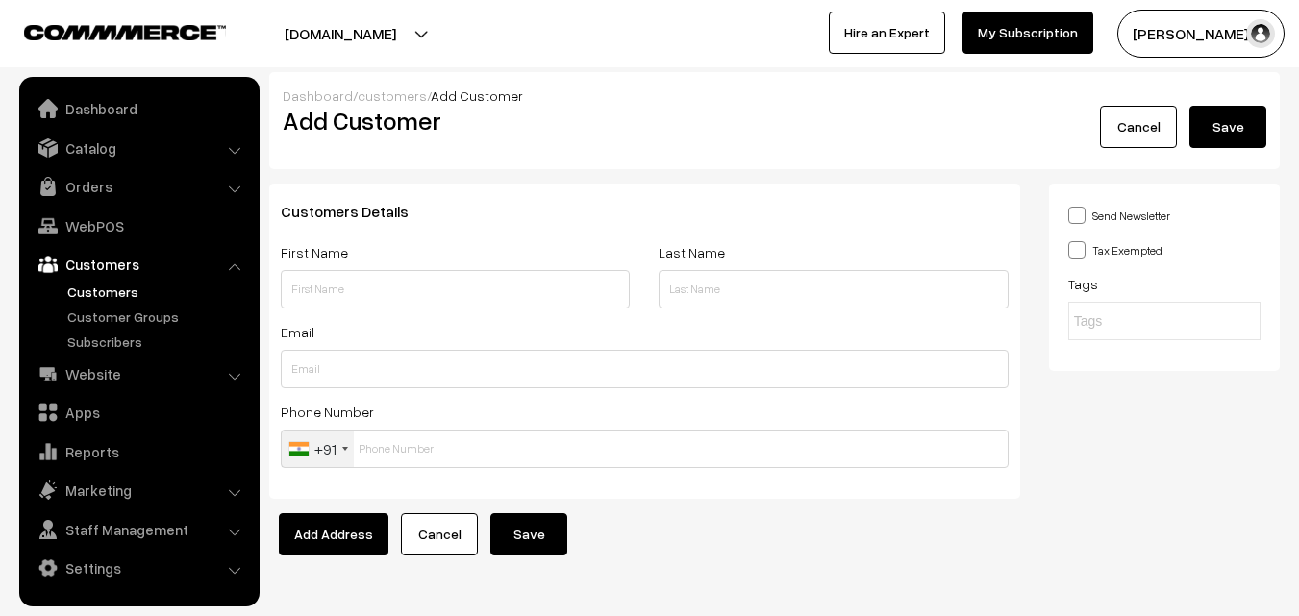
click at [332, 295] on input "text" at bounding box center [455, 289] width 349 height 38
paste input "RANI"
paste input "94441 27369"
type input "RANI 94441 27369"
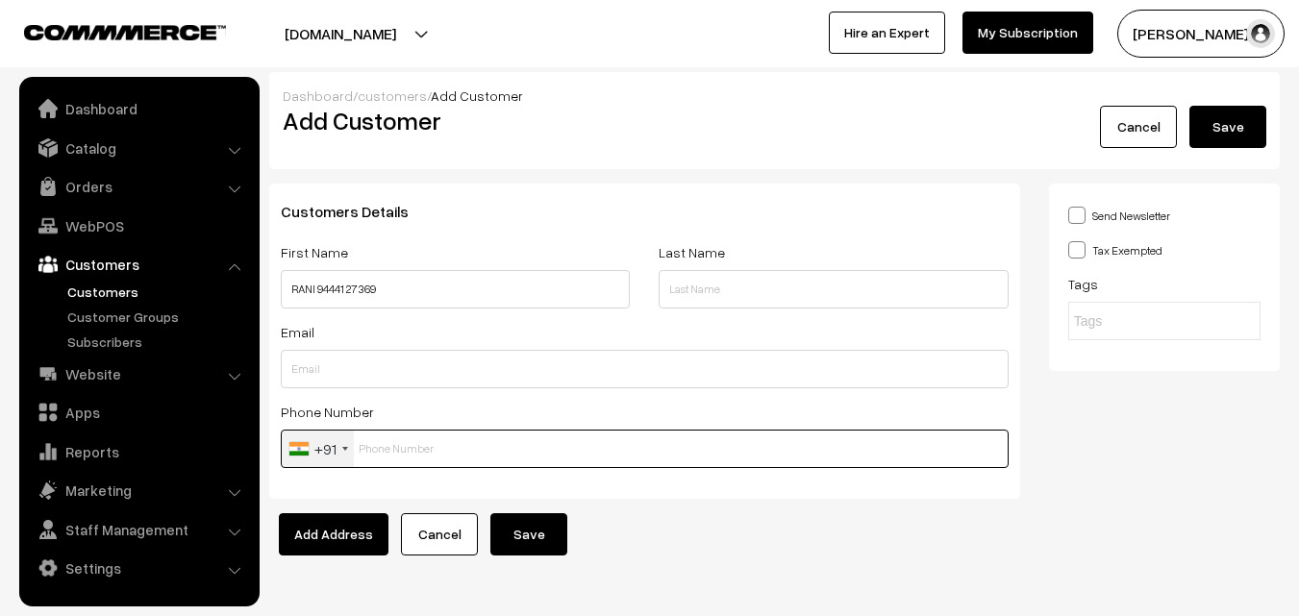
drag, startPoint x: 391, startPoint y: 433, endPoint x: 396, endPoint y: 448, distance: 15.2
click at [393, 440] on input "text" at bounding box center [645, 449] width 728 height 38
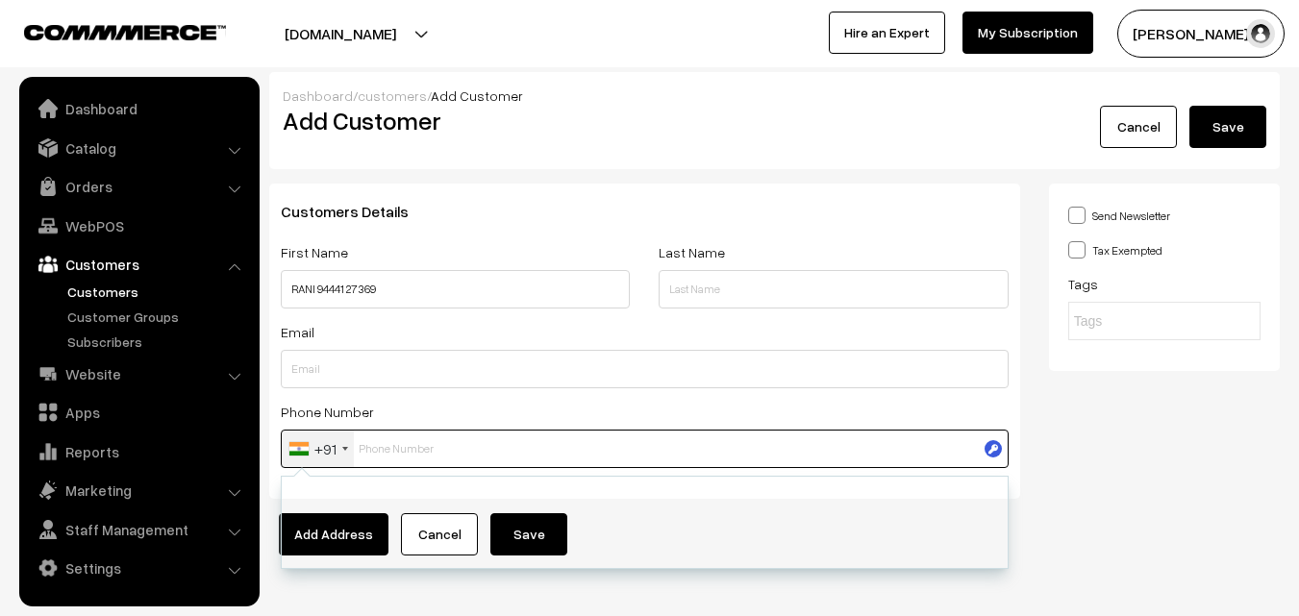
click at [396, 448] on input "text" at bounding box center [645, 449] width 728 height 38
paste input "94441 2736"
click at [383, 446] on input "94441 2736" at bounding box center [645, 449] width 728 height 38
click at [393, 444] on input "94441 2736" at bounding box center [645, 449] width 728 height 38
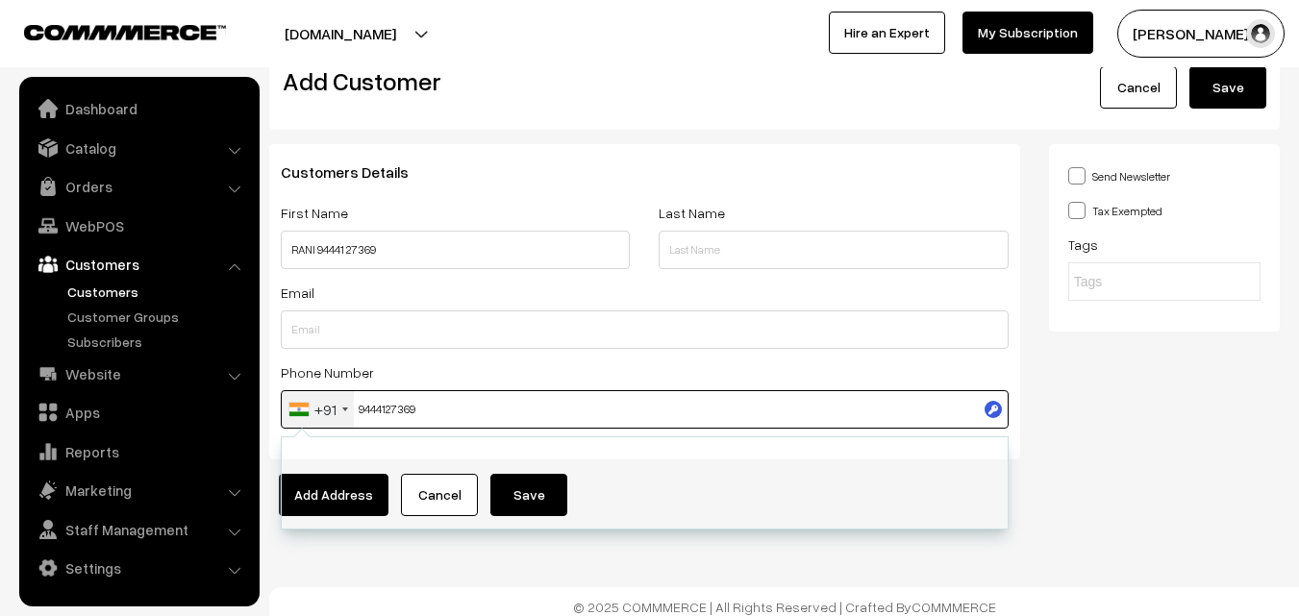
scroll to position [50, 0]
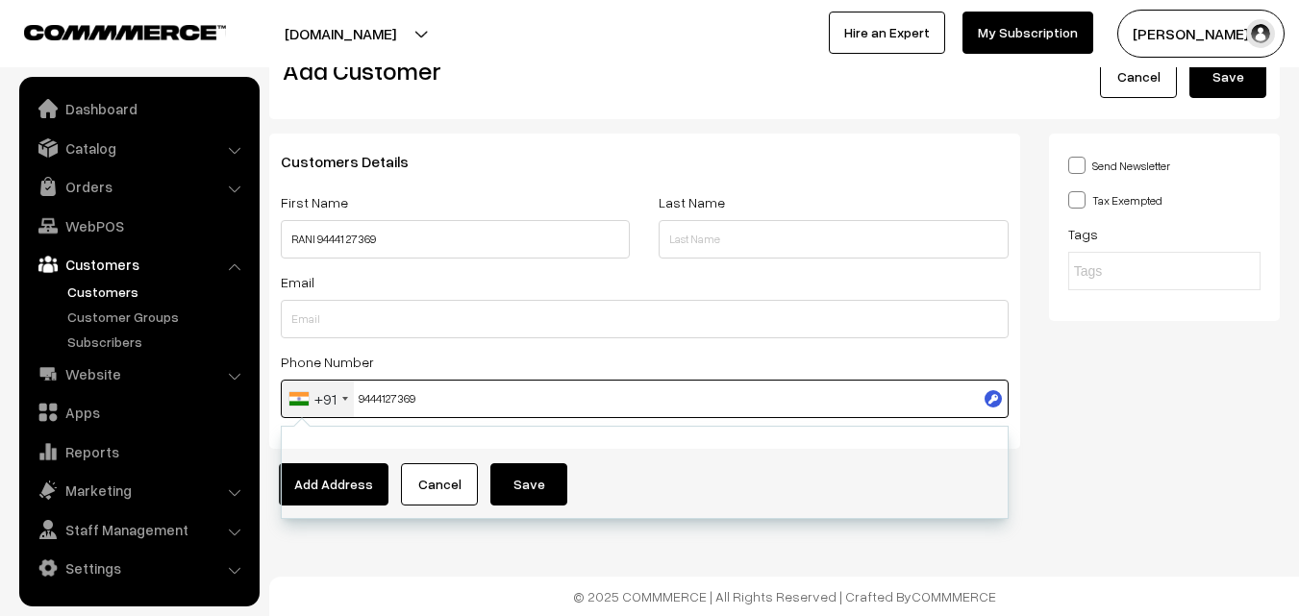
type input "9444127369"
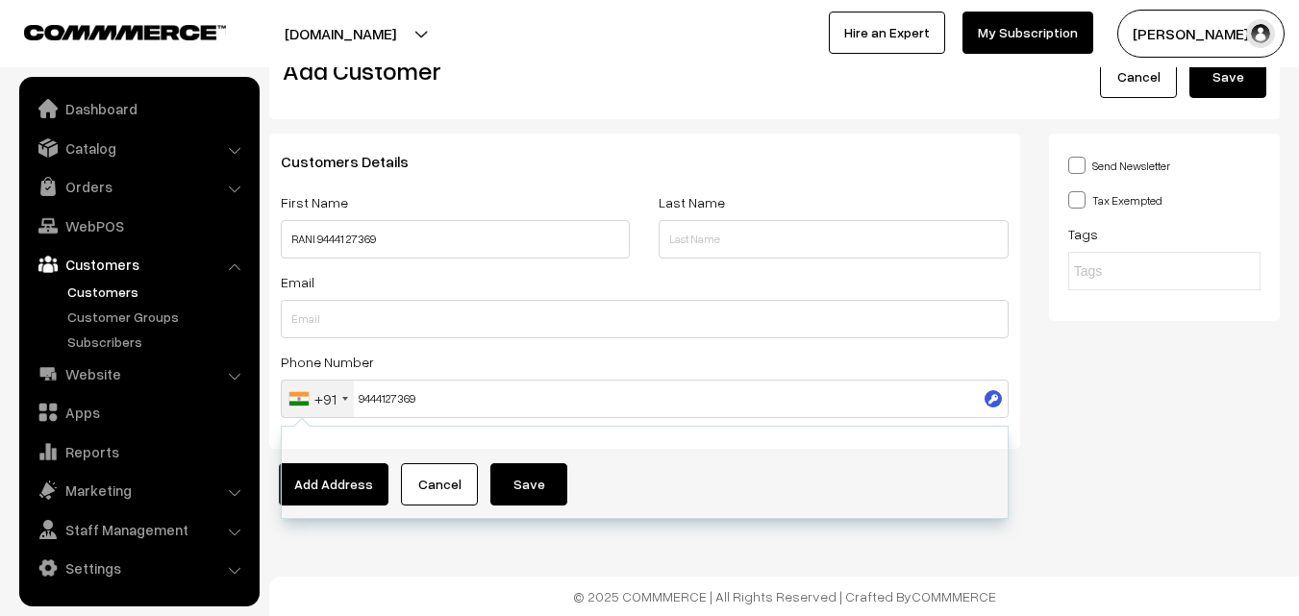
click at [969, 568] on div "Dashboard / customers / Add Customer Add Customer Cancel Save Customers Details…" at bounding box center [649, 283] width 1299 height 666
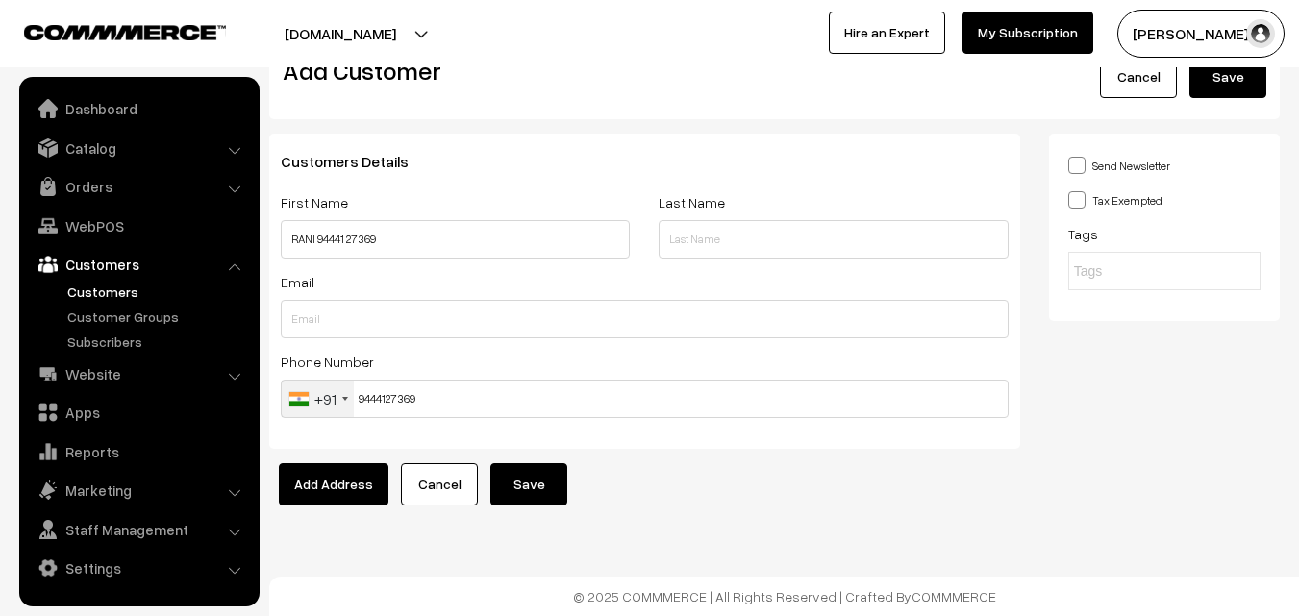
click at [536, 483] on button "Save" at bounding box center [528, 484] width 77 height 42
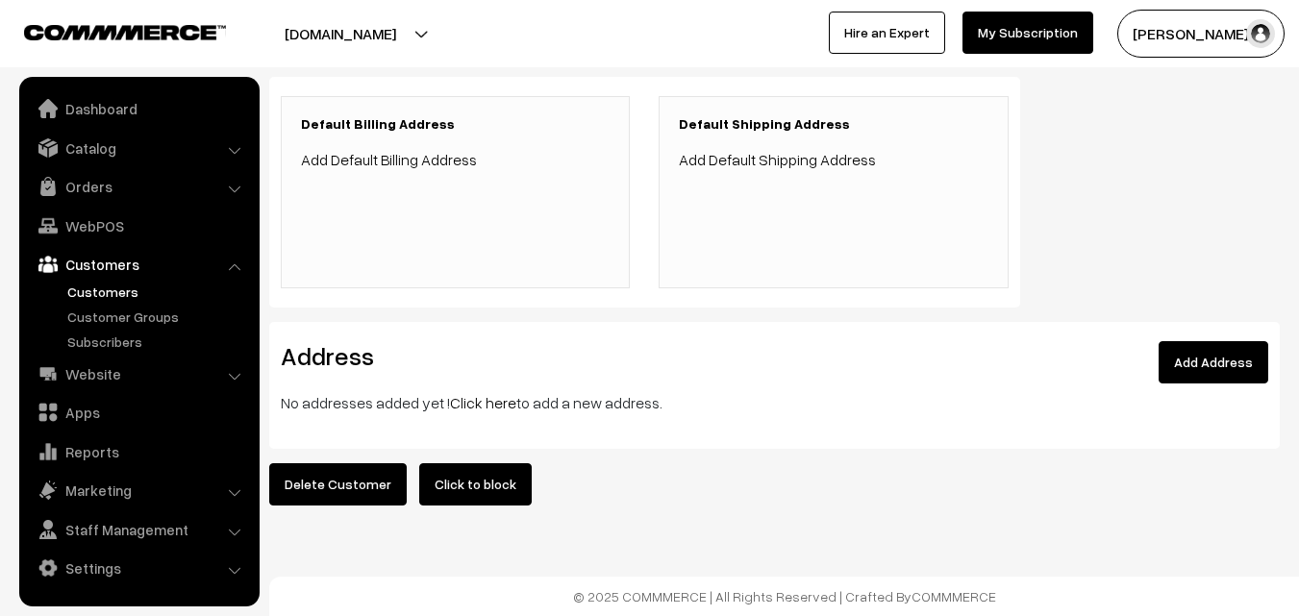
scroll to position [445, 0]
click at [489, 393] on link "Click here" at bounding box center [483, 402] width 66 height 19
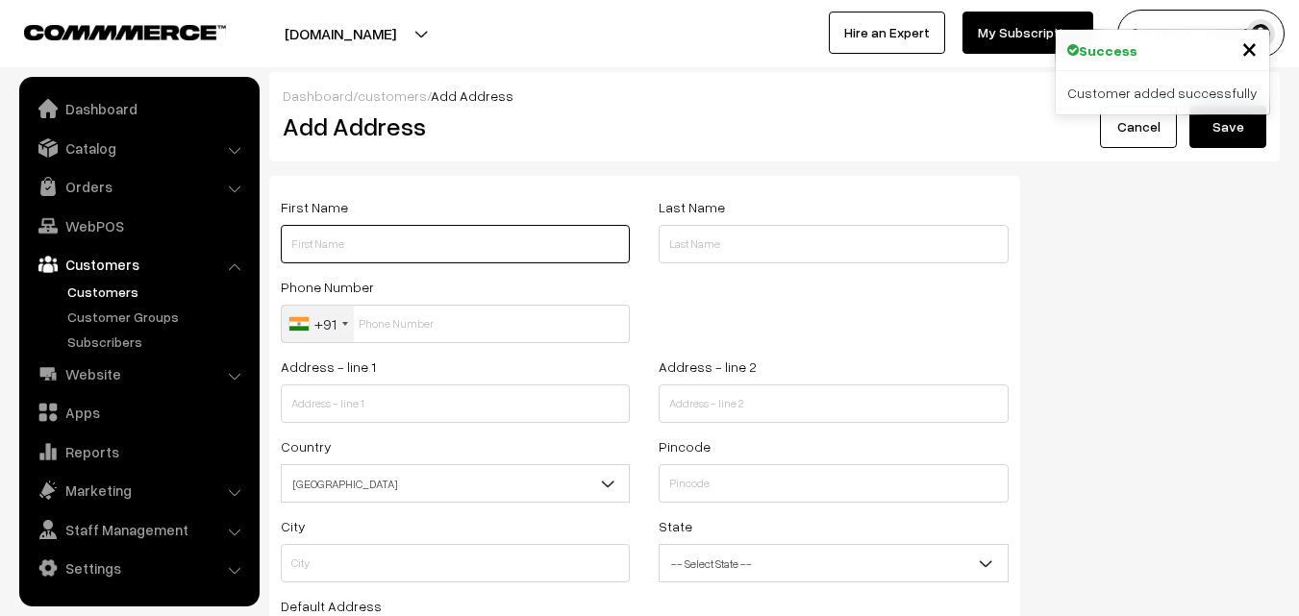
click at [394, 233] on input "text" at bounding box center [455, 244] width 349 height 38
paste input "RANI"
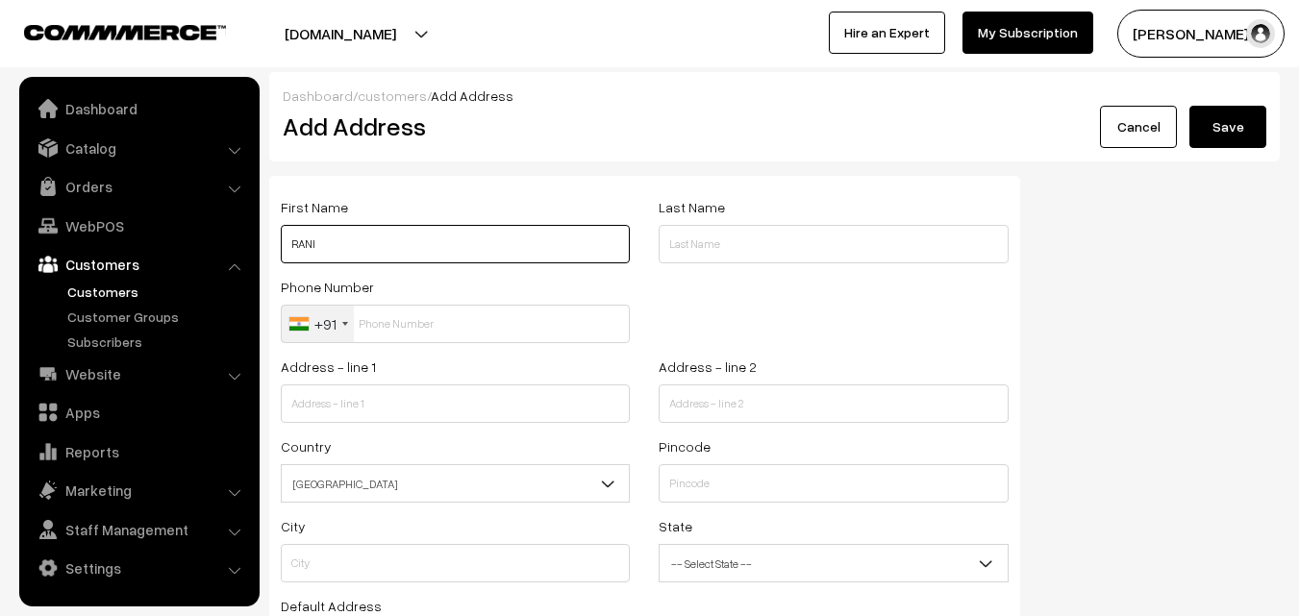
paste input "94441 27369"
type input "RANI 94441 27369"
click at [395, 295] on div "Phone Number +91 United States +1 United Kingdom +44 Afghanistan (‫افغانستان‬‎)…" at bounding box center [455, 309] width 349 height 68
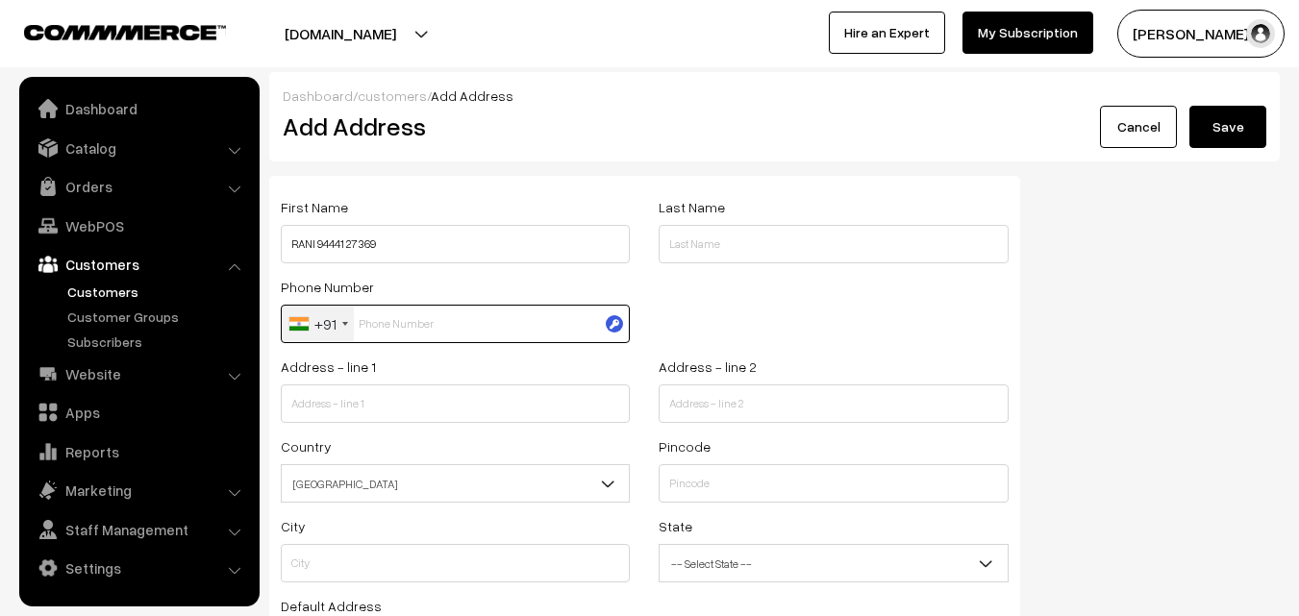
click at [393, 313] on input "text" at bounding box center [455, 324] width 349 height 38
paste input "94441 2736"
click at [393, 325] on input "94441 2736" at bounding box center [455, 324] width 349 height 38
type input "9444127369"
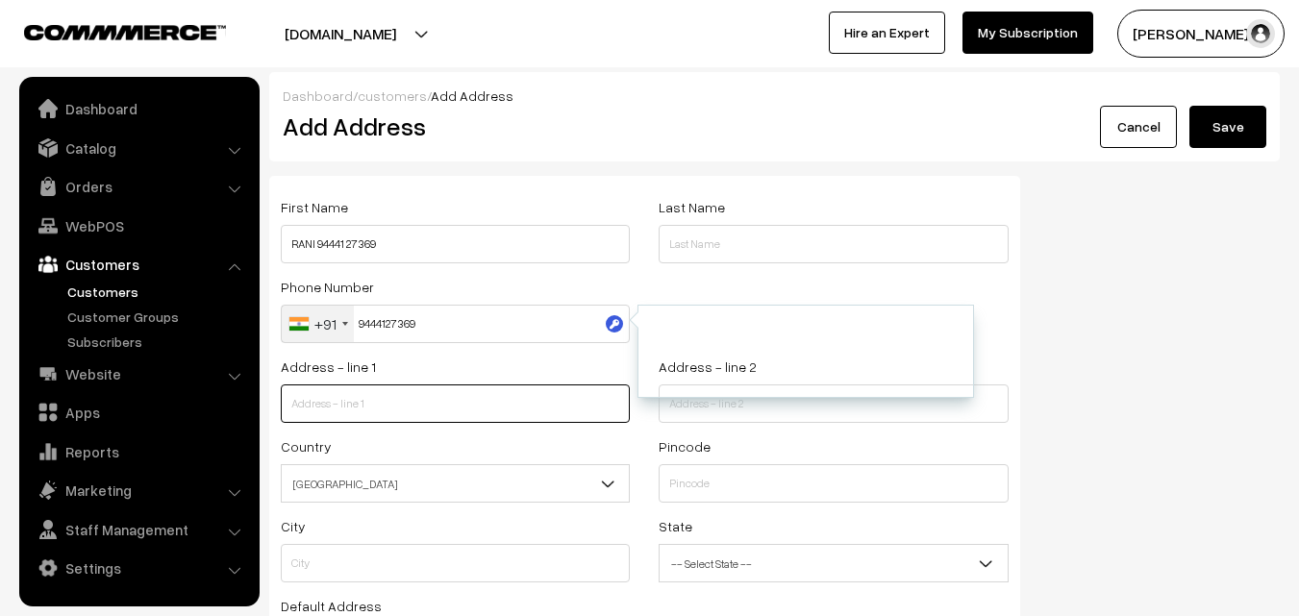
click at [416, 406] on input "text" at bounding box center [455, 403] width 349 height 38
paste input "Vijaya Rani Garden G Block G 2 Water Canal Road Kolathur Chennai ,99"
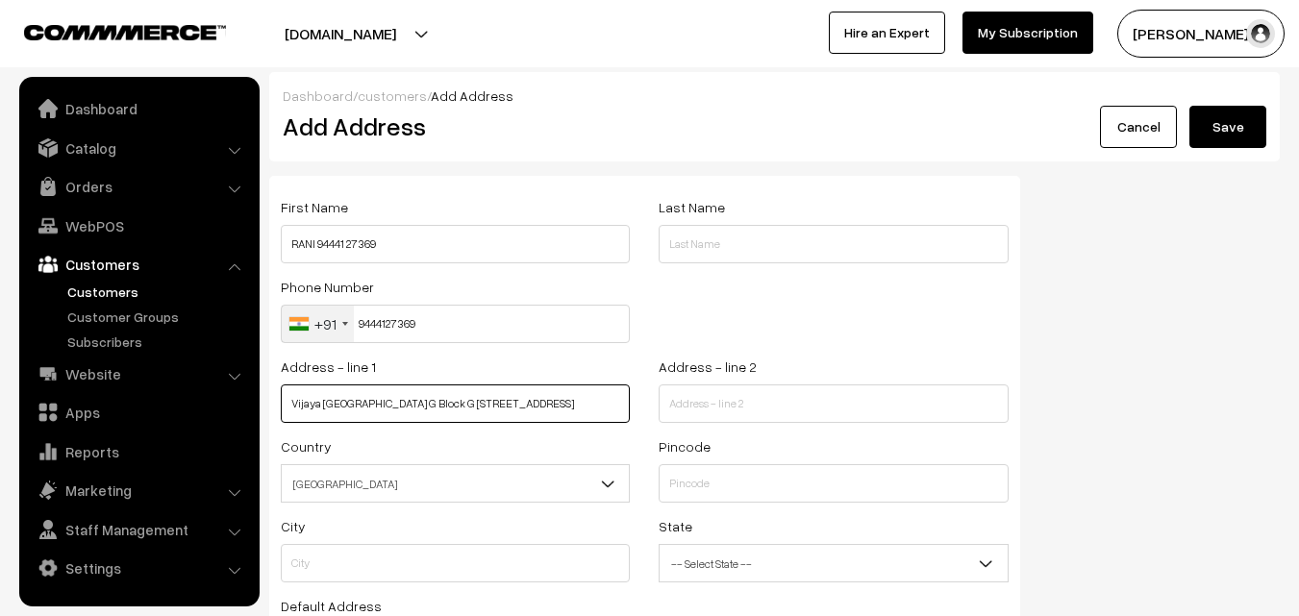
scroll to position [0, 8]
drag, startPoint x: 416, startPoint y: 401, endPoint x: 636, endPoint y: 418, distance: 220.8
click at [636, 418] on div "Address - line 1 Vijaya Rani Garden G Block G 2 Water Canal Road Kolathur Chenn…" at bounding box center [455, 395] width 378 height 80
type input "Vijaya Rani Garden G Block"
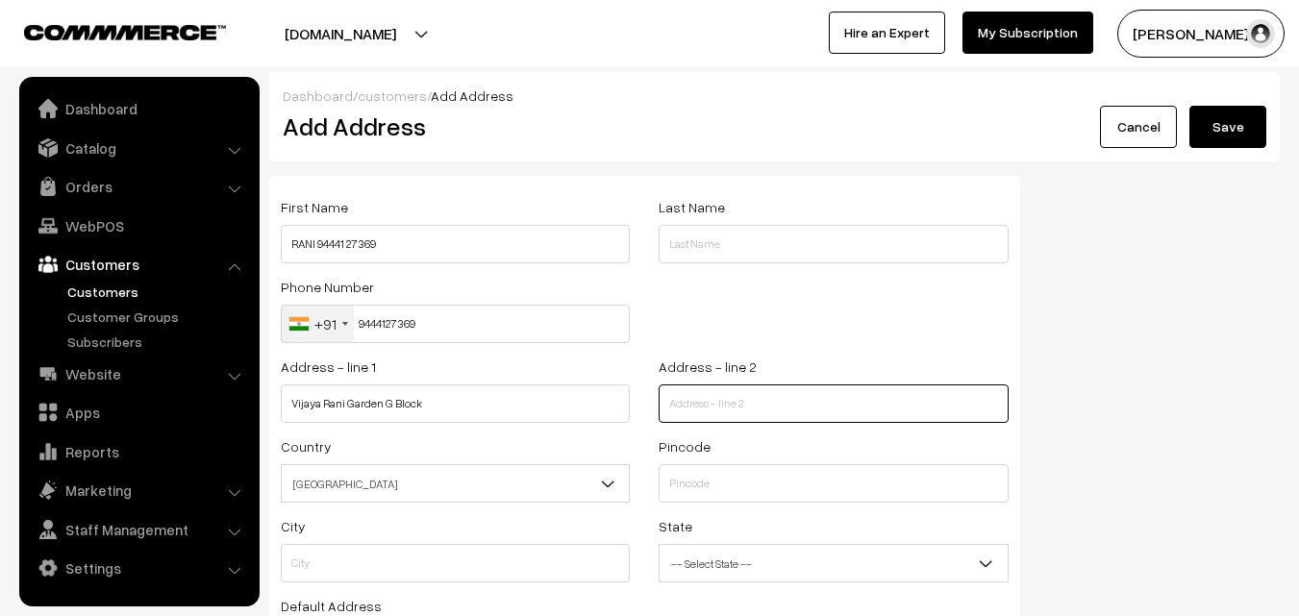
click at [690, 401] on input "text" at bounding box center [832, 403] width 349 height 38
paste input "G 2 Water Canal Road Kolathur Chennai ,99"
type input "G 2 Water Canal Road Kolathur Chennai ,99"
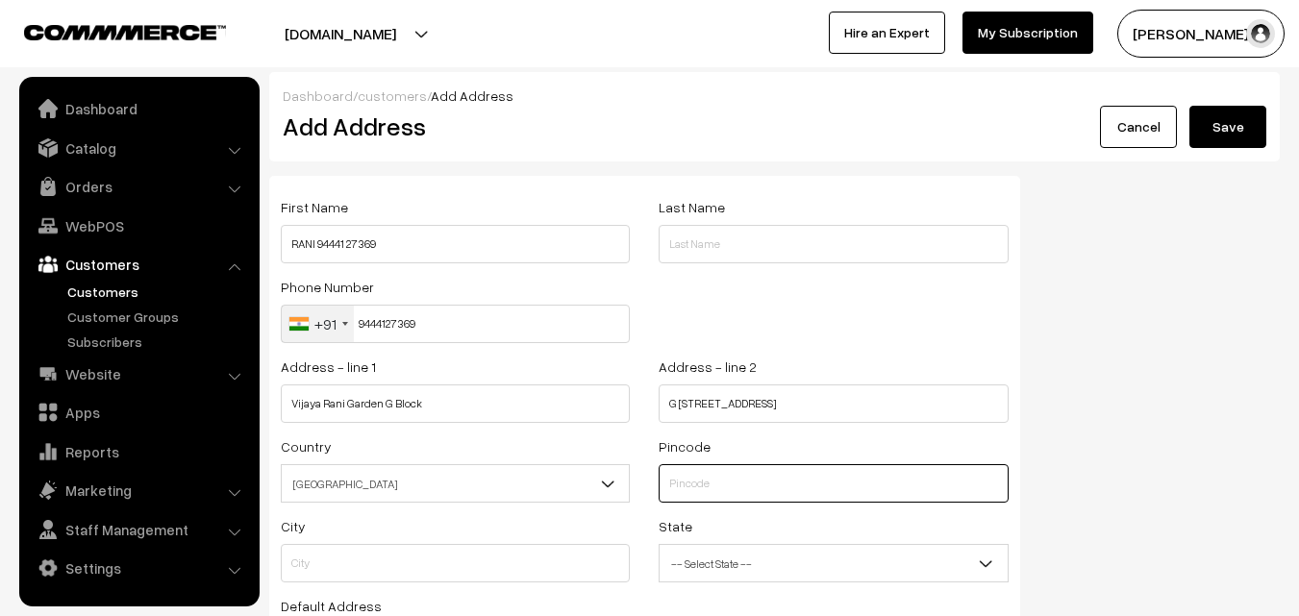
click at [690, 486] on input "text" at bounding box center [832, 483] width 349 height 38
type input "600099"
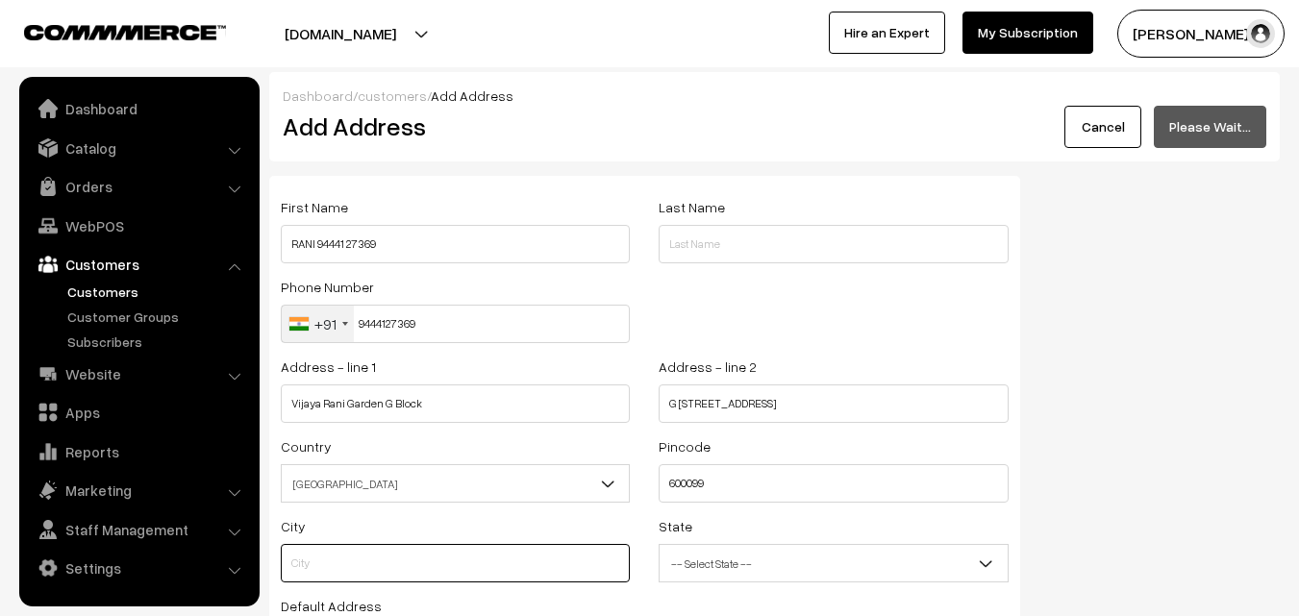
type input "Chennai"
select select "Tamil Nadu"
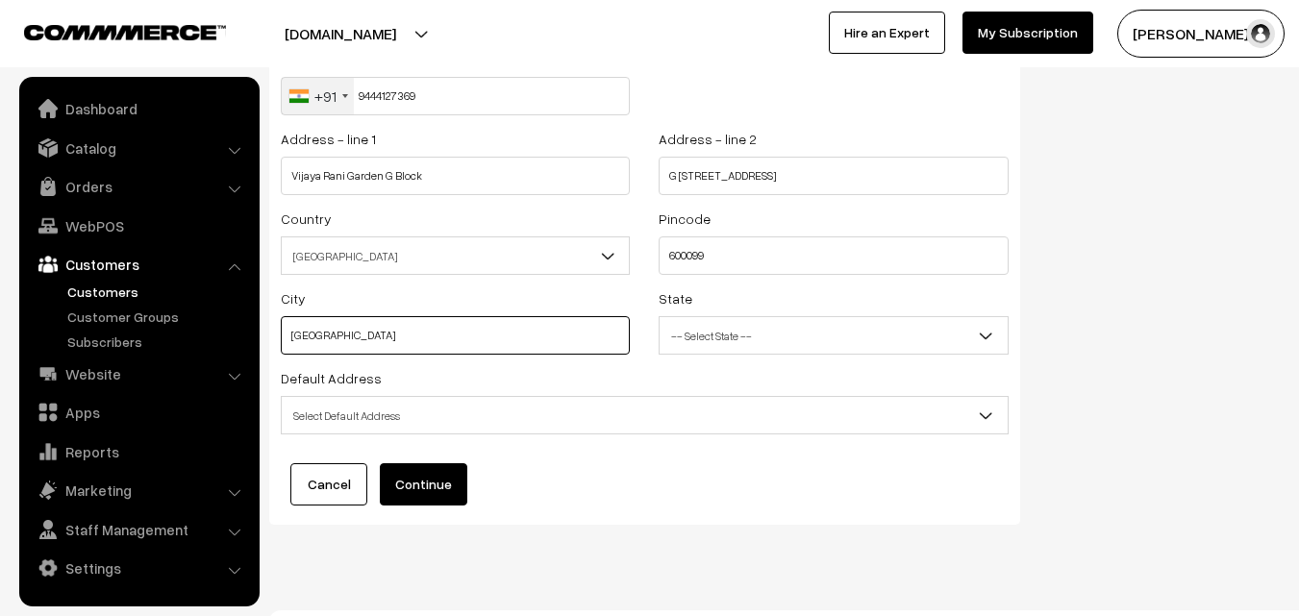
scroll to position [261, 0]
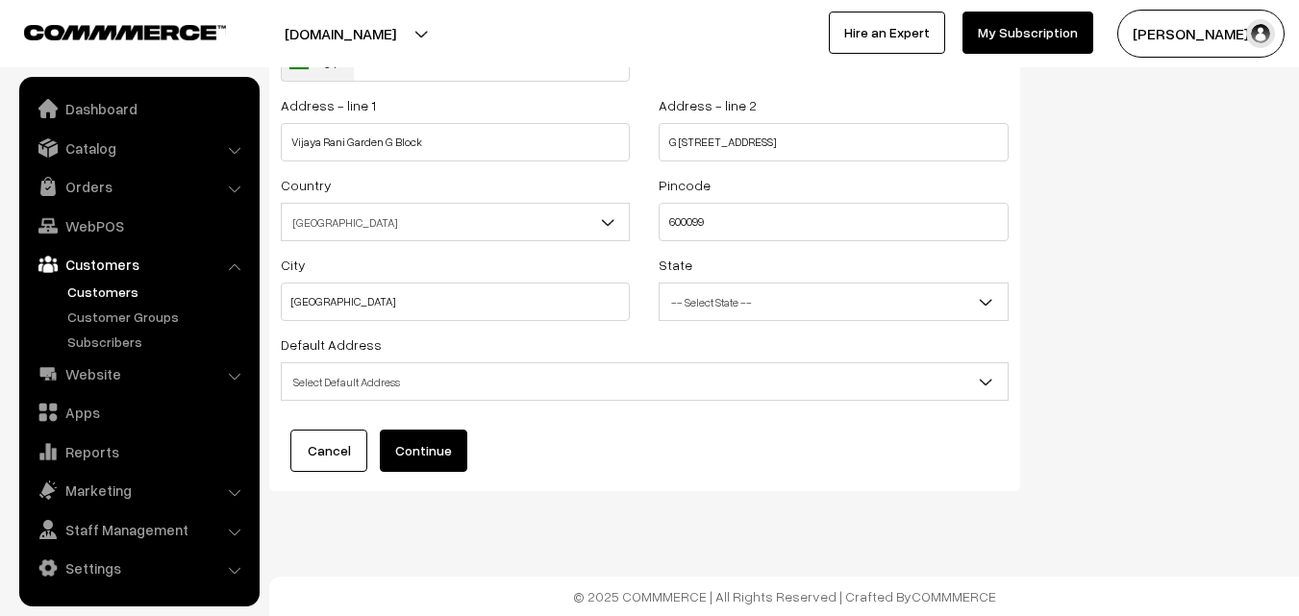
click at [409, 383] on span "Select Default Address" at bounding box center [645, 382] width 726 height 34
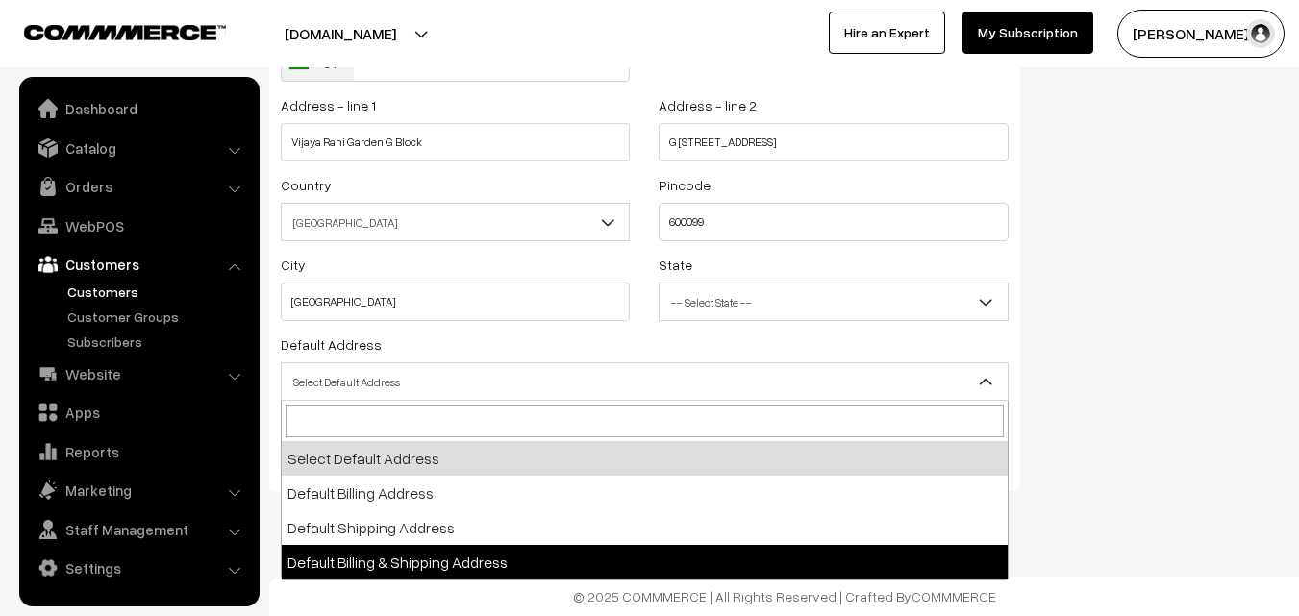
drag, startPoint x: 437, startPoint y: 555, endPoint x: 448, endPoint y: 497, distance: 58.6
select select "3"
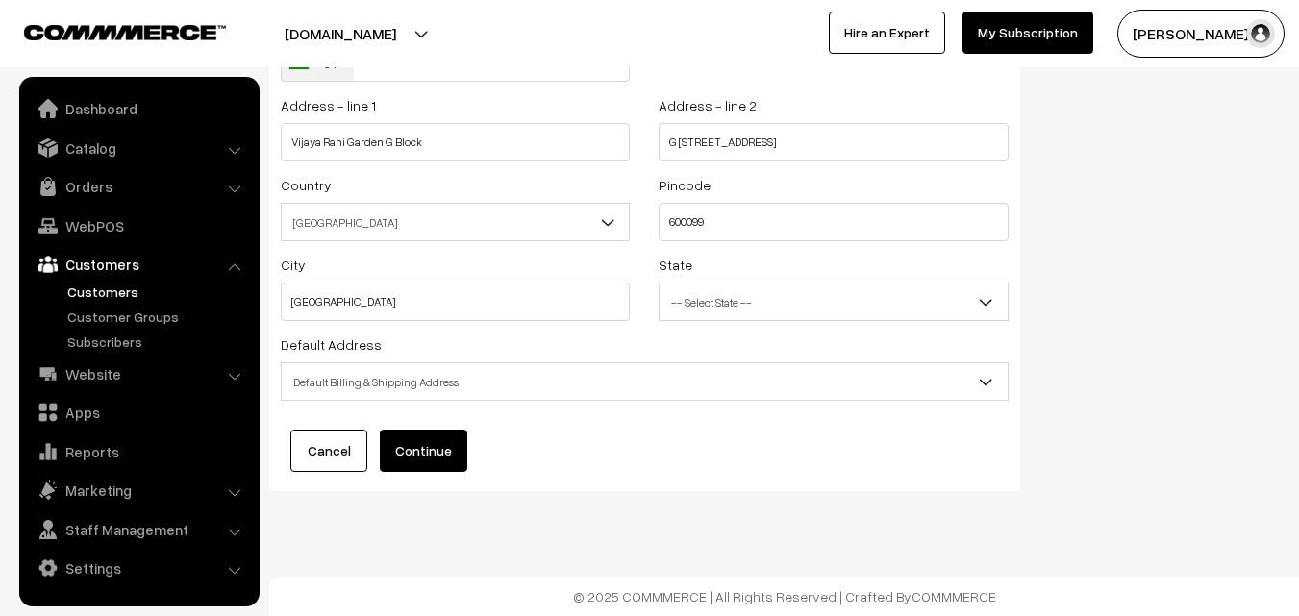
click at [443, 451] on button "Continue" at bounding box center [423, 451] width 87 height 42
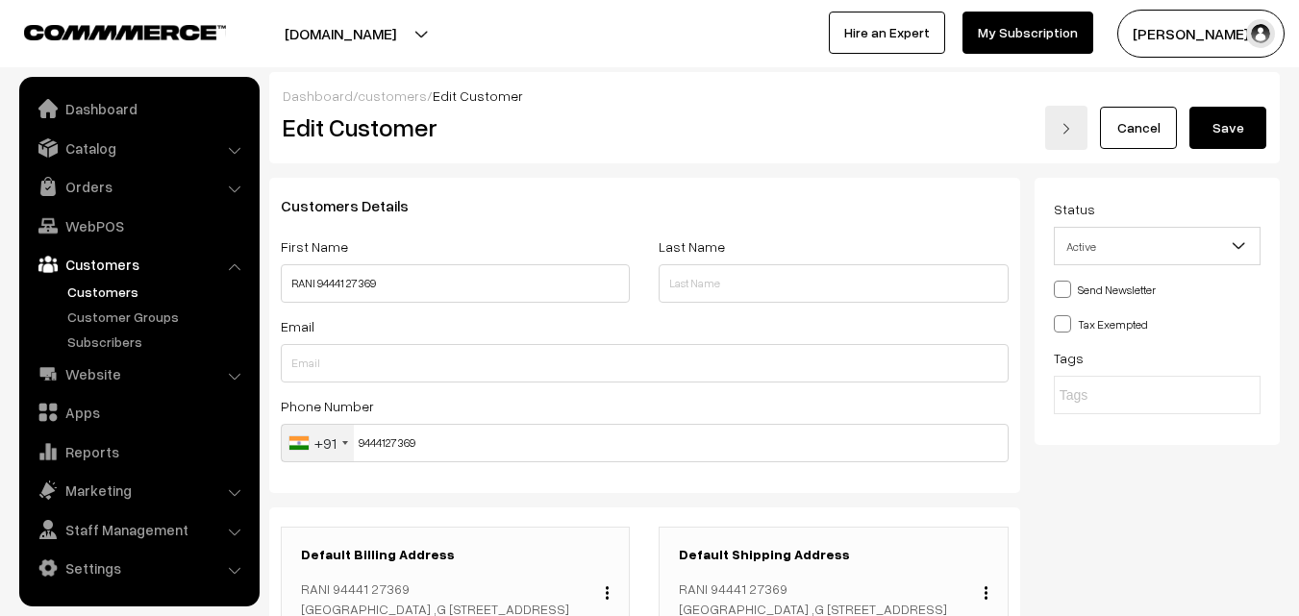
click at [1223, 125] on button "Save" at bounding box center [1227, 128] width 77 height 42
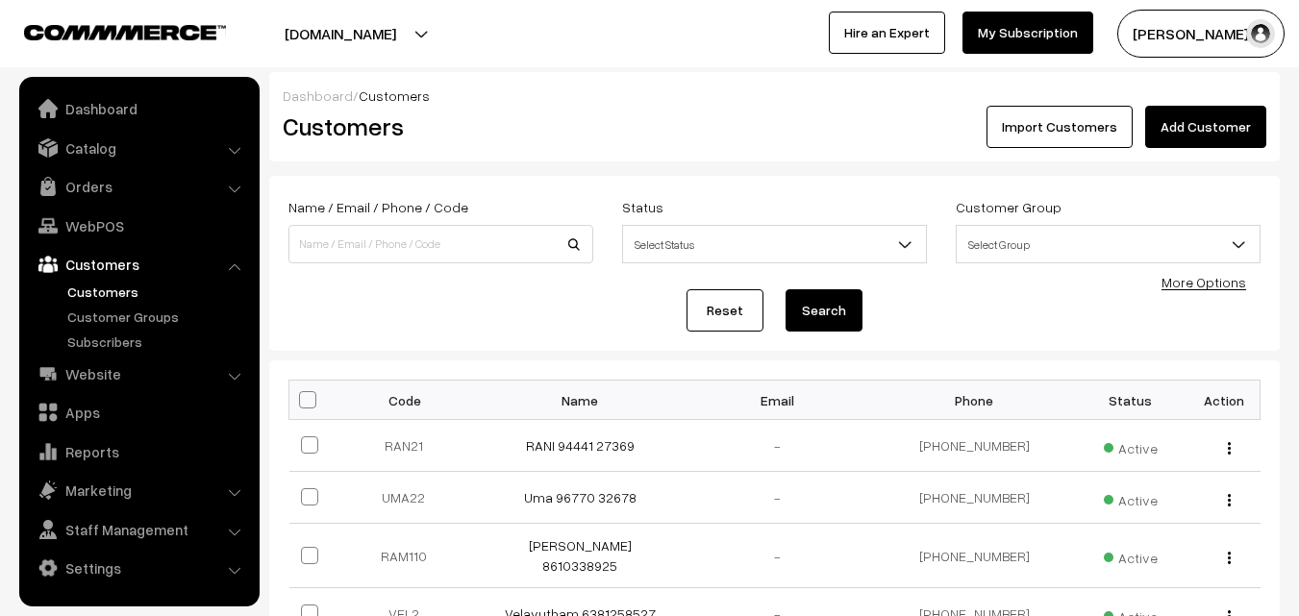
click at [111, 216] on link "WebPOS" at bounding box center [138, 226] width 229 height 35
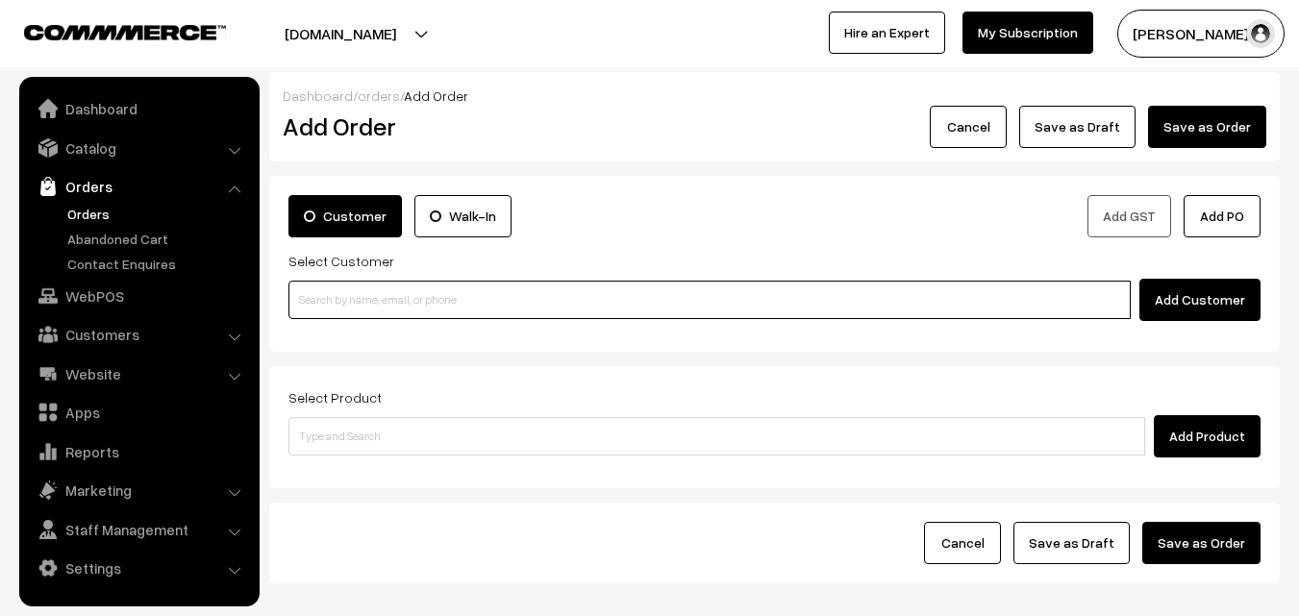
click at [364, 301] on input at bounding box center [709, 300] width 842 height 38
paste input "94441 27369"
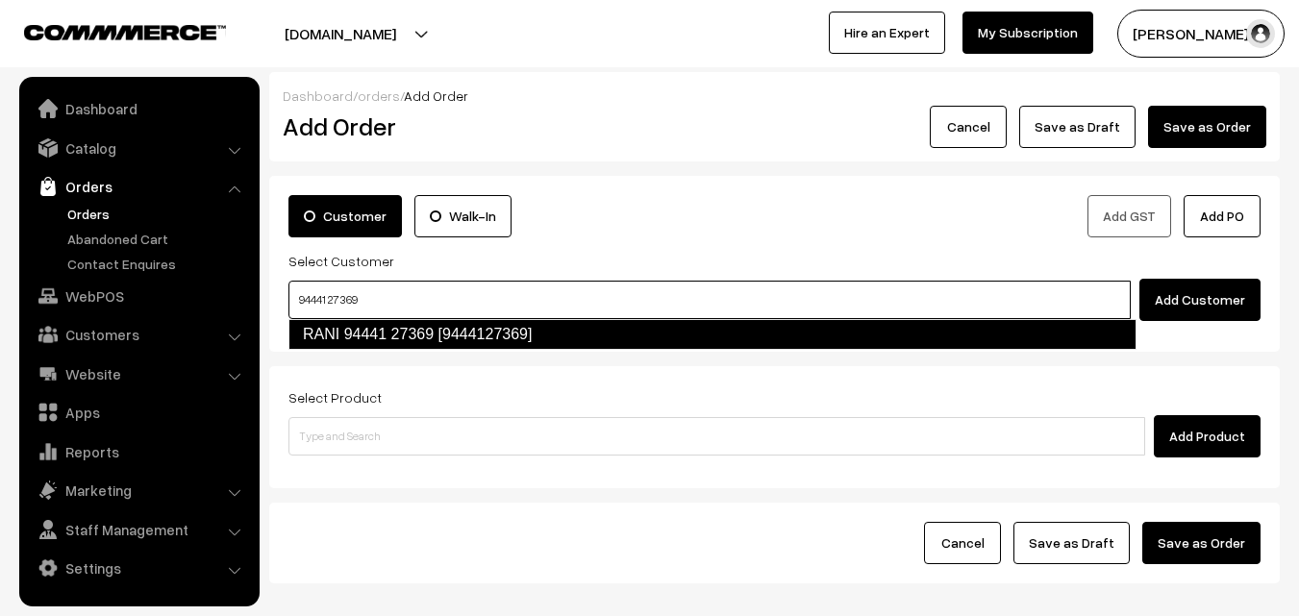
click at [326, 331] on link "RANI 94441 27369 [9444127369]" at bounding box center [712, 334] width 848 height 31
type input "94441 27369"
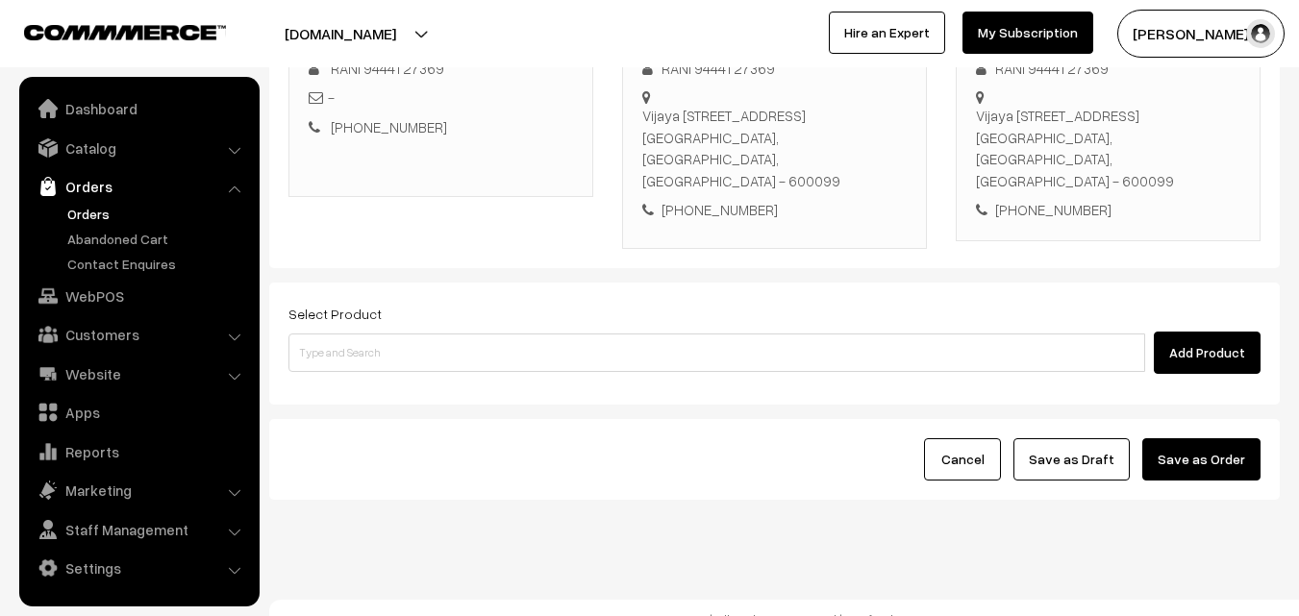
scroll to position [329, 0]
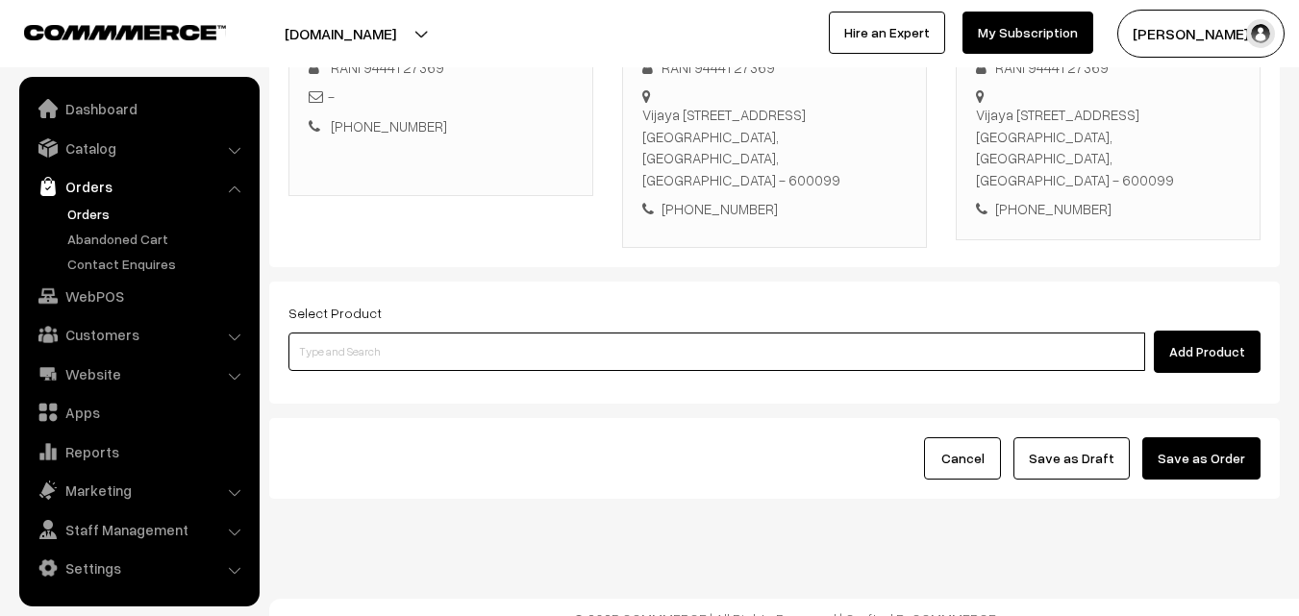
click at [473, 339] on input at bounding box center [716, 352] width 856 height 38
click at [579, 333] on input at bounding box center [716, 352] width 856 height 38
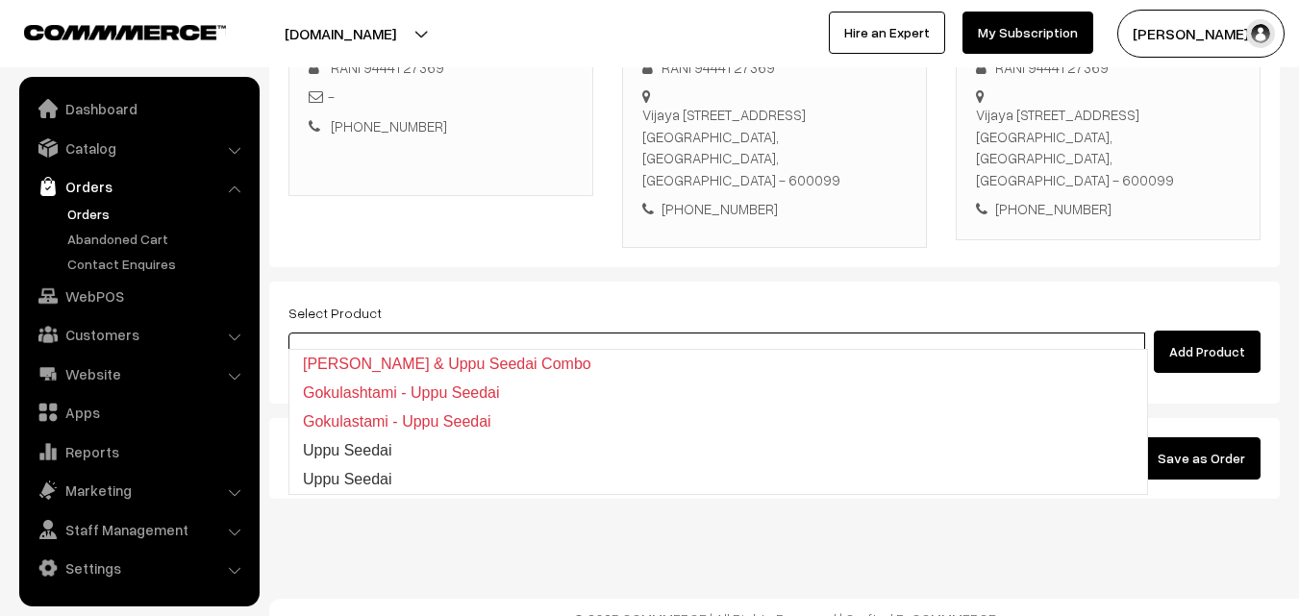
type input "Uppu Seedai"
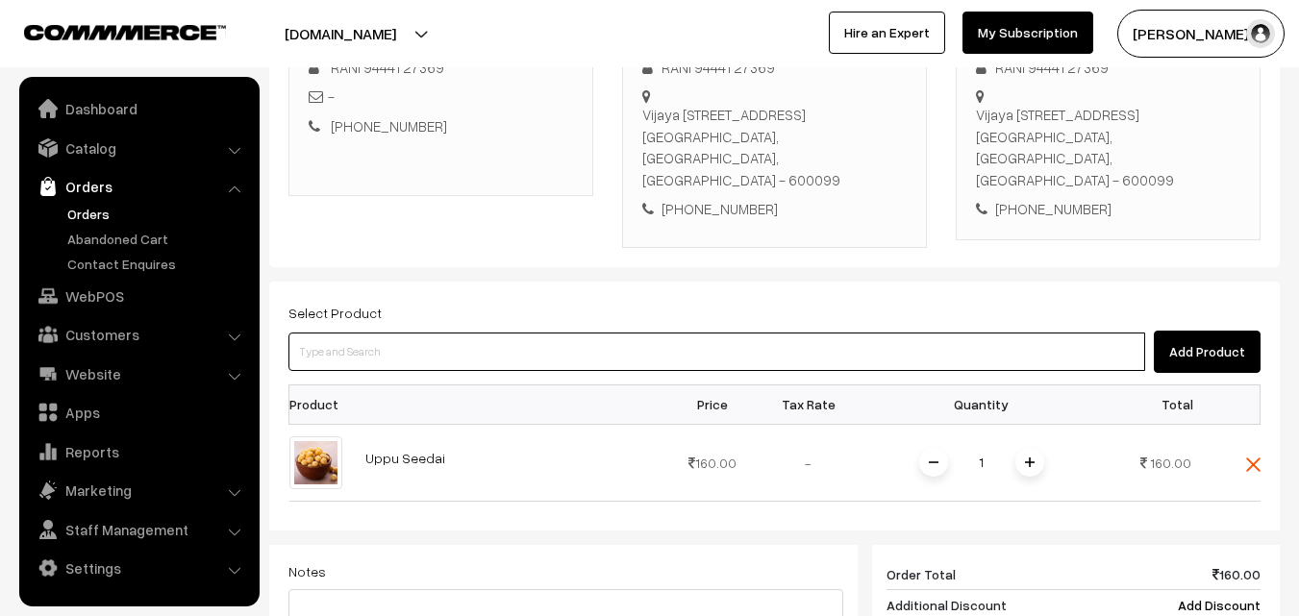
click at [467, 333] on input at bounding box center [716, 352] width 856 height 38
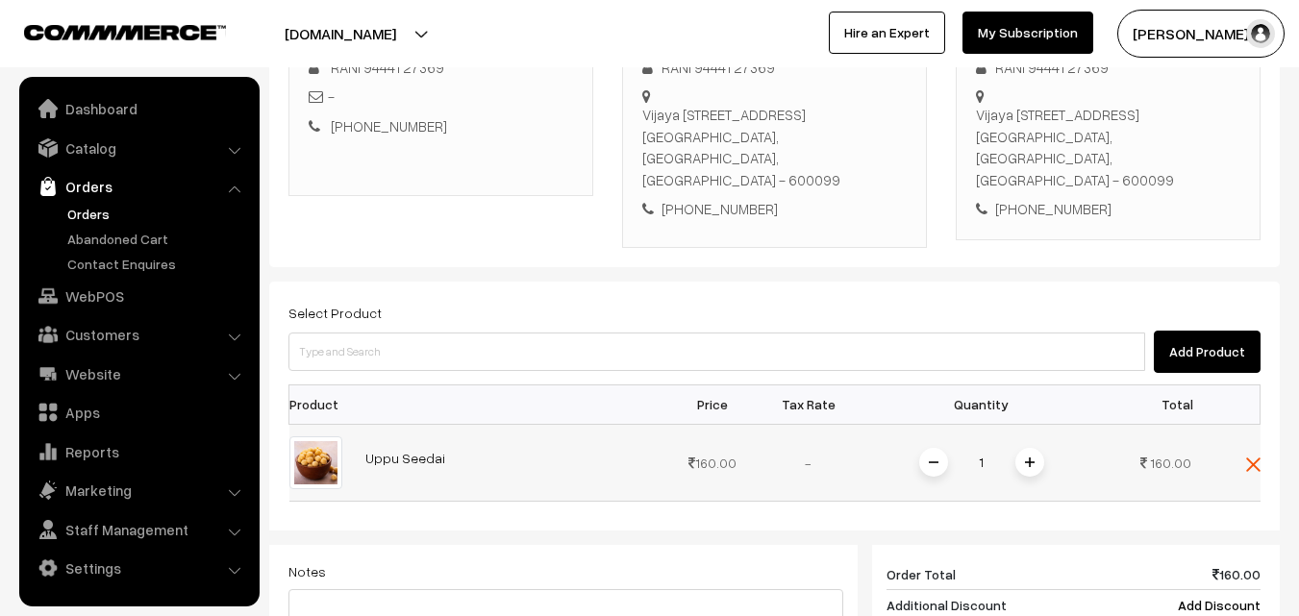
click at [1034, 448] on span at bounding box center [1029, 462] width 29 height 29
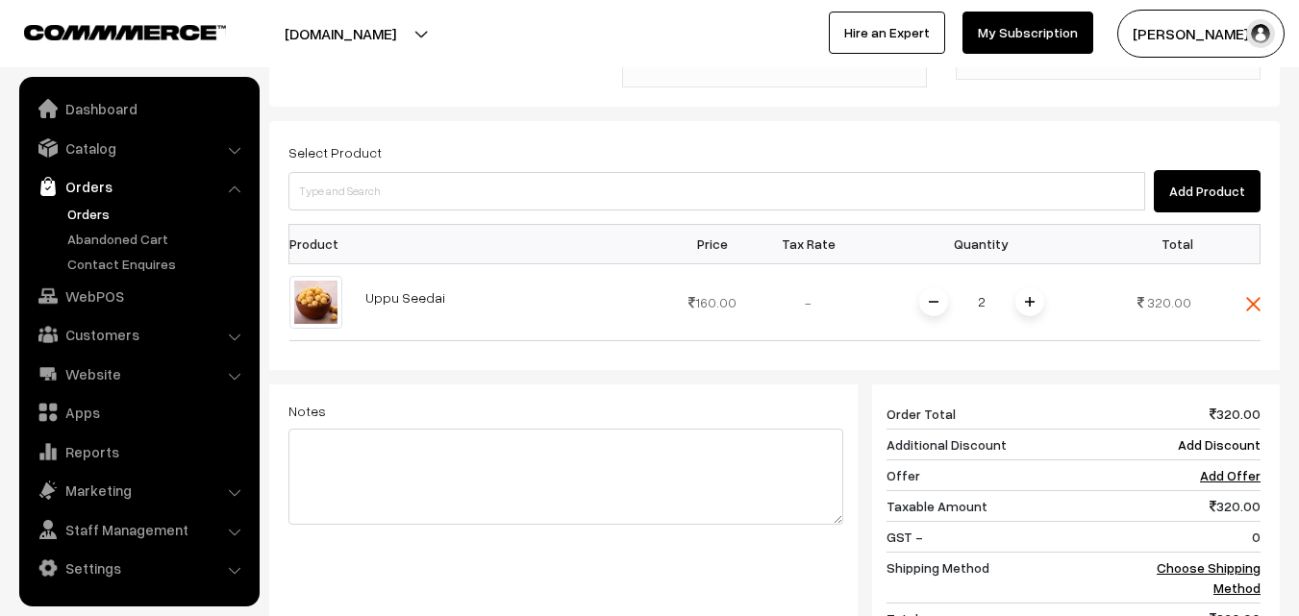
scroll to position [796, 0]
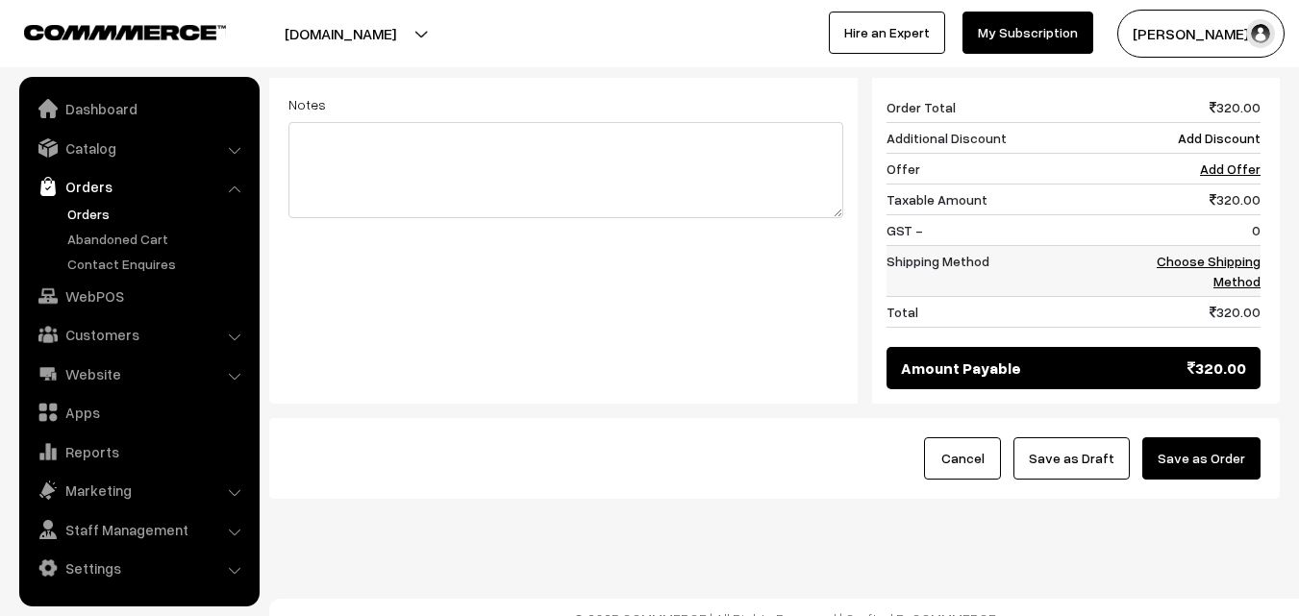
click at [1235, 253] on link "Choose Shipping Method" at bounding box center [1208, 271] width 104 height 37
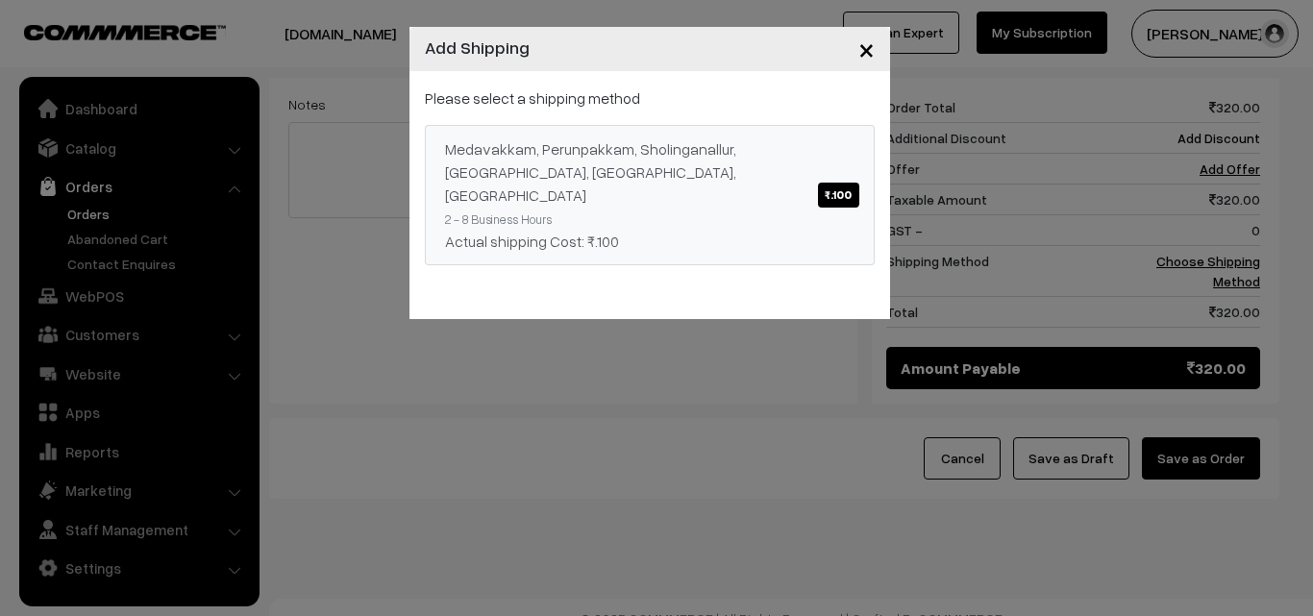
click at [768, 159] on div "Medavakkam, Perunpakkam, Sholinganallur, seliyur, Kirattur, Perambur ₹.100" at bounding box center [649, 171] width 409 height 69
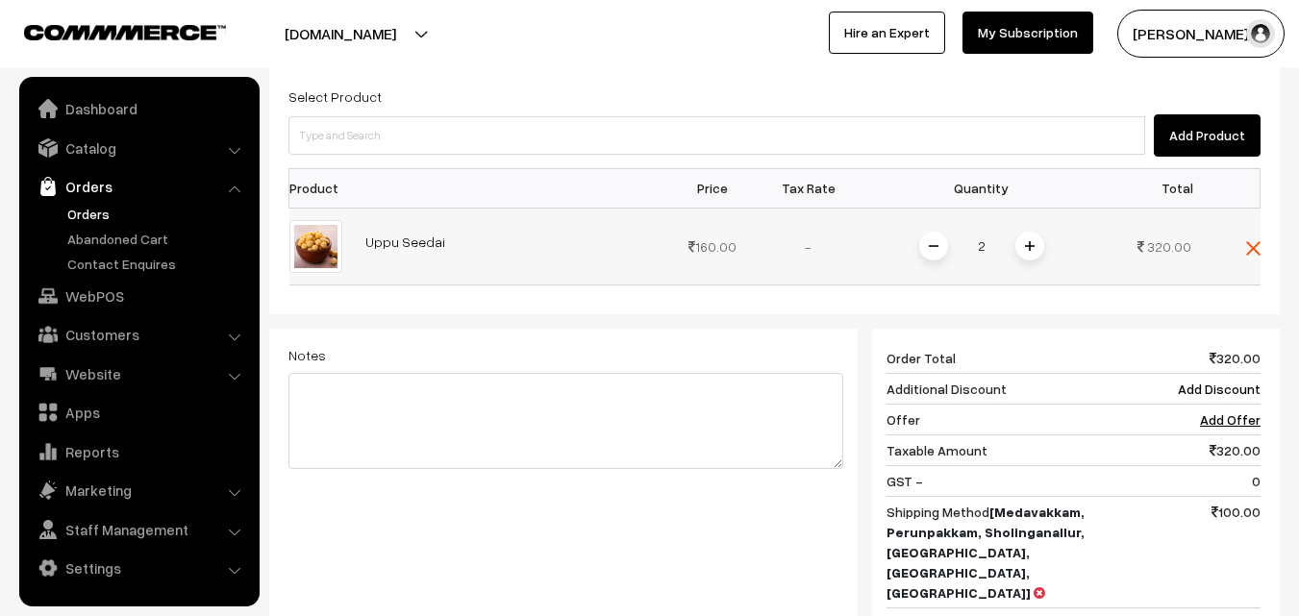
scroll to position [507, 0]
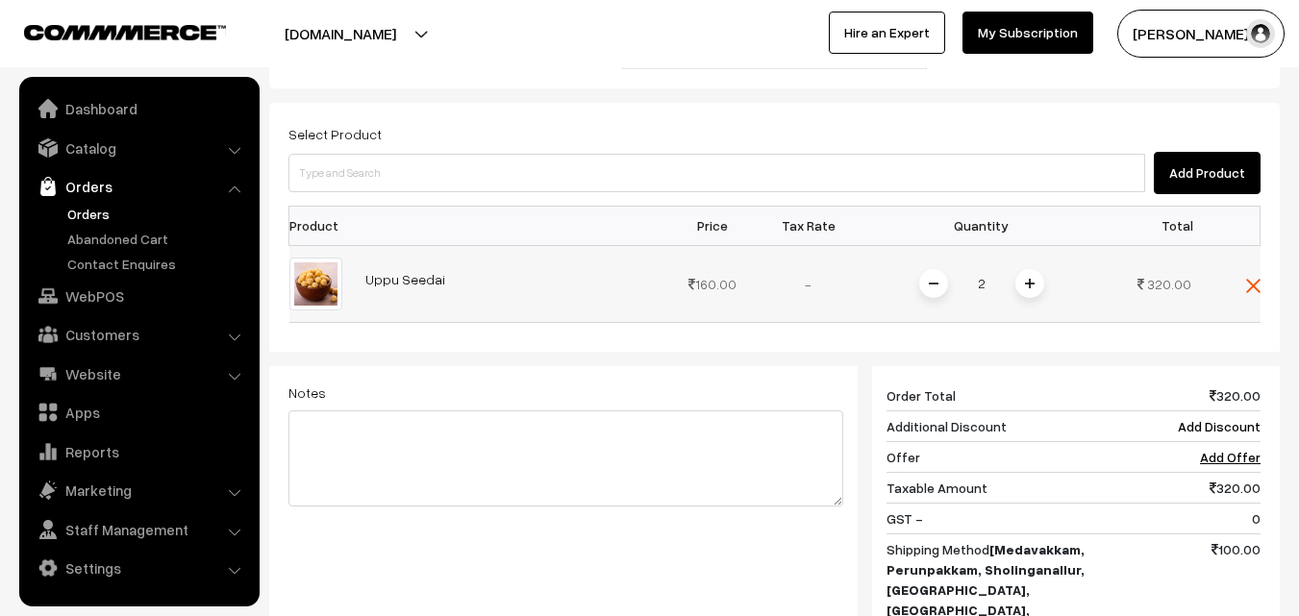
click at [930, 279] on img at bounding box center [933, 284] width 10 height 10
click at [903, 174] on div "Select Product Add Product Product Price Tax Rate Quantity Total 1" at bounding box center [774, 428] width 1010 height 650
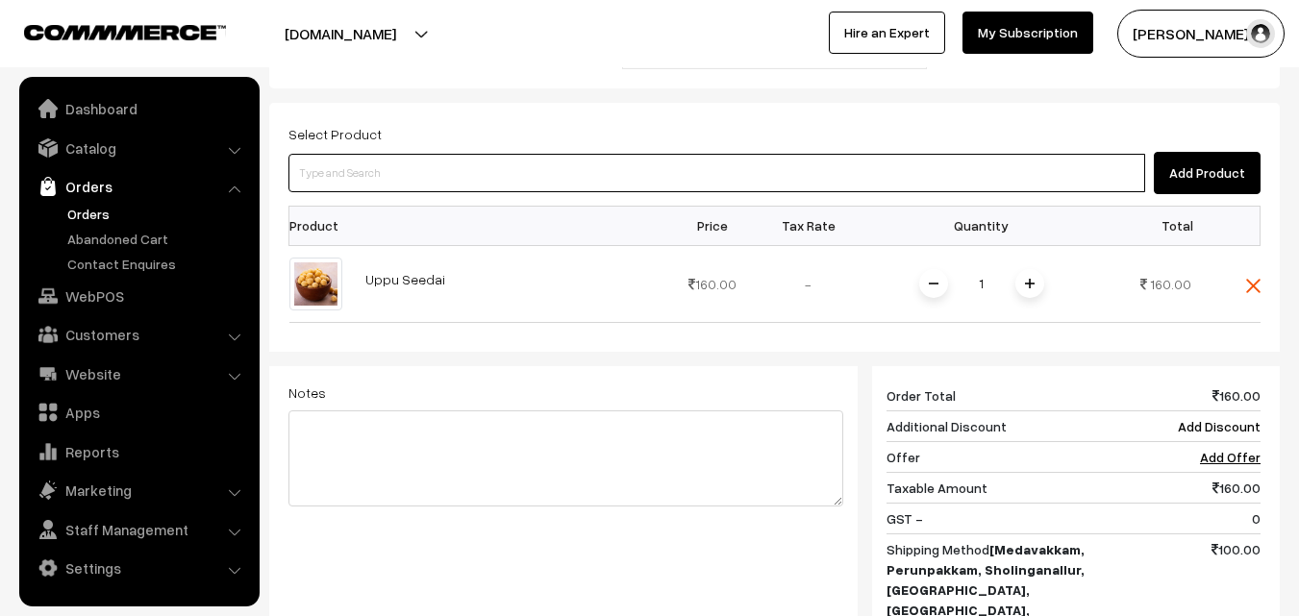
click at [736, 154] on input at bounding box center [716, 173] width 856 height 38
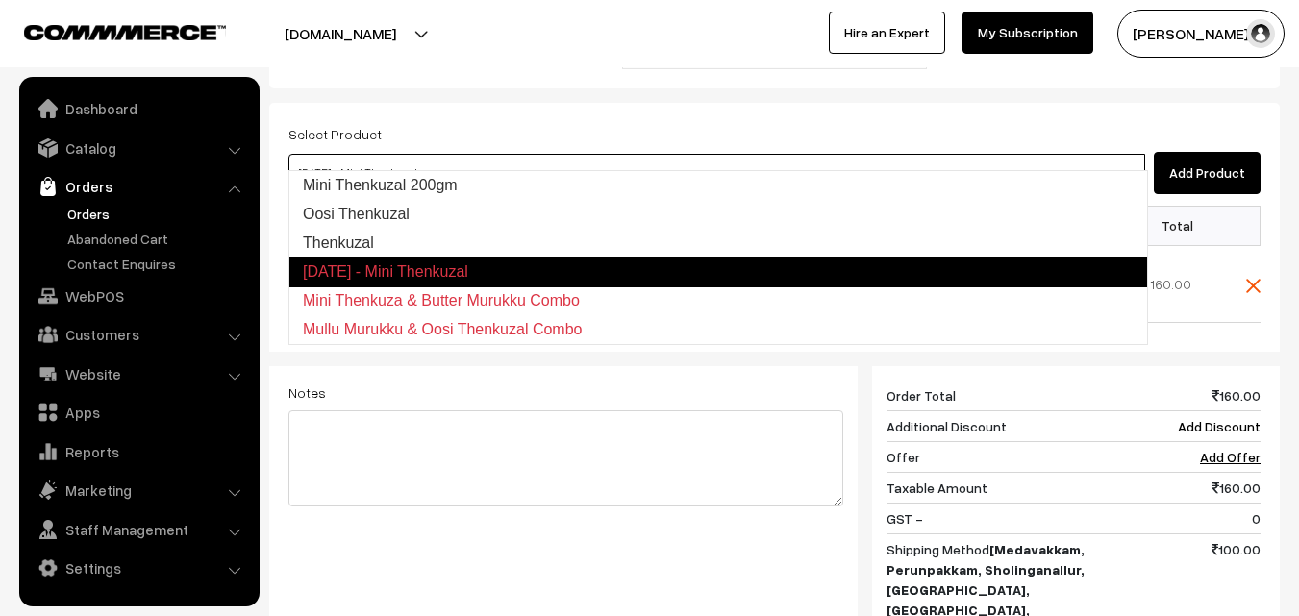
type input "Thenkuzal"
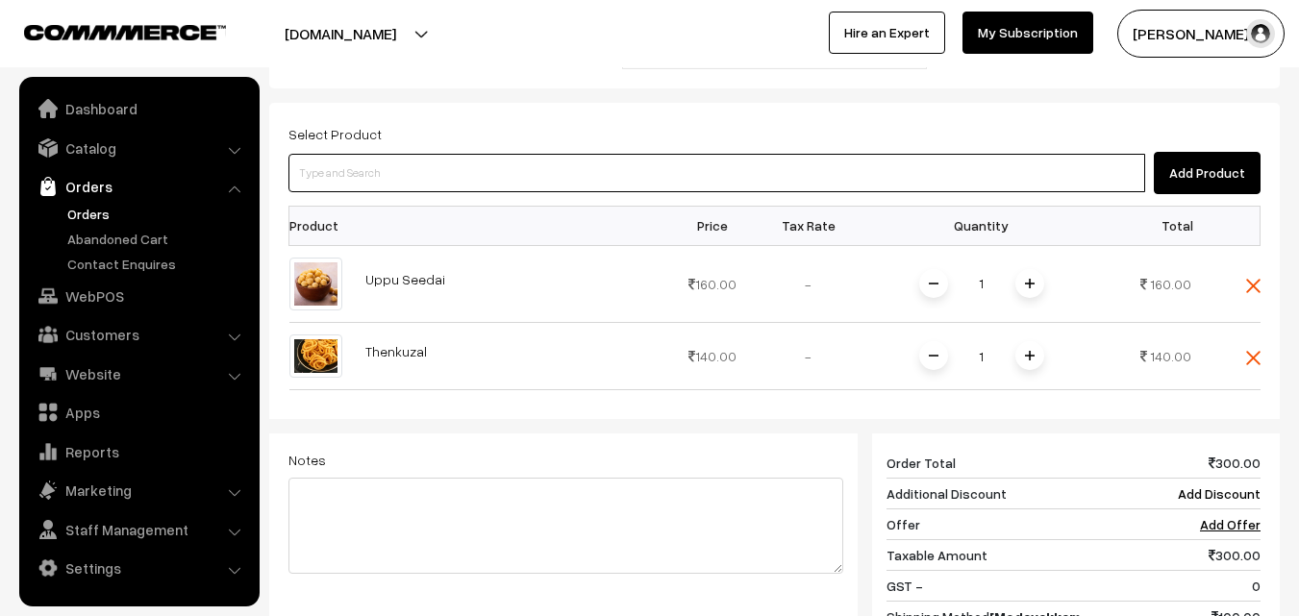
click at [718, 156] on input at bounding box center [716, 173] width 856 height 38
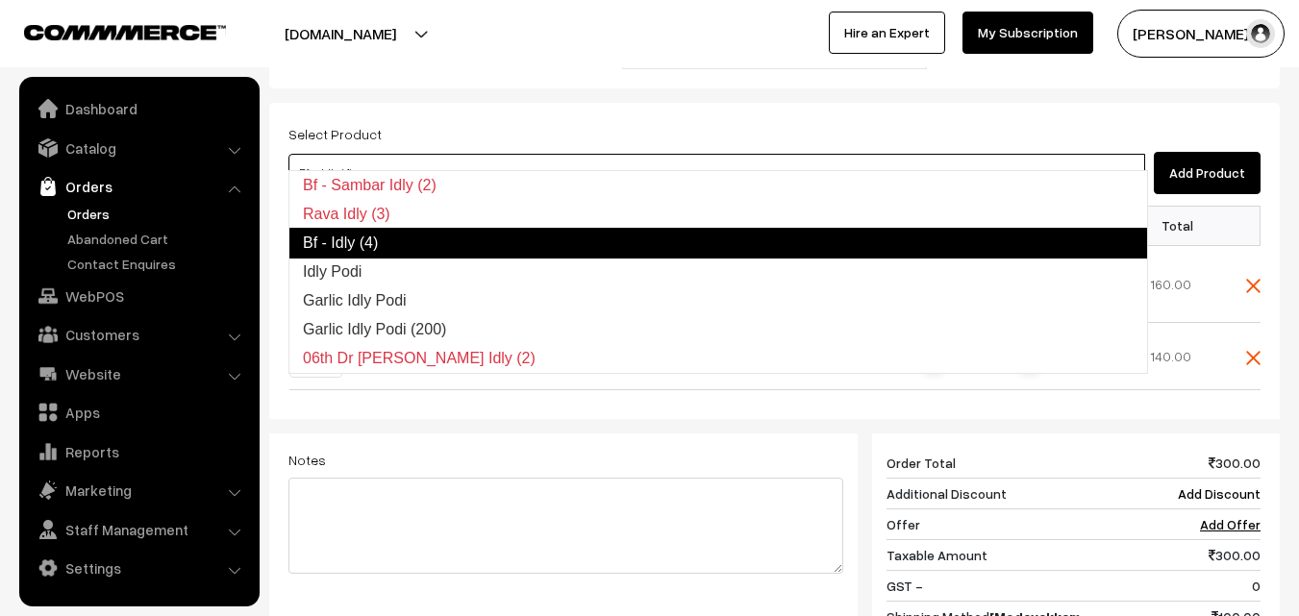
type input "Idly Podi"
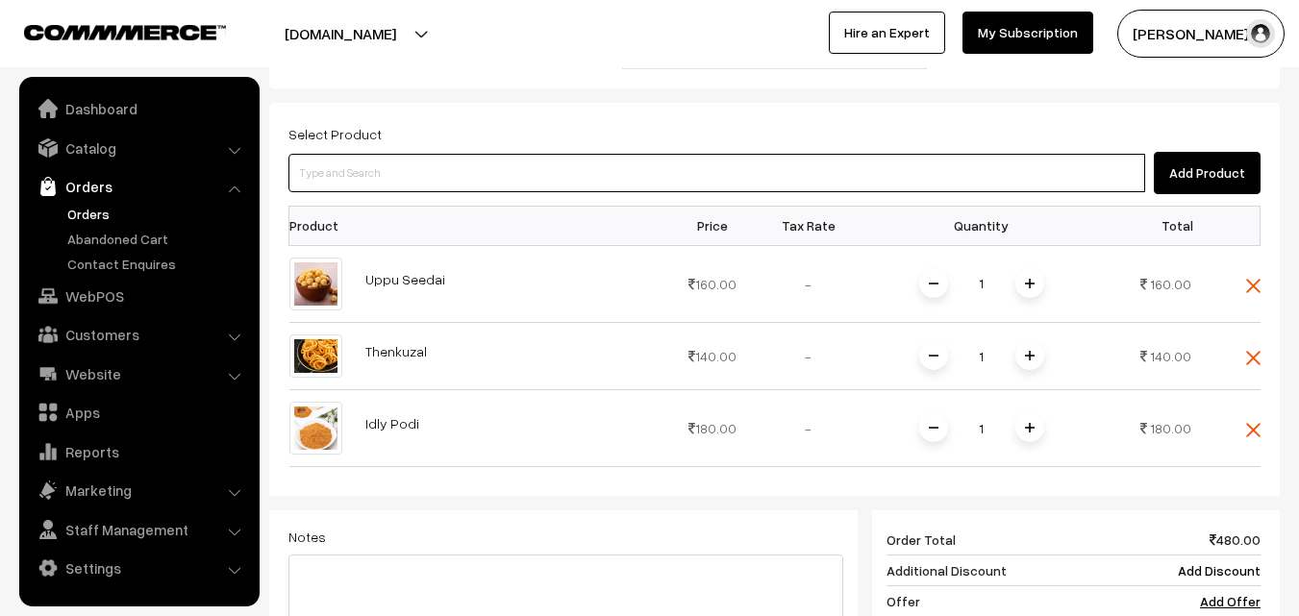
click at [707, 154] on input at bounding box center [716, 173] width 856 height 38
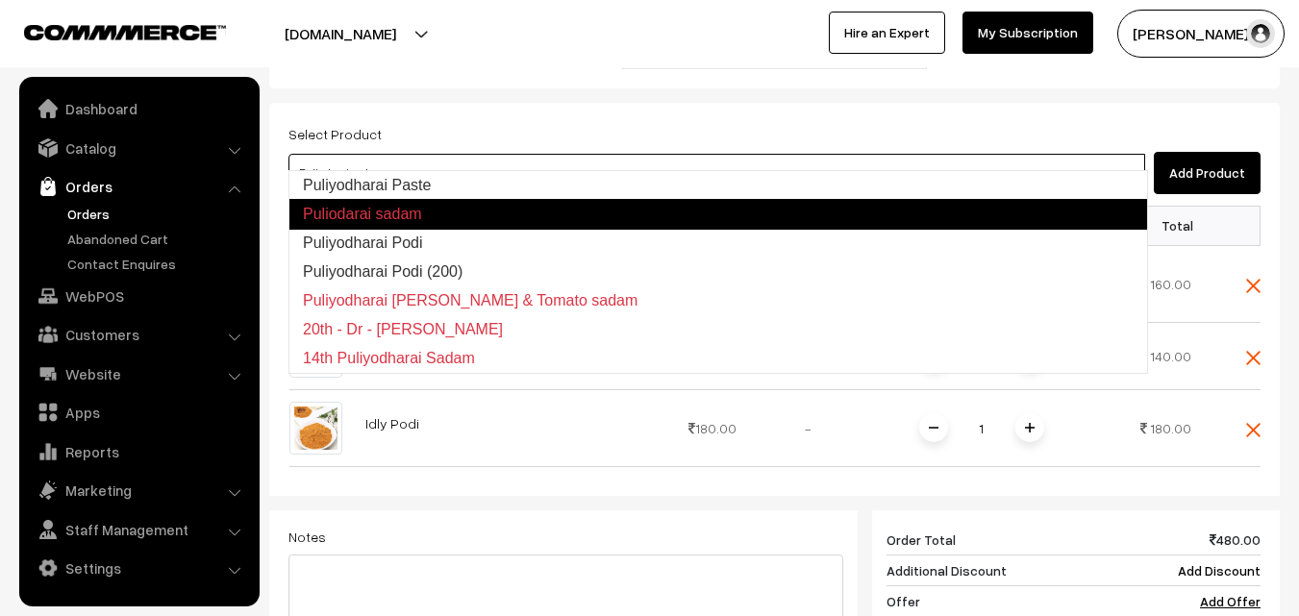
type input "Puliyodharai Paste"
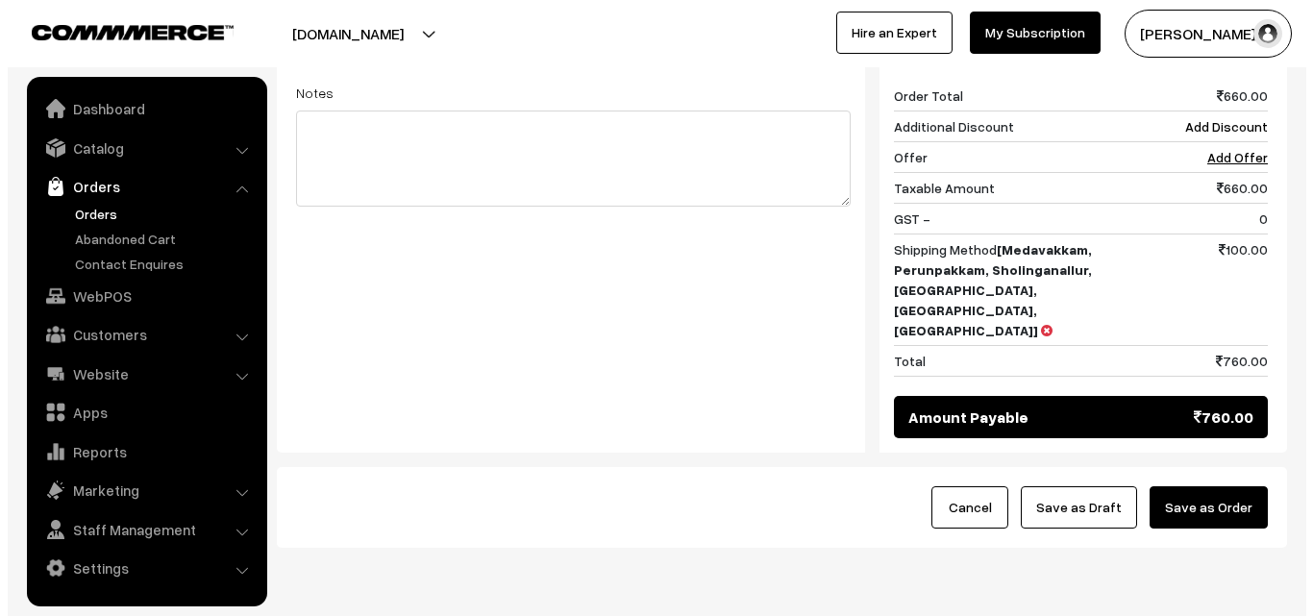
scroll to position [1038, 0]
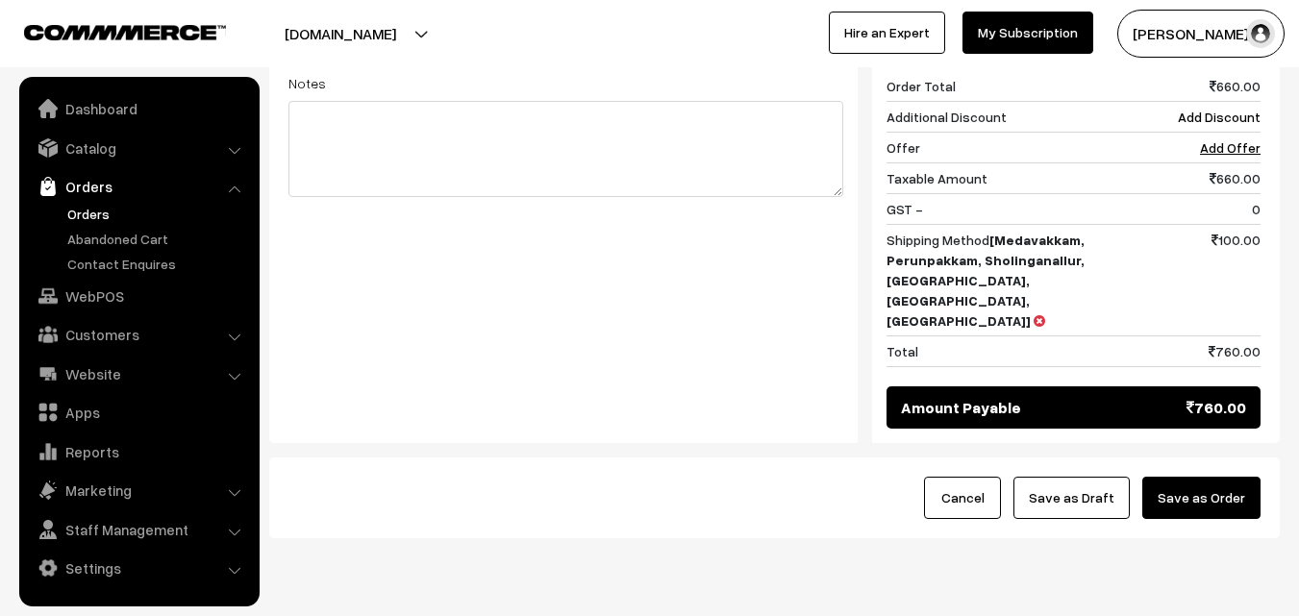
drag, startPoint x: 1231, startPoint y: 446, endPoint x: 1148, endPoint y: 443, distance: 83.7
click at [1231, 477] on button "Save as Order" at bounding box center [1201, 498] width 118 height 42
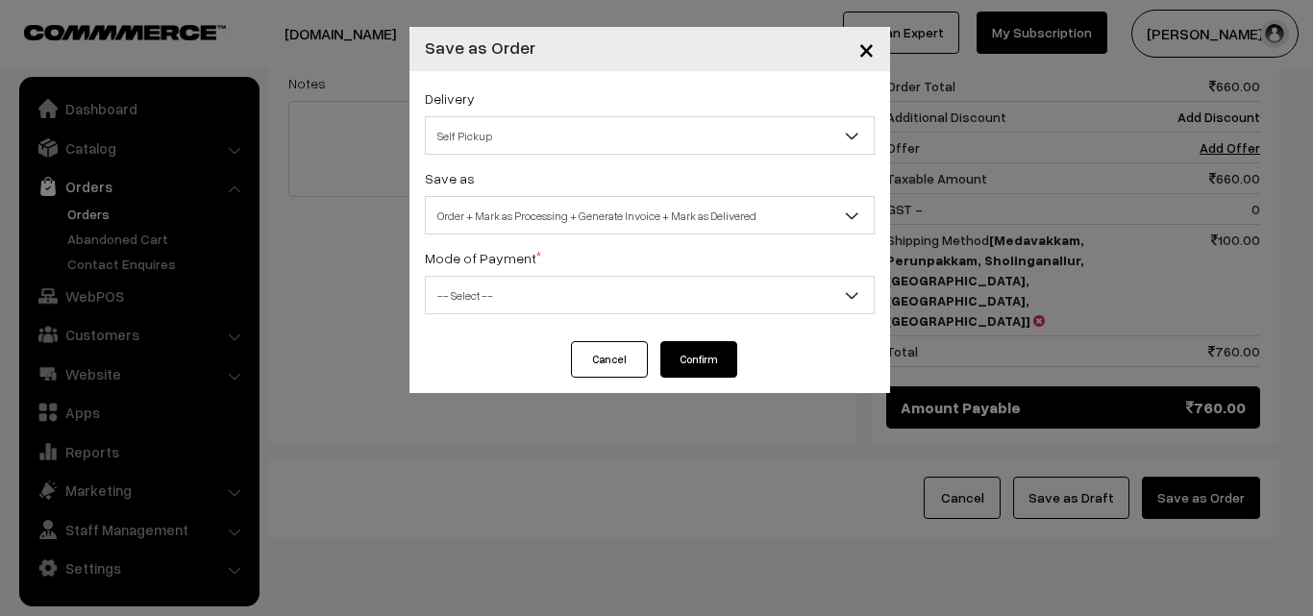
click at [551, 199] on span "Order + Mark as Processing + Generate Invoice + Mark as Delivered" at bounding box center [650, 216] width 448 height 34
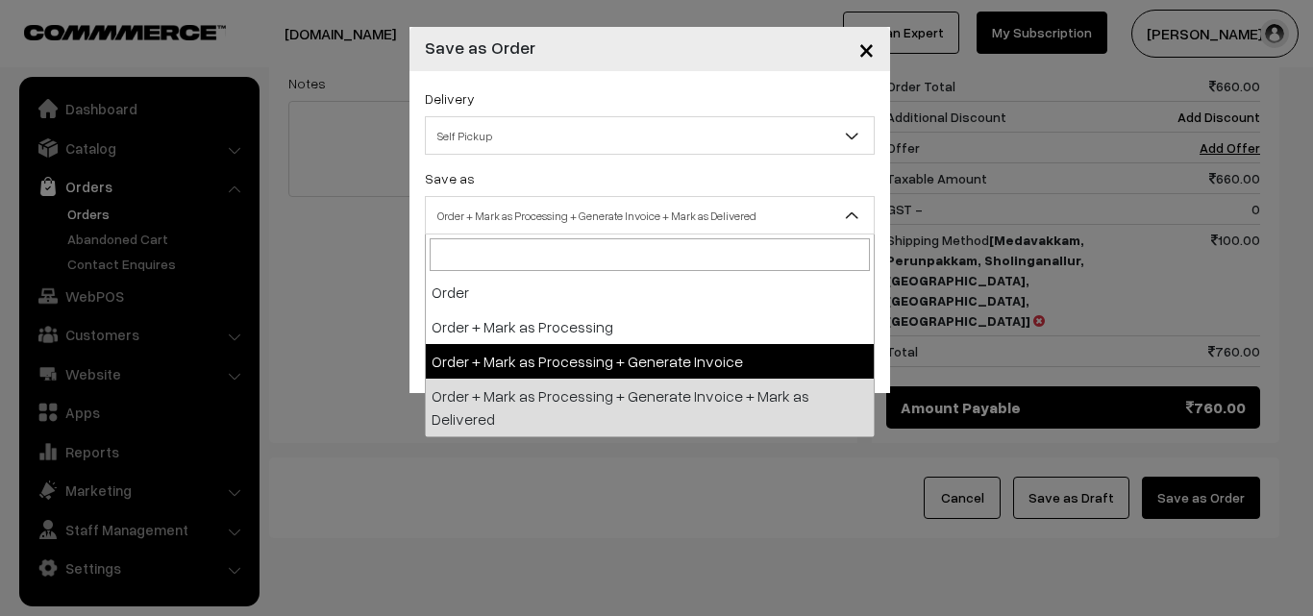
select select "3"
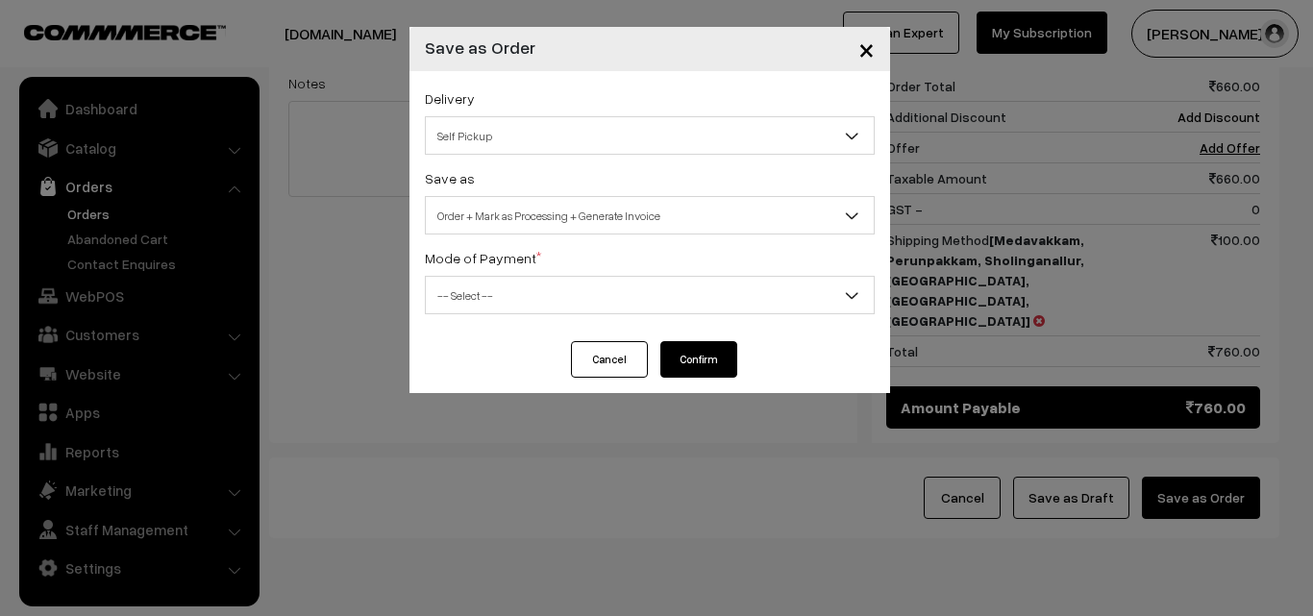
click at [489, 294] on span "-- Select --" at bounding box center [650, 296] width 448 height 34
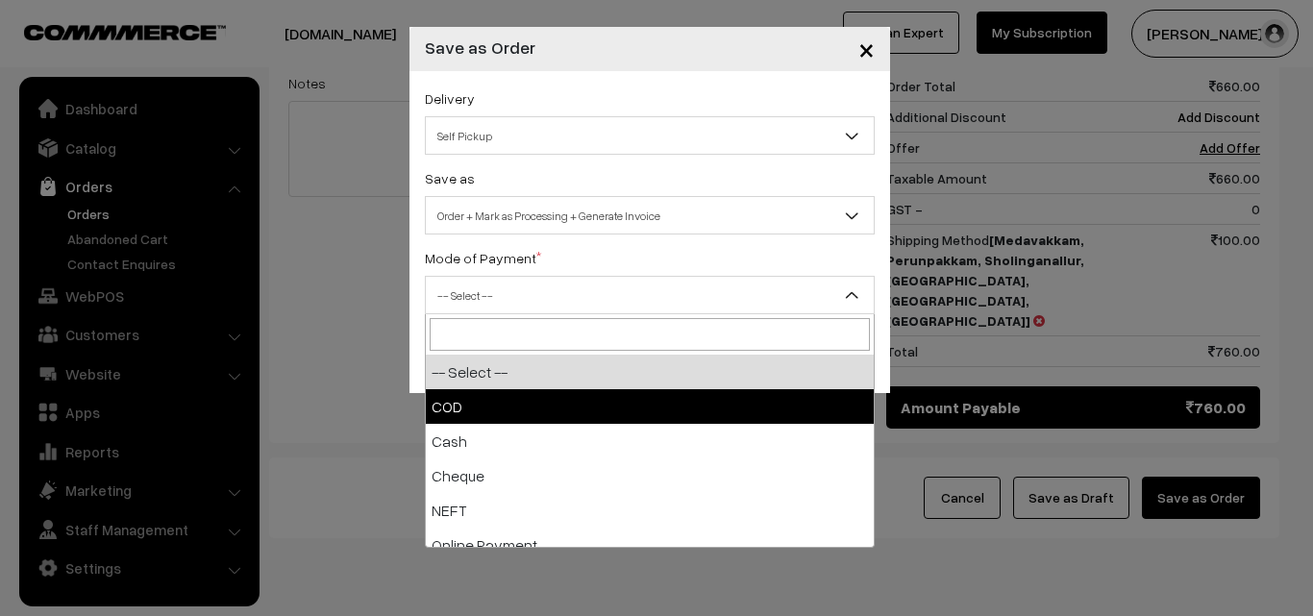
select select "1"
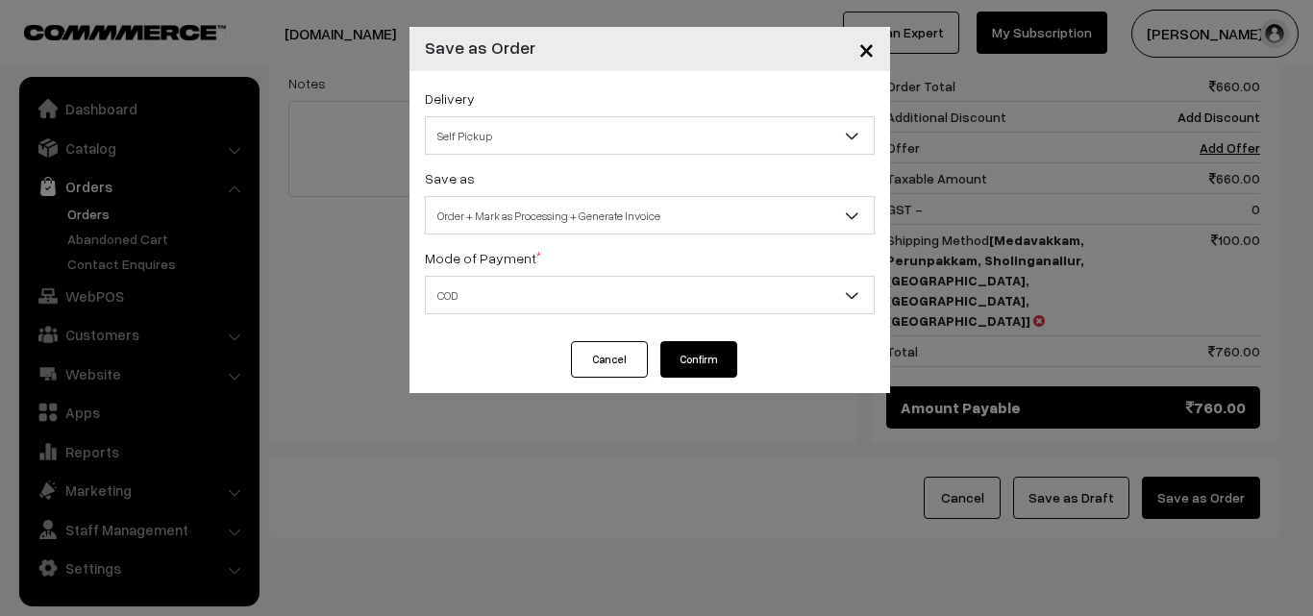
click at [705, 354] on button "Confirm" at bounding box center [698, 359] width 77 height 37
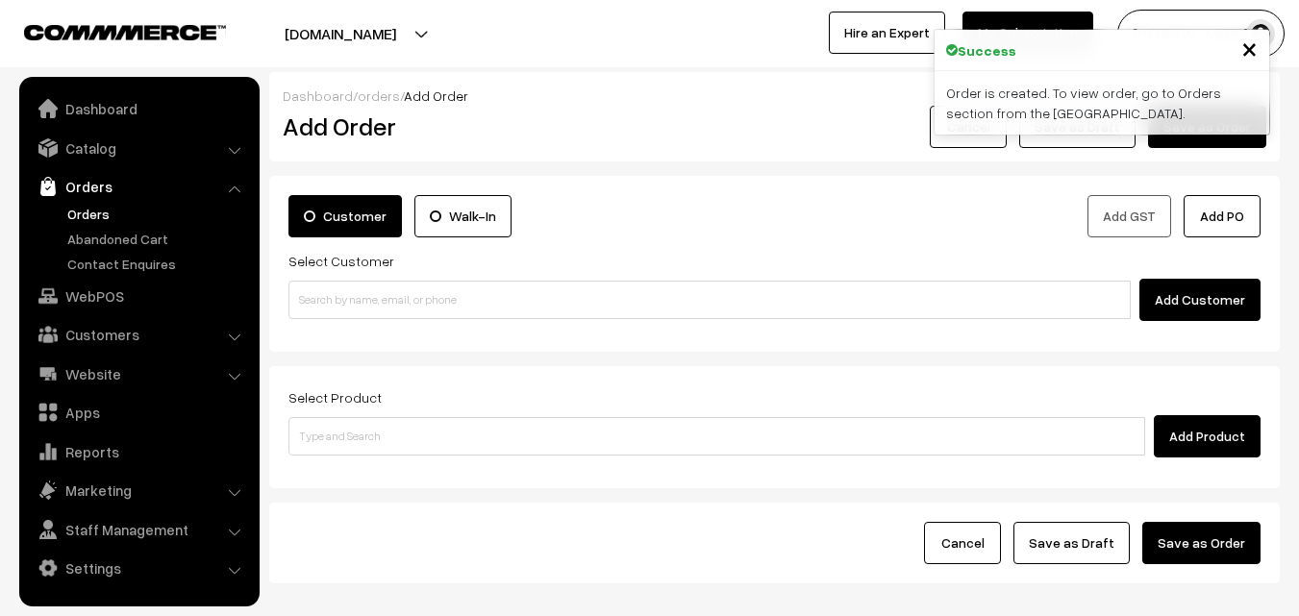
click at [74, 207] on link "Orders" at bounding box center [157, 214] width 190 height 20
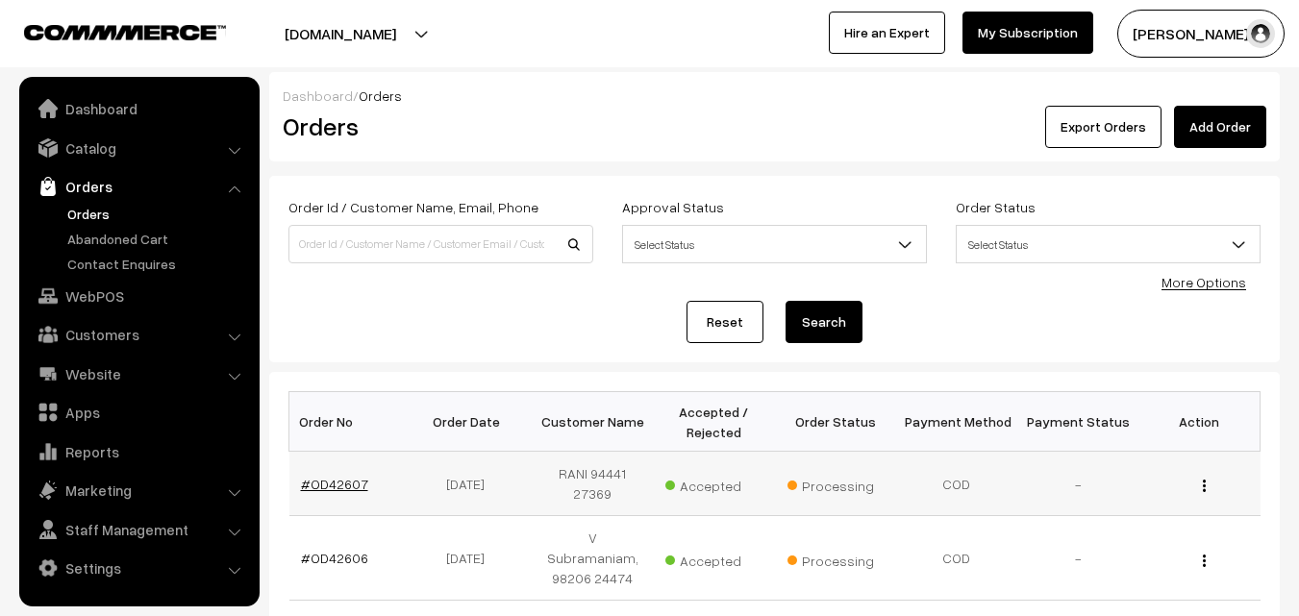
click at [339, 479] on link "#OD42607" at bounding box center [334, 484] width 67 height 16
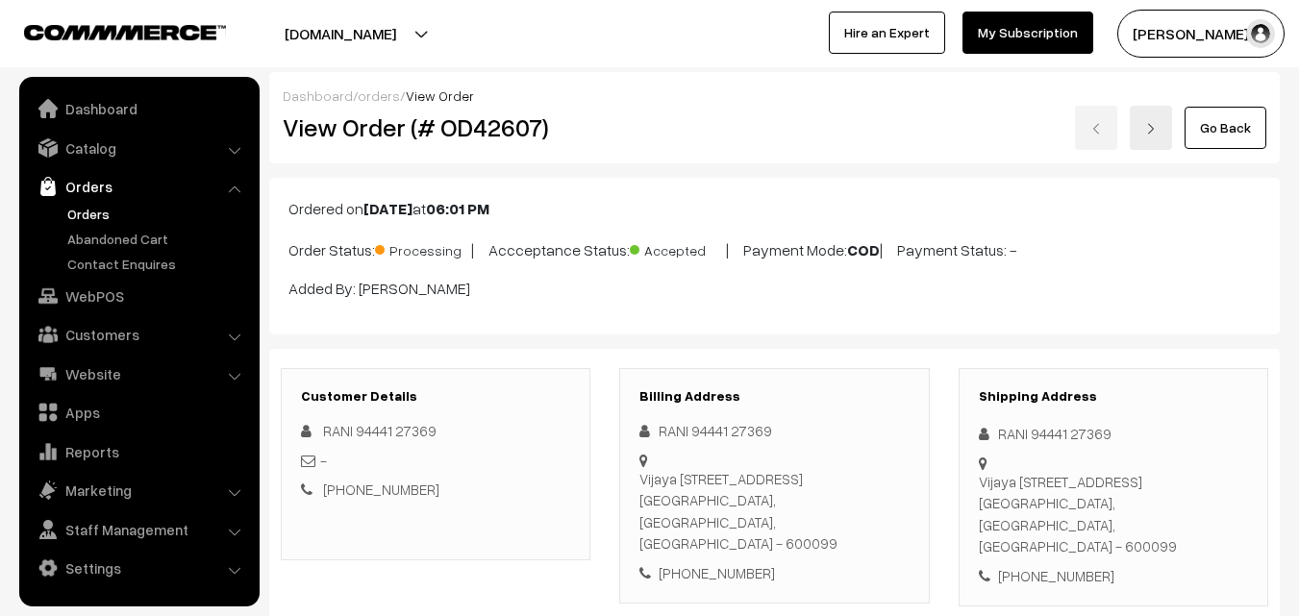
click at [667, 121] on div "View Order (# OD42607) Go Back" at bounding box center [774, 128] width 1012 height 44
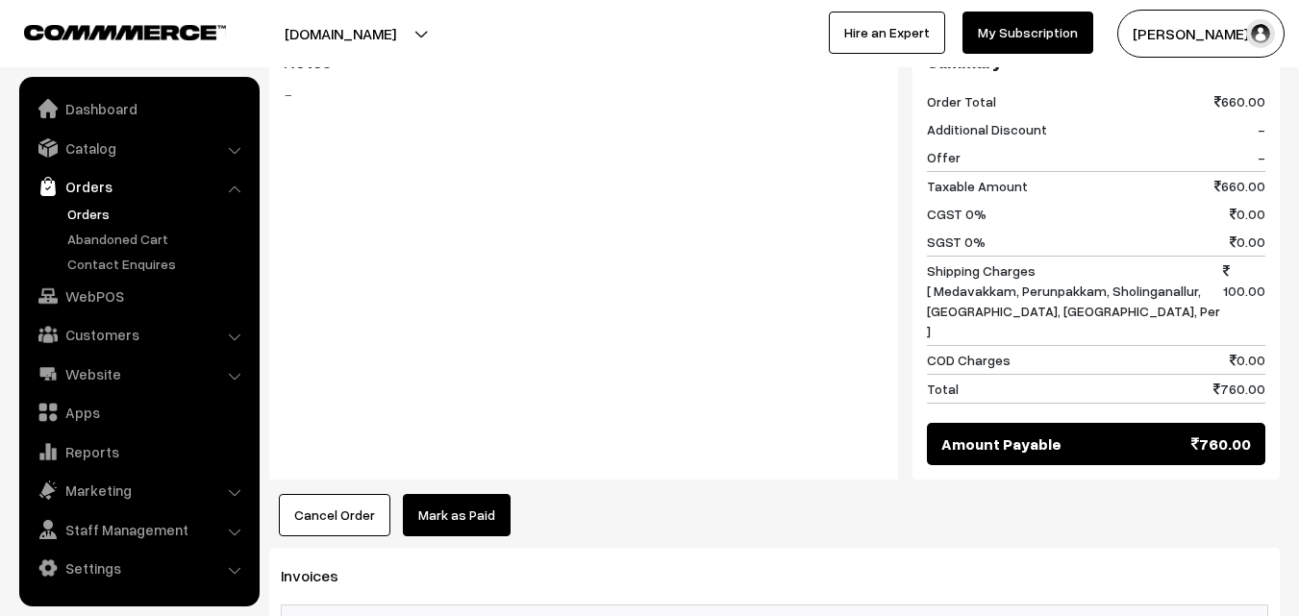
scroll to position [1730, 0]
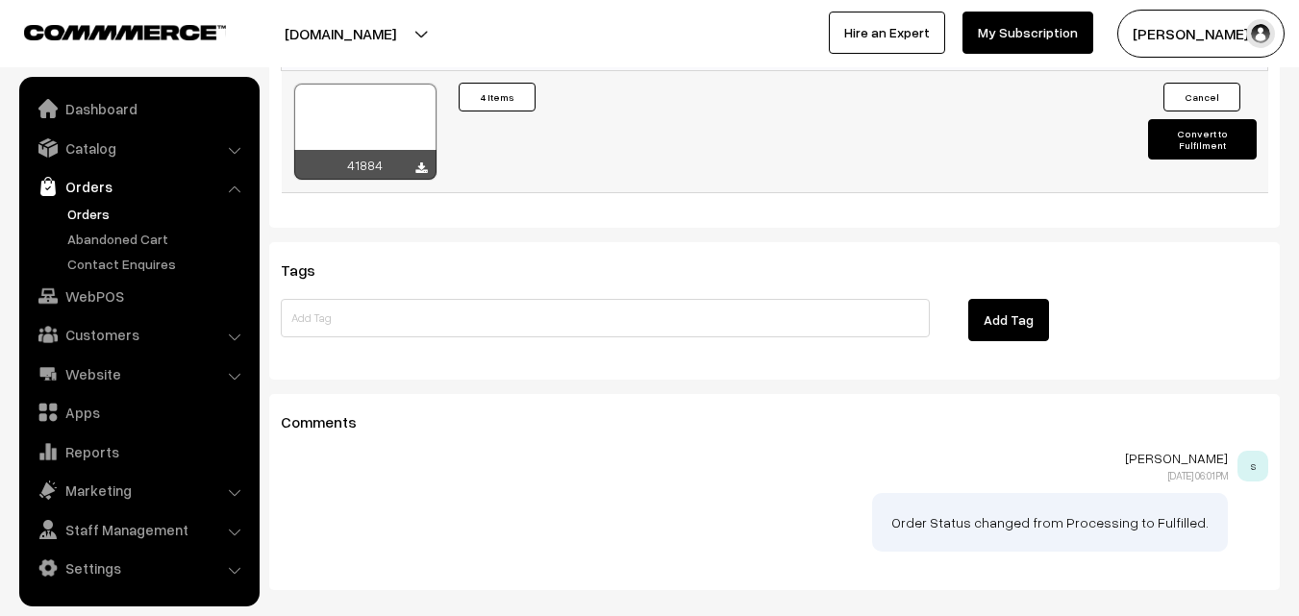
click at [366, 86] on div at bounding box center [365, 132] width 142 height 96
click at [131, 322] on link "Customers" at bounding box center [138, 334] width 229 height 35
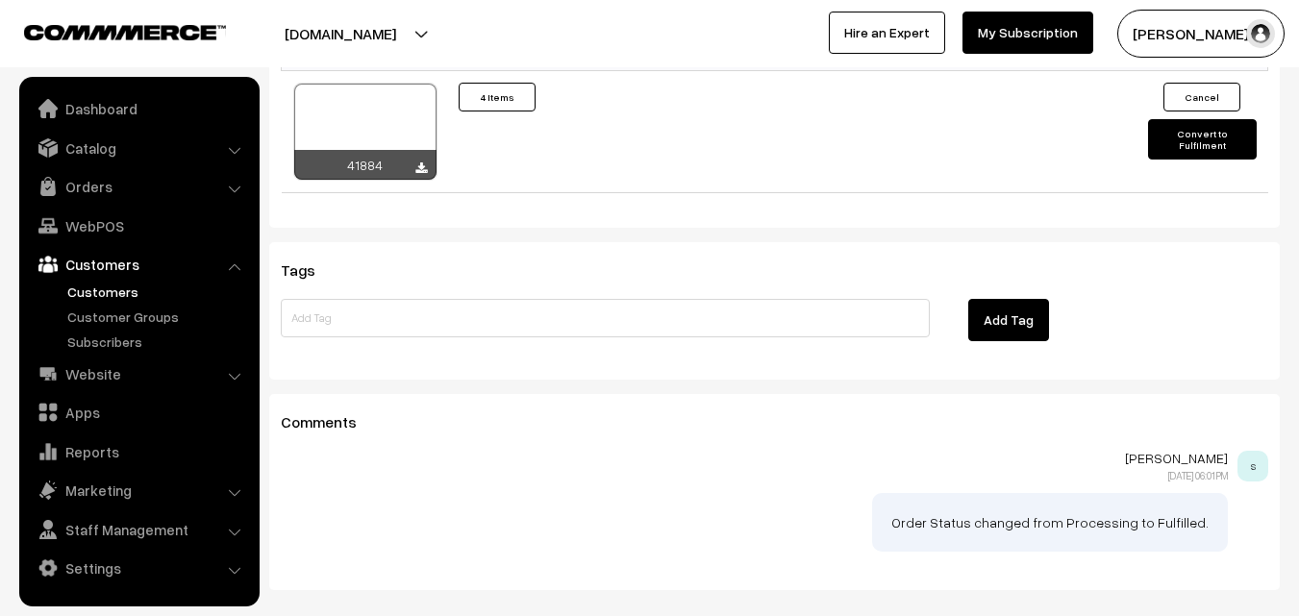
click at [128, 283] on link "Customers" at bounding box center [157, 292] width 190 height 20
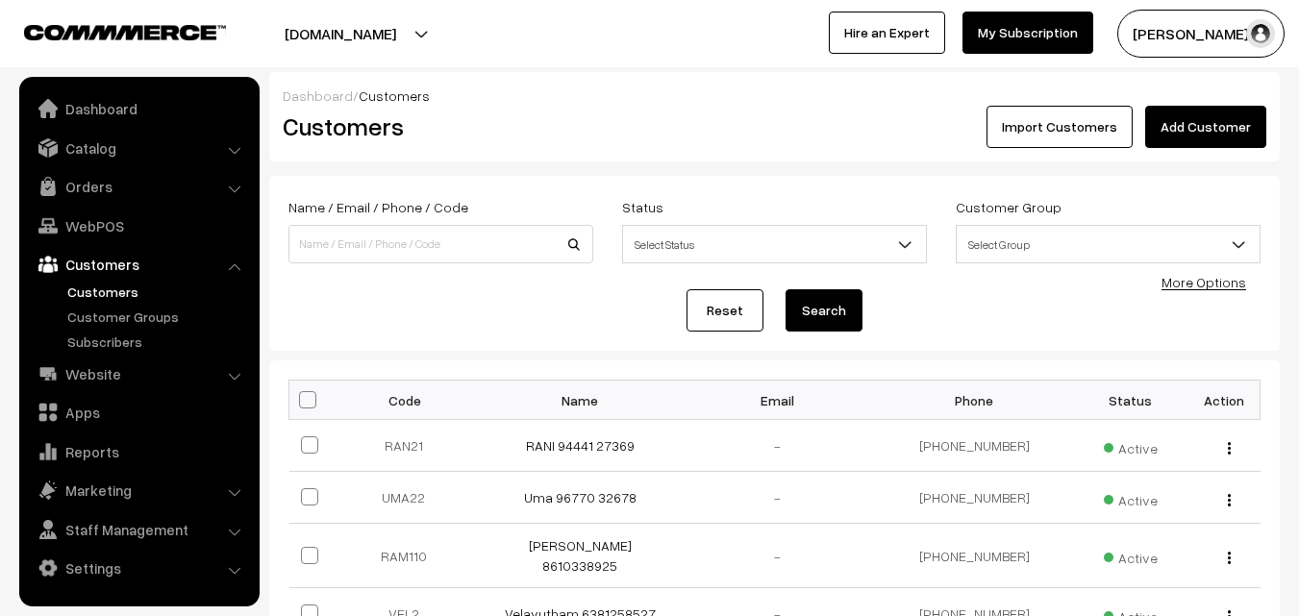
click at [1167, 105] on div "Dashboard / Customers" at bounding box center [774, 96] width 983 height 20
click at [1167, 111] on link "Add Customer" at bounding box center [1205, 127] width 121 height 42
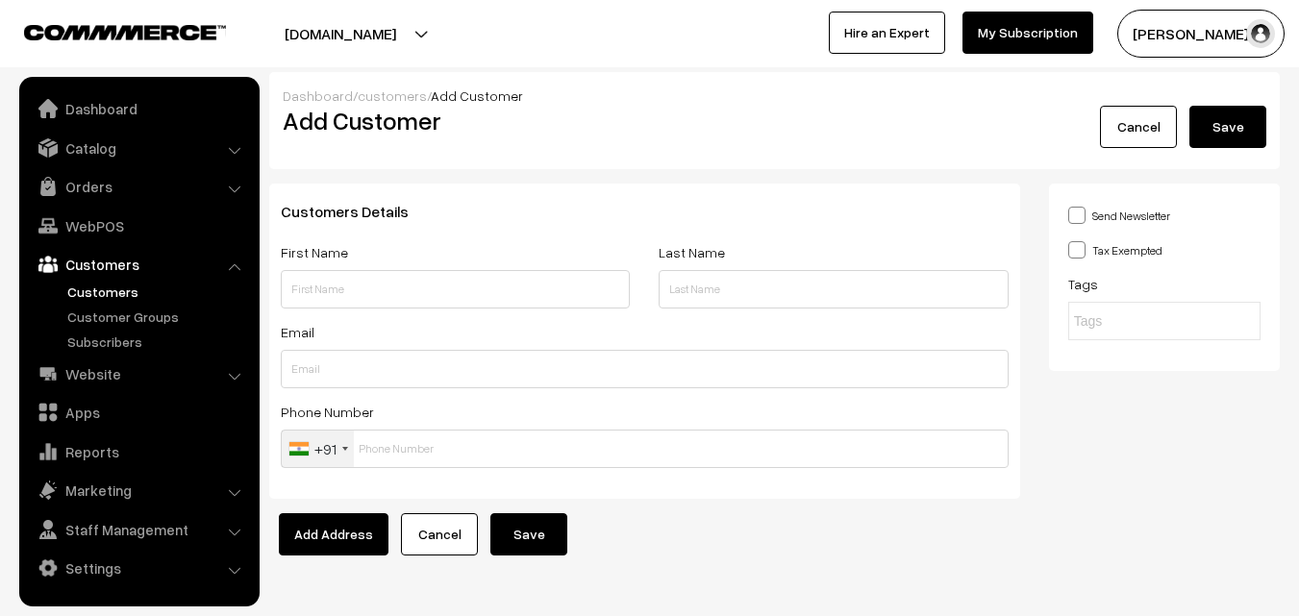
click at [389, 267] on div "First Name" at bounding box center [455, 274] width 349 height 68
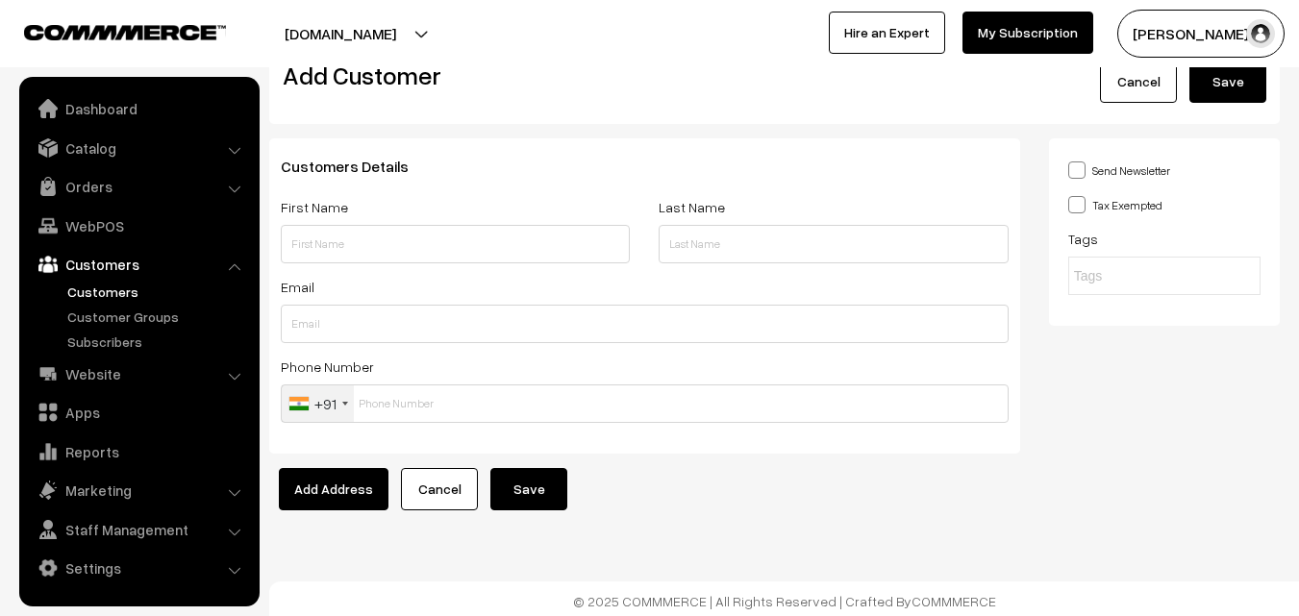
scroll to position [50, 0]
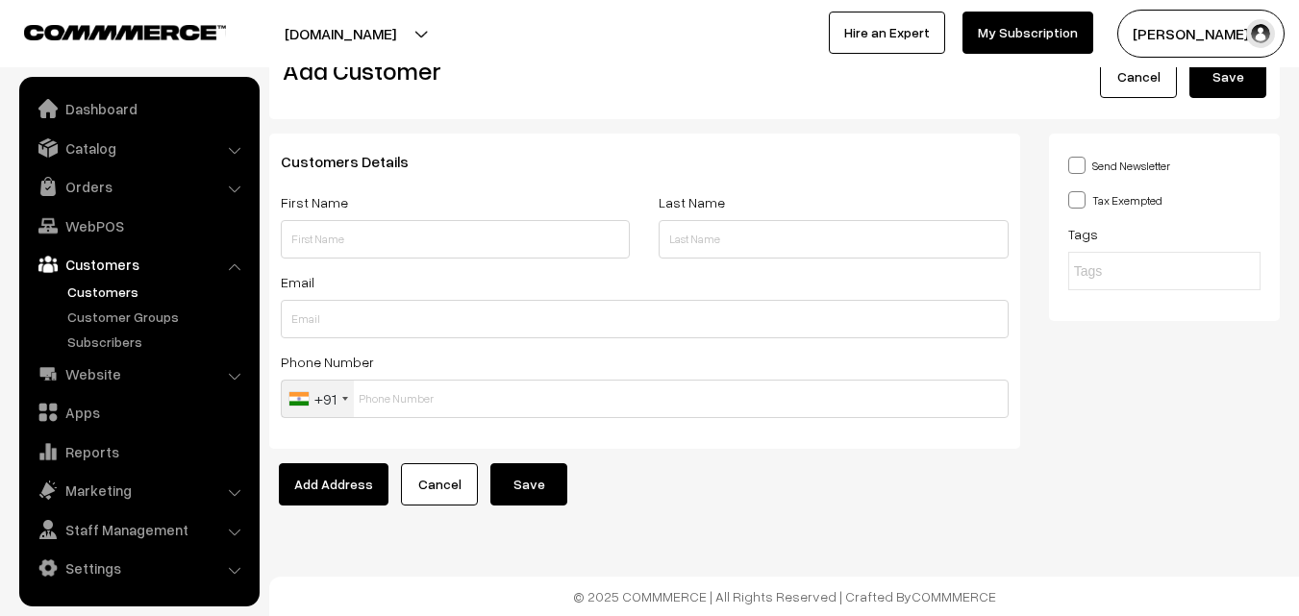
drag, startPoint x: 407, startPoint y: 286, endPoint x: 384, endPoint y: 259, distance: 35.6
click at [406, 286] on div "Email" at bounding box center [645, 304] width 728 height 68
click at [359, 220] on input "text" at bounding box center [455, 239] width 349 height 38
paste input "Muralidharan"
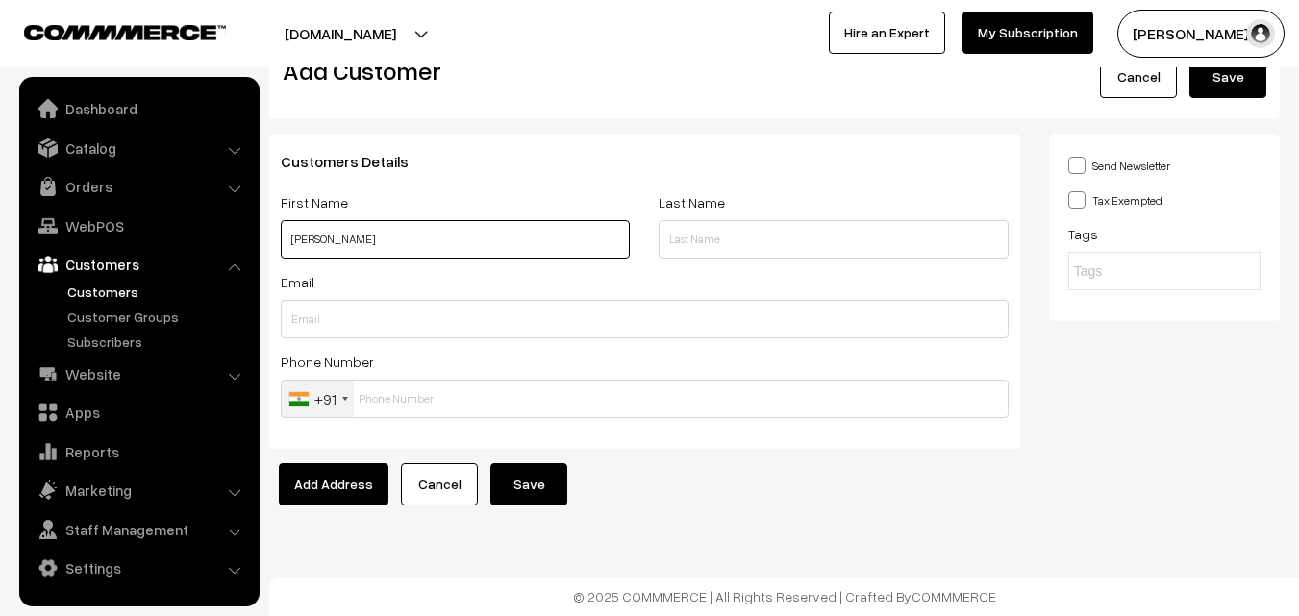
paste input "84389 47524"
type input "Muralidharan 84389 47524"
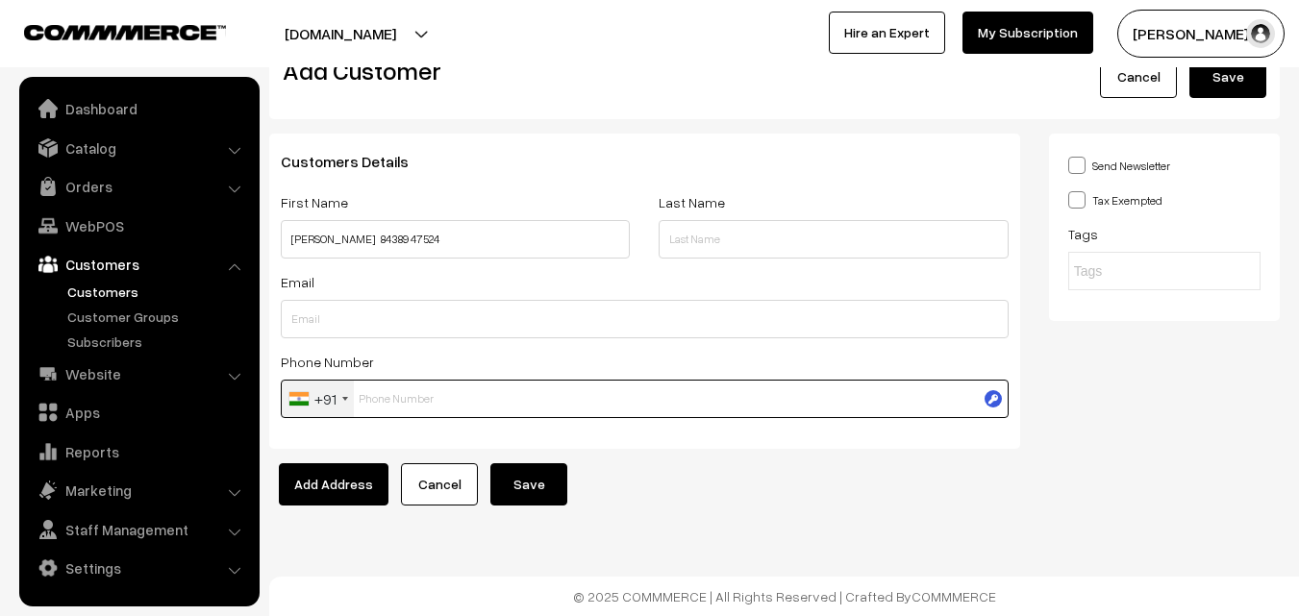
click at [388, 412] on input "text" at bounding box center [645, 399] width 728 height 38
paste input "84389 475"
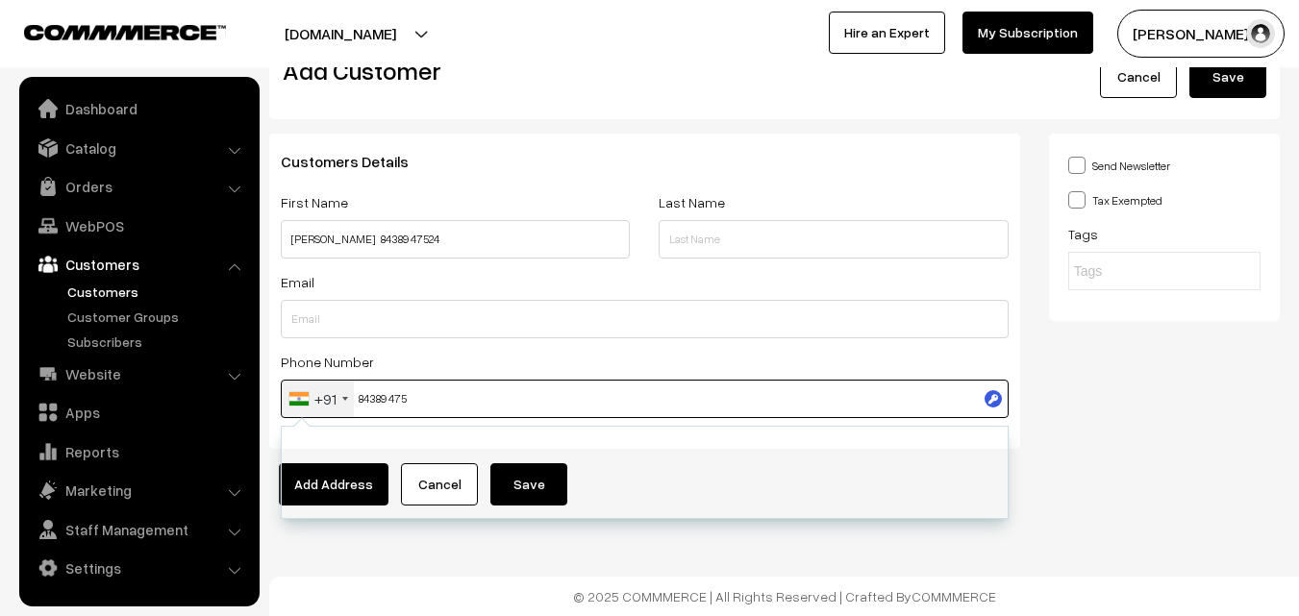
click at [391, 398] on input "84389 475" at bounding box center [645, 399] width 728 height 38
type input "8438947524"
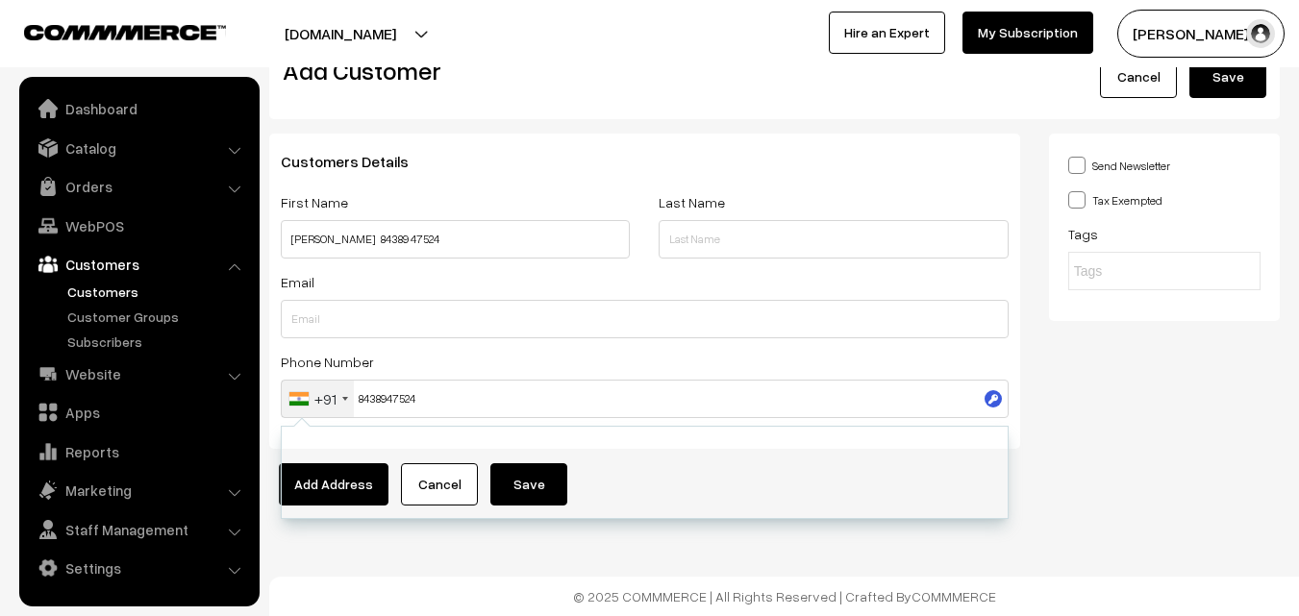
click at [1266, 474] on form "Customers Details First Name Muralidharan 84389 47524 Last Name Email Phone Num…" at bounding box center [774, 320] width 1010 height 372
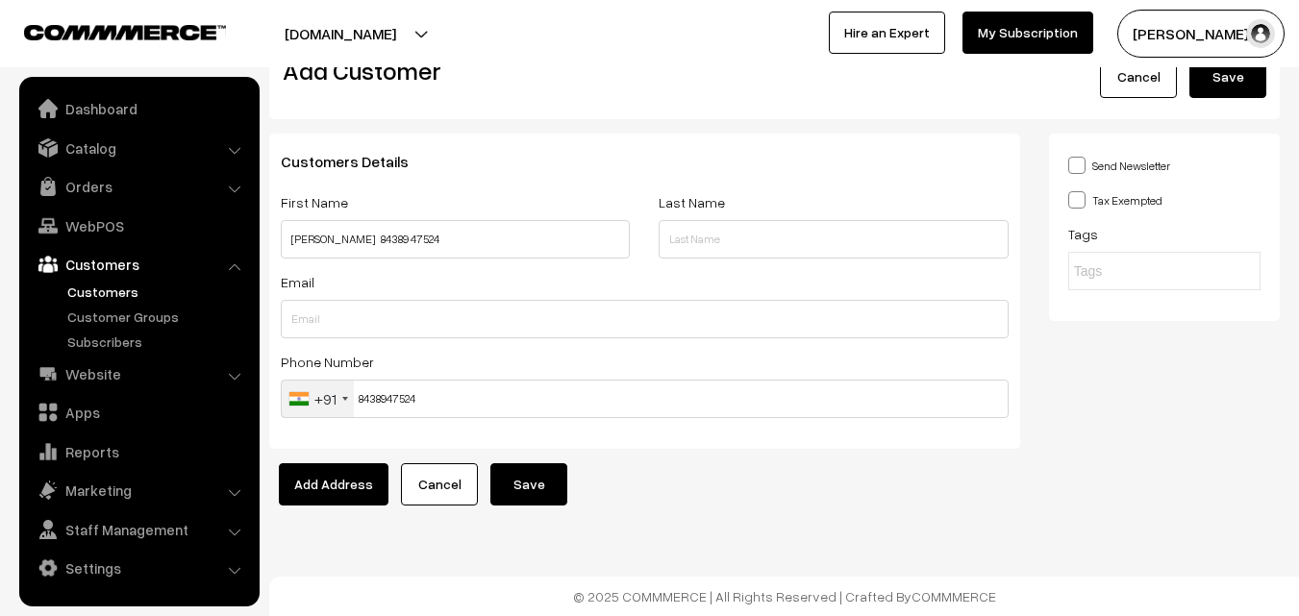
click at [522, 484] on button "Save" at bounding box center [528, 484] width 77 height 42
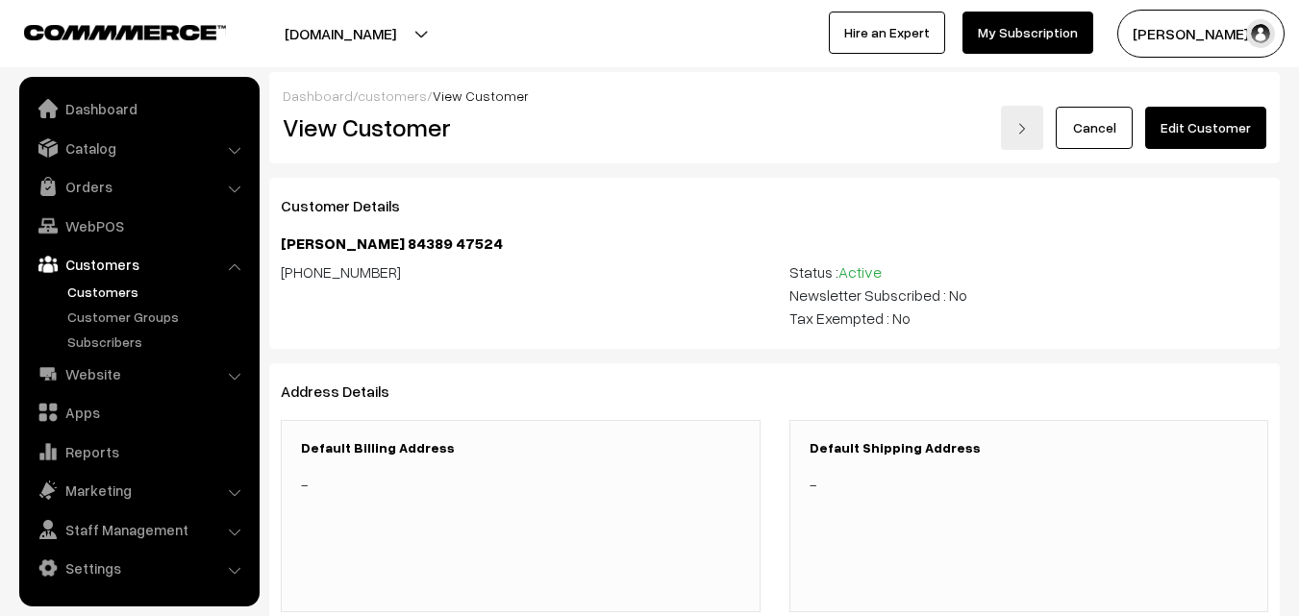
click at [1198, 131] on link "Edit Customer" at bounding box center [1205, 128] width 121 height 42
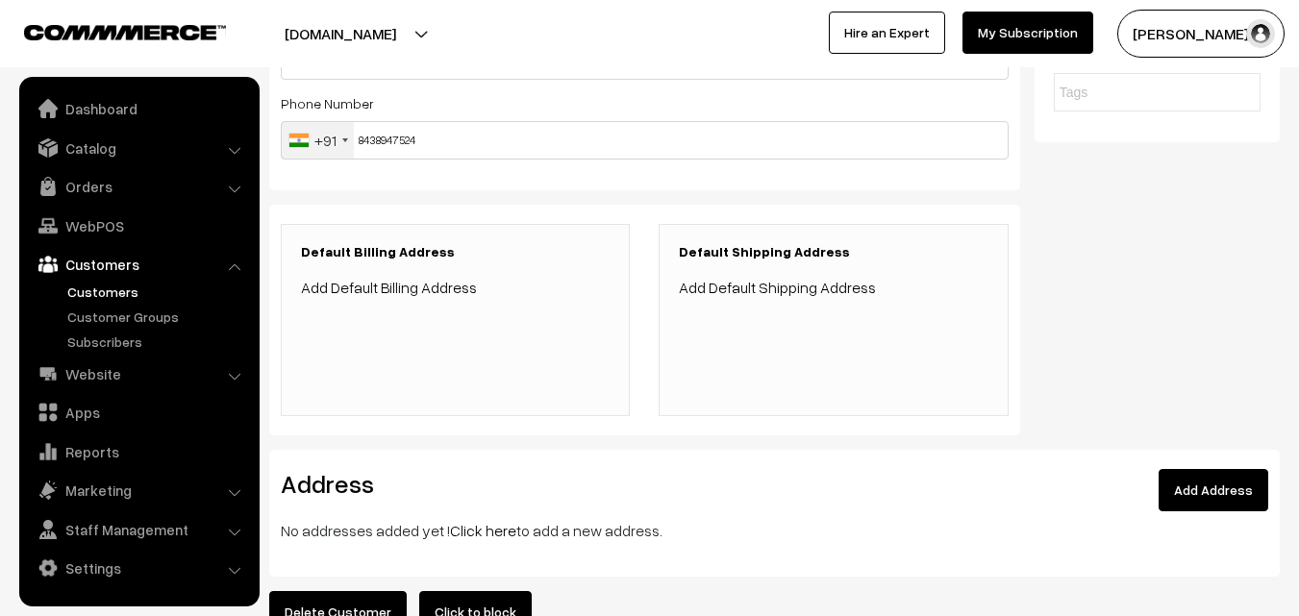
scroll to position [445, 0]
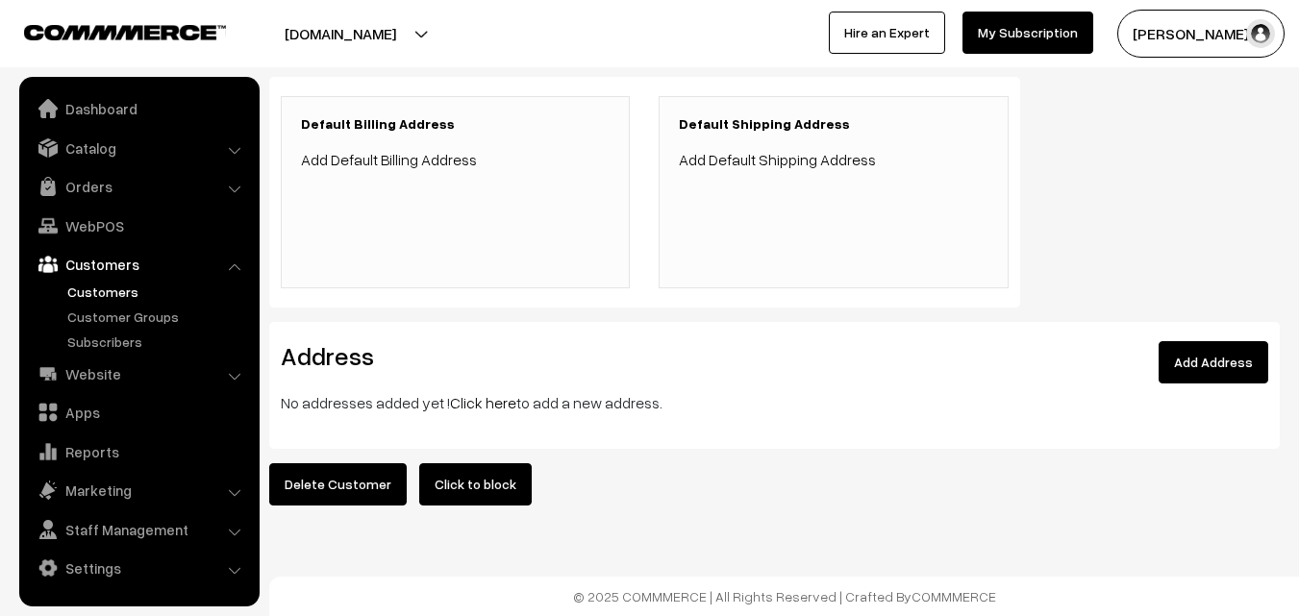
click at [474, 393] on link "Click here" at bounding box center [483, 402] width 66 height 19
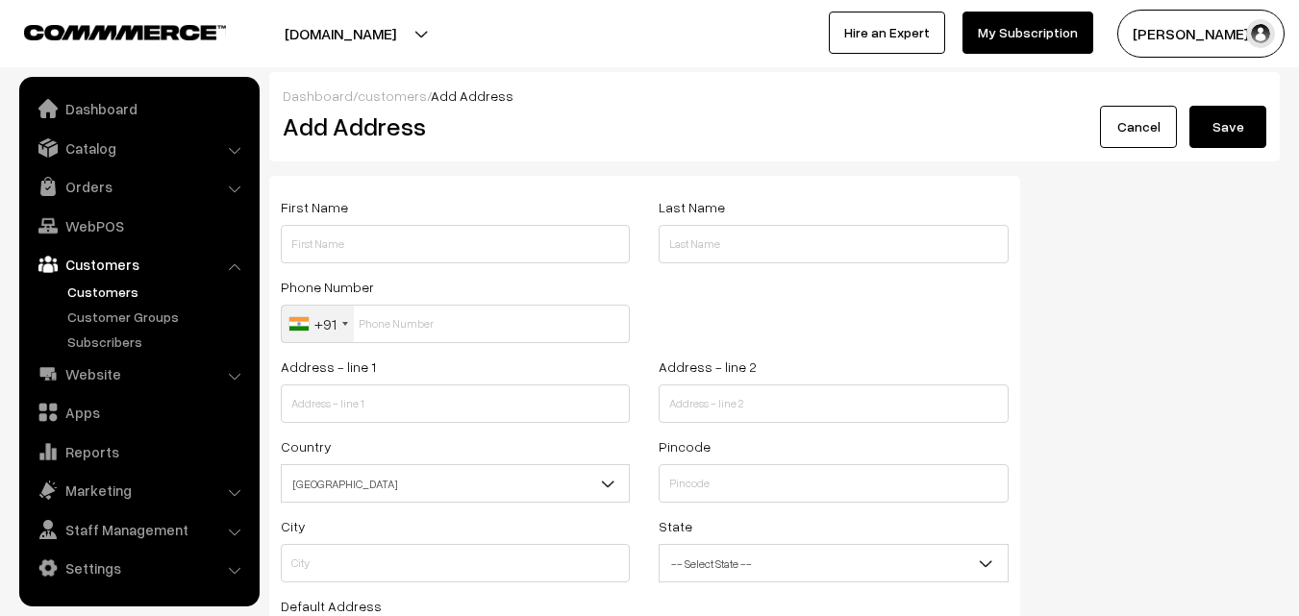
click at [395, 247] on input "text" at bounding box center [455, 244] width 349 height 38
paste input "[PERSON_NAME] V"
paste input "84389 47524"
type input "[PERSON_NAME] V 84389 47524"
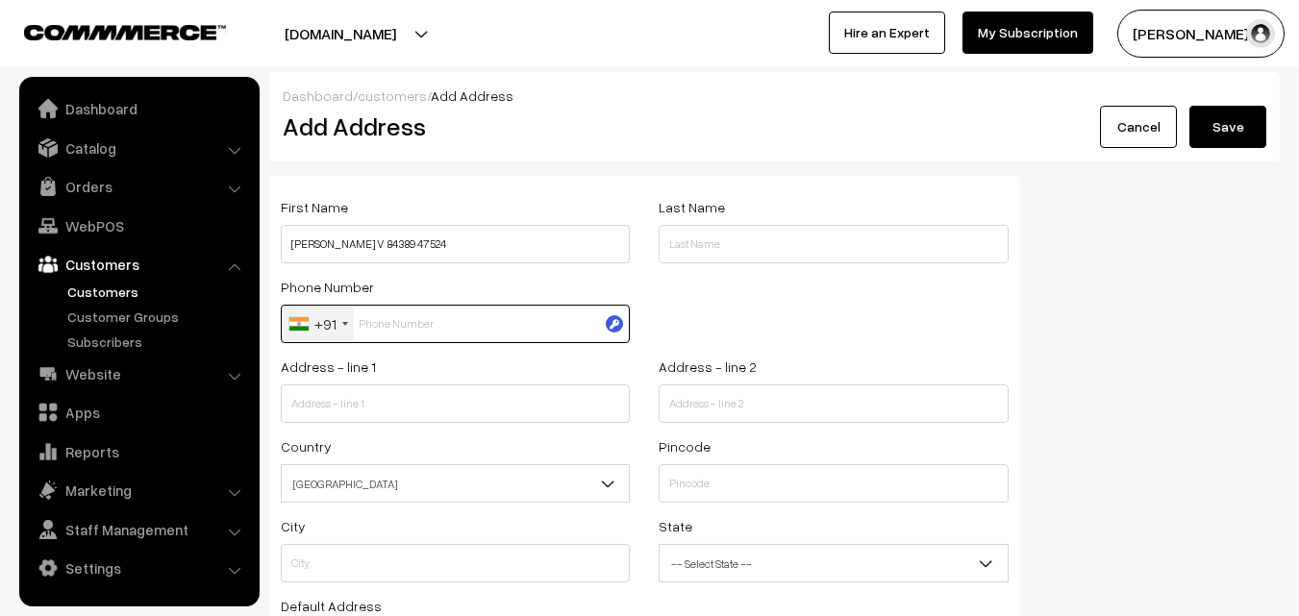
click at [406, 339] on input "text" at bounding box center [455, 324] width 349 height 38
paste input "84389 475"
click at [399, 323] on input "84389 475" at bounding box center [455, 324] width 349 height 38
type input "8438947524"
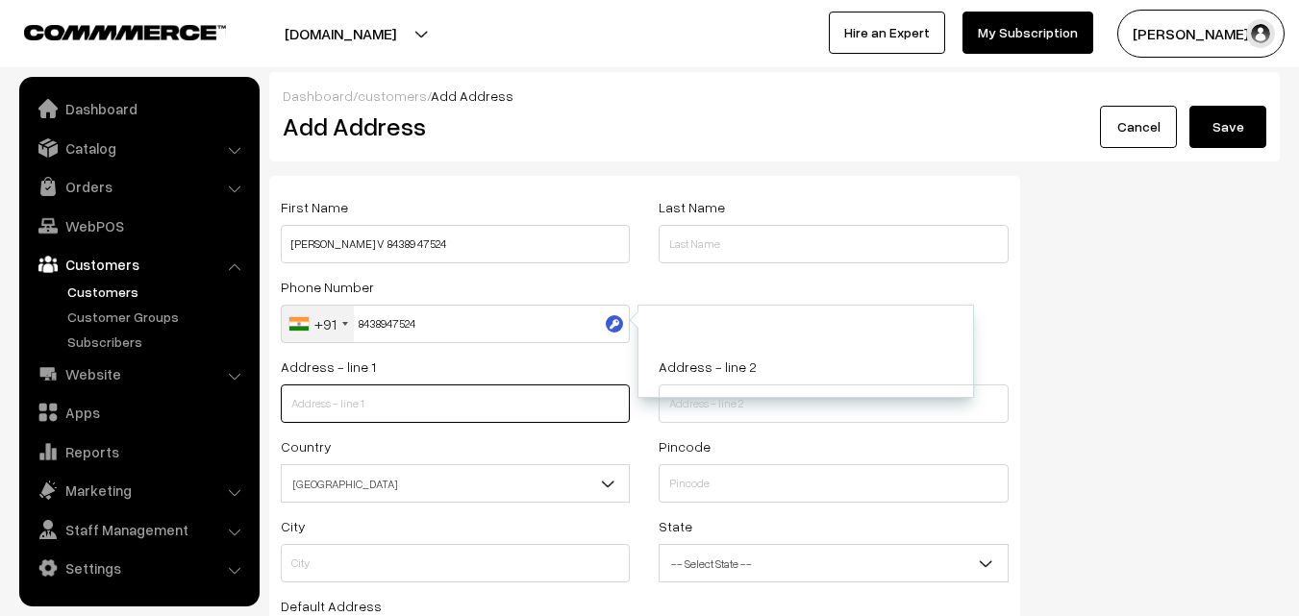
click at [381, 404] on input "text" at bounding box center [455, 403] width 349 height 38
click at [372, 390] on input "text" at bounding box center [455, 403] width 349 height 38
paste input "C208,2nd floor marvel shrijee apartments, Amman Koil street, vadapalani chennai…"
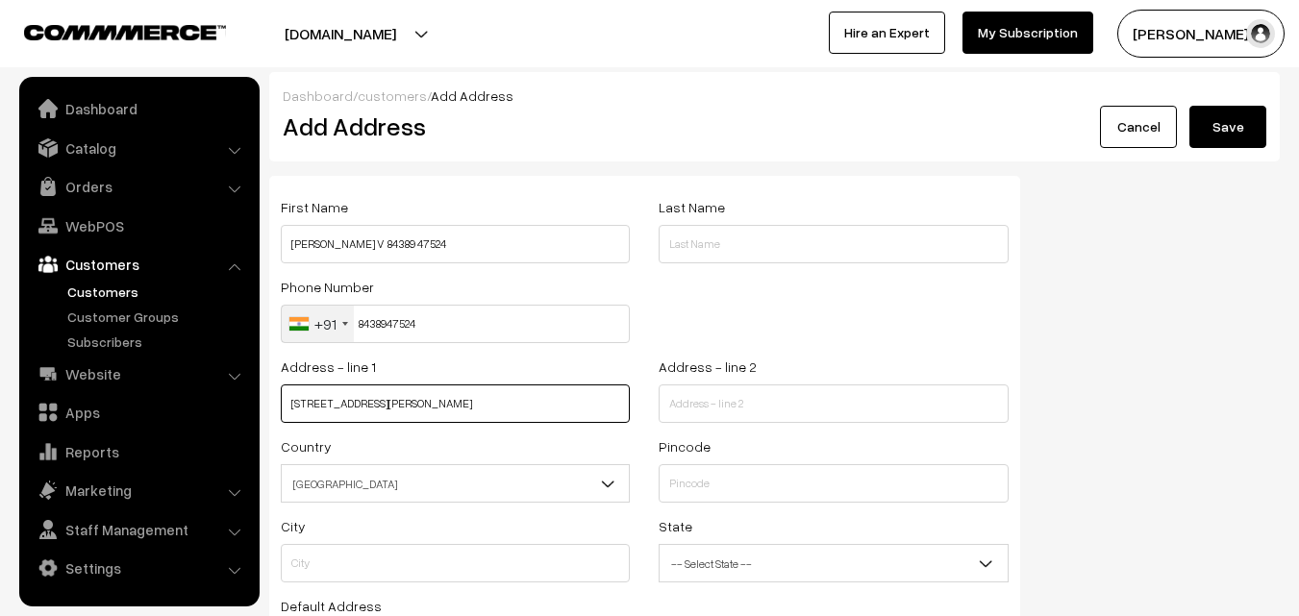
scroll to position [0, 77]
drag, startPoint x: 419, startPoint y: 402, endPoint x: 632, endPoint y: 404, distance: 213.4
click at [640, 408] on div "Address - line 1 C208,2nd floor marvel shrijee apartments, Amman Koil street, v…" at bounding box center [455, 395] width 378 height 80
type input "C208,2nd floor marvel shrijee apartments,"
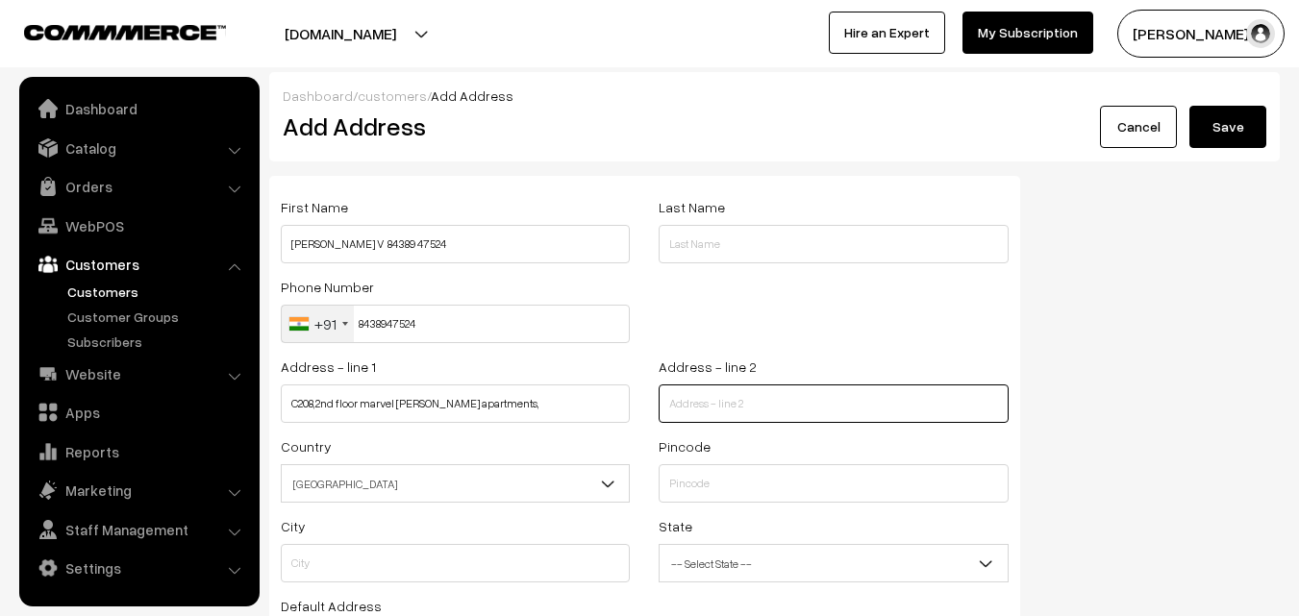
click at [686, 394] on input "text" at bounding box center [832, 403] width 349 height 38
paste input "Amman Koil street, vadapalani chennai 26"
type input "Amman Koil street, vadapalani chennai 26"
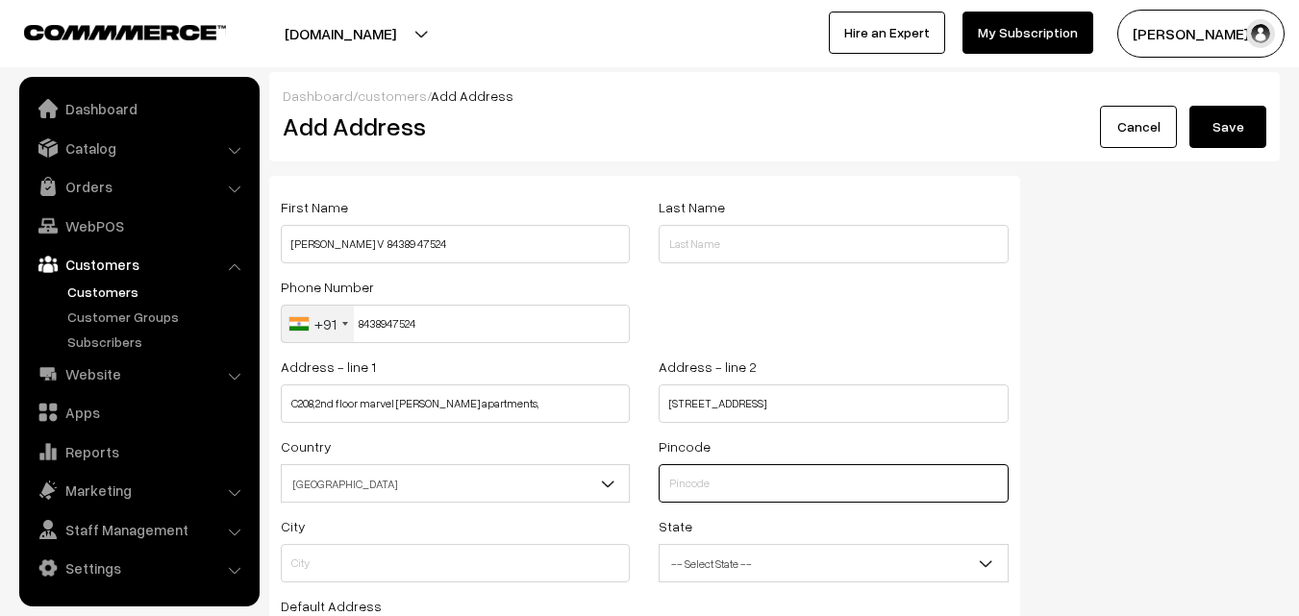
click at [709, 499] on input "text" at bounding box center [832, 483] width 349 height 38
type input "600024"
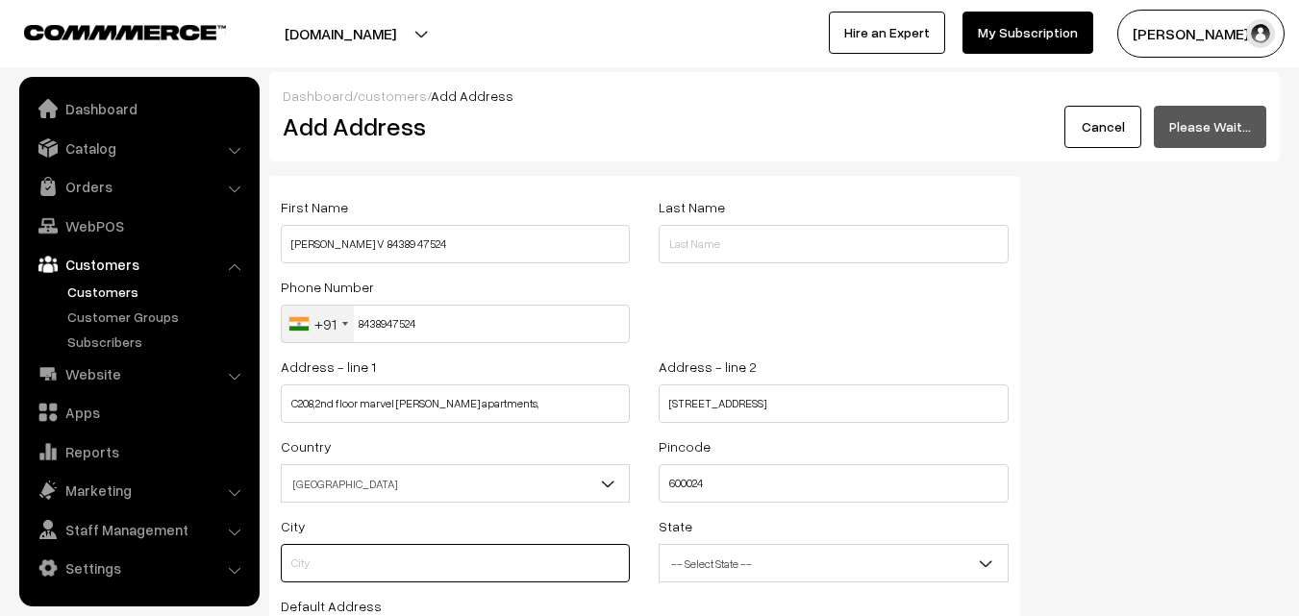
type input "Chennai"
select select "[GEOGRAPHIC_DATA]"
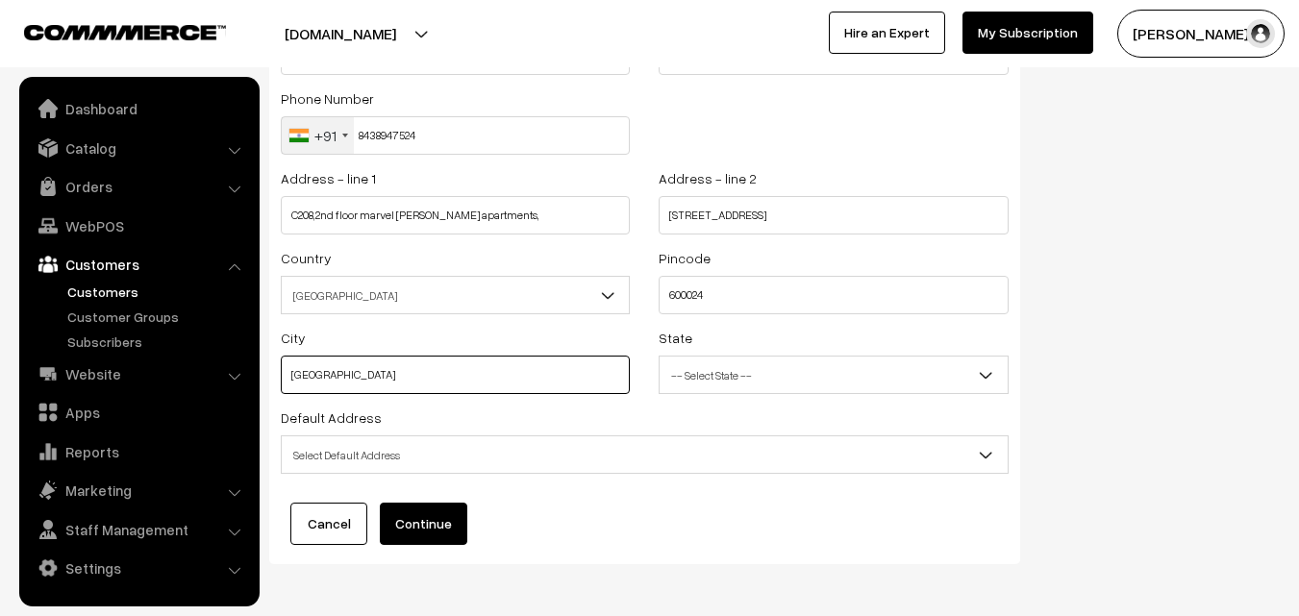
scroll to position [261, 0]
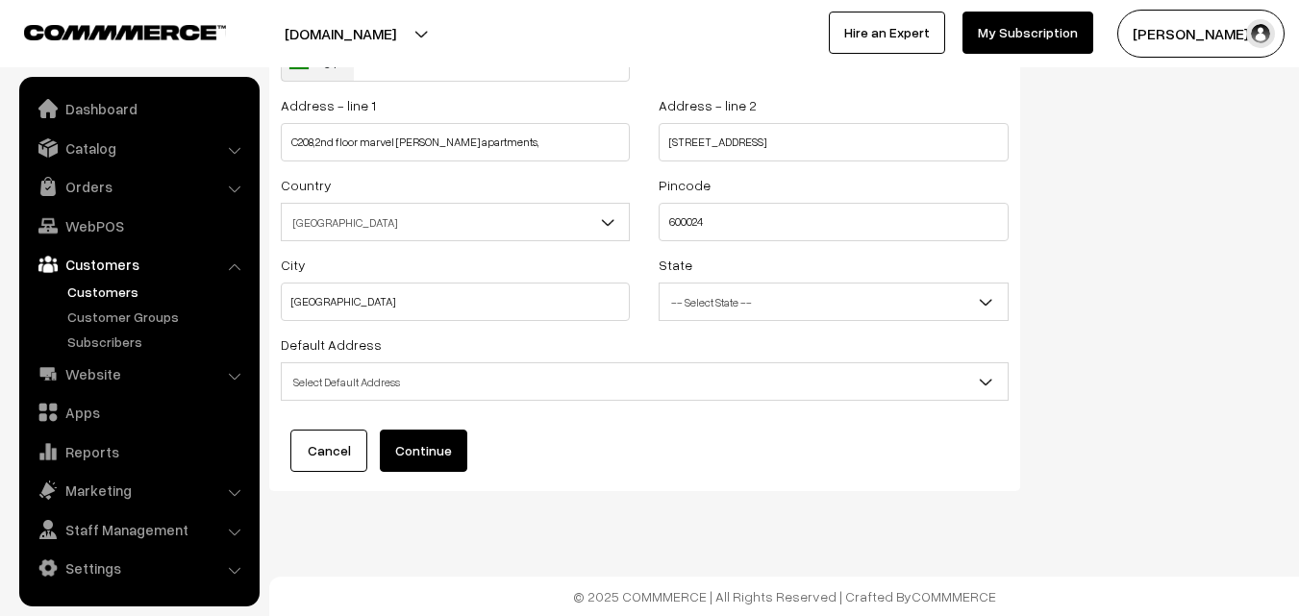
click at [435, 369] on span "Select Default Address" at bounding box center [645, 382] width 726 height 34
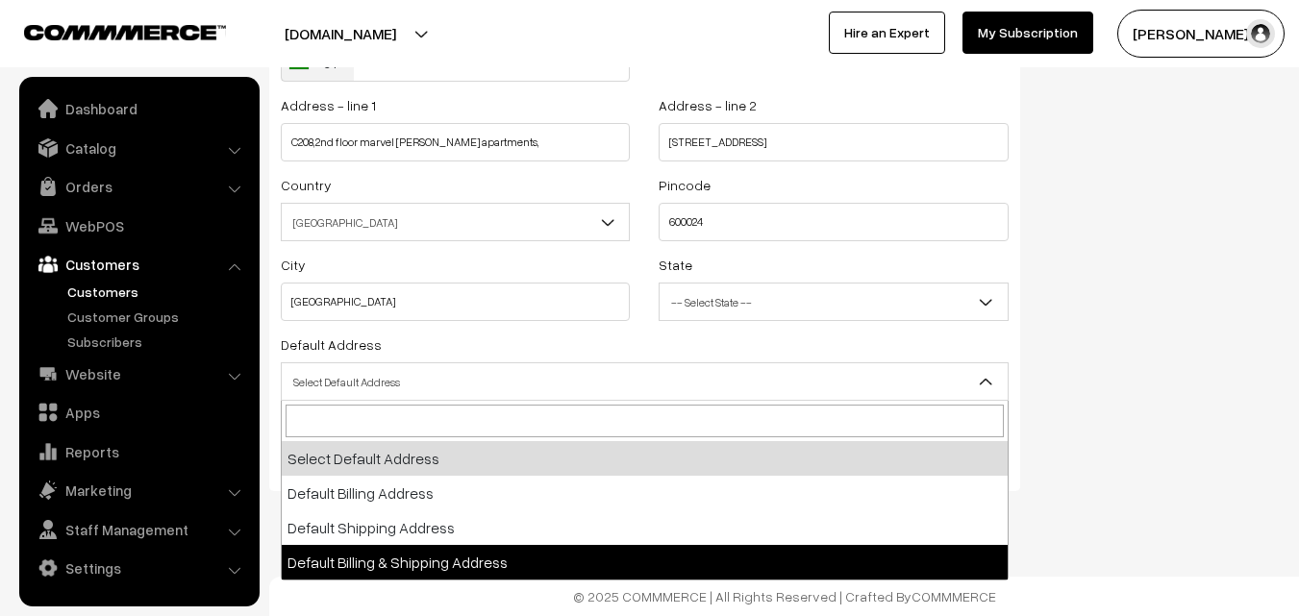
select select "3"
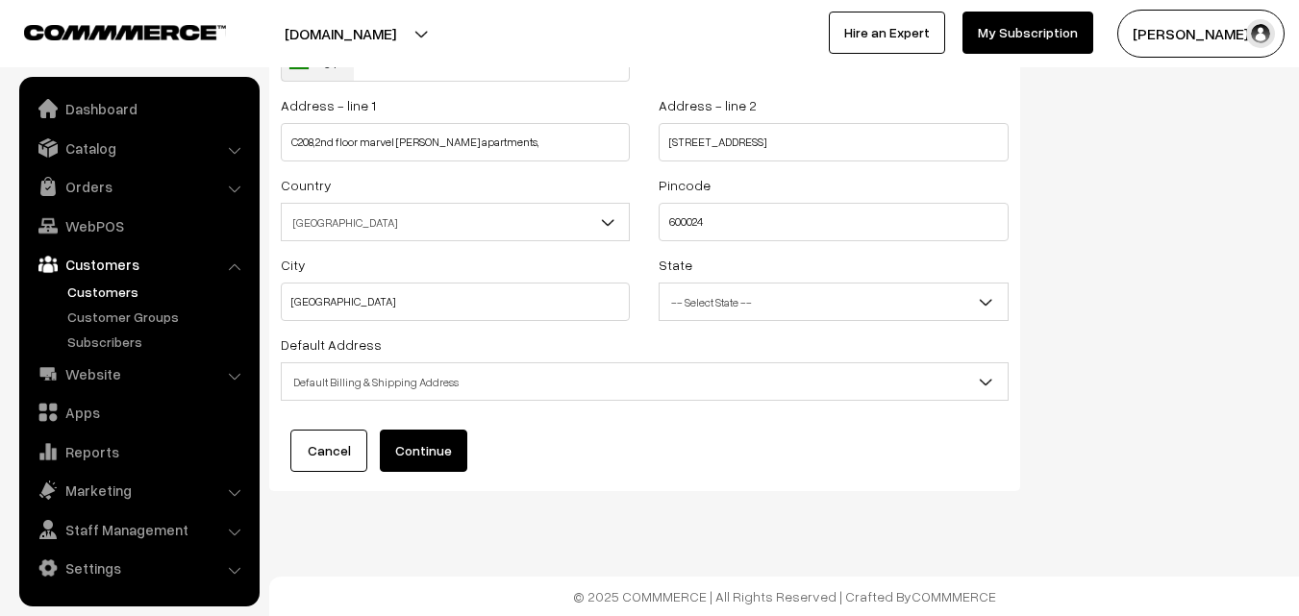
click at [424, 445] on button "Continue" at bounding box center [423, 451] width 87 height 42
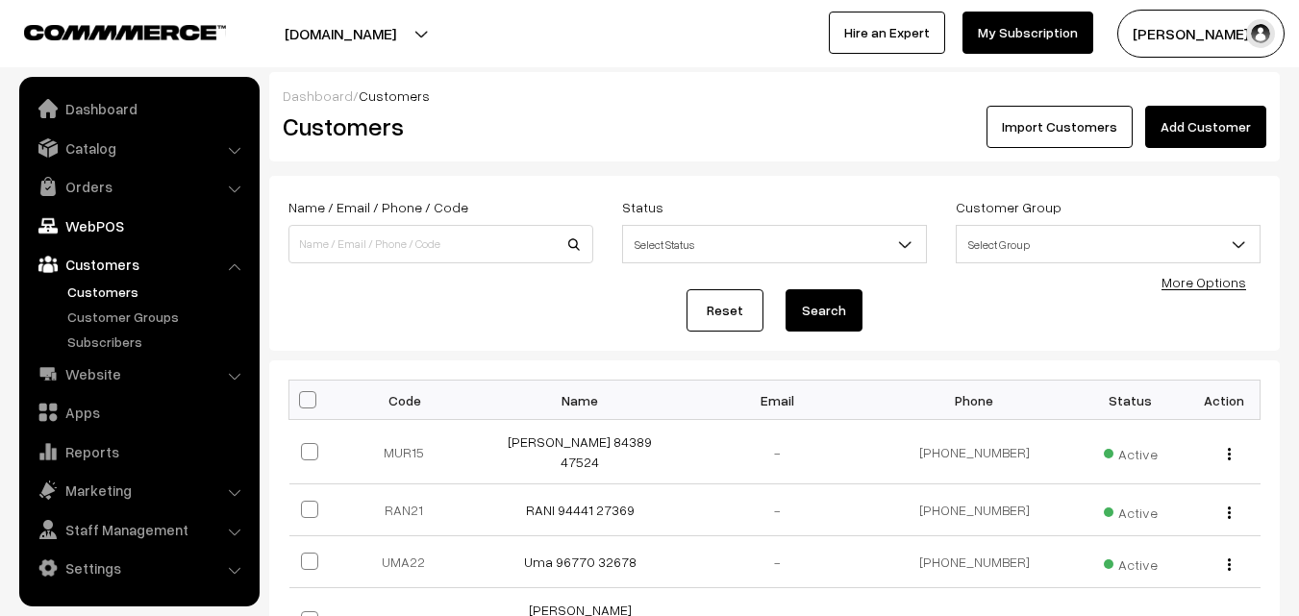
click at [108, 230] on link "WebPOS" at bounding box center [138, 226] width 229 height 35
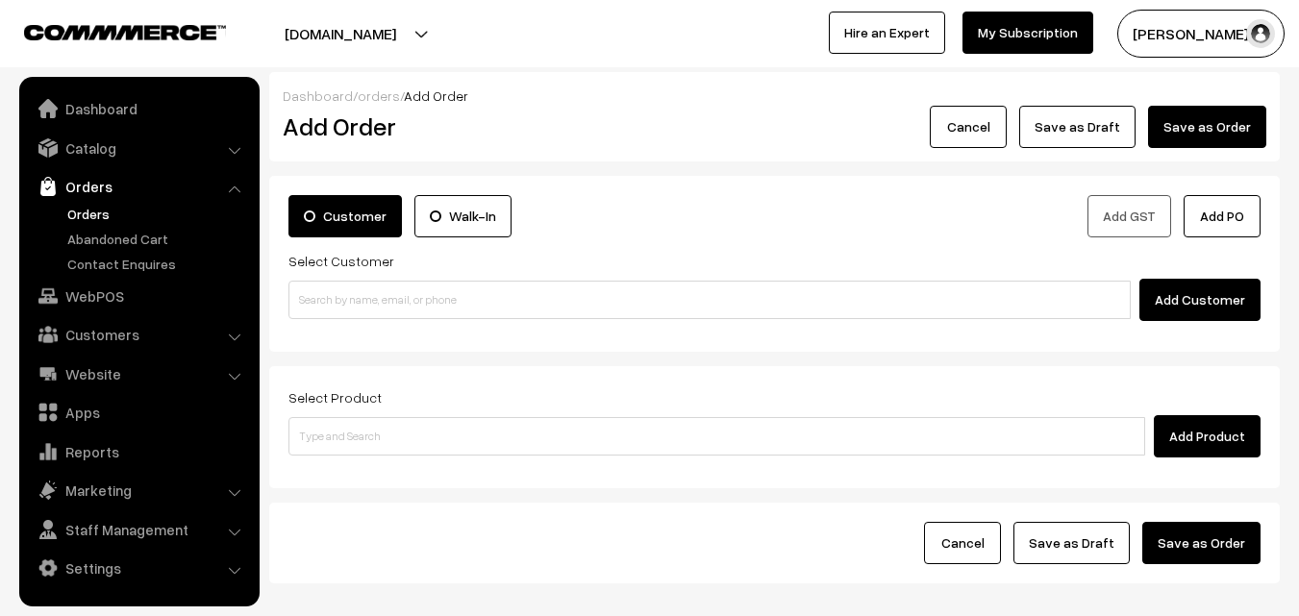
drag, startPoint x: 343, startPoint y: 244, endPoint x: 349, endPoint y: 289, distance: 45.5
click at [344, 253] on div "Customer Walk-In Add GST Add PO Select Customer Add Customer" at bounding box center [774, 258] width 972 height 126
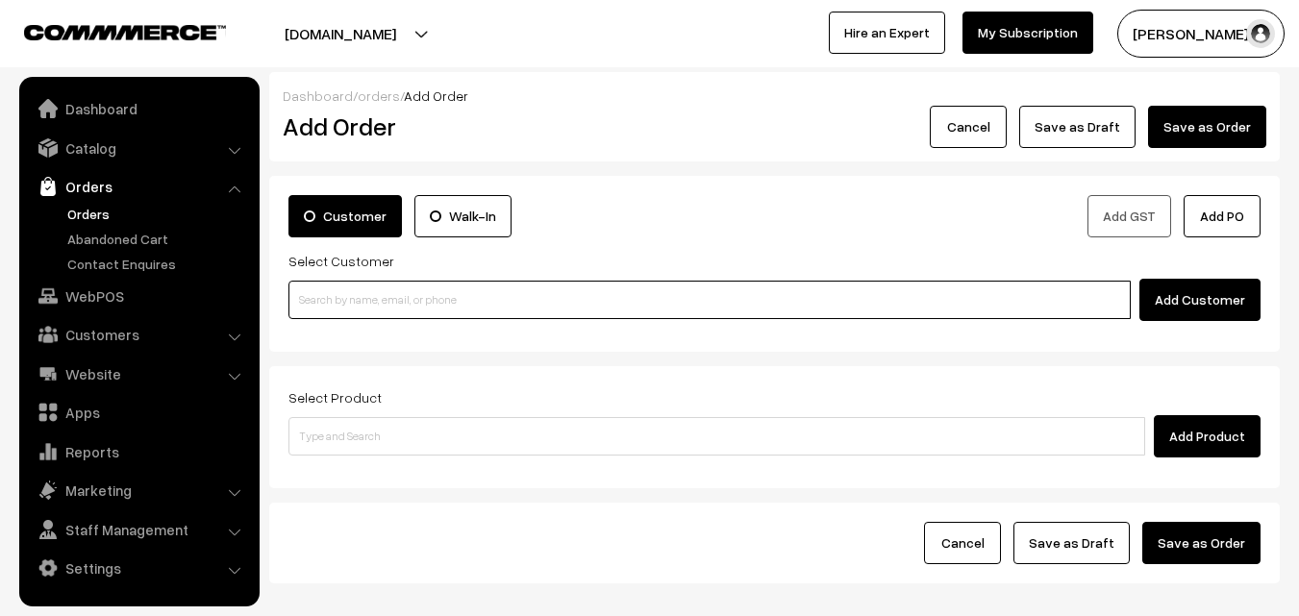
click at [349, 289] on input at bounding box center [709, 300] width 842 height 38
paste input "84389 47524"
click at [335, 307] on input "84389 47524" at bounding box center [709, 300] width 842 height 38
click at [349, 333] on link "[PERSON_NAME] 84389 47524 [8438947524]" at bounding box center [712, 334] width 846 height 29
type input "84389 47524"
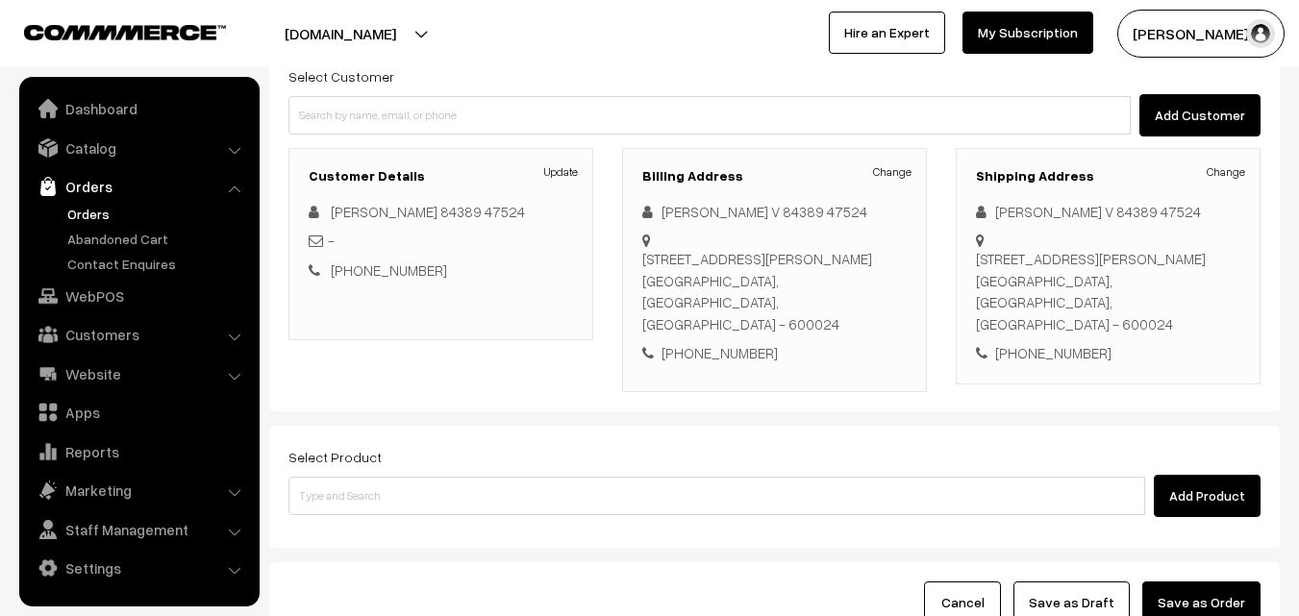
scroll to position [329, 0]
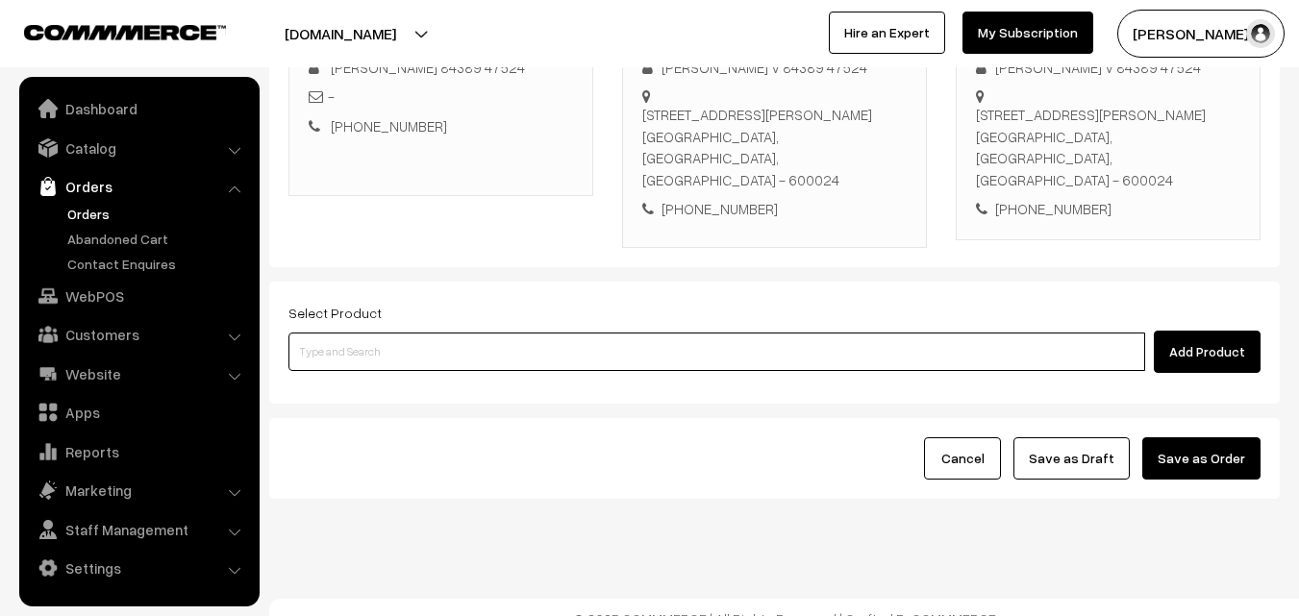
click at [447, 333] on input at bounding box center [716, 352] width 856 height 38
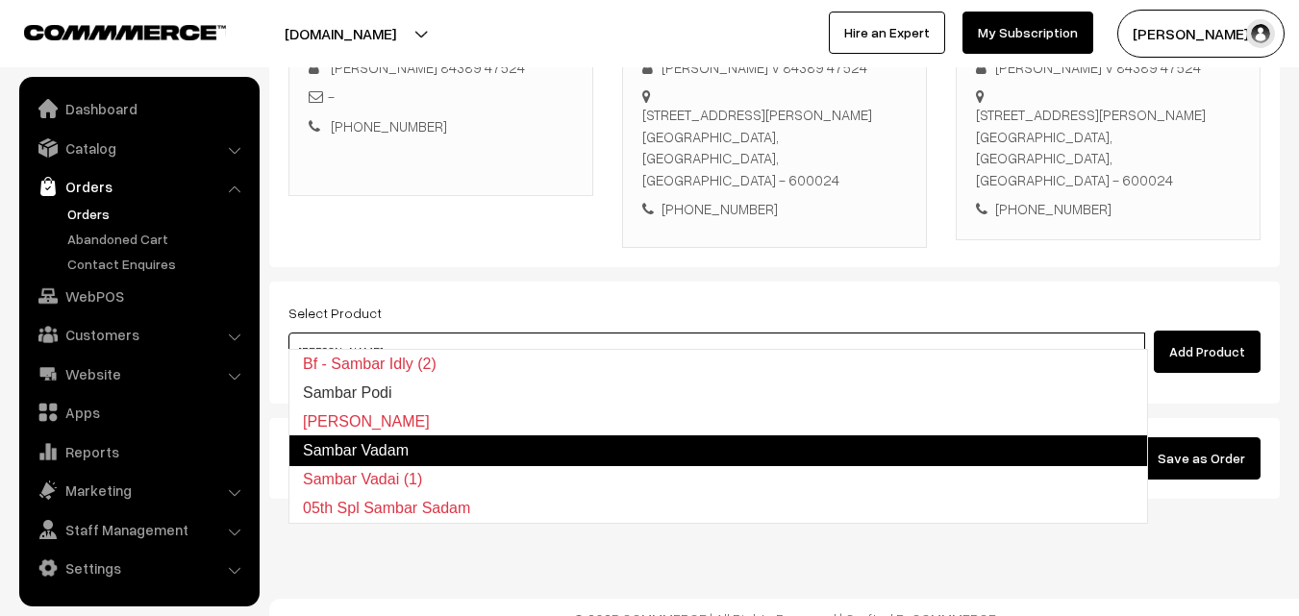
type input "Sambar Podi"
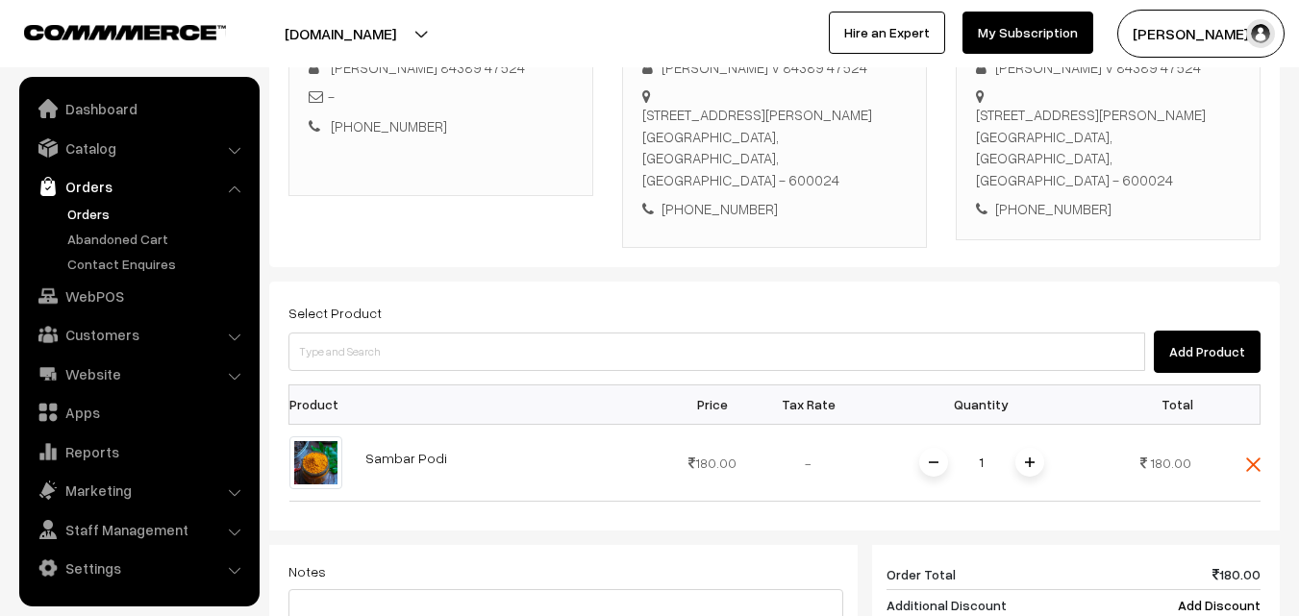
click at [397, 331] on div "Add Product" at bounding box center [774, 352] width 972 height 42
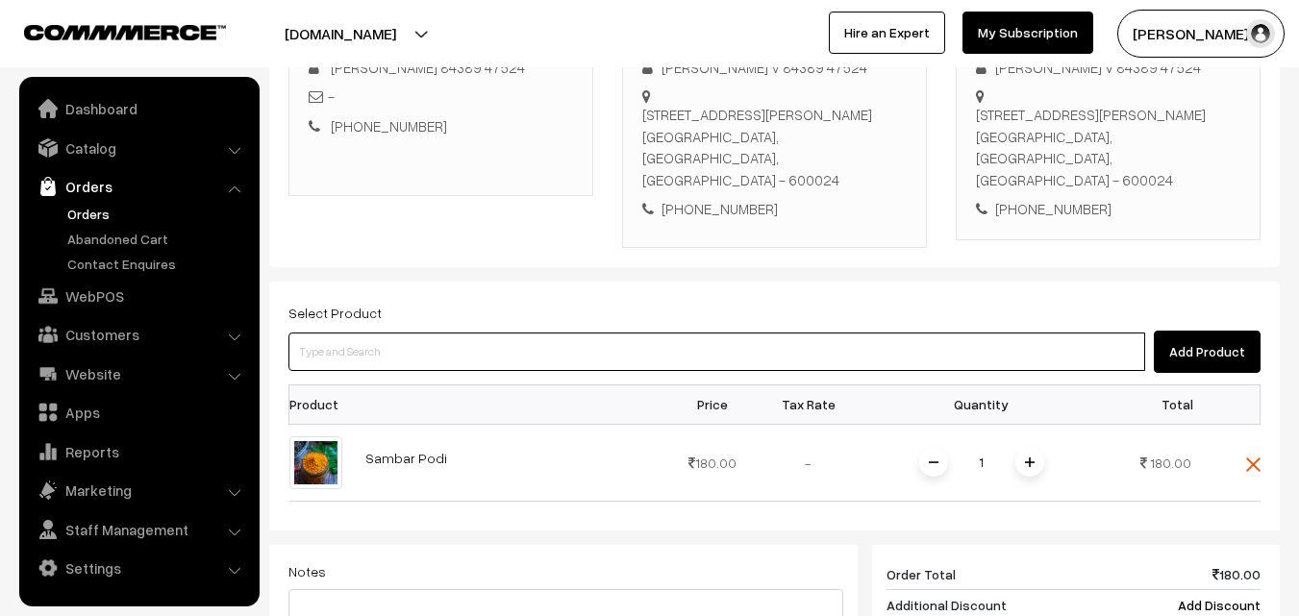
click at [512, 339] on input at bounding box center [716, 352] width 856 height 38
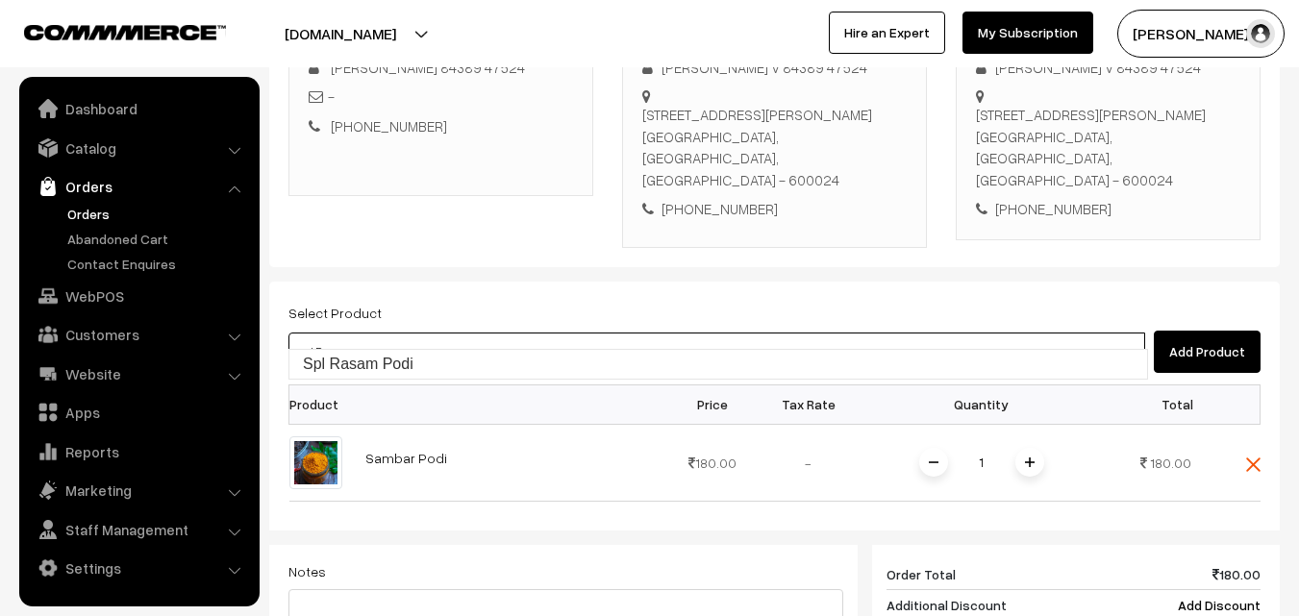
type input "Spl Rasam Podi"
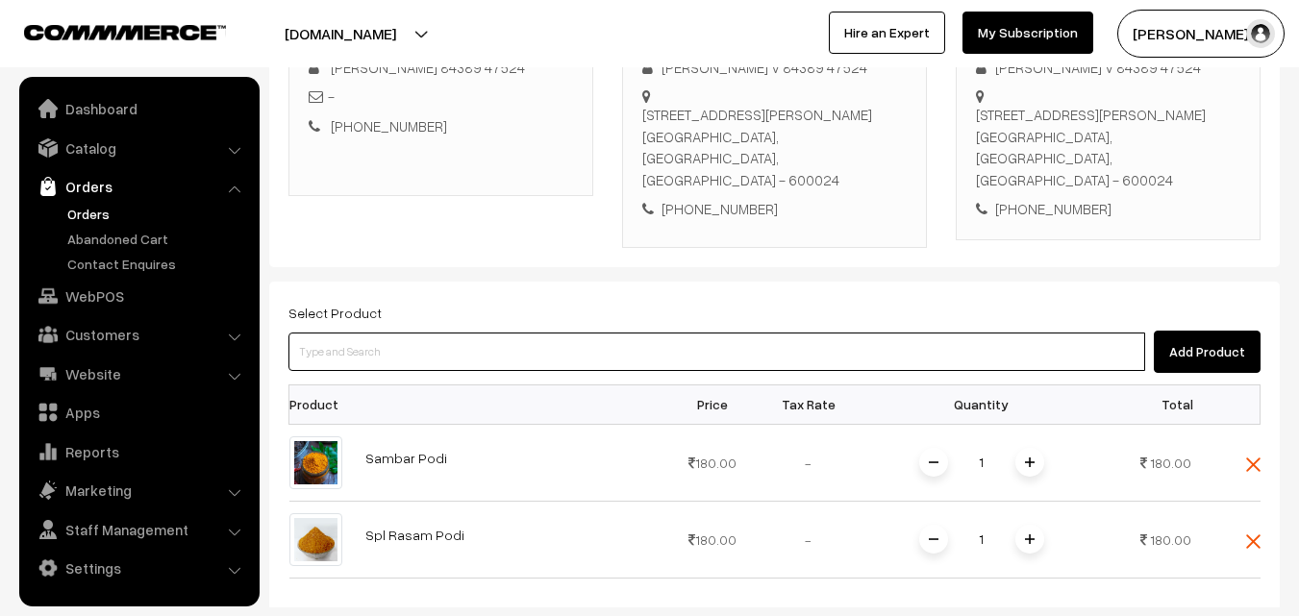
click at [506, 333] on input at bounding box center [716, 352] width 856 height 38
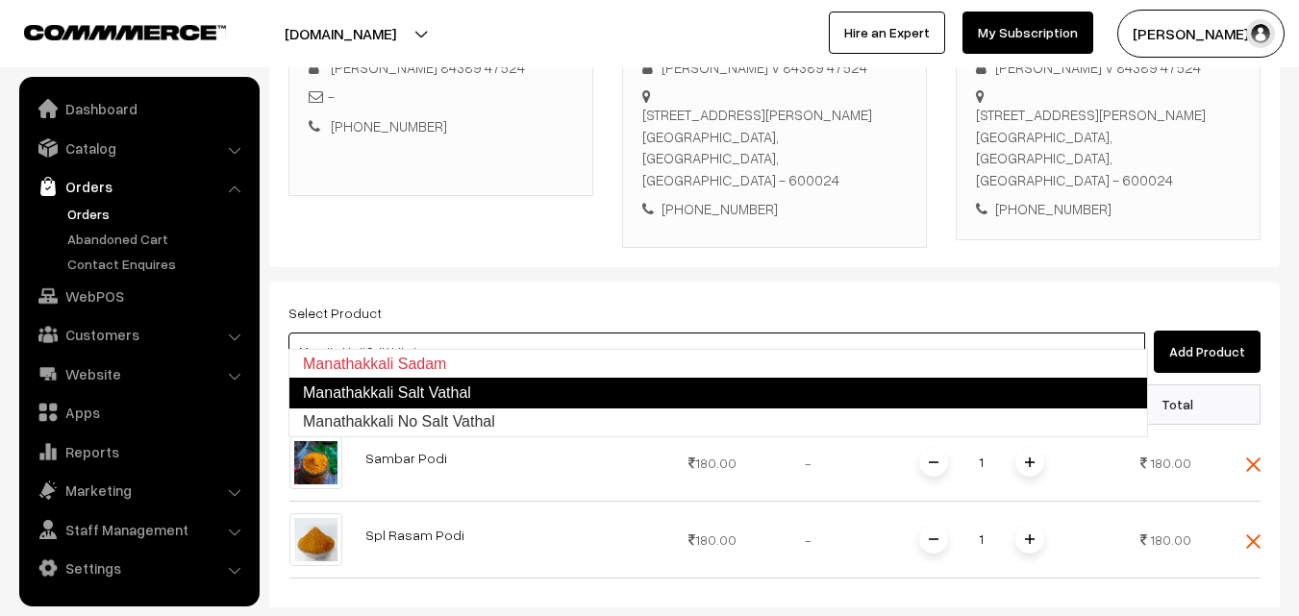
type input "Manathakkali No Salt Vathal"
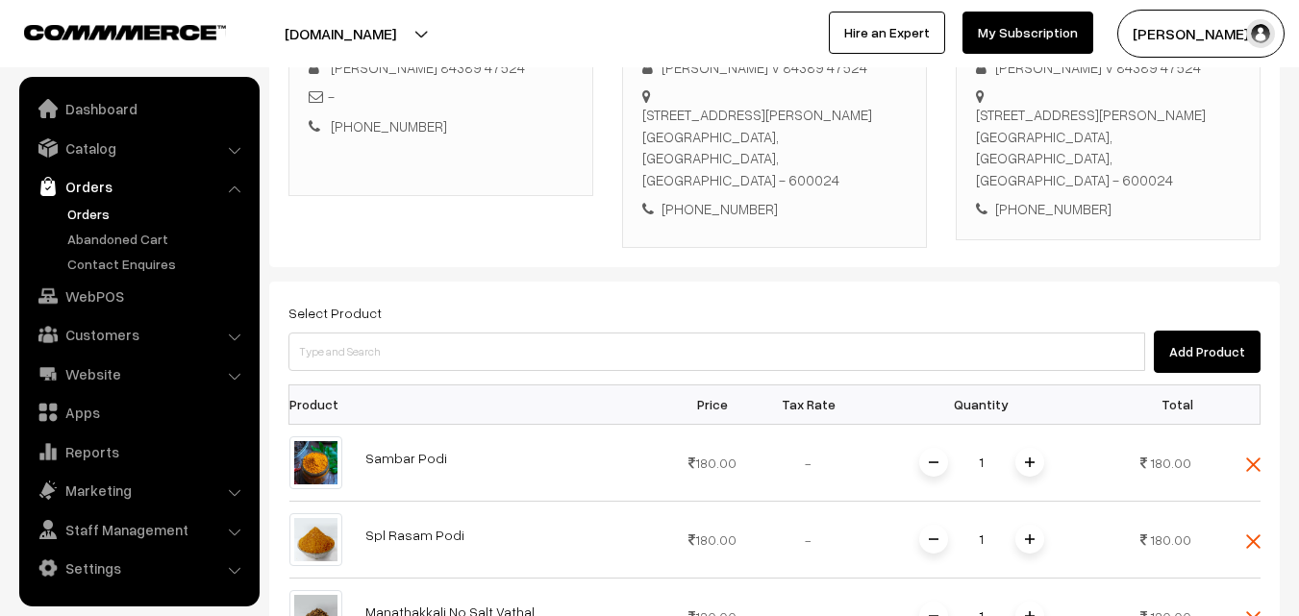
drag, startPoint x: 546, startPoint y: 301, endPoint x: 550, endPoint y: 317, distance: 16.8
click at [548, 304] on div "Select Product Add Product" at bounding box center [774, 337] width 972 height 72
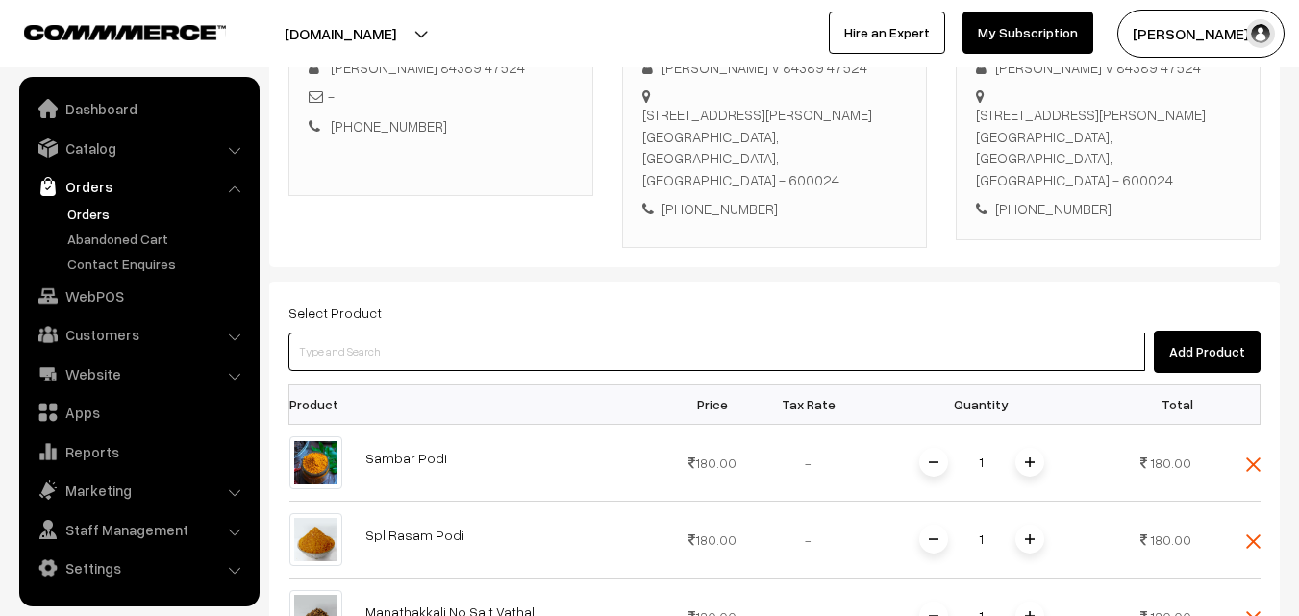
click at [549, 333] on input at bounding box center [716, 352] width 856 height 38
type input "s"
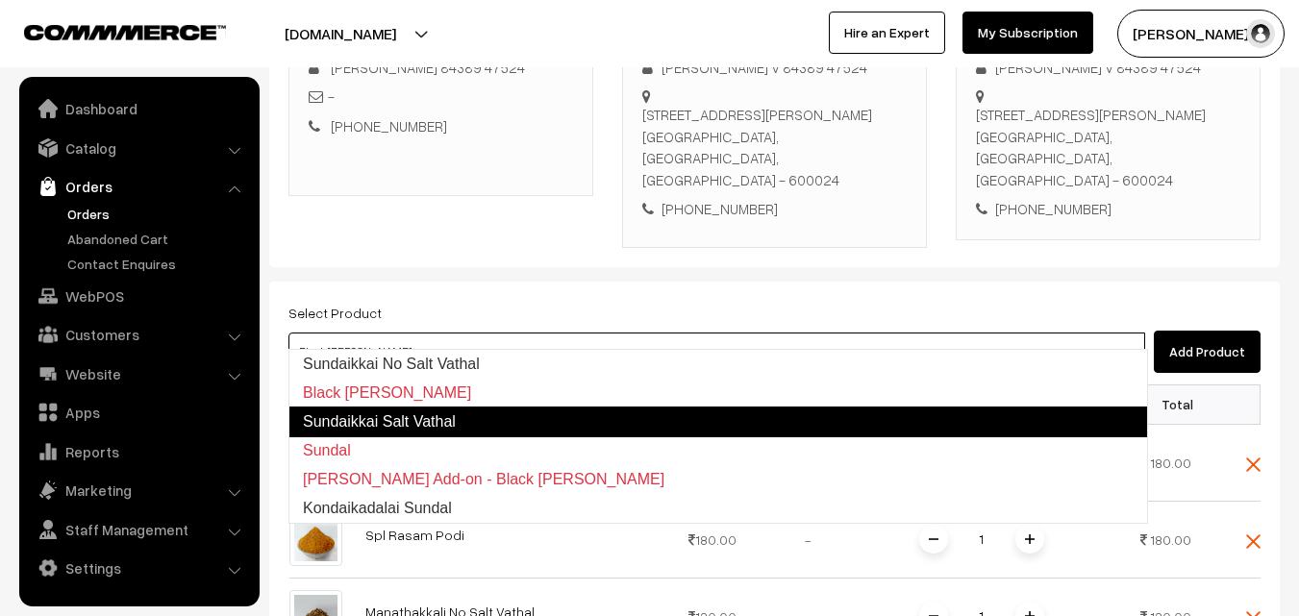
type input "Sundaikkai Salt Vathal"
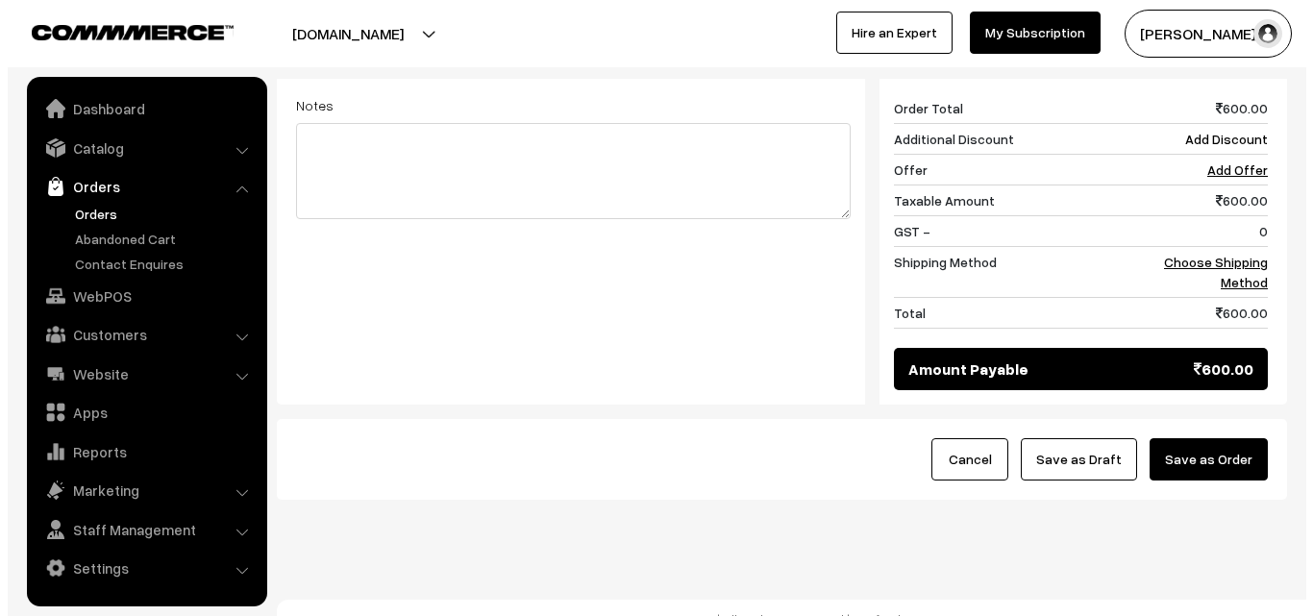
scroll to position [1027, 0]
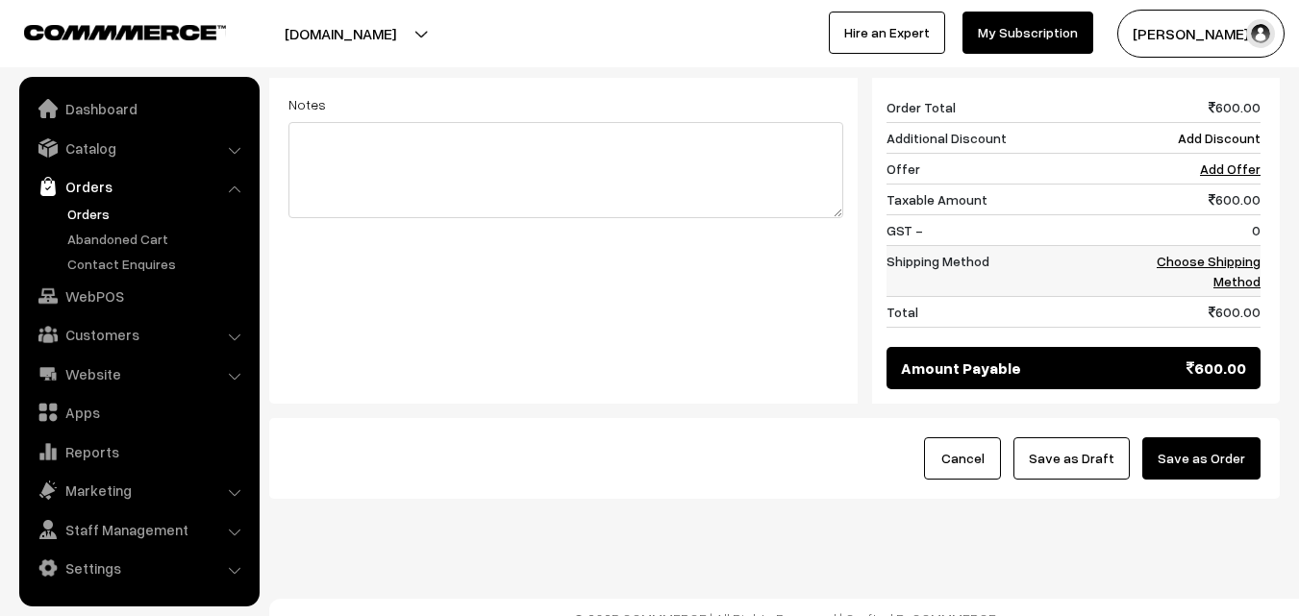
click at [1247, 264] on link "Choose Shipping Method" at bounding box center [1208, 271] width 104 height 37
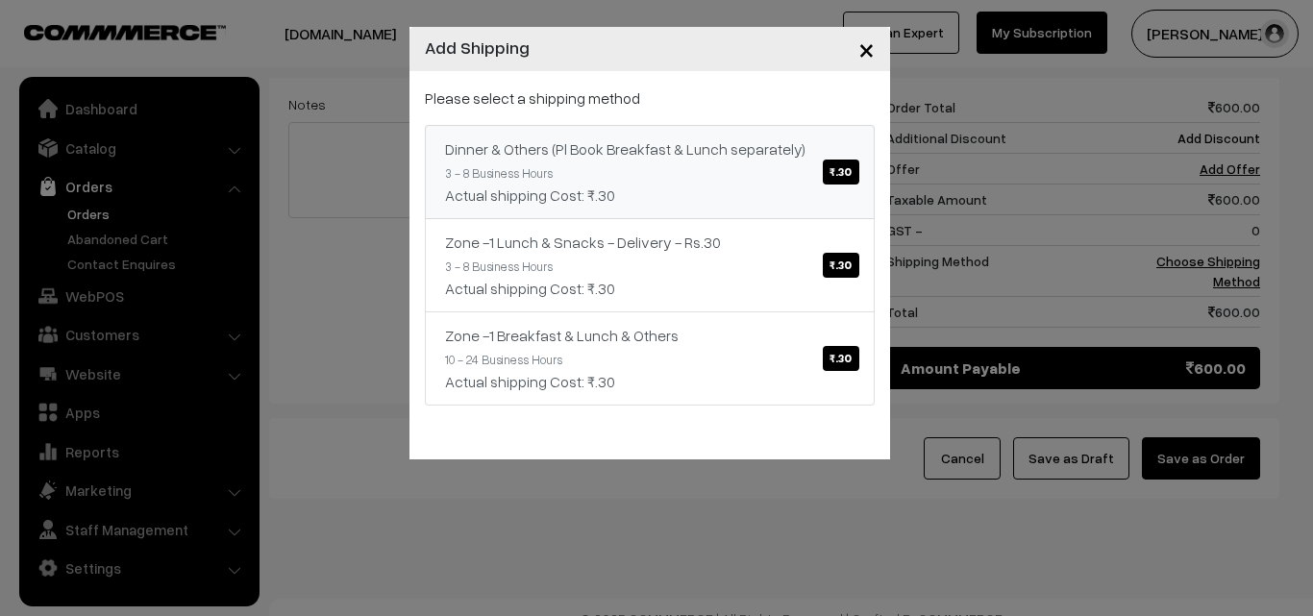
click at [679, 199] on div "Actual shipping Cost: ₹.30" at bounding box center [649, 195] width 409 height 23
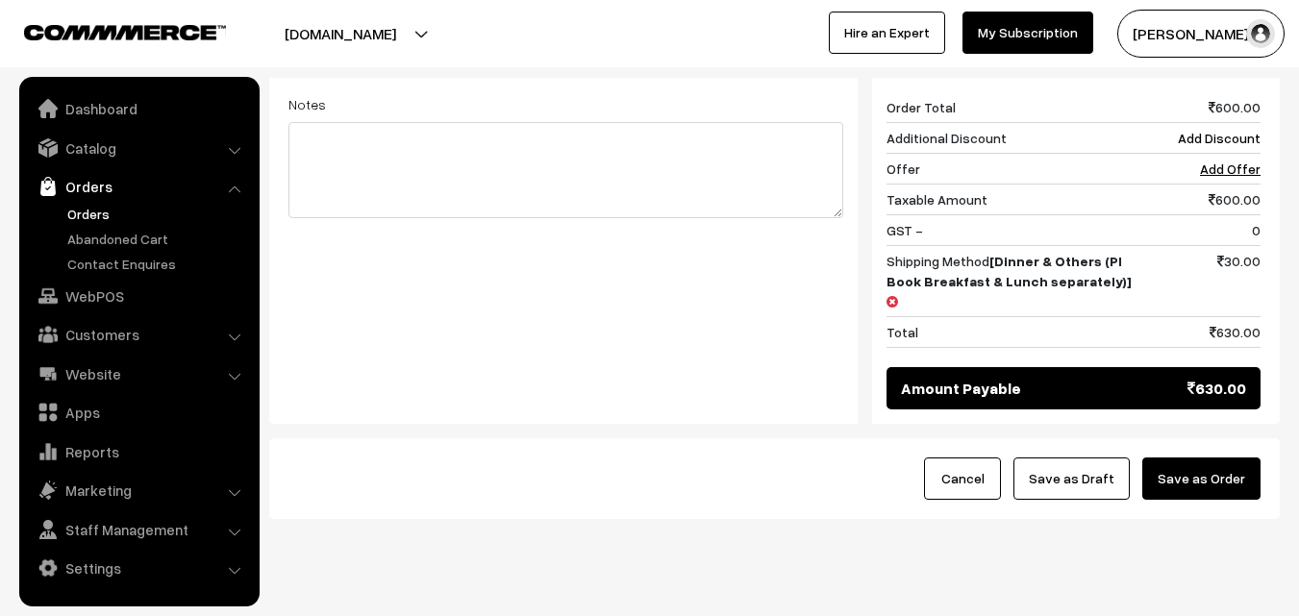
click at [1236, 458] on button "Save as Order" at bounding box center [1201, 479] width 118 height 42
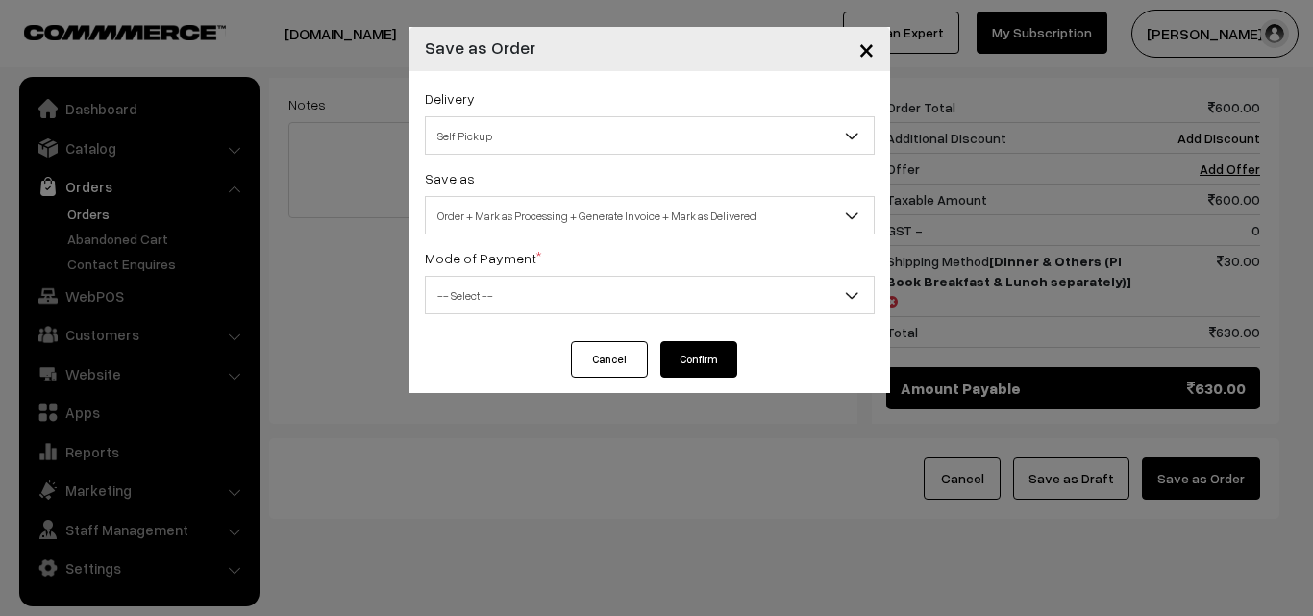
click at [584, 240] on div "Delivery Self Pickup [PERSON_NAME] & Others (Pl Book Breakfast & Lunch separate…" at bounding box center [649, 206] width 481 height 270
click at [588, 220] on span "Order + Mark as Processing + Generate Invoice + Mark as Delivered" at bounding box center [650, 216] width 448 height 34
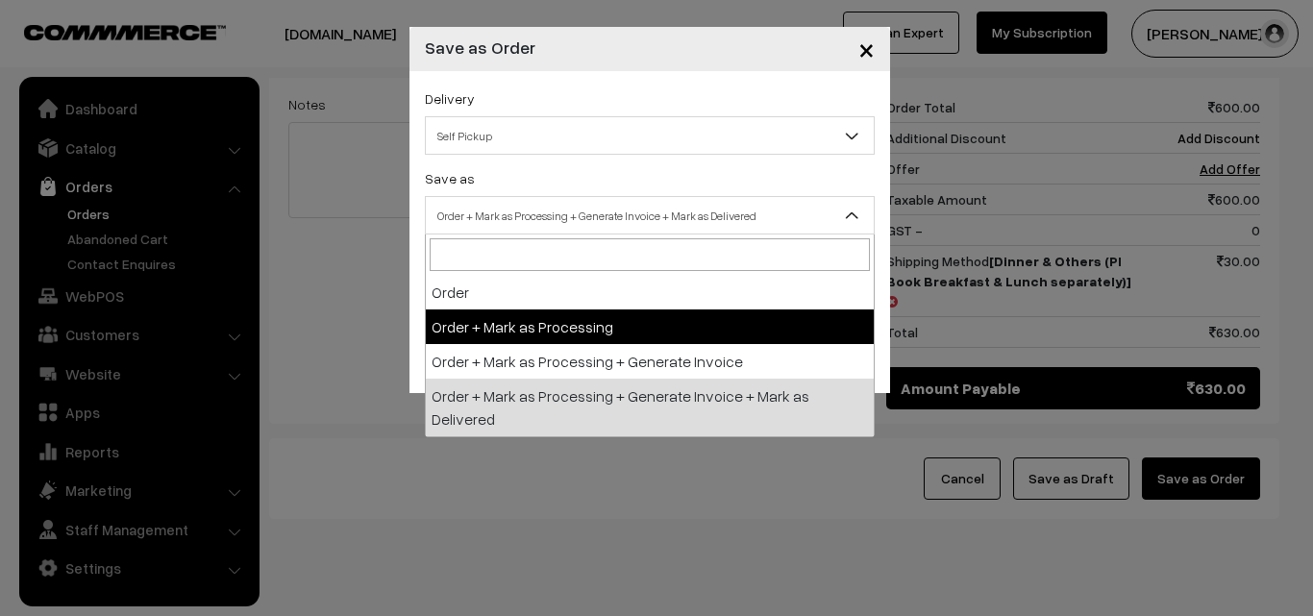
select select "3"
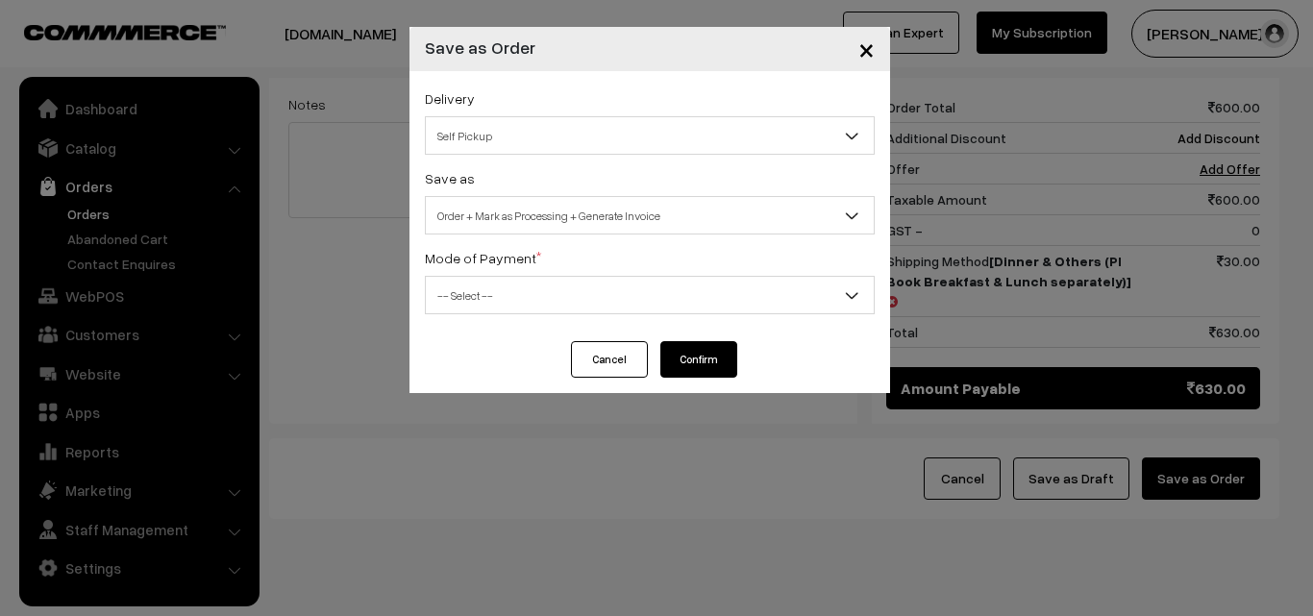
click at [527, 309] on span "-- Select --" at bounding box center [650, 296] width 448 height 34
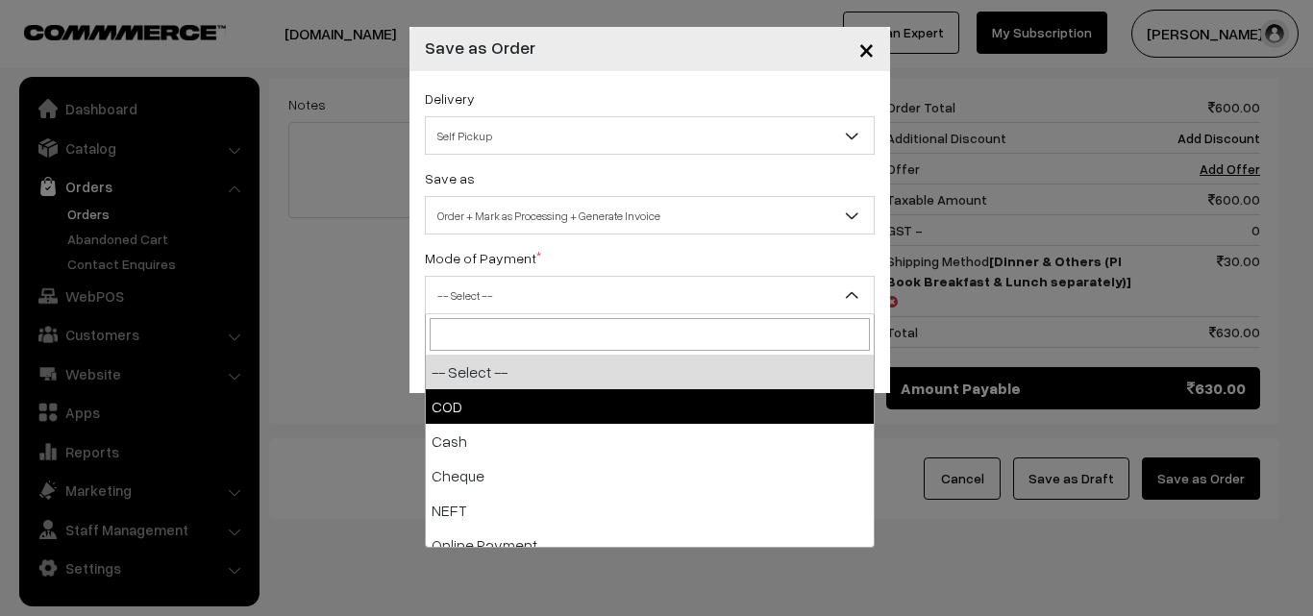
drag, startPoint x: 513, startPoint y: 394, endPoint x: 531, endPoint y: 409, distance: 23.1
select select "1"
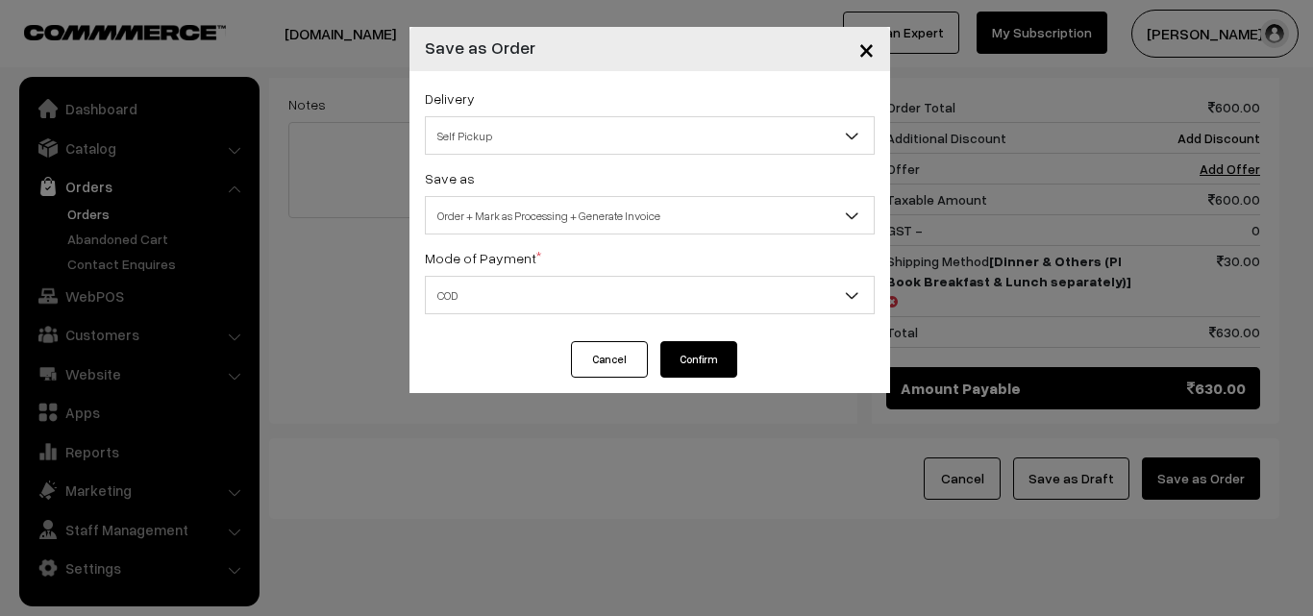
click at [700, 358] on button "Confirm" at bounding box center [698, 359] width 77 height 37
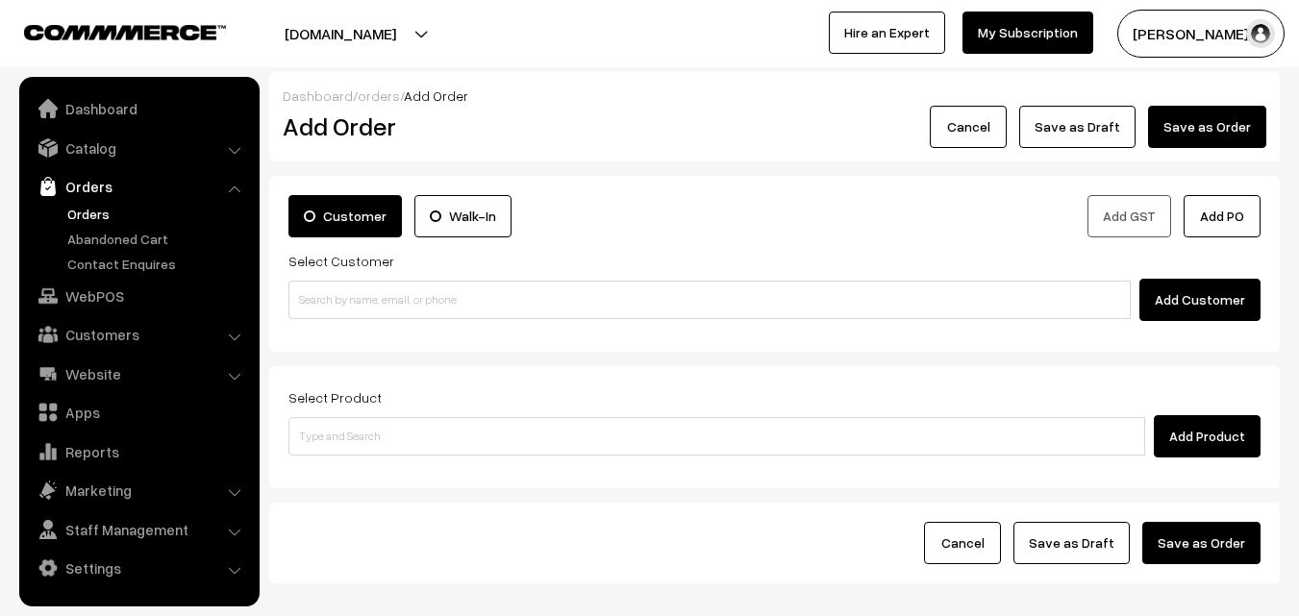
click at [108, 214] on link "Orders" at bounding box center [157, 214] width 190 height 20
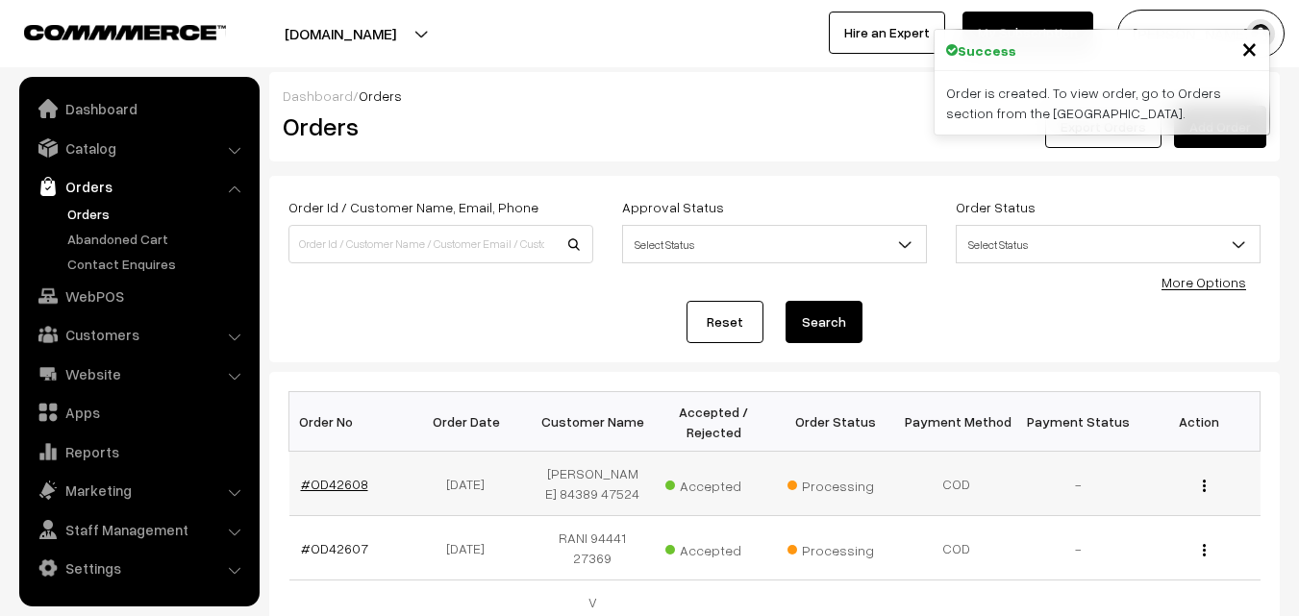
click at [335, 483] on link "#OD42608" at bounding box center [334, 484] width 67 height 16
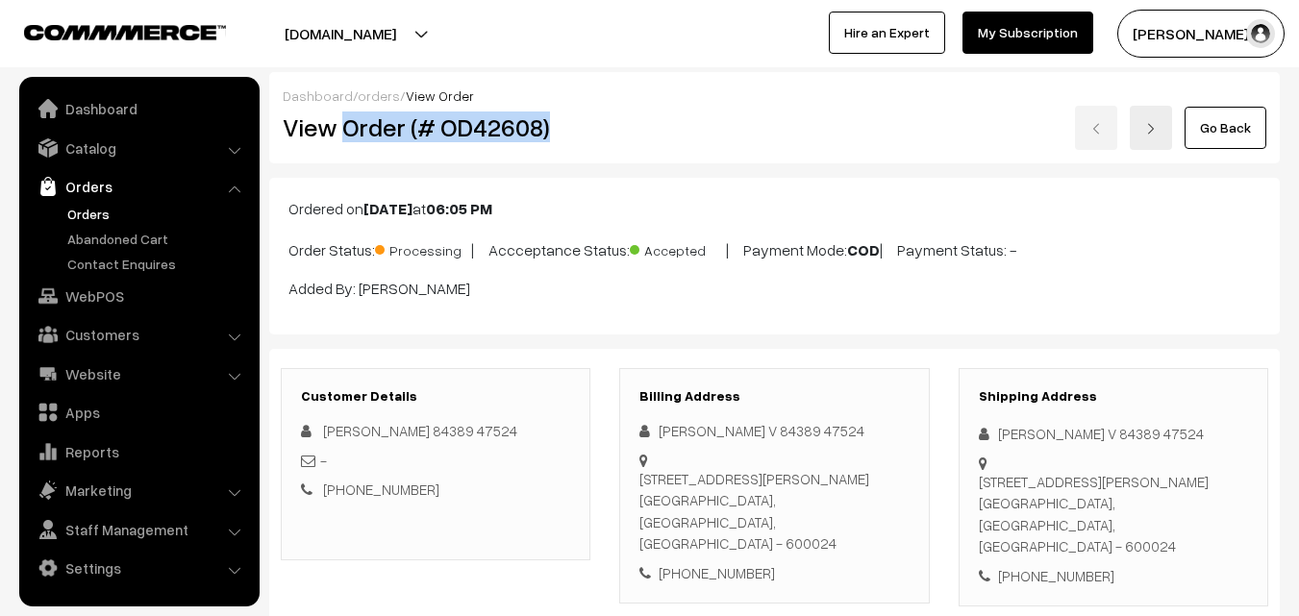
drag, startPoint x: 359, startPoint y: 129, endPoint x: 585, endPoint y: 130, distance: 226.8
click at [585, 130] on h2 "View Order (# OD42608)" at bounding box center [437, 127] width 309 height 30
copy h2 "Order (# OD42608)"
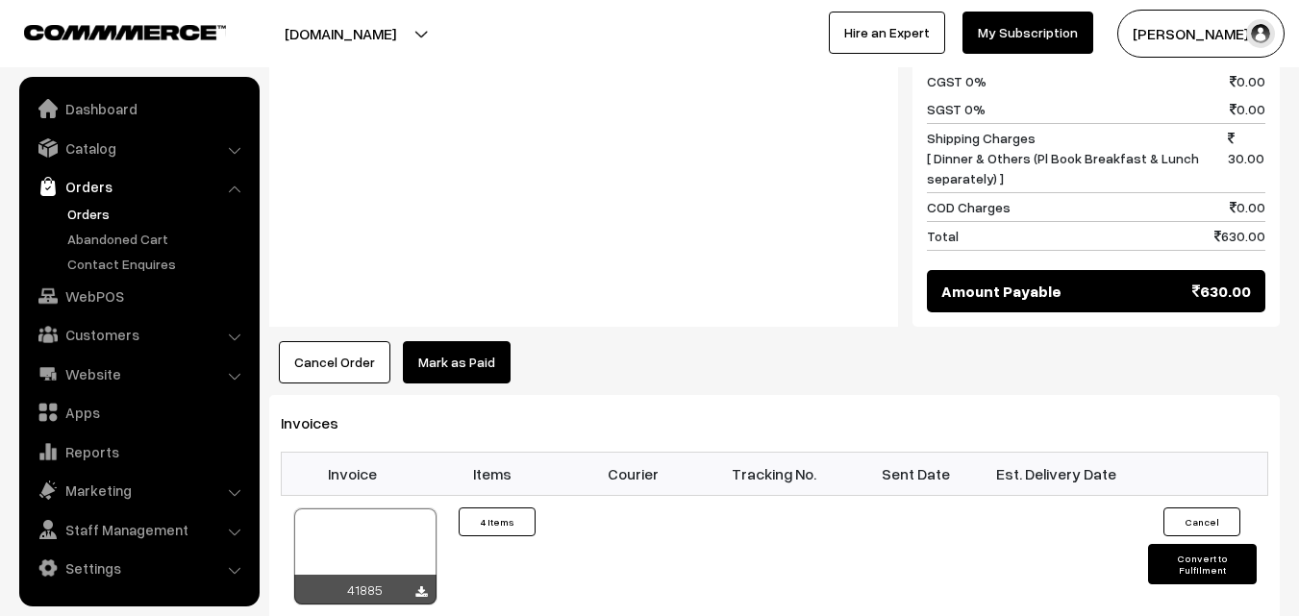
scroll to position [1346, 0]
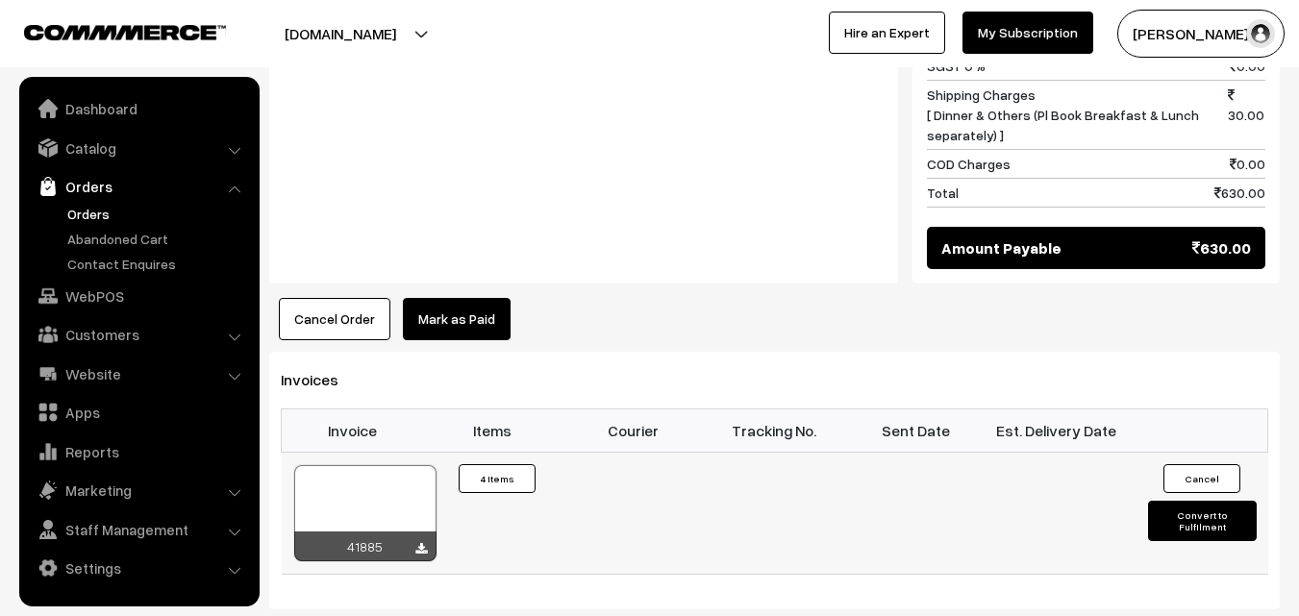
click at [390, 490] on div at bounding box center [365, 513] width 142 height 96
drag, startPoint x: 96, startPoint y: 213, endPoint x: 109, endPoint y: 217, distance: 13.1
click at [97, 213] on link "Orders" at bounding box center [157, 214] width 190 height 20
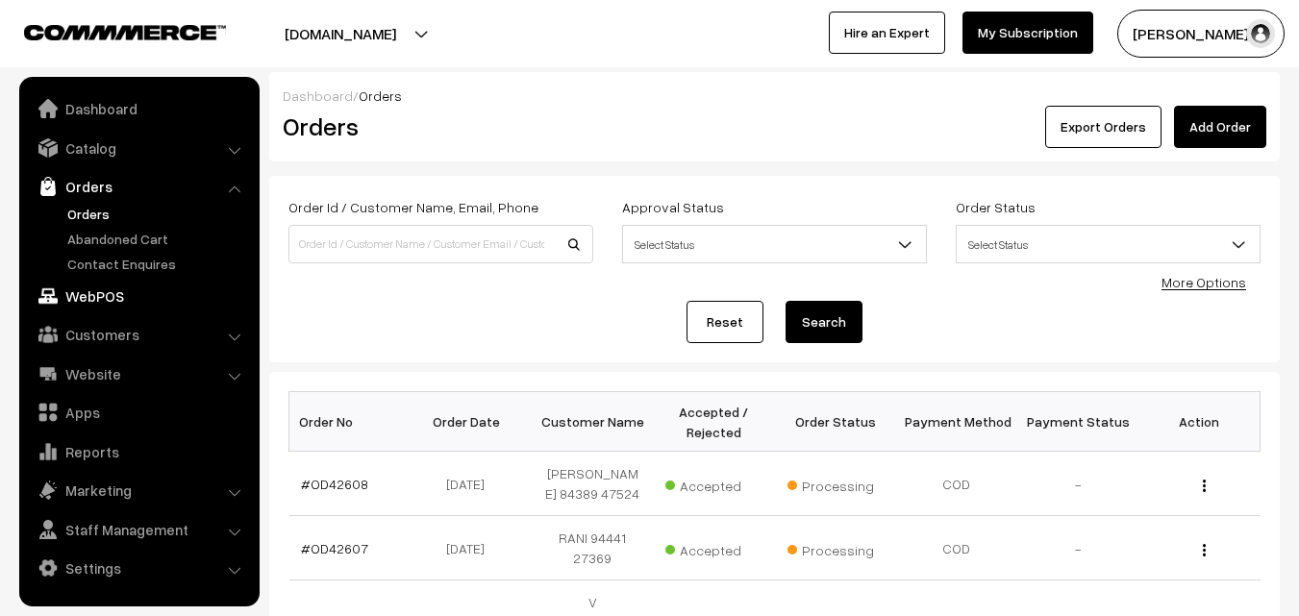
click at [123, 299] on link "WebPOS" at bounding box center [138, 296] width 229 height 35
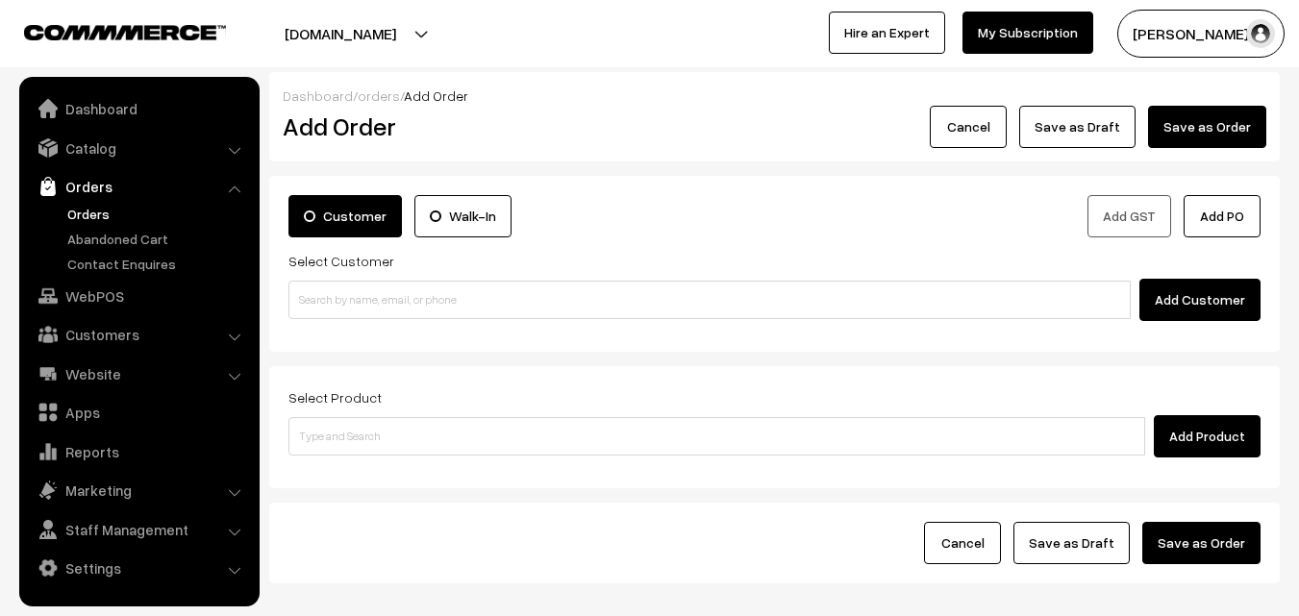
click at [100, 218] on link "Orders" at bounding box center [157, 214] width 190 height 20
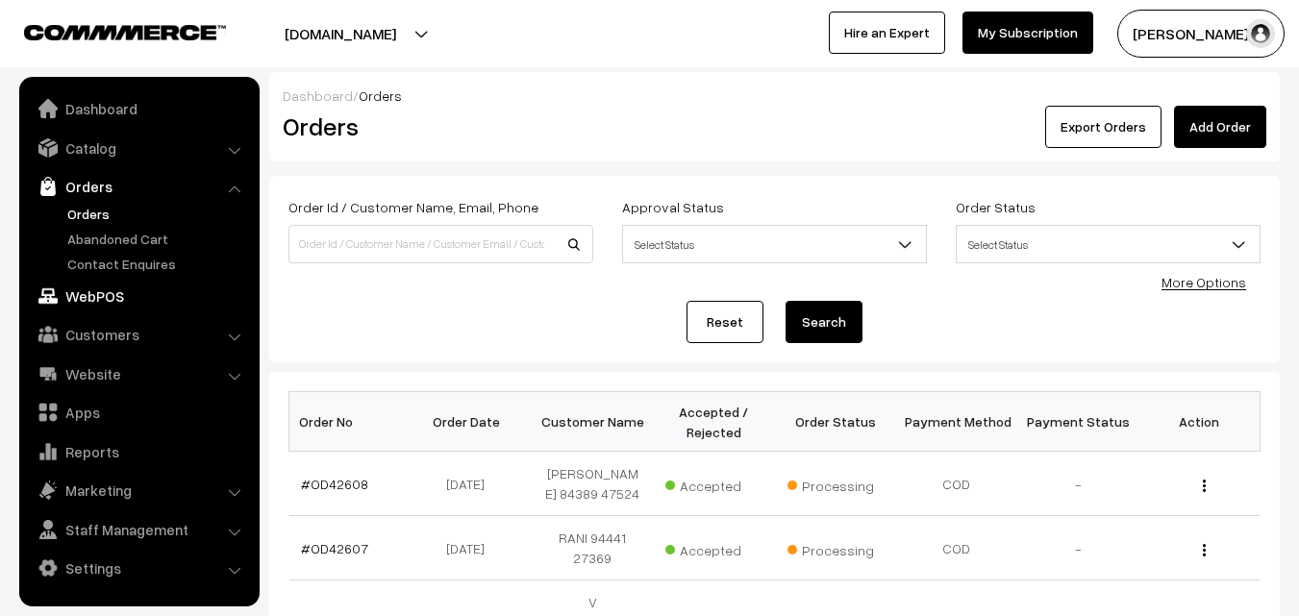
click at [119, 280] on link "WebPOS" at bounding box center [138, 296] width 229 height 35
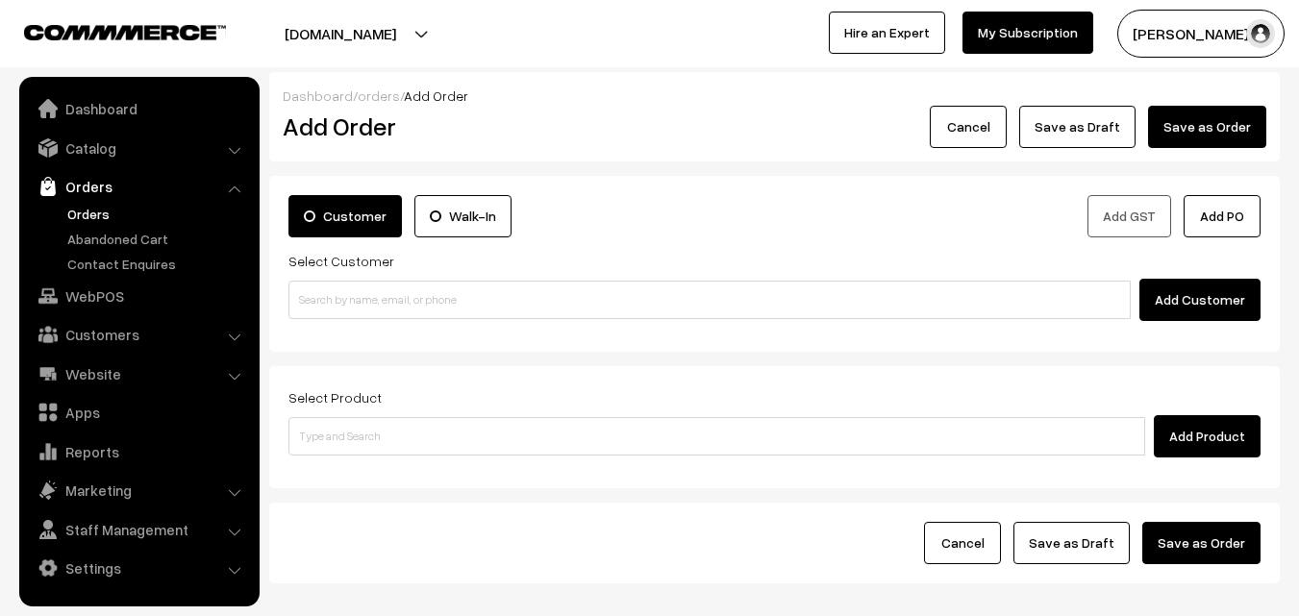
click at [403, 257] on div "Select Customer Add Customer" at bounding box center [774, 285] width 972 height 72
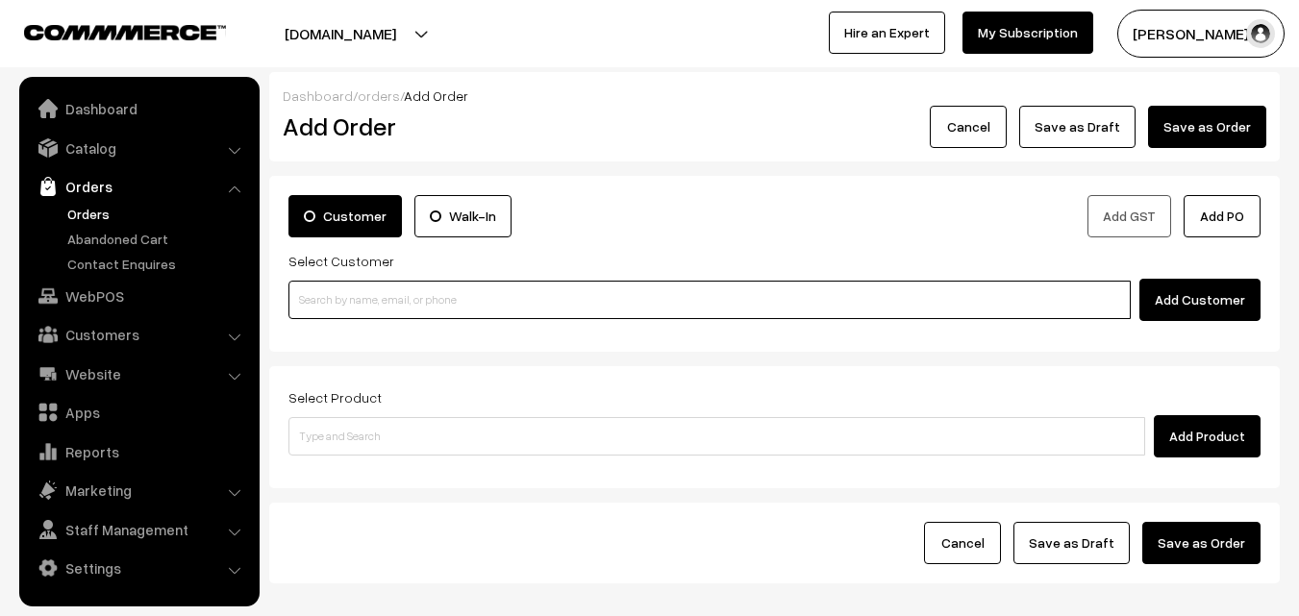
click at [356, 288] on input at bounding box center [709, 300] width 842 height 38
paste input "98845 80090"
click at [337, 304] on input "98845 80090" at bounding box center [709, 300] width 842 height 38
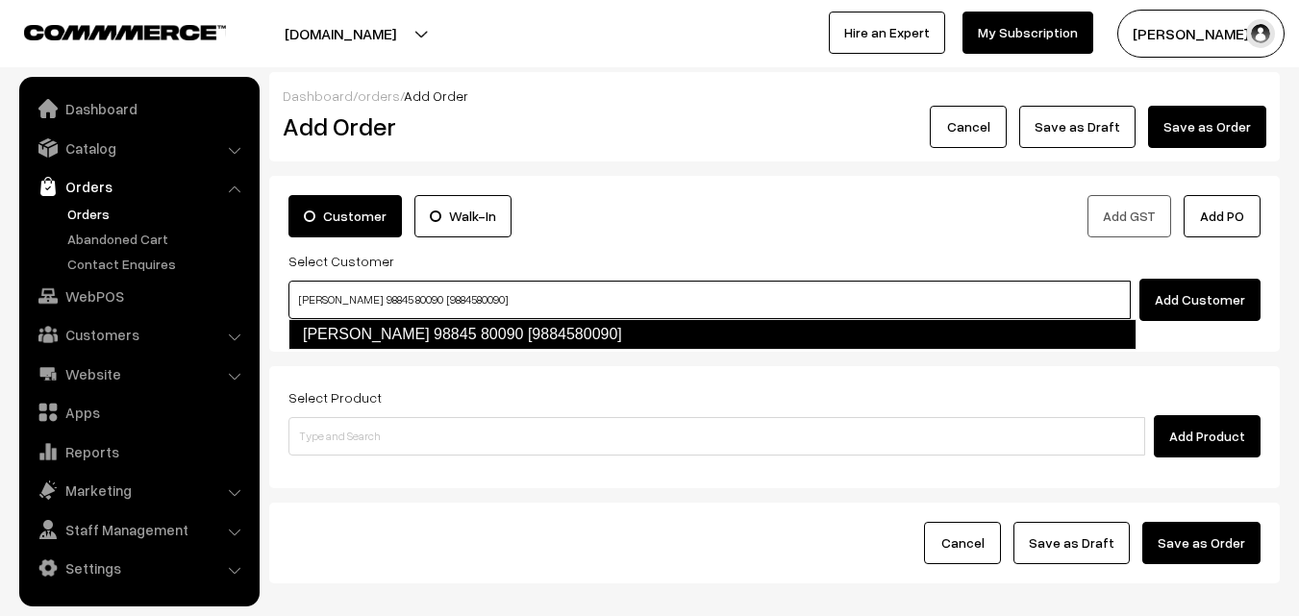
type input "Rajakumar 98845 80090 [9884580090]"
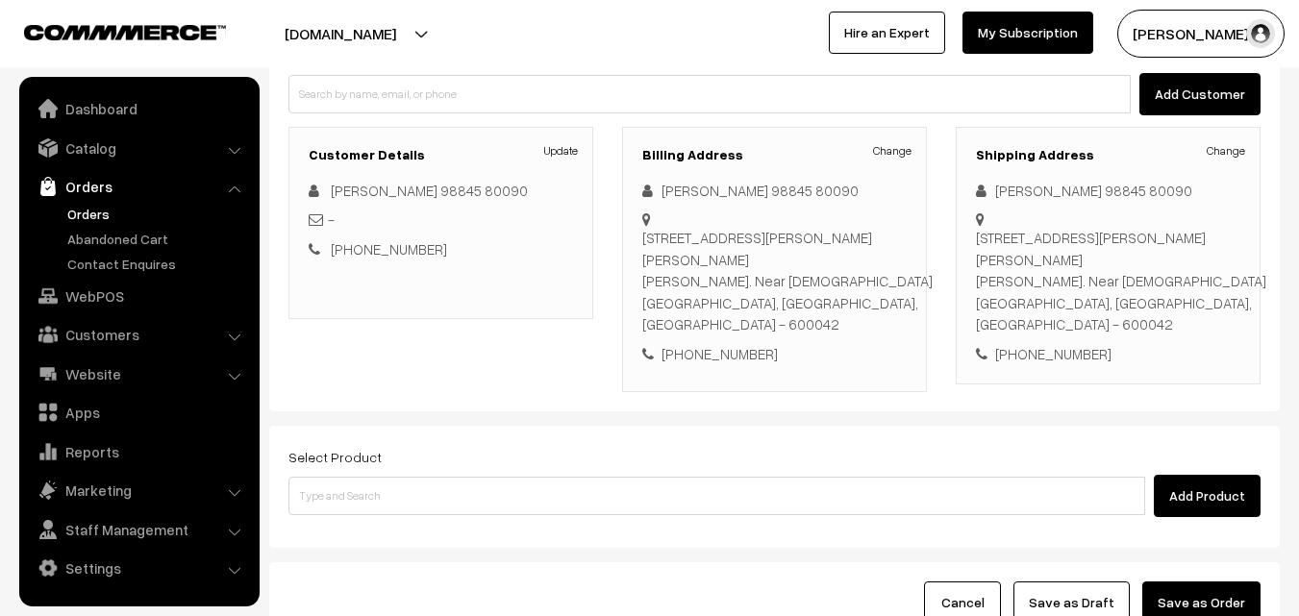
scroll to position [329, 0]
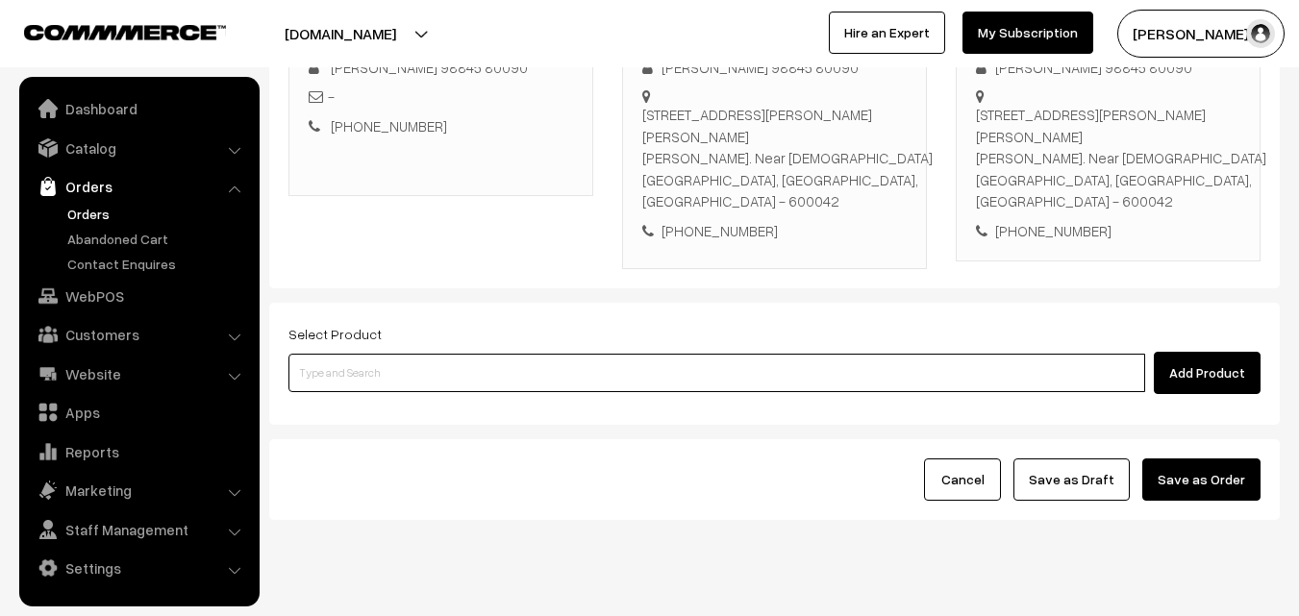
click at [568, 354] on input at bounding box center [716, 373] width 856 height 38
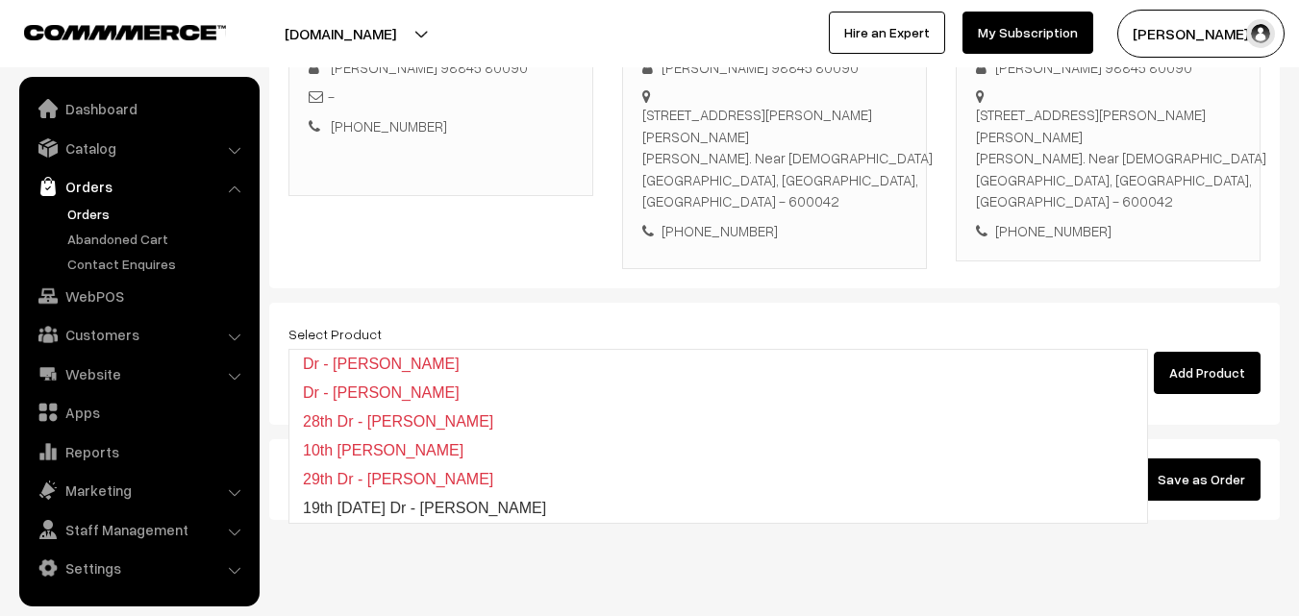
type input "19th Friday Dr - Lemon Sevai"
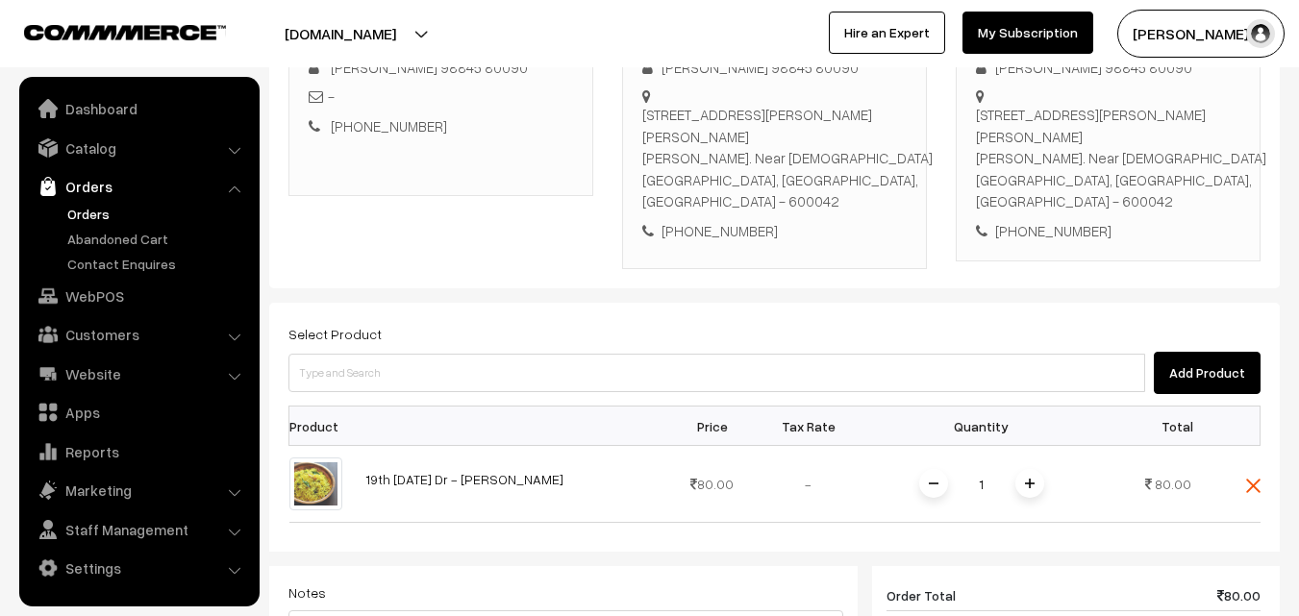
click at [490, 322] on div "Select Product Add Product" at bounding box center [774, 358] width 972 height 72
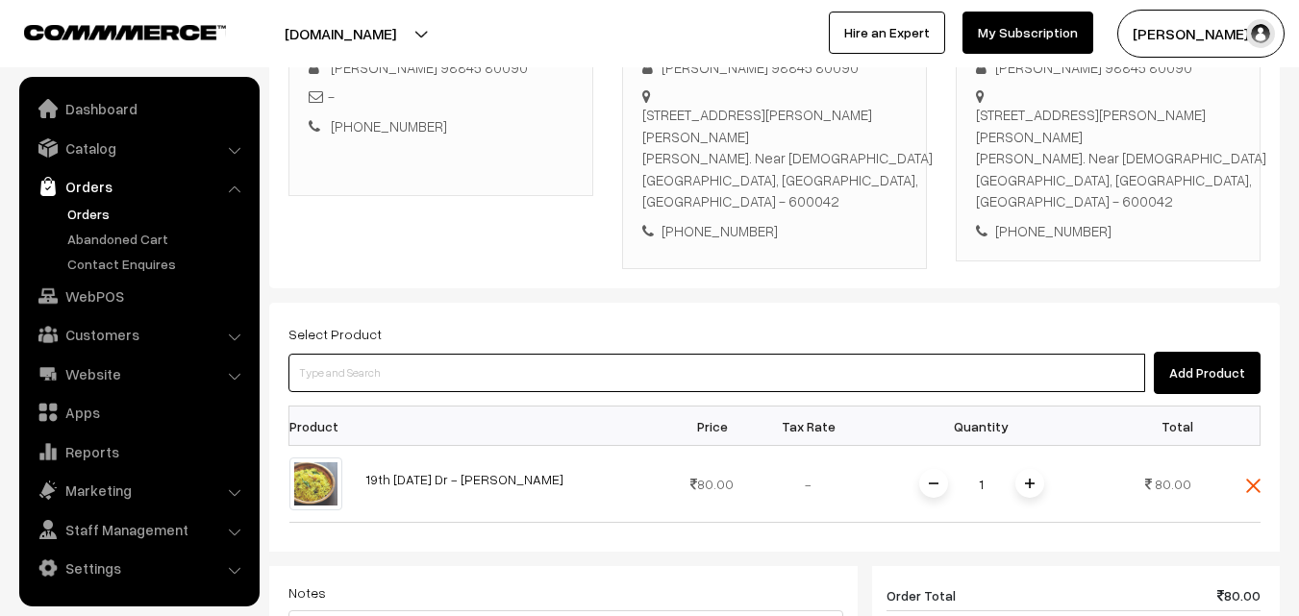
click at [478, 354] on input at bounding box center [716, 373] width 856 height 38
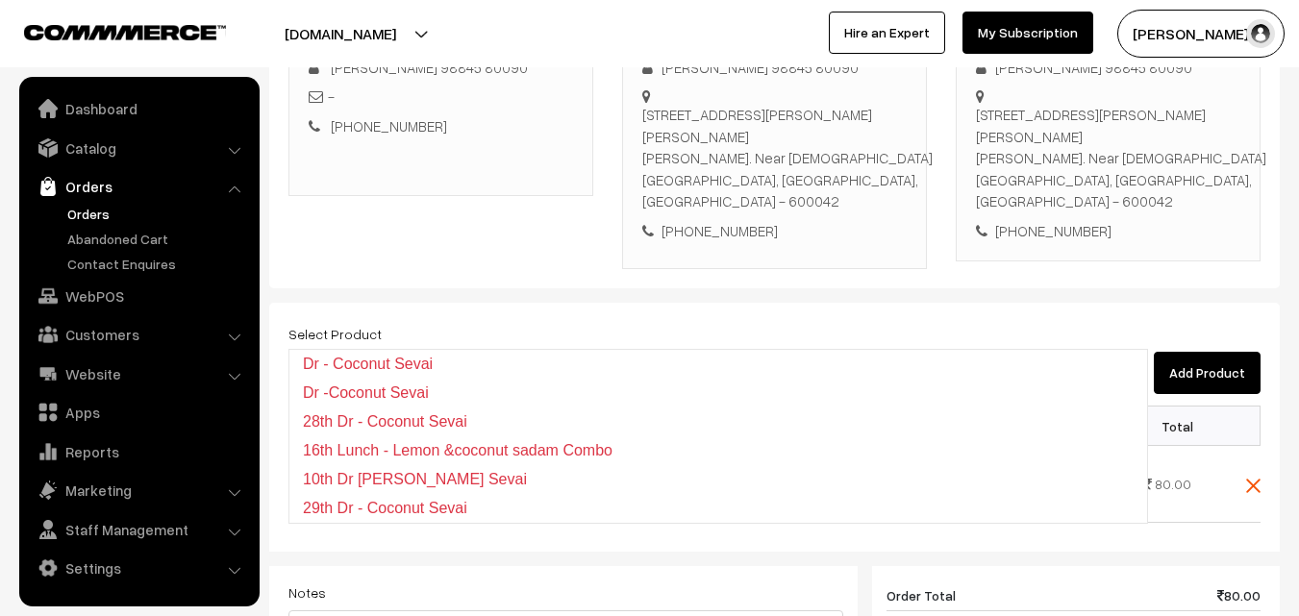
type input "29th Dr - Coconut Sevai"
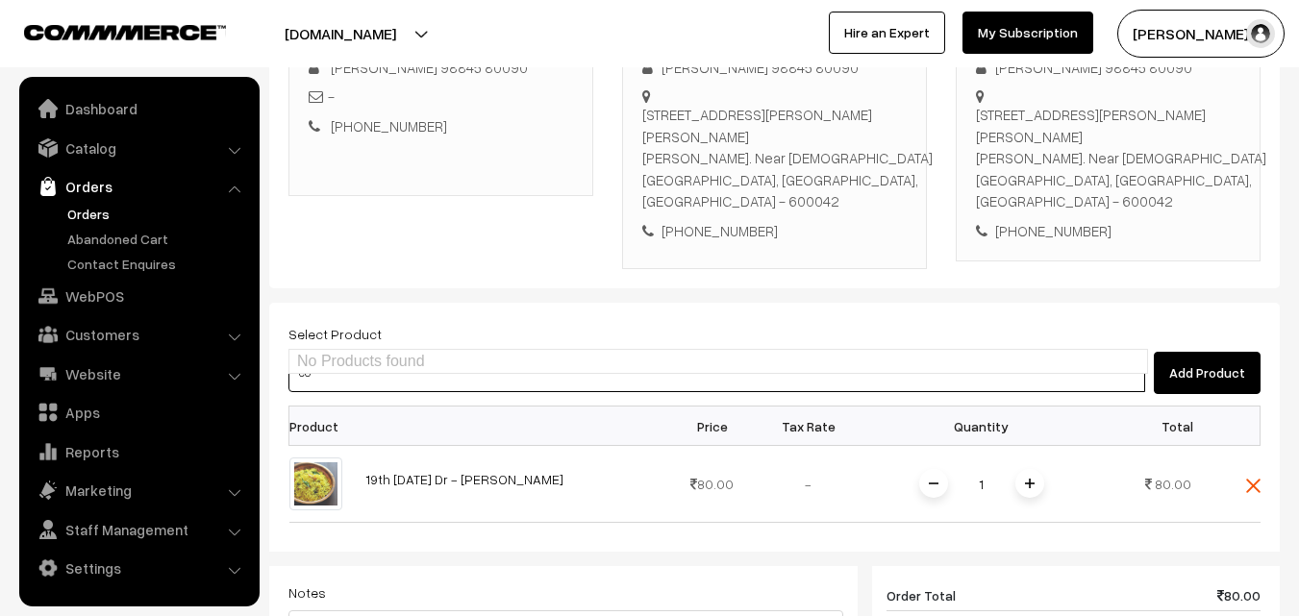
type input "c"
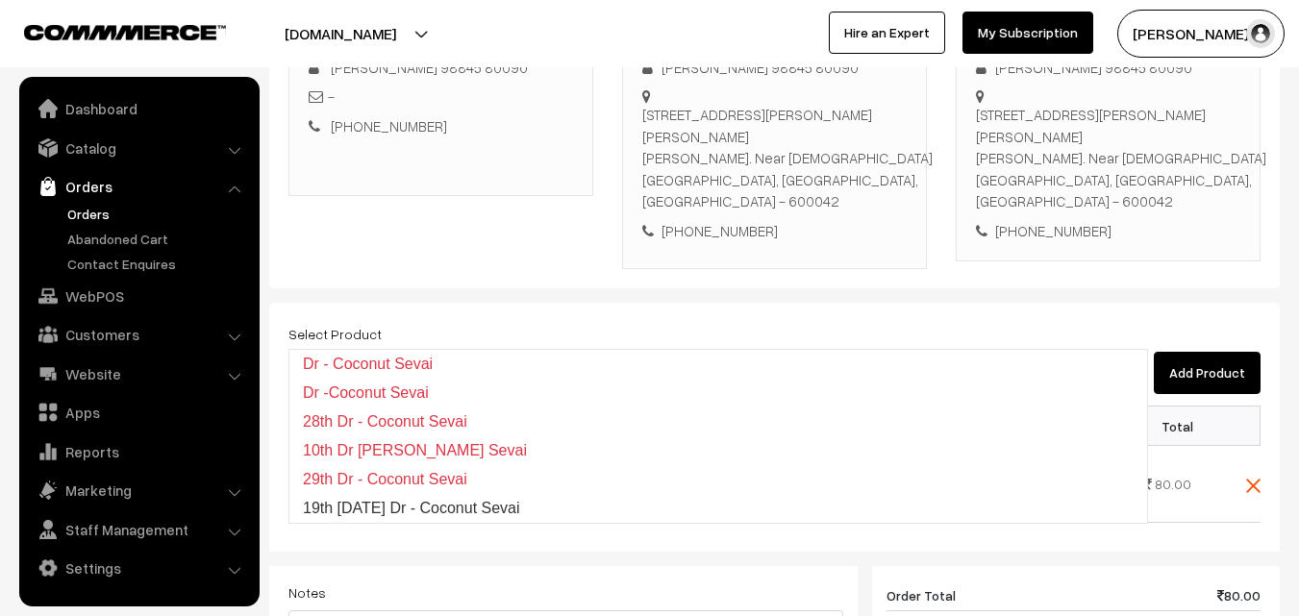
type input "19th Friday Dr - Coconut Sevai"
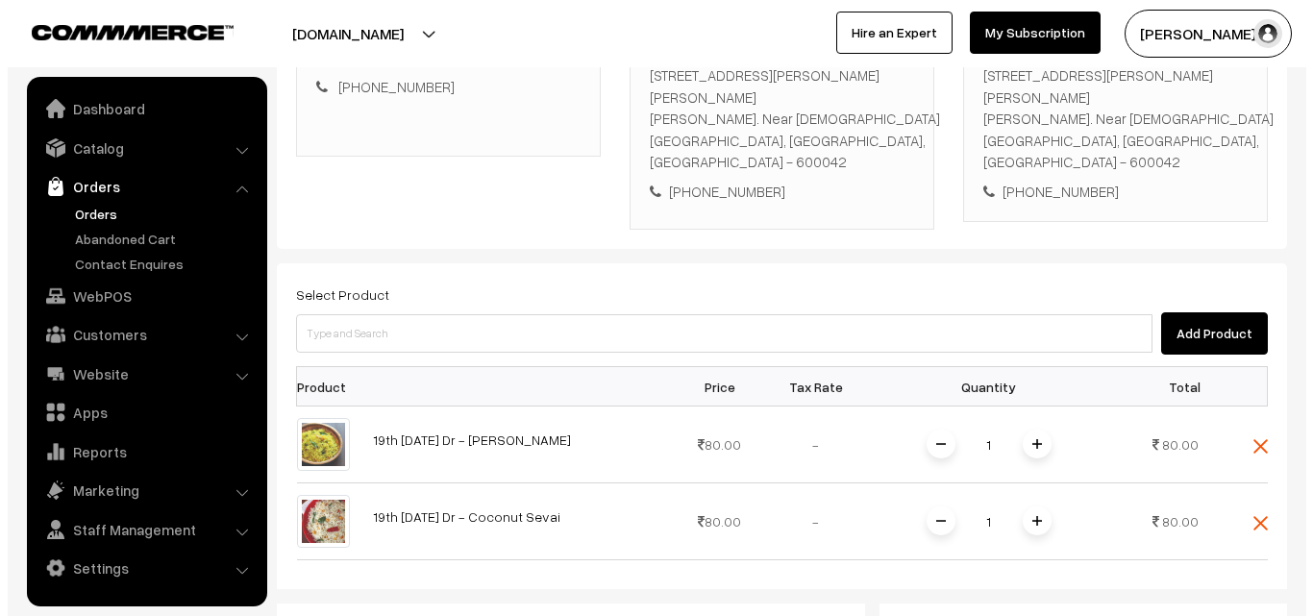
scroll to position [809, 0]
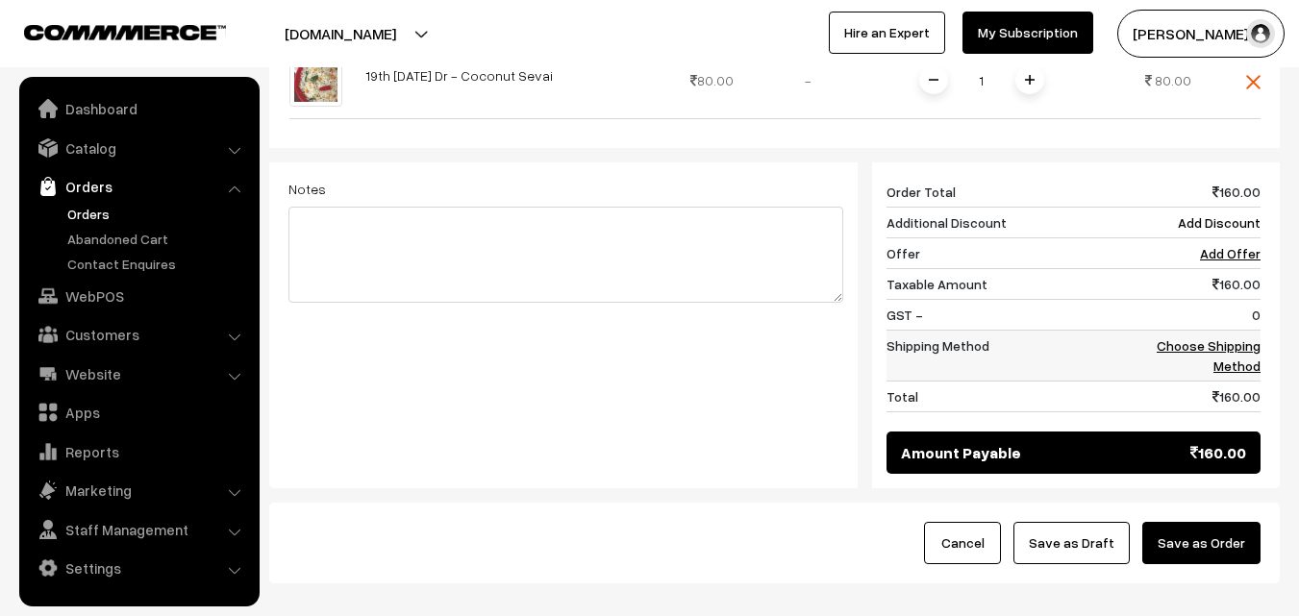
click at [1197, 337] on link "Choose Shipping Method" at bounding box center [1208, 355] width 104 height 37
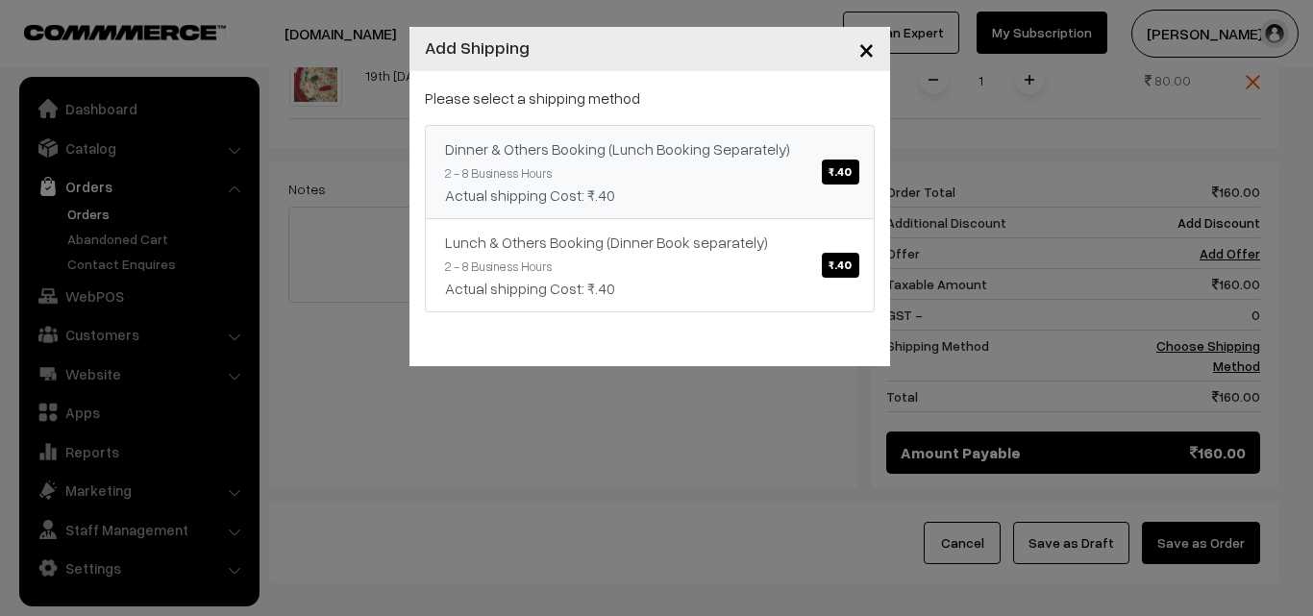
click at [667, 164] on link "Dinner & Others Booking (Lunch Booking Separately) ₹.40 2 - 8 Business Hours Ac…" at bounding box center [650, 172] width 450 height 94
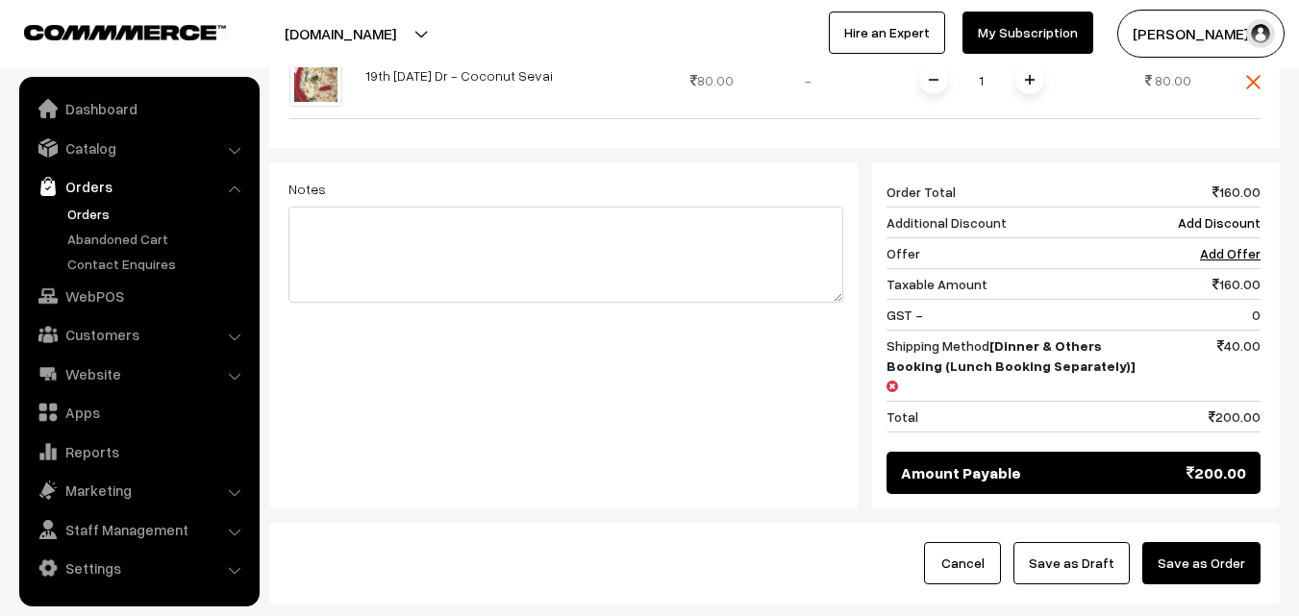
click at [1233, 542] on button "Save as Order" at bounding box center [1201, 563] width 118 height 42
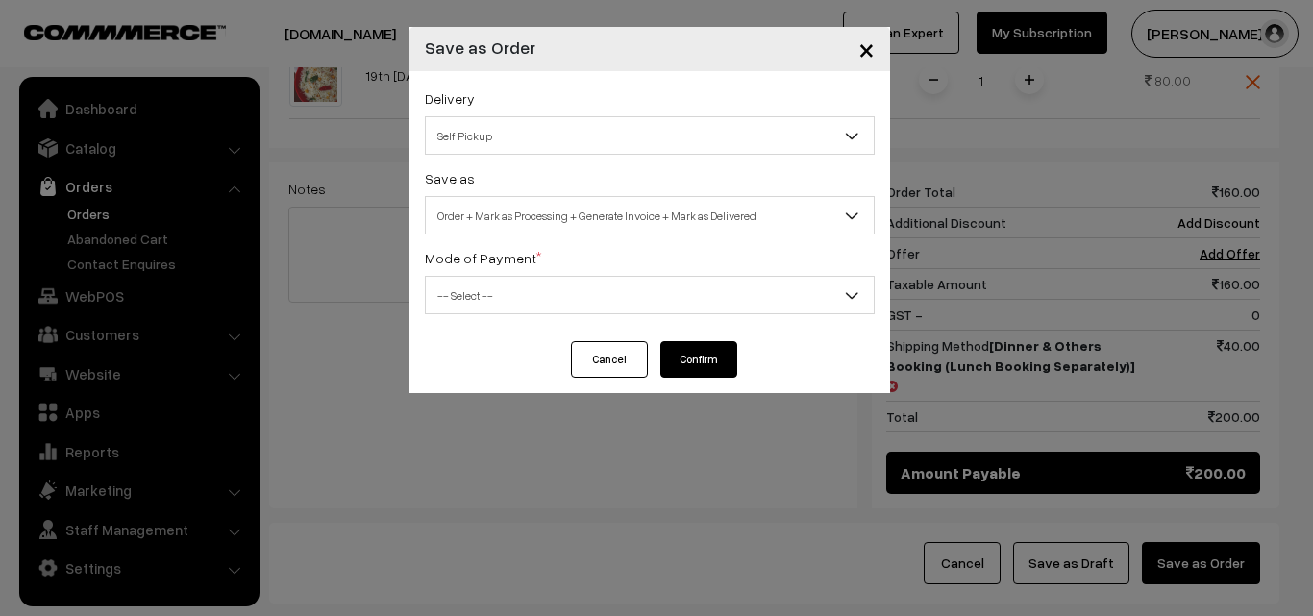
click at [514, 212] on span "Order + Mark as Processing + Generate Invoice + Mark as Delivered" at bounding box center [650, 216] width 448 height 34
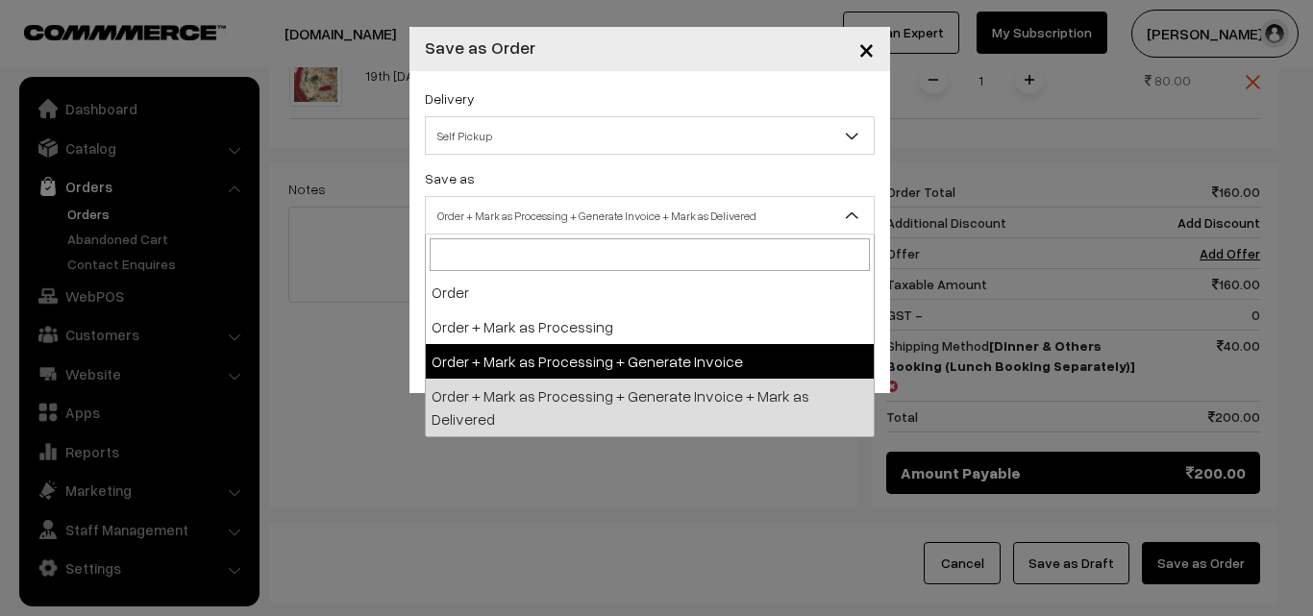
select select "3"
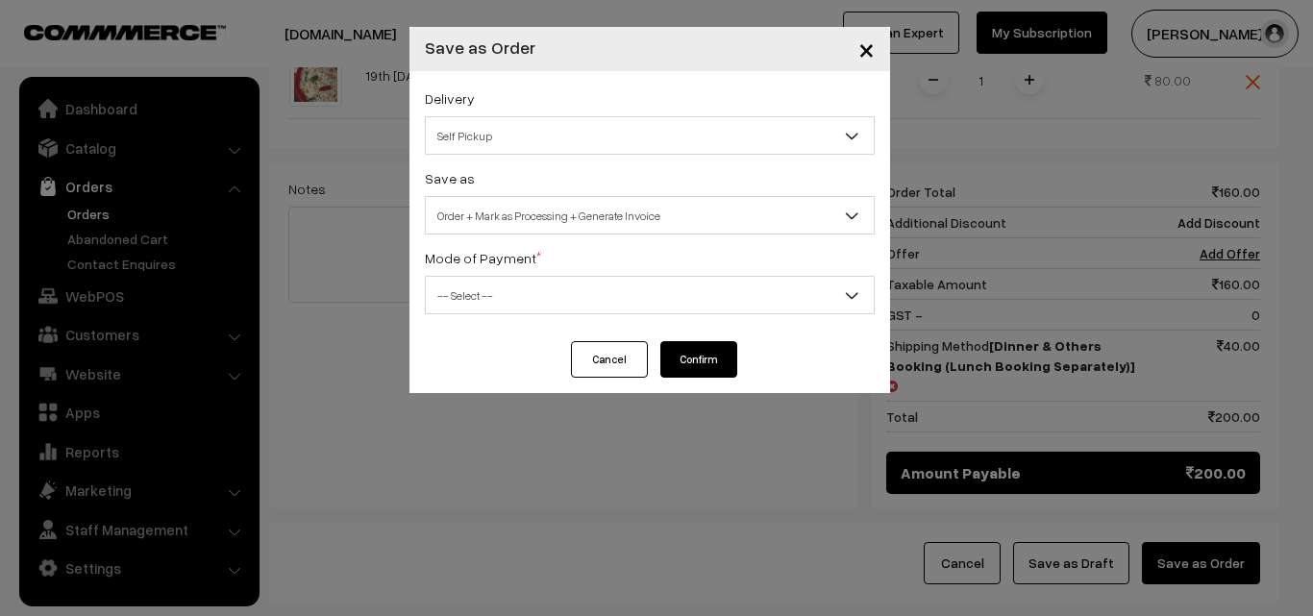
click at [496, 287] on span "-- Select --" at bounding box center [650, 296] width 448 height 34
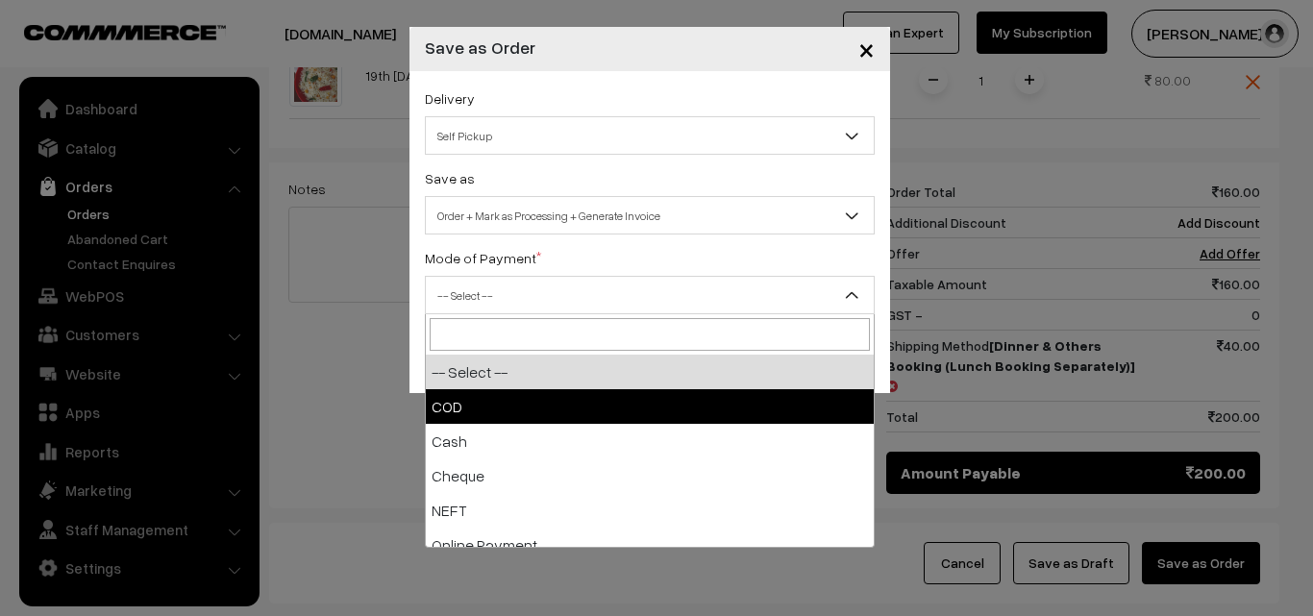
select select "1"
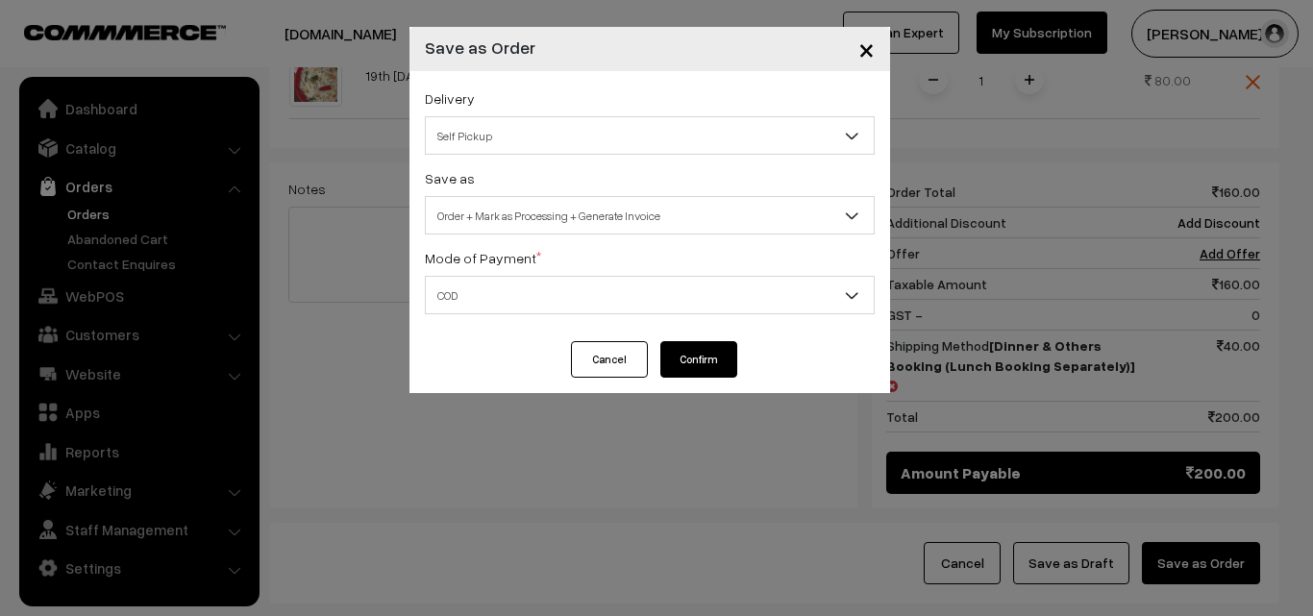
click at [704, 354] on button "Confirm" at bounding box center [698, 359] width 77 height 37
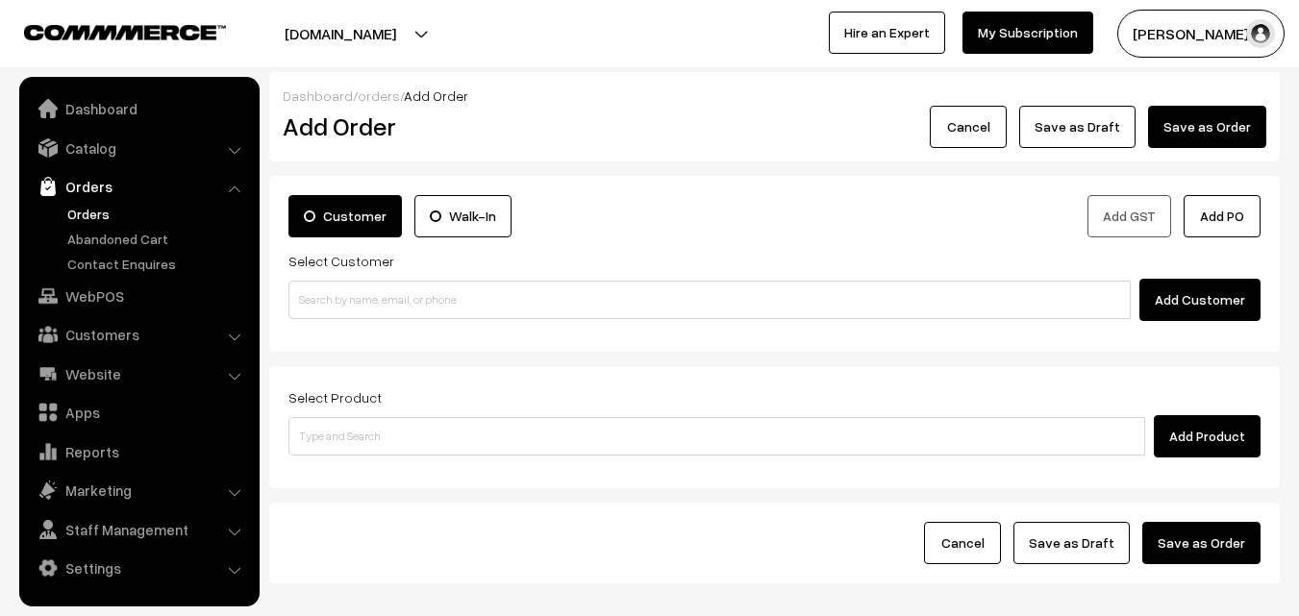
click at [106, 211] on link "Orders" at bounding box center [157, 214] width 190 height 20
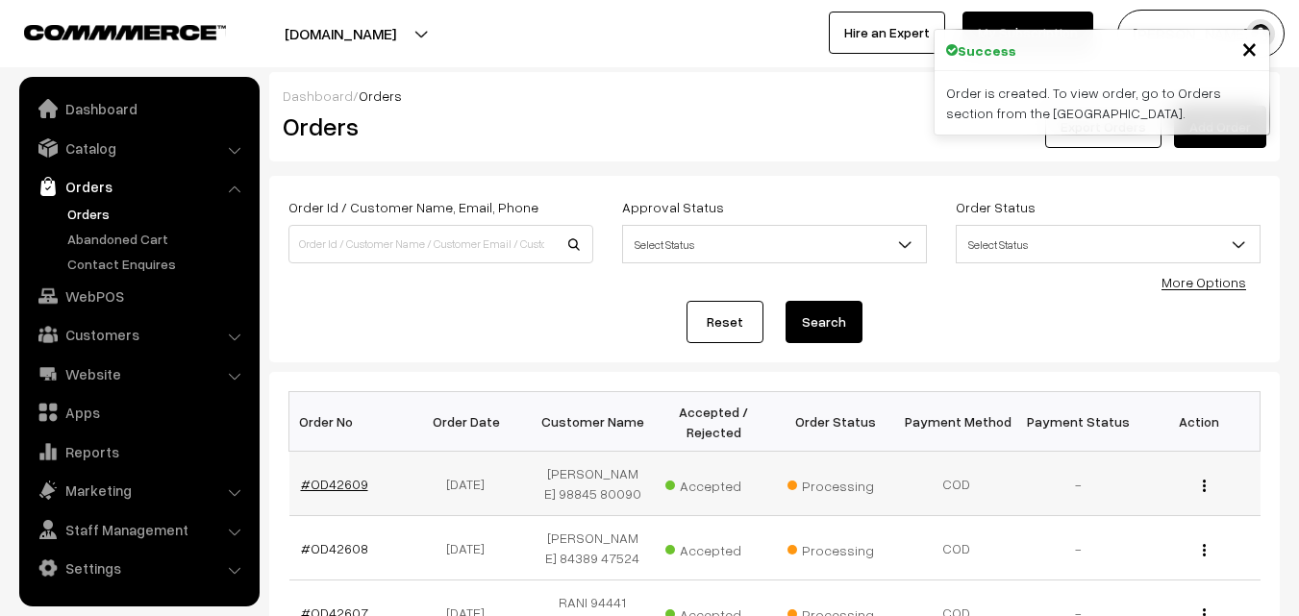
click at [340, 484] on link "#OD42609" at bounding box center [334, 484] width 67 height 16
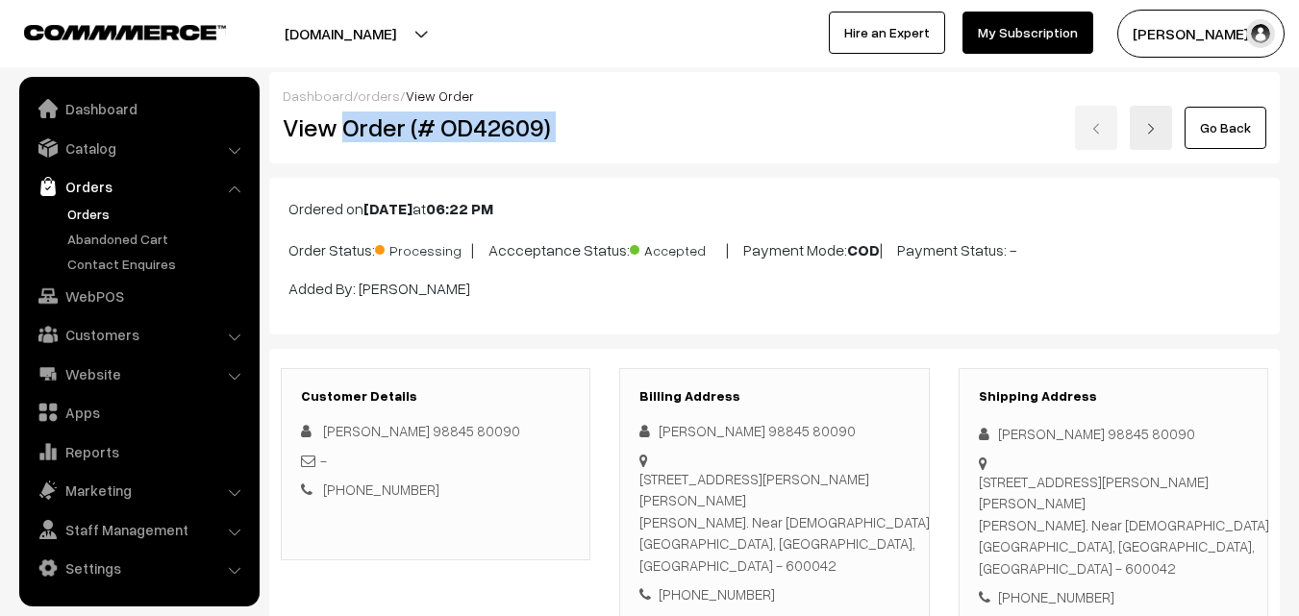
drag, startPoint x: 346, startPoint y: 133, endPoint x: 658, endPoint y: 129, distance: 312.4
click at [658, 129] on div "View Order (# OD42609) Go Back" at bounding box center [774, 128] width 1012 height 44
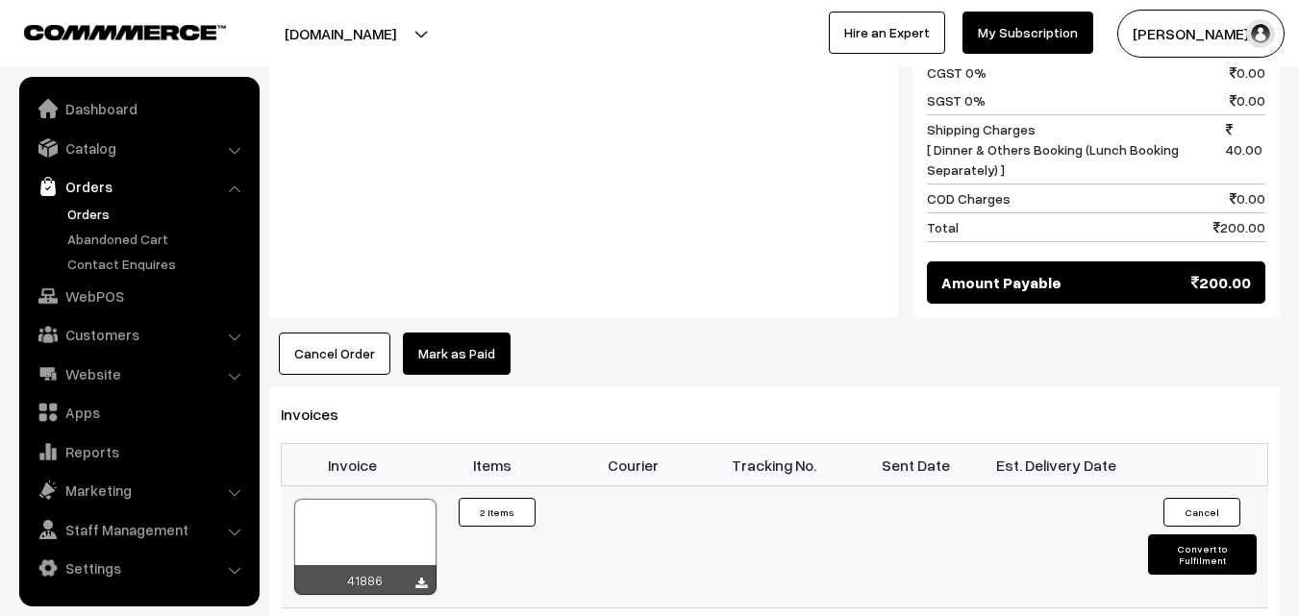
scroll to position [1250, 0]
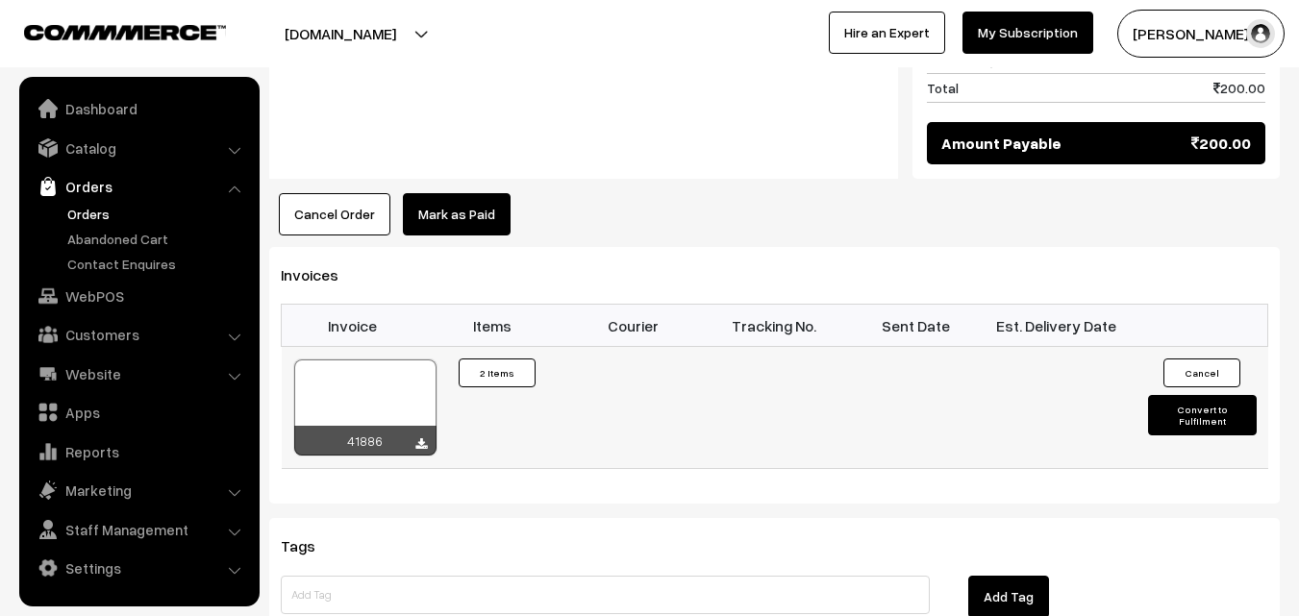
click at [378, 359] on div at bounding box center [365, 407] width 142 height 96
click at [128, 286] on link "WebPOS" at bounding box center [138, 296] width 229 height 35
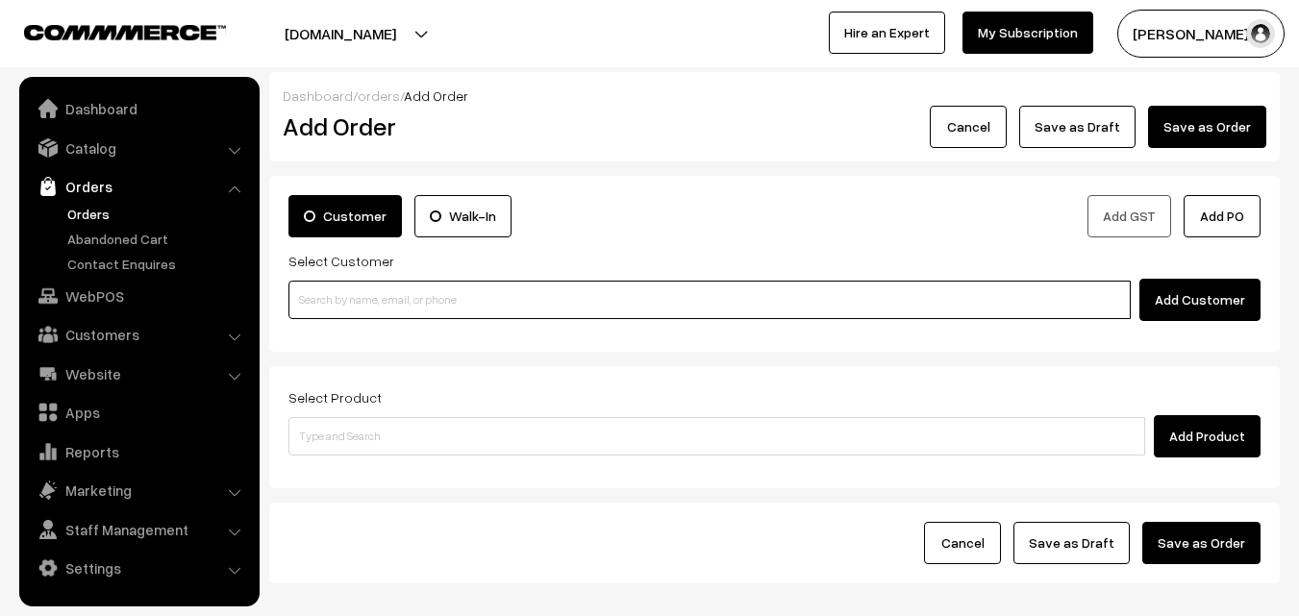
click at [344, 287] on input at bounding box center [709, 300] width 842 height 38
paste input "98401 40417"
click at [338, 293] on input "98401 40417" at bounding box center [709, 300] width 842 height 38
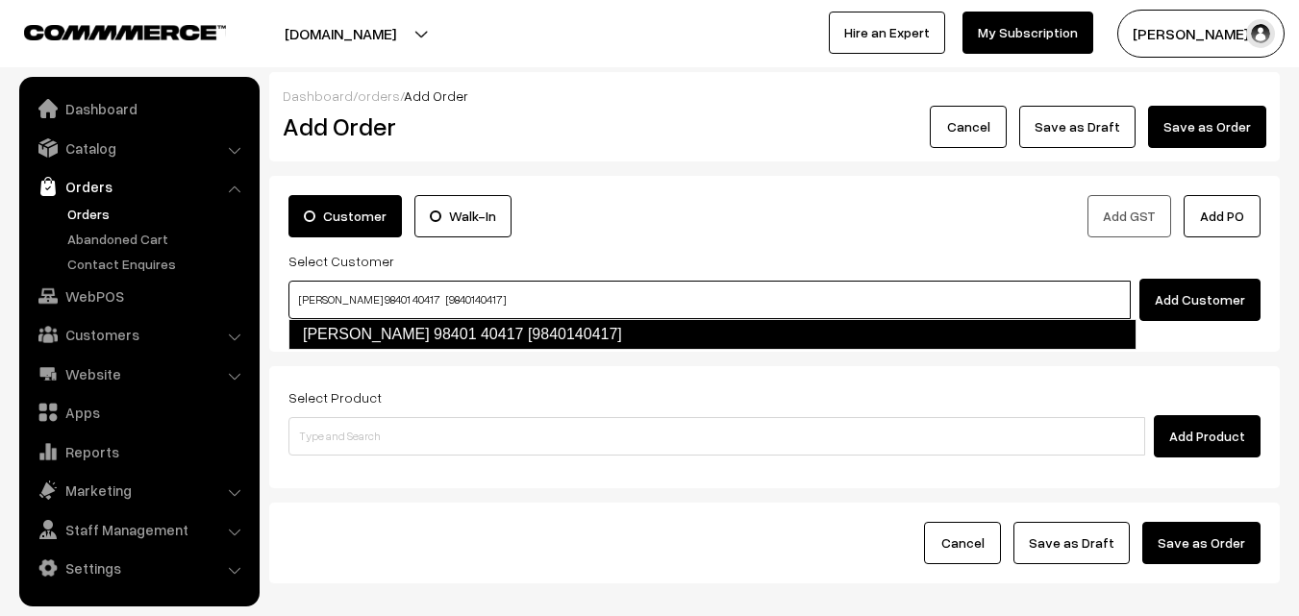
type input "Sugantha 98401 40417 [9840140417]"
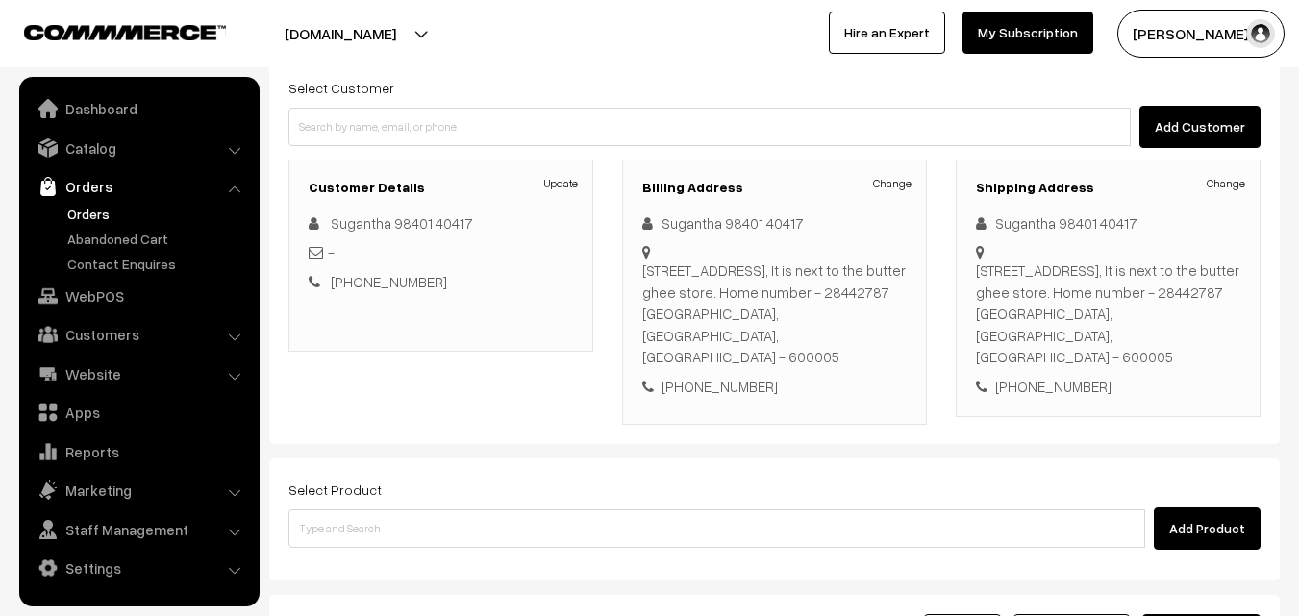
scroll to position [351, 0]
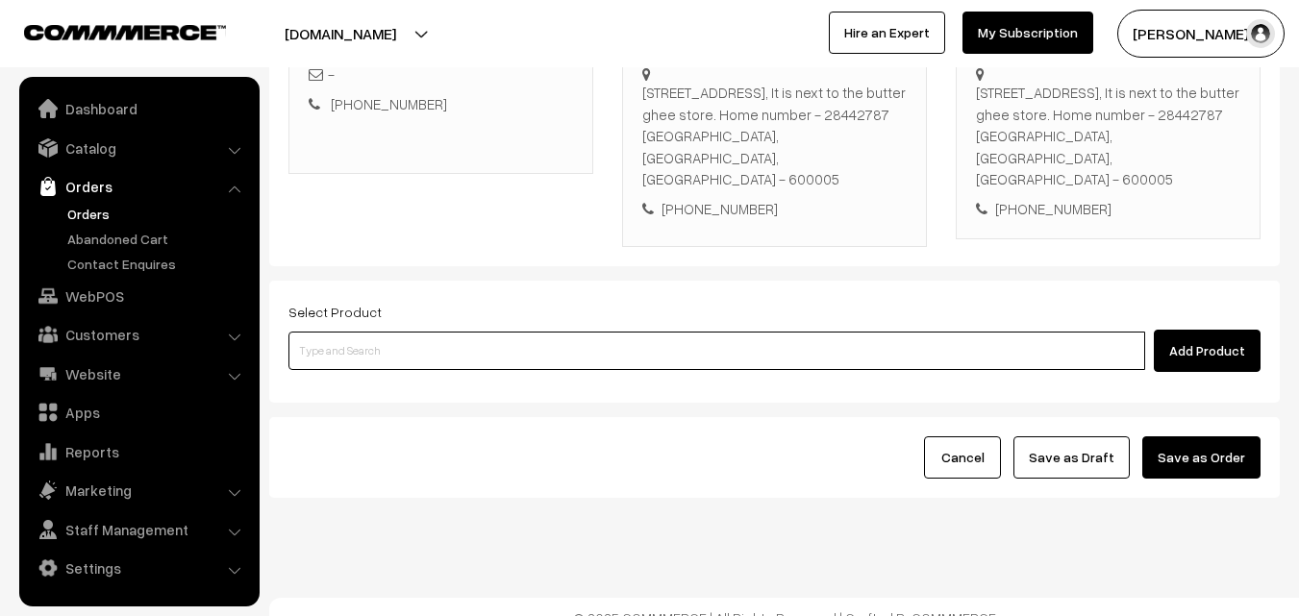
click at [535, 337] on input at bounding box center [716, 351] width 856 height 38
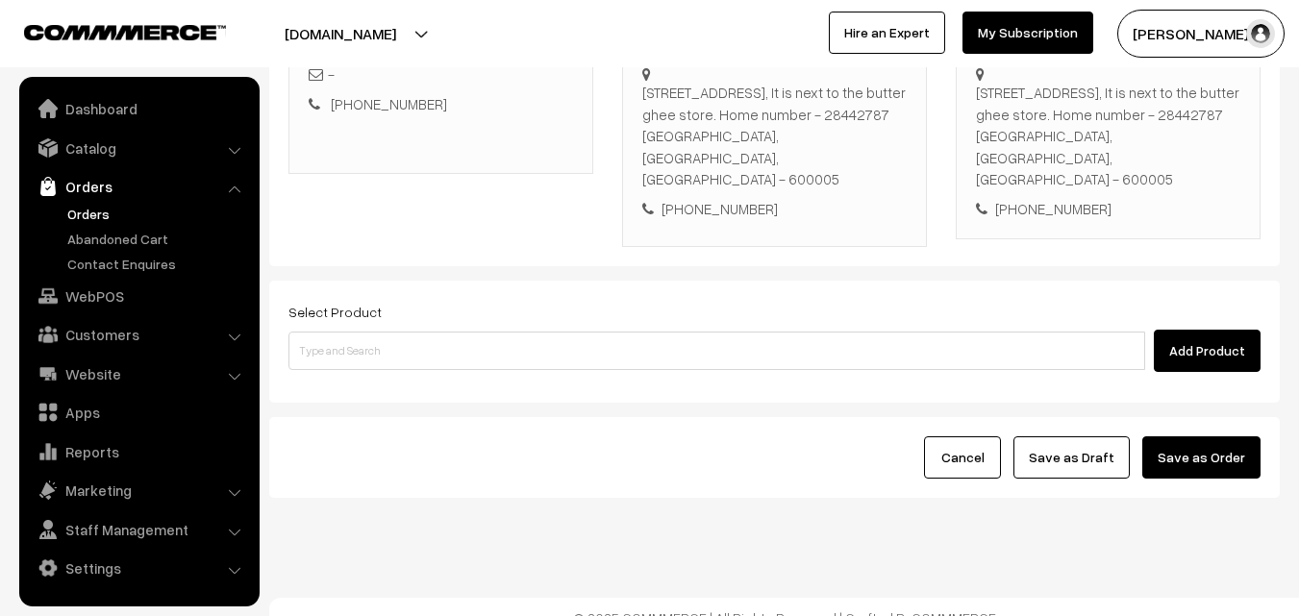
click at [542, 306] on div "Select Product Add Product" at bounding box center [774, 336] width 972 height 72
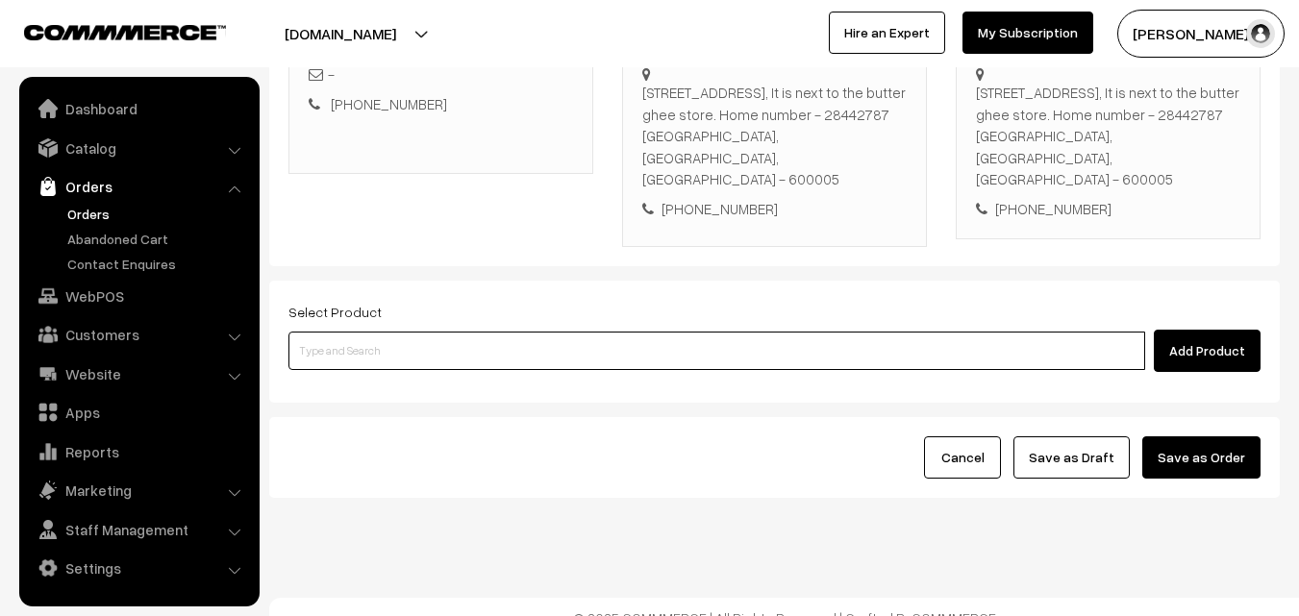
click at [537, 332] on input at bounding box center [716, 351] width 856 height 38
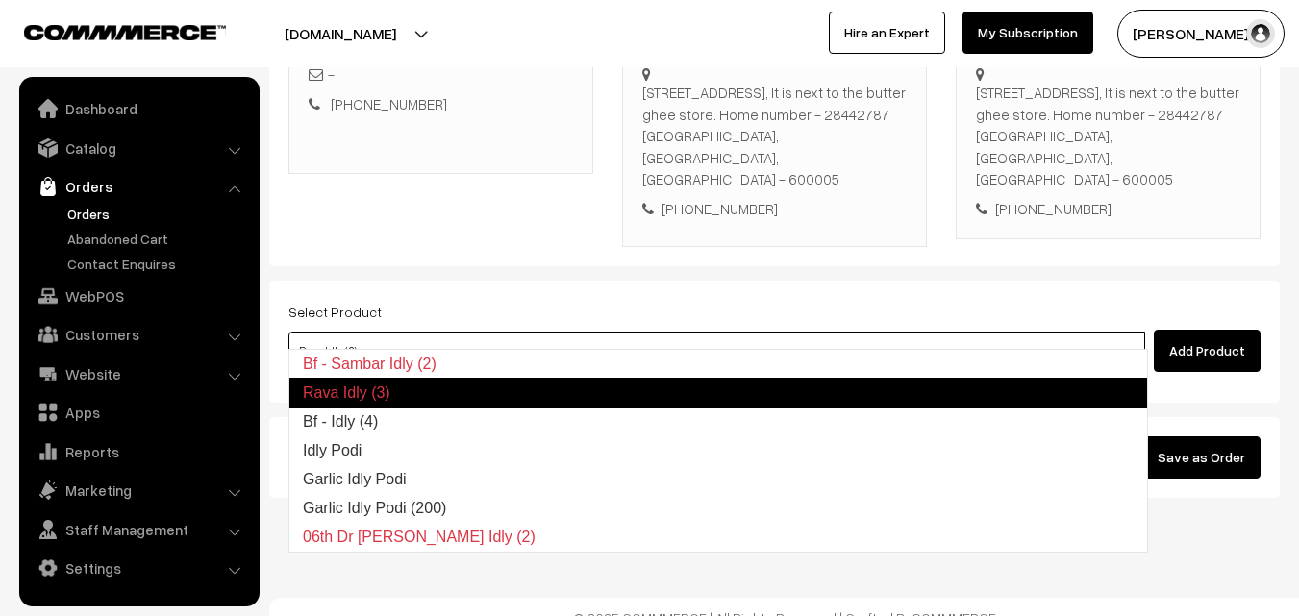
type input "Bf - Idly (4)"
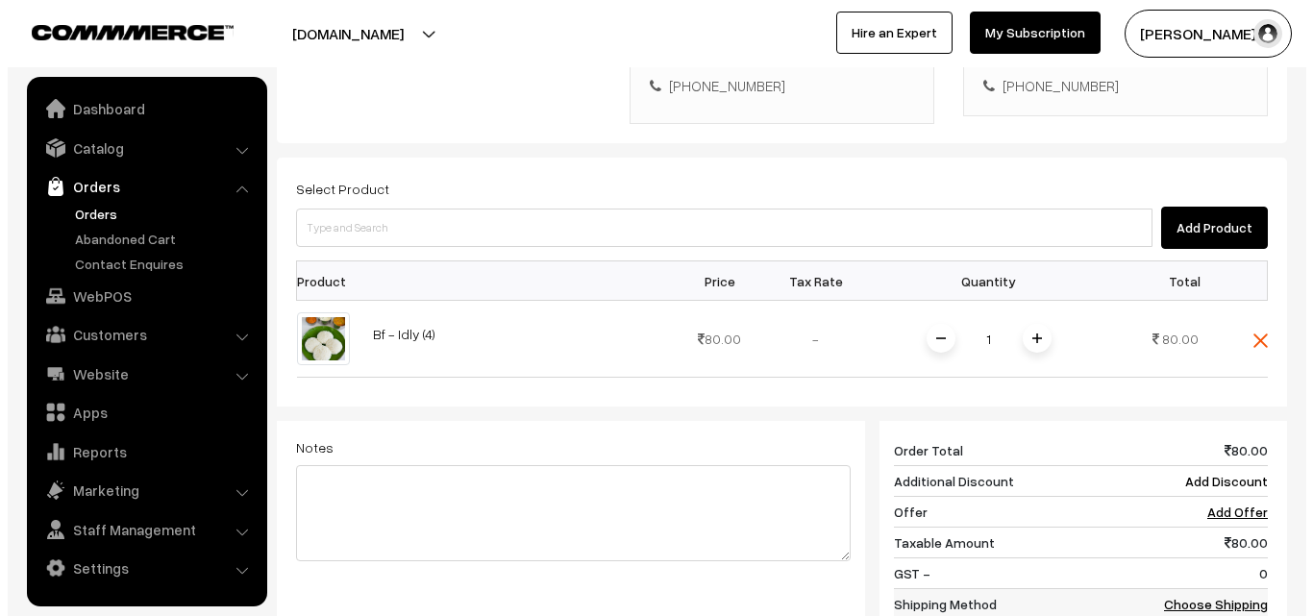
scroll to position [818, 0]
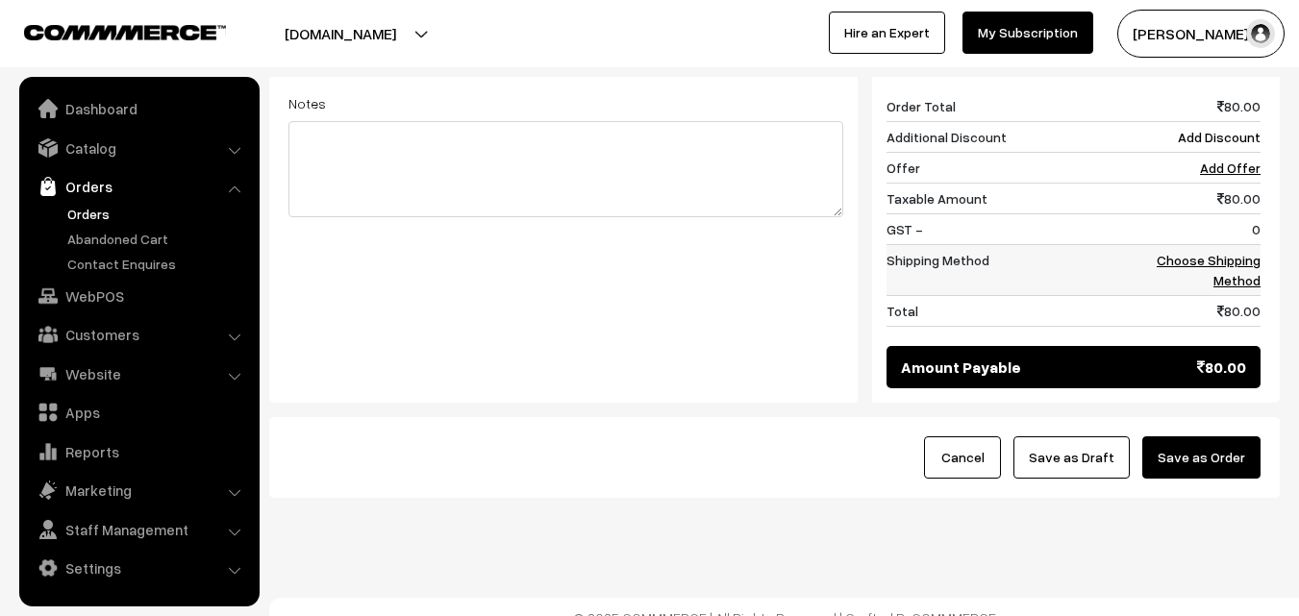
click at [1237, 252] on link "Choose Shipping Method" at bounding box center [1208, 270] width 104 height 37
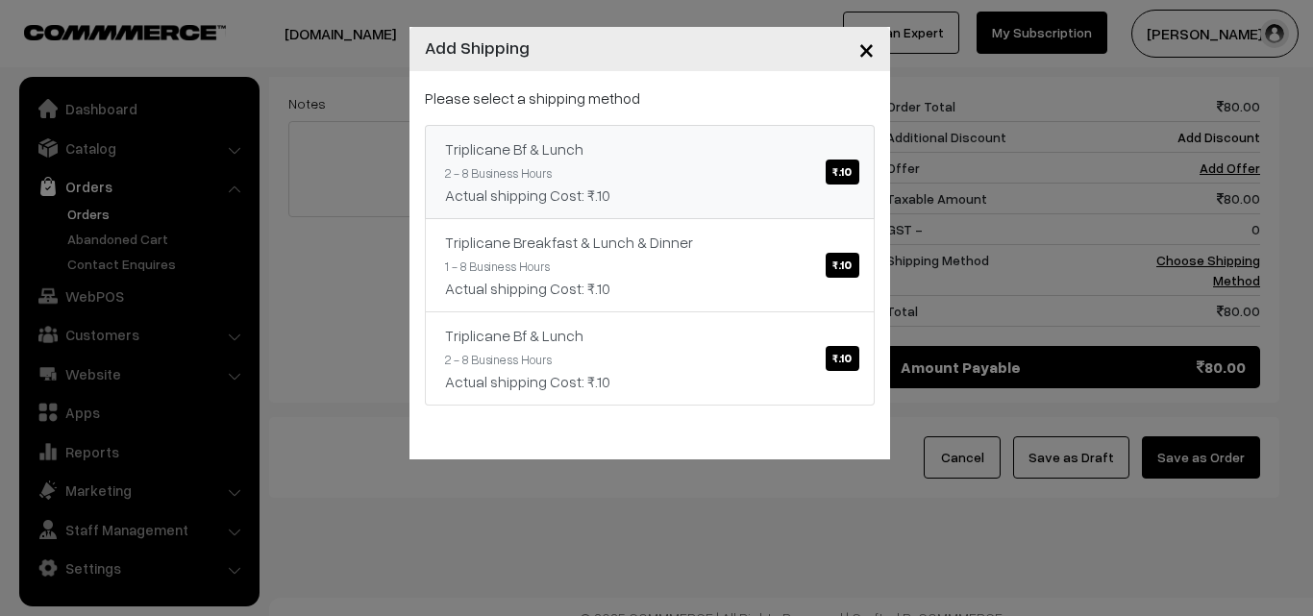
click at [702, 111] on div "Please select a shipping method Triplicane Bf & Lunch ₹.10 2 - 8 Business Hours…" at bounding box center [650, 246] width 450 height 319
click at [711, 159] on div "Triplicane Bf & Lunch ₹.10" at bounding box center [649, 148] width 409 height 23
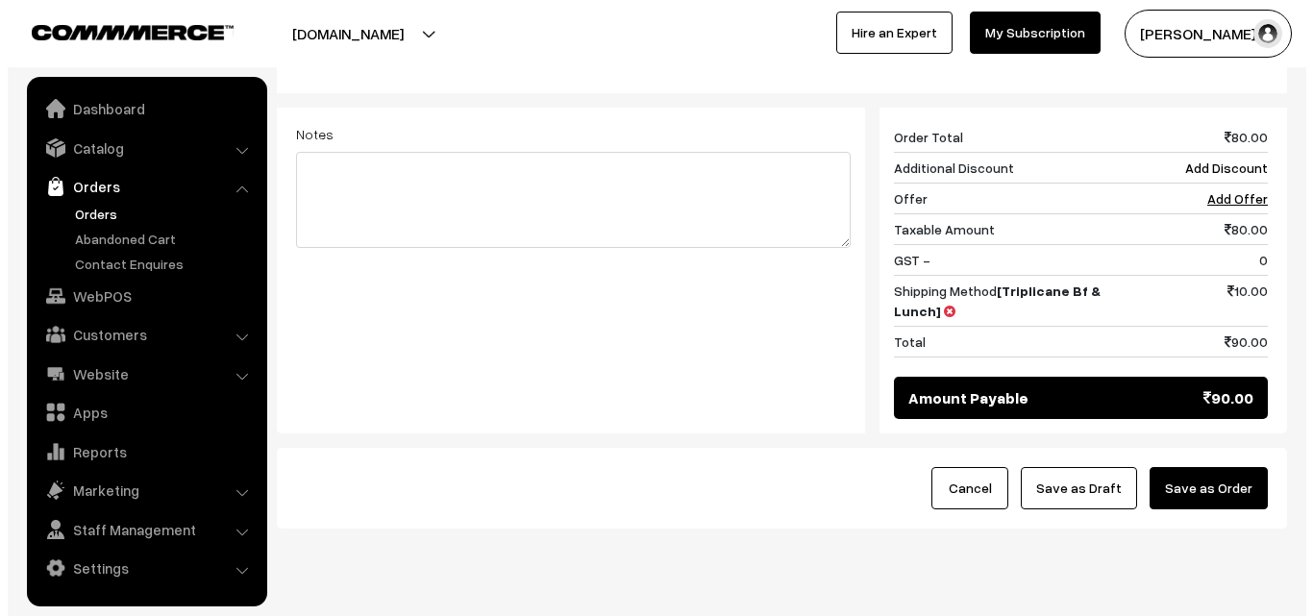
scroll to position [798, 0]
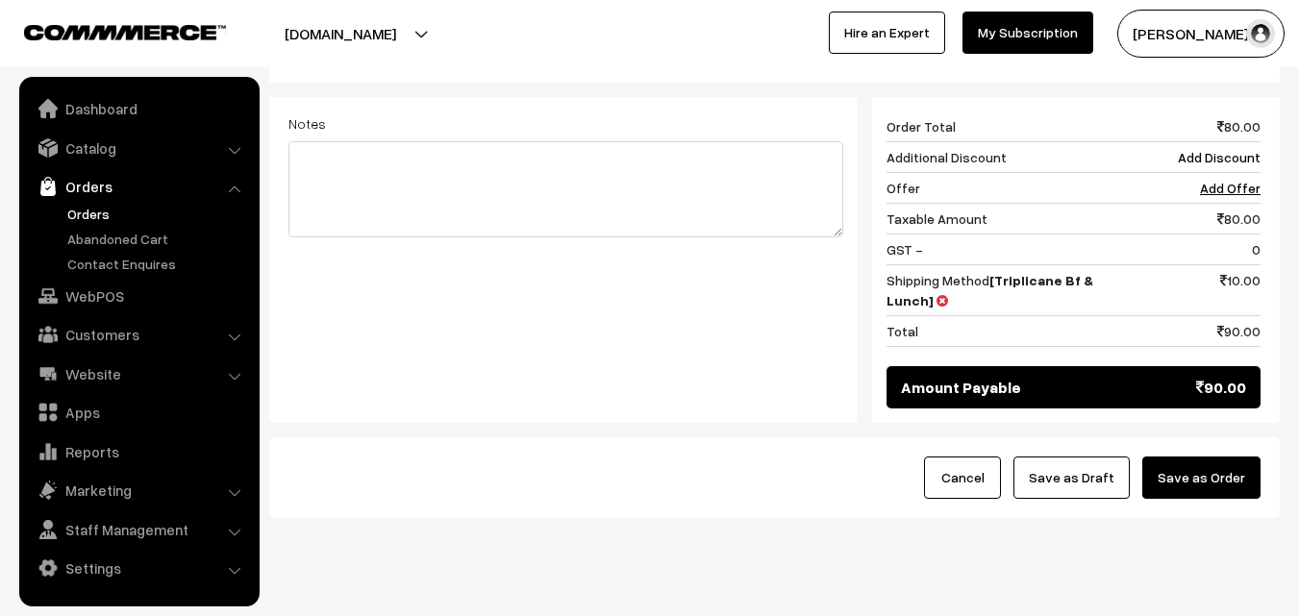
click at [1250, 457] on button "Save as Order" at bounding box center [1201, 478] width 118 height 42
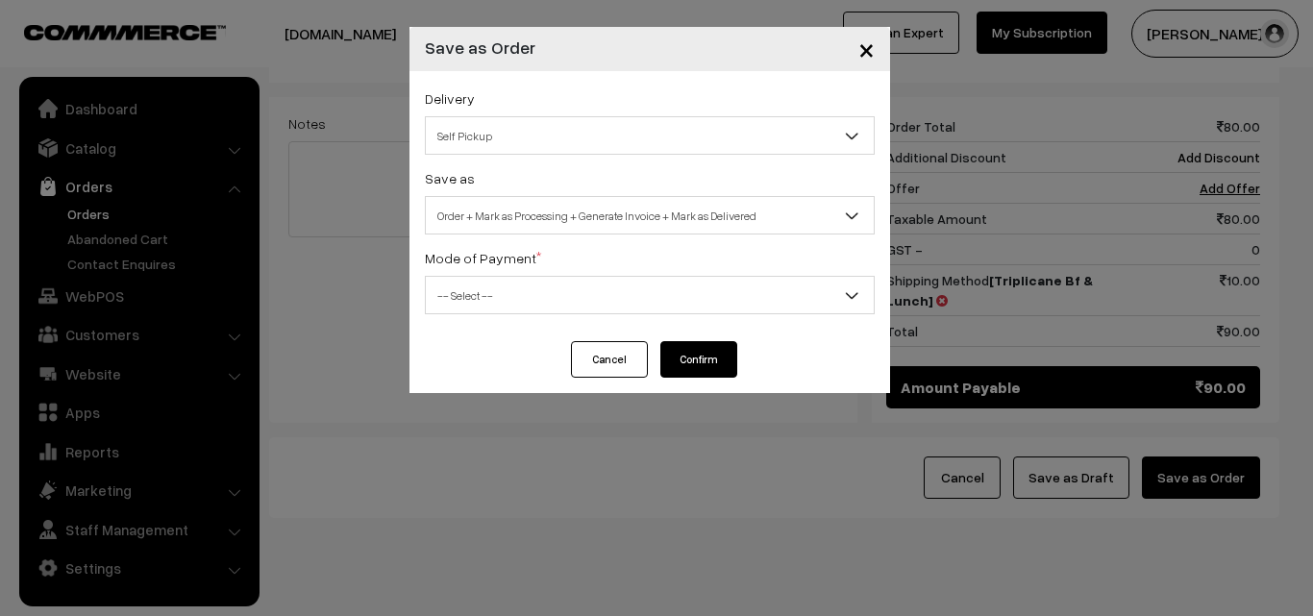
click at [614, 242] on div "Delivery Self Pickup Triplicane Bf & Lunch (₹10) (2 - 8 Business Hours) Triplic…" at bounding box center [649, 206] width 481 height 270
click at [614, 315] on div "Delivery Self Pickup Triplicane Bf & Lunch (₹10) (2 - 8 Business Hours) Triplic…" at bounding box center [649, 206] width 481 height 270
click at [578, 300] on span "-- Select --" at bounding box center [650, 296] width 448 height 34
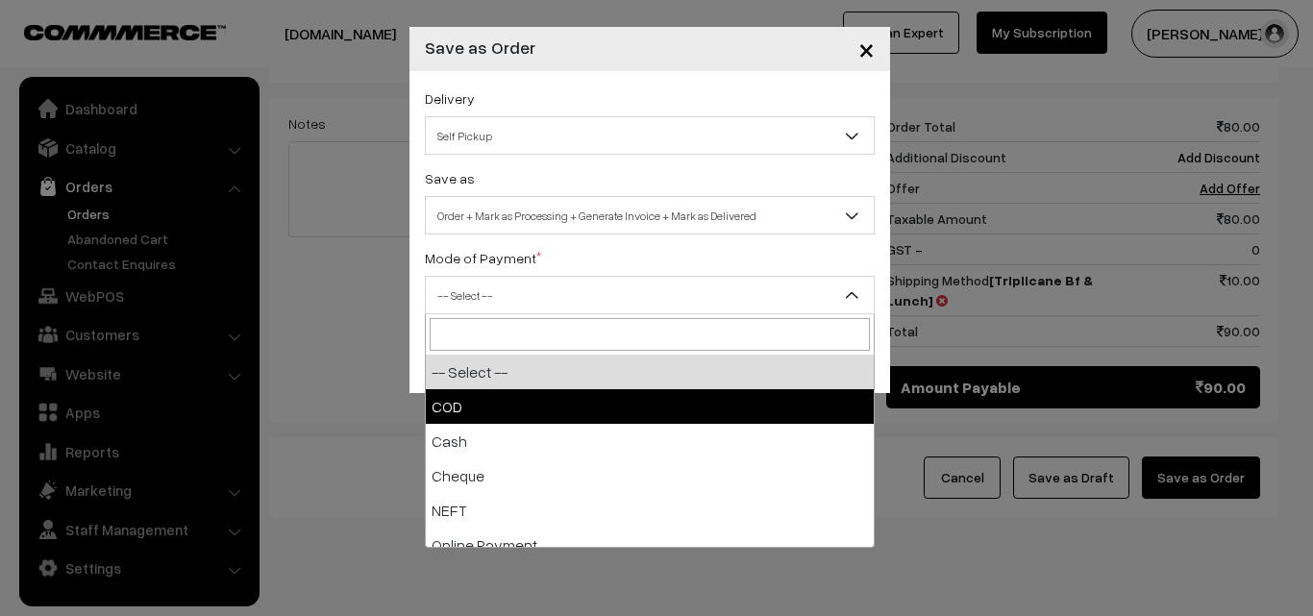
select select "1"
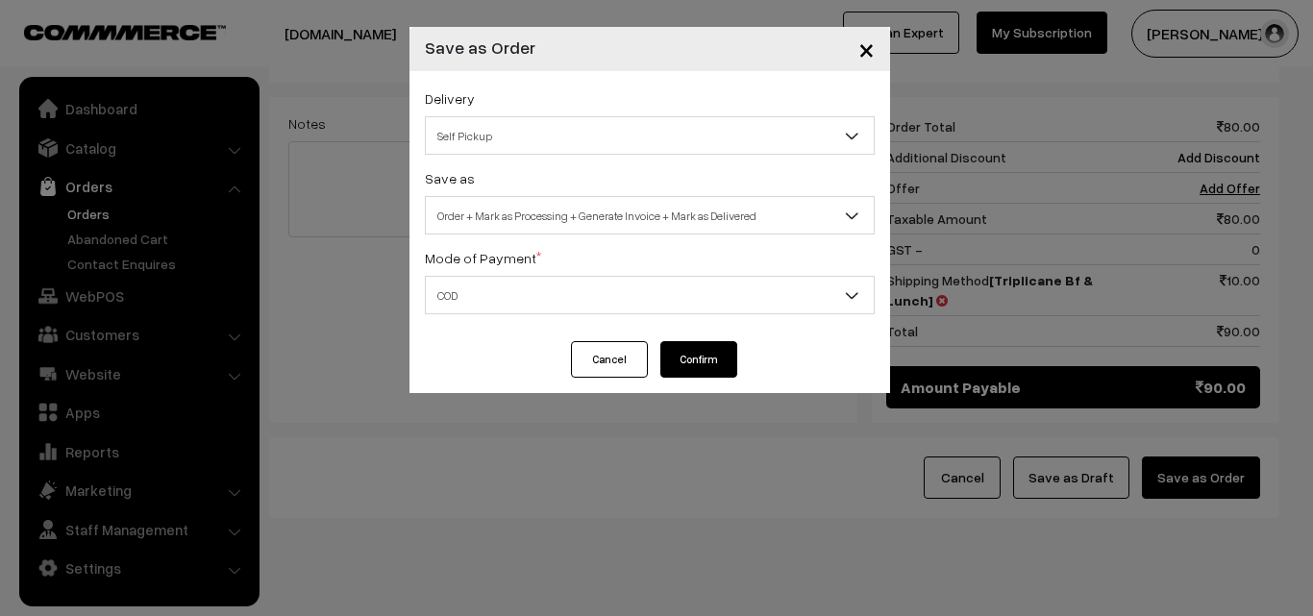
click at [699, 361] on button "Confirm" at bounding box center [698, 359] width 77 height 37
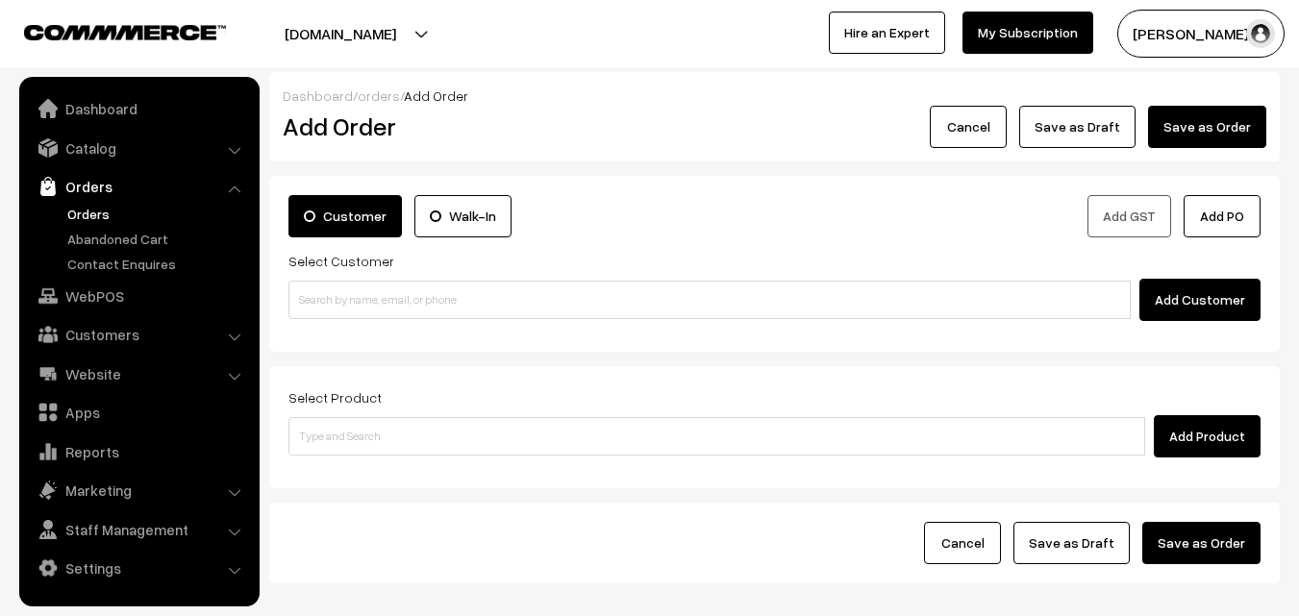
click at [99, 212] on link "Orders" at bounding box center [157, 214] width 190 height 20
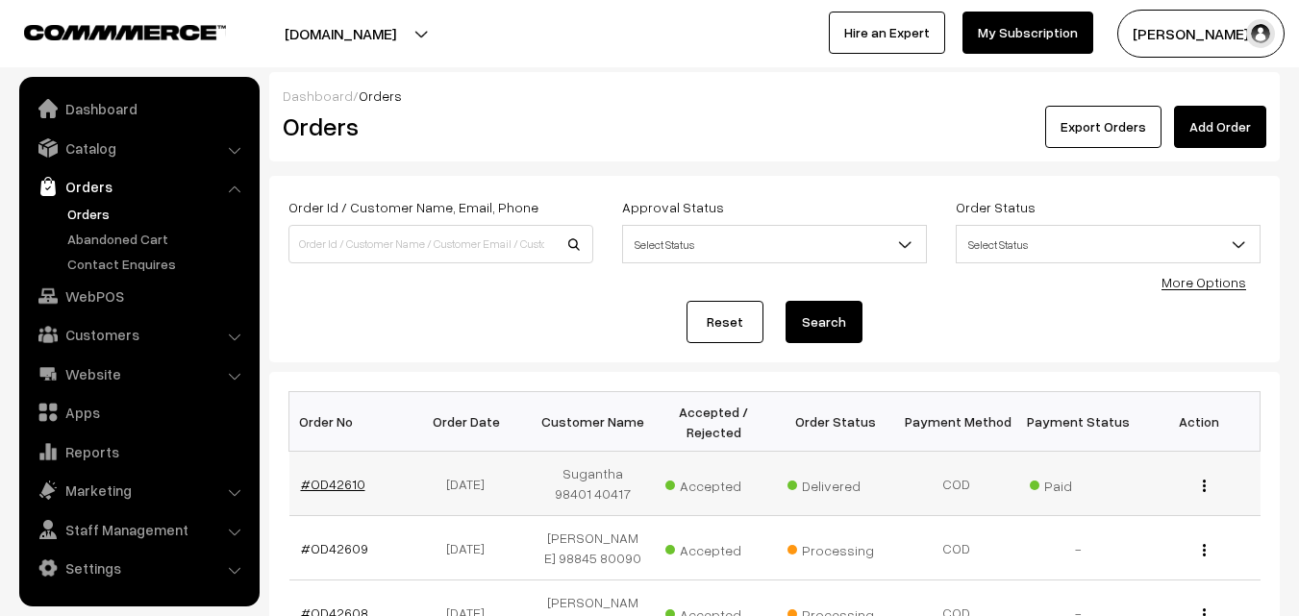
click at [337, 483] on link "#OD42610" at bounding box center [333, 484] width 64 height 16
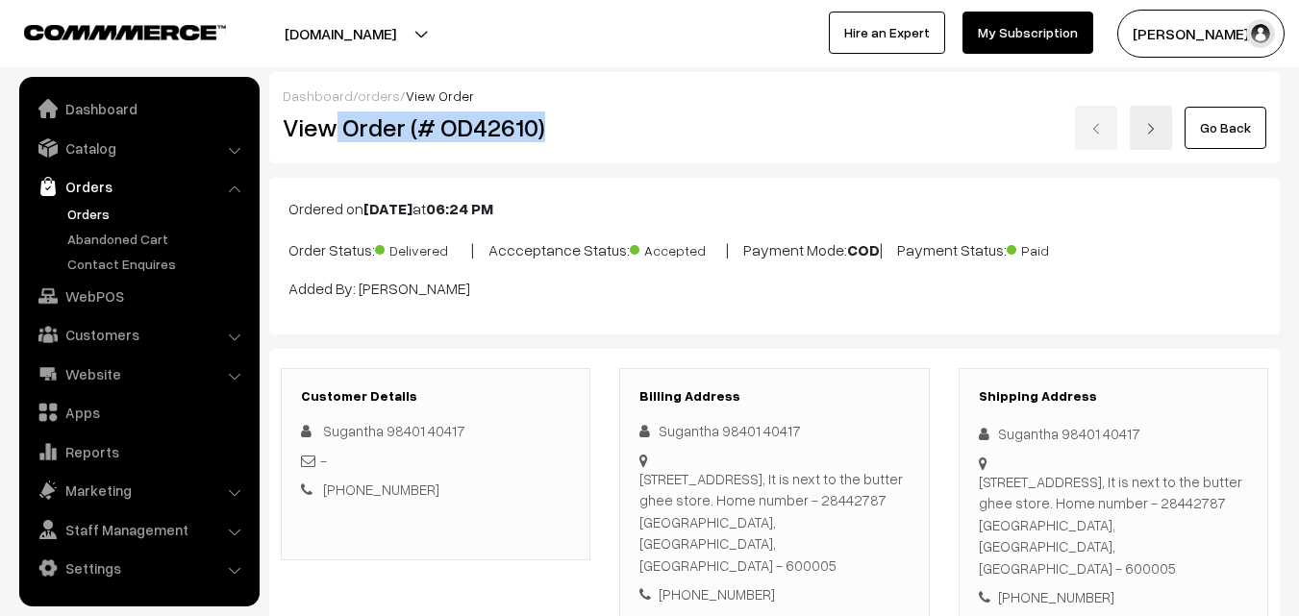
drag, startPoint x: 337, startPoint y: 127, endPoint x: 583, endPoint y: 115, distance: 246.3
click at [583, 118] on h2 "View Order (# OD42610)" at bounding box center [437, 127] width 309 height 30
copy h2 "Order (# OD42610)"
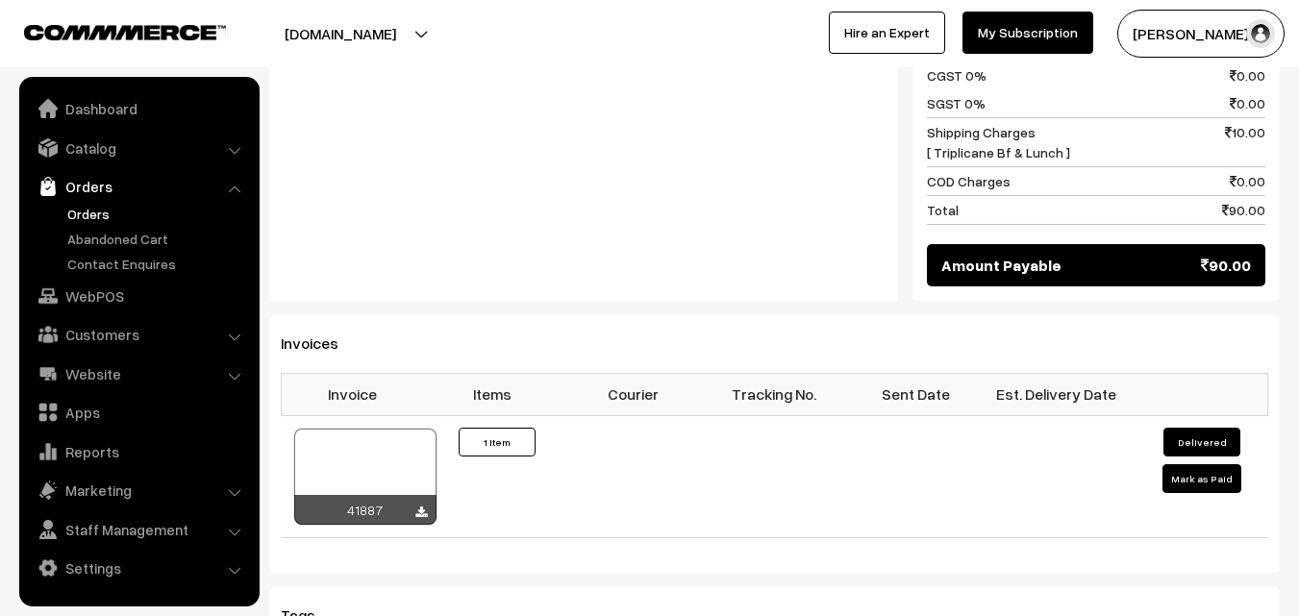
scroll to position [1153, 0]
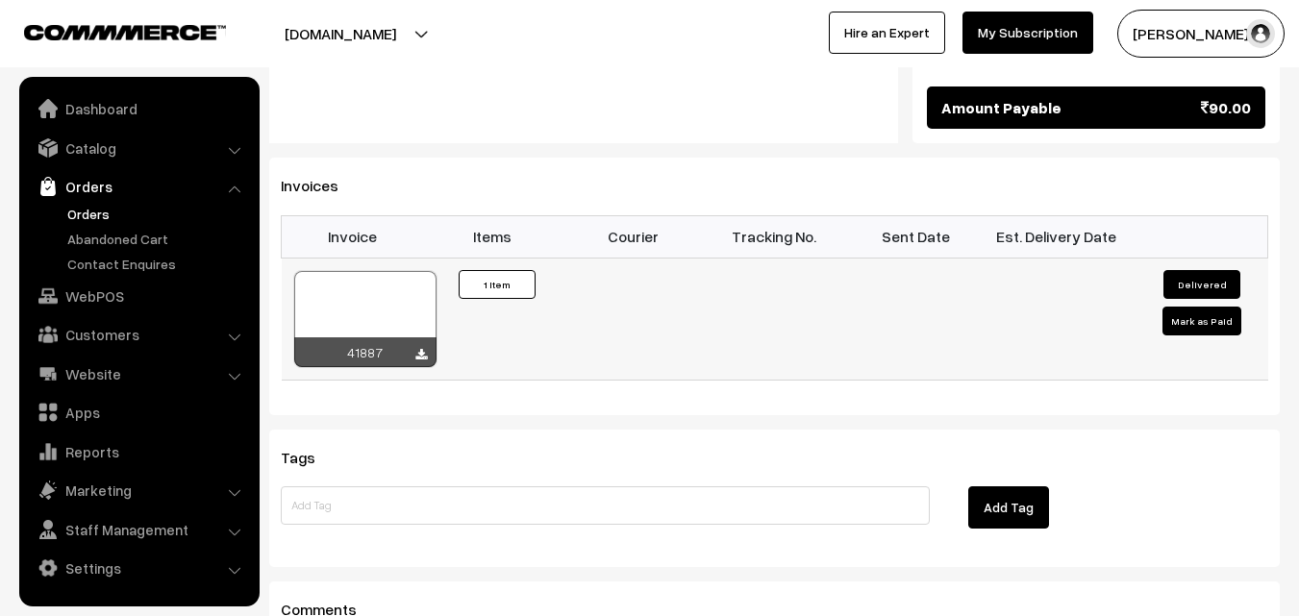
click at [382, 307] on div at bounding box center [365, 319] width 142 height 96
click at [125, 291] on link "WebPOS" at bounding box center [138, 296] width 229 height 35
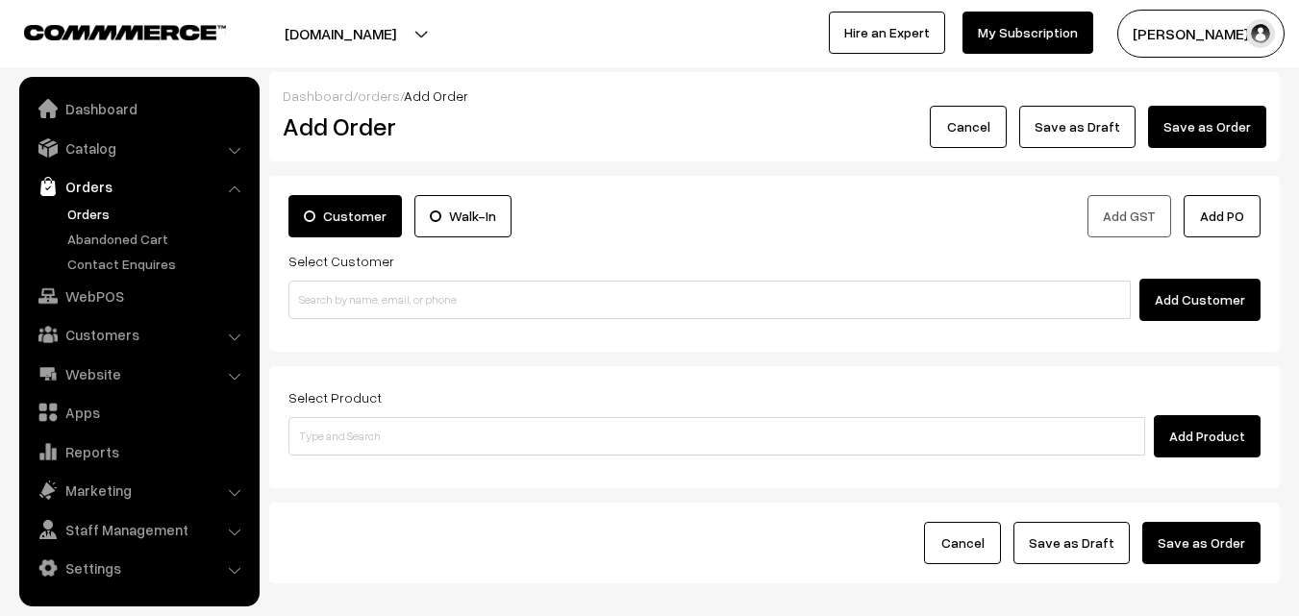
drag, startPoint x: 366, startPoint y: 265, endPoint x: 372, endPoint y: 299, distance: 34.1
click at [370, 279] on div "Select Customer Add Customer" at bounding box center [774, 285] width 972 height 72
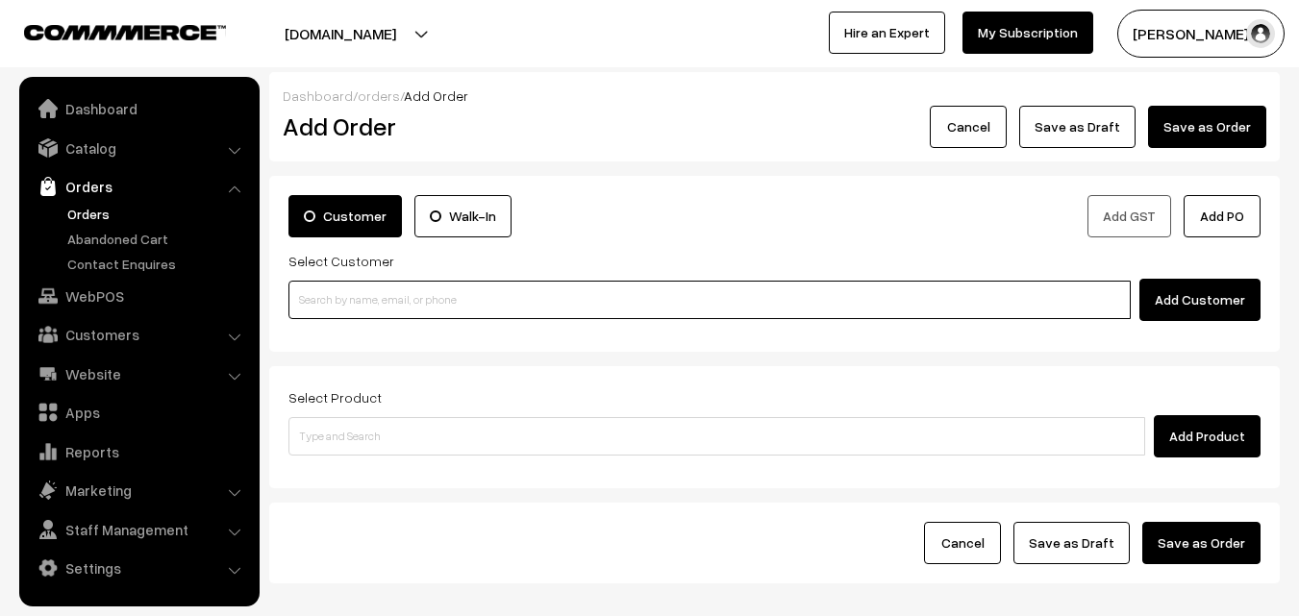
click at [372, 299] on input at bounding box center [709, 300] width 842 height 38
paste input "98401 40417"
click at [345, 298] on input "98401 40417" at bounding box center [709, 300] width 842 height 38
type input "Sugantha 98401 40417 [9840140417]"
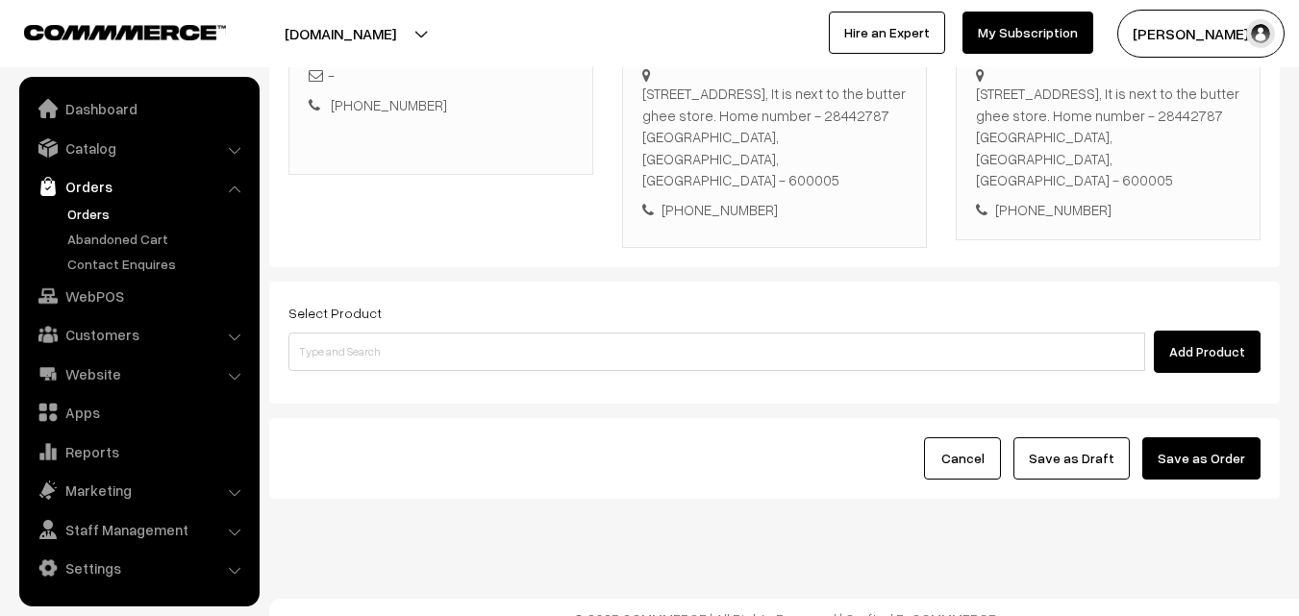
scroll to position [351, 0]
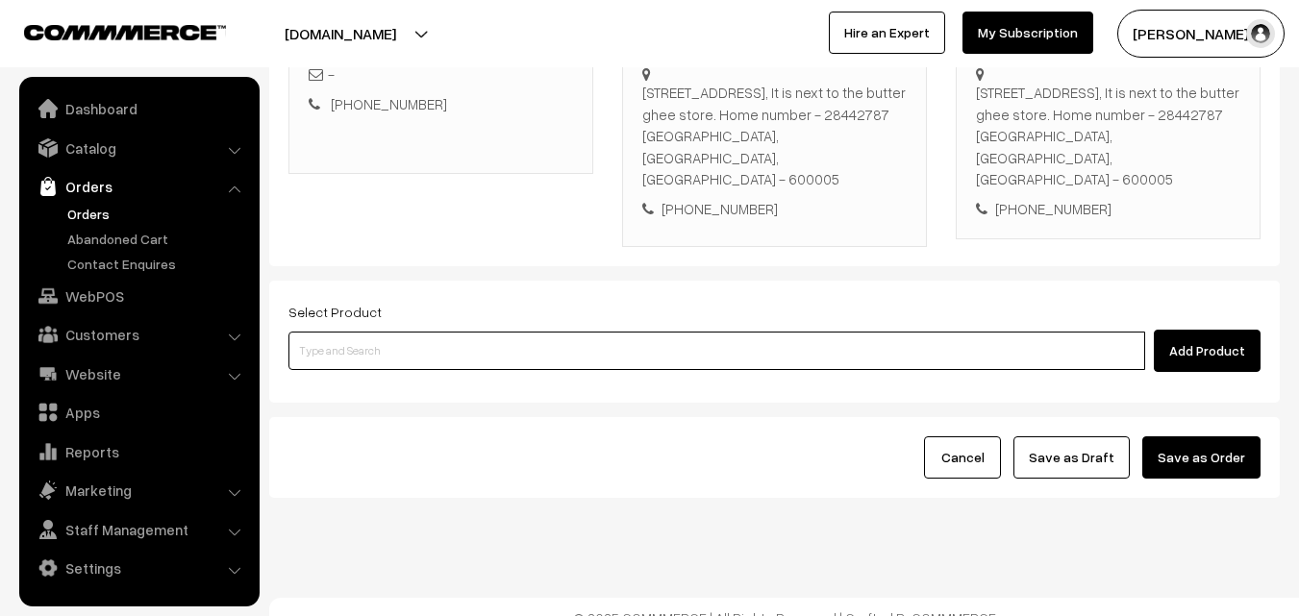
click at [564, 332] on input at bounding box center [716, 351] width 856 height 38
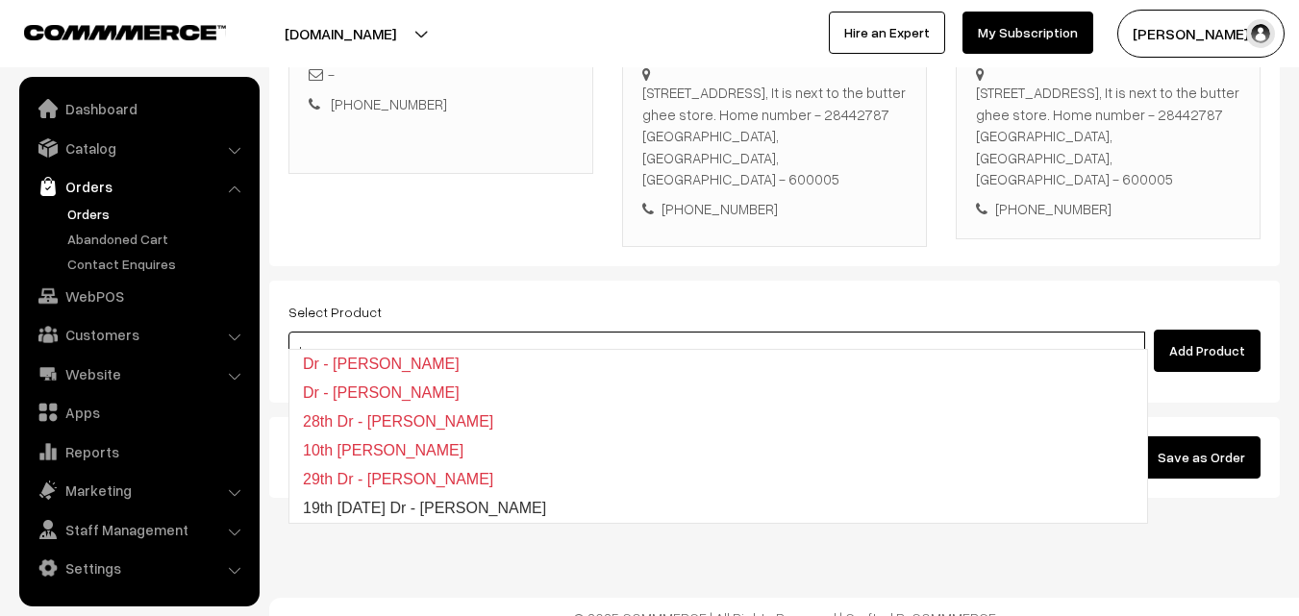
type input "19th [DATE] Dr - [PERSON_NAME]"
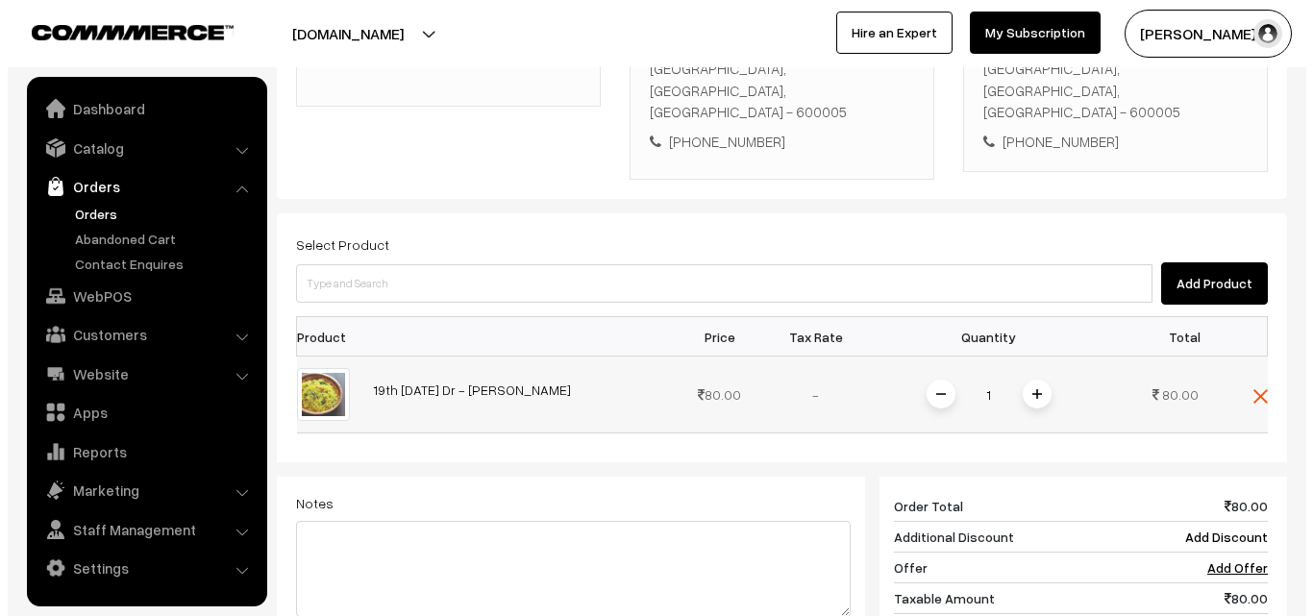
scroll to position [639, 0]
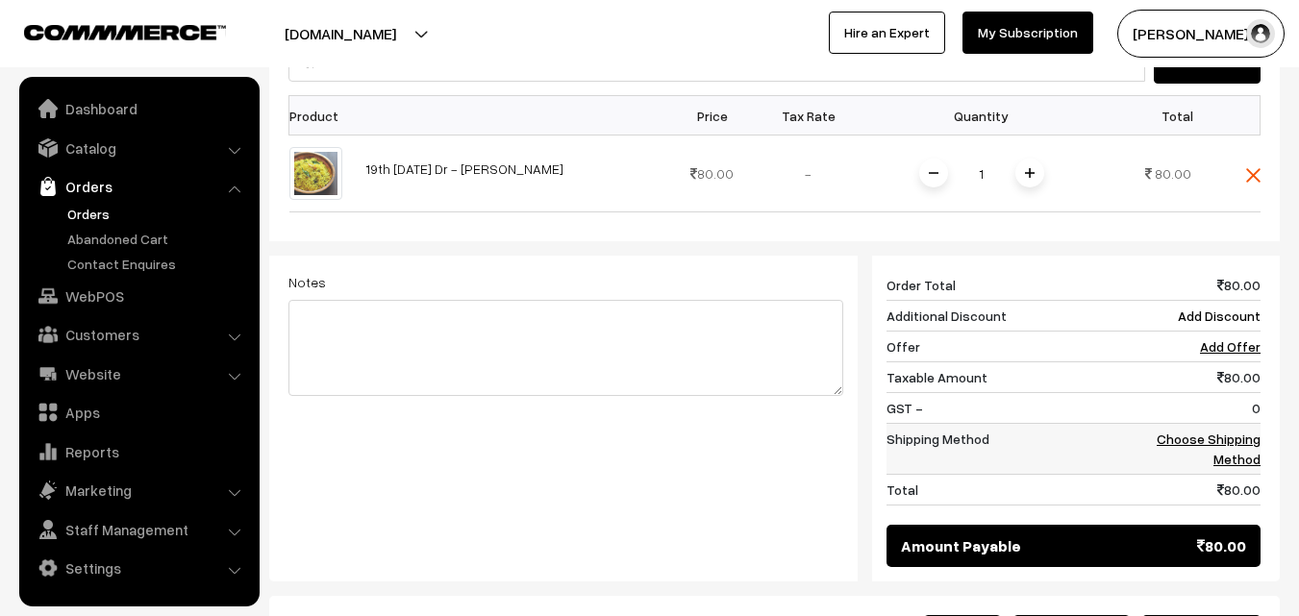
click at [1219, 426] on td "Choose Shipping Method" at bounding box center [1200, 449] width 119 height 51
click at [1226, 431] on link "Choose Shipping Method" at bounding box center [1208, 449] width 104 height 37
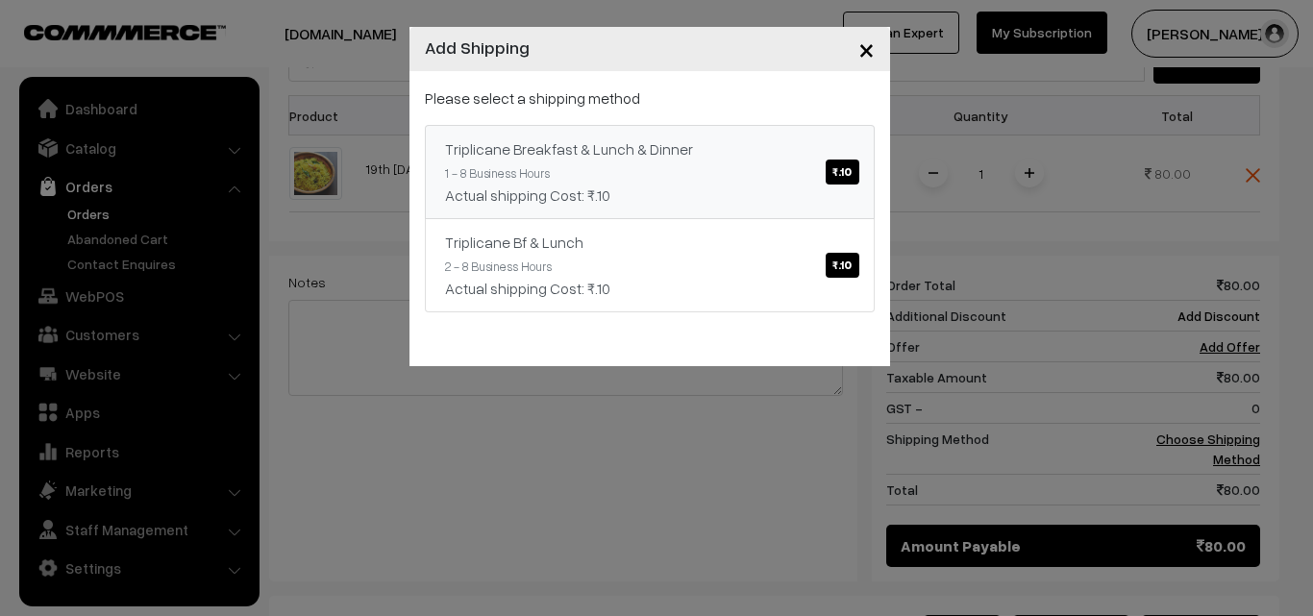
click at [674, 163] on link "Triplicane Breakfast & Lunch & Dinner ₹.10 1 - 8 Business Hours Actual shipping…" at bounding box center [650, 172] width 450 height 94
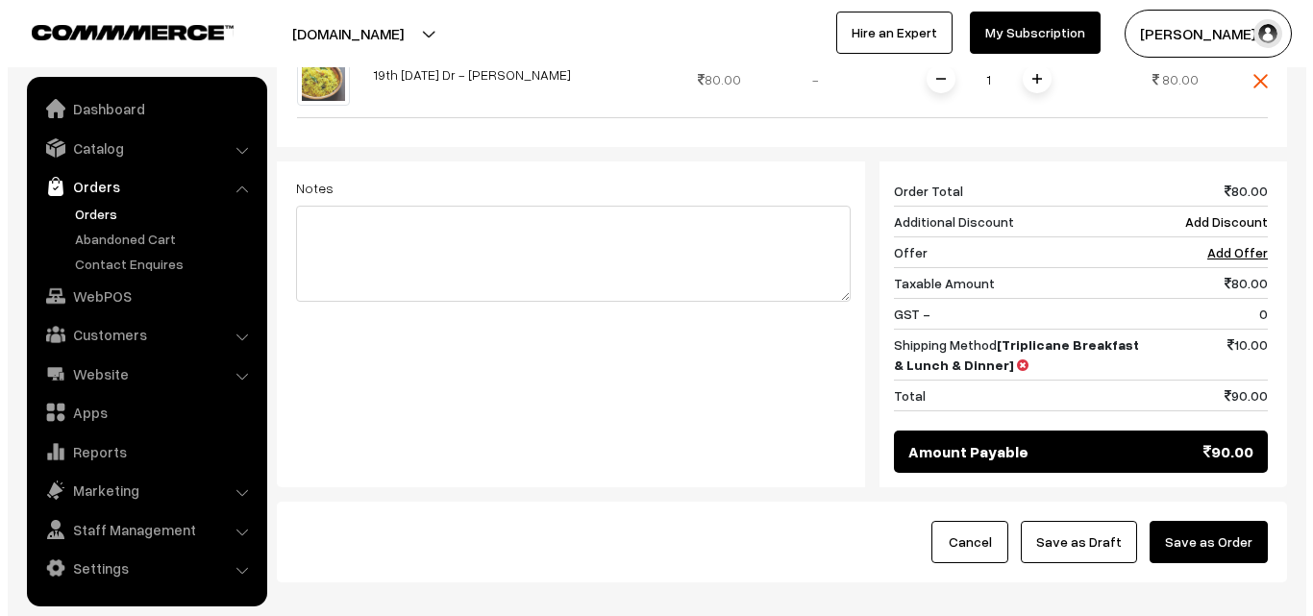
scroll to position [735, 0]
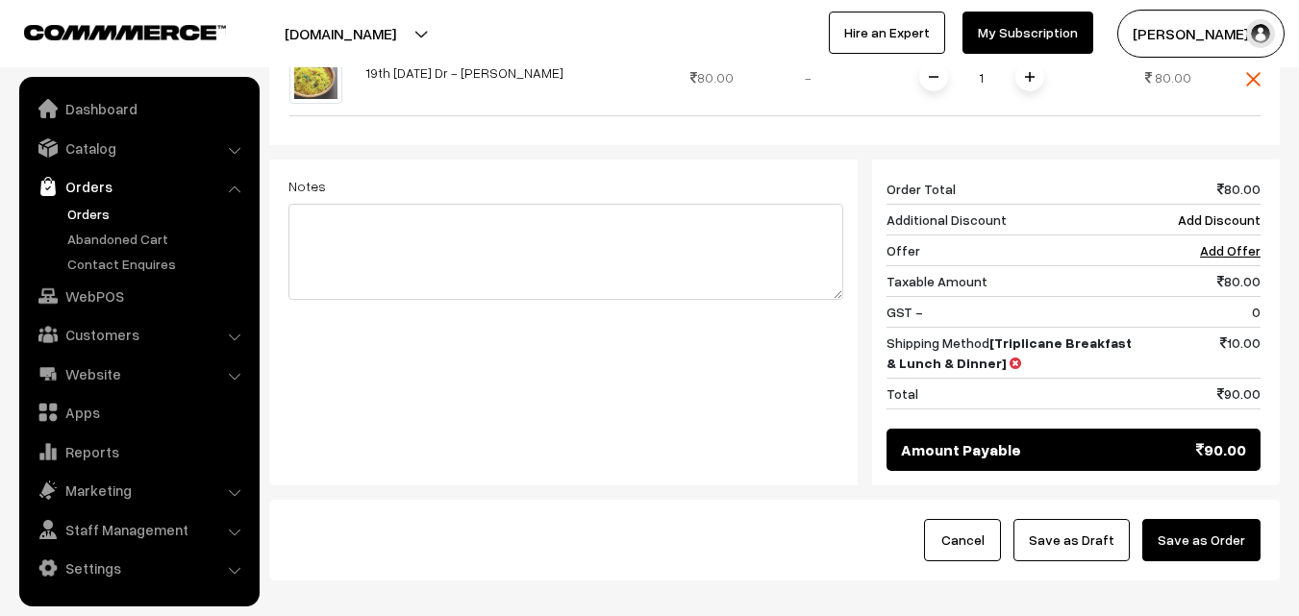
click at [1219, 519] on button "Save as Order" at bounding box center [1201, 540] width 118 height 42
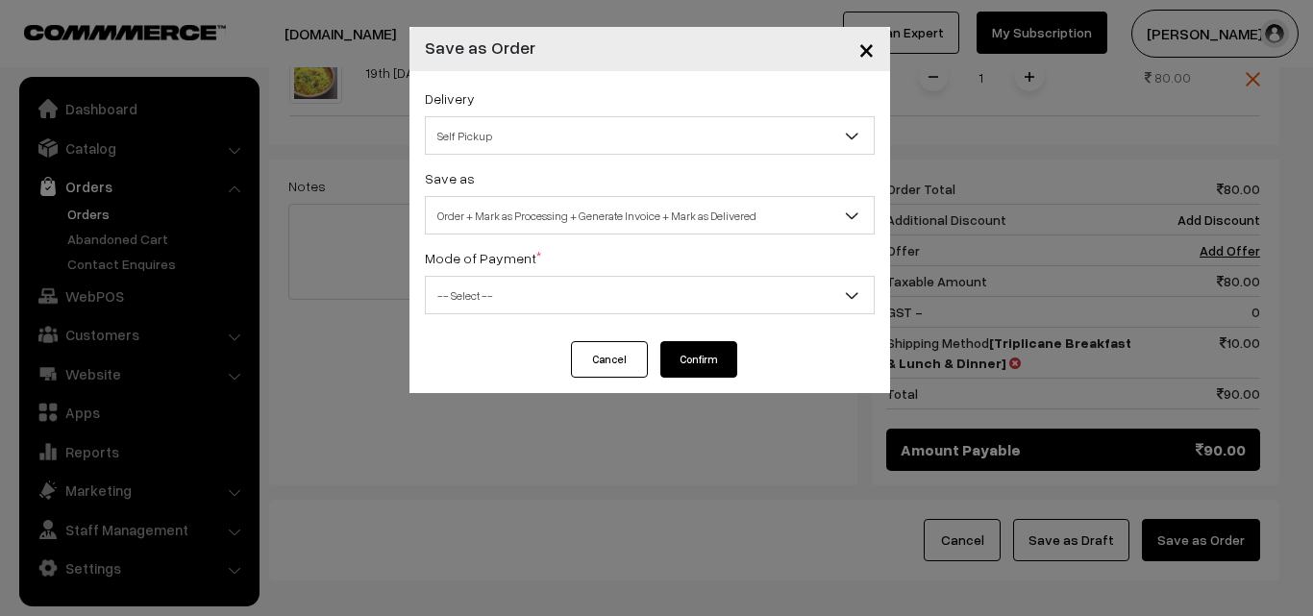
click at [653, 197] on span "Order + Mark as Processing + Generate Invoice + Mark as Delivered" at bounding box center [650, 215] width 450 height 38
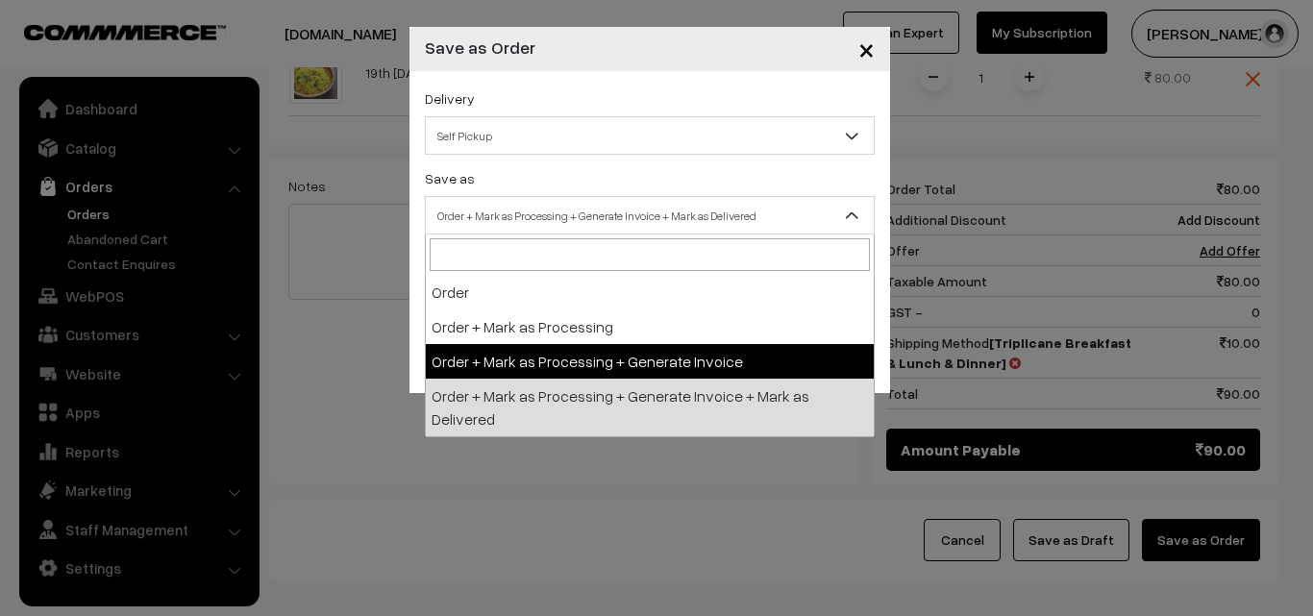
select select "3"
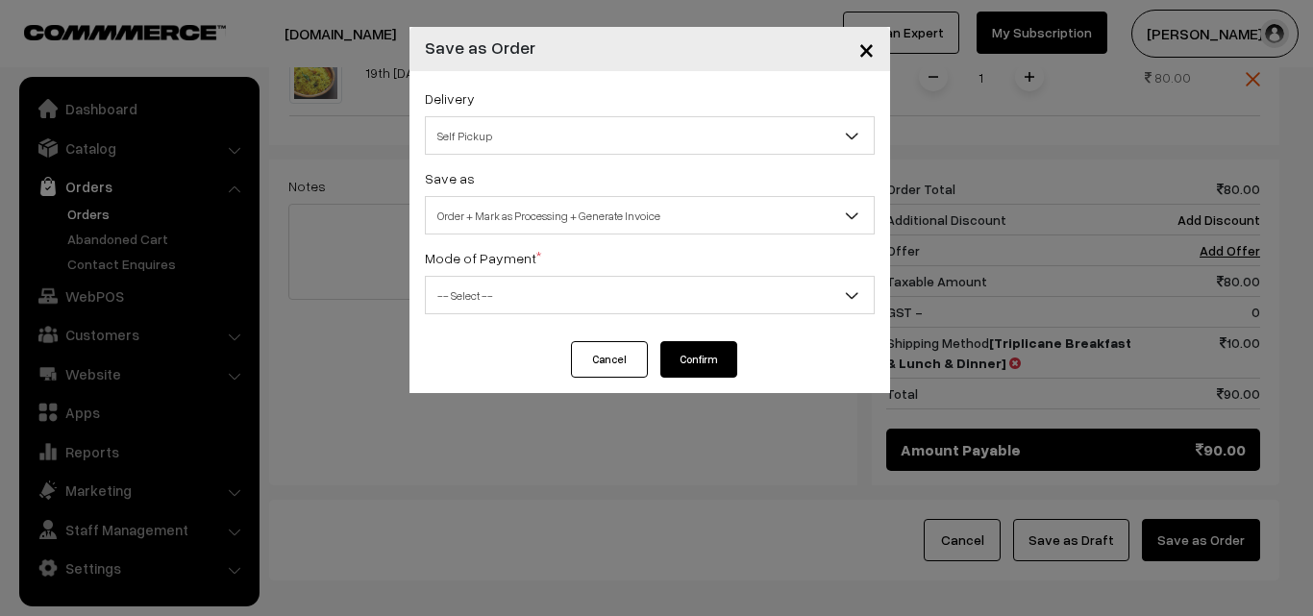
click at [544, 283] on span "-- Select --" at bounding box center [650, 296] width 448 height 34
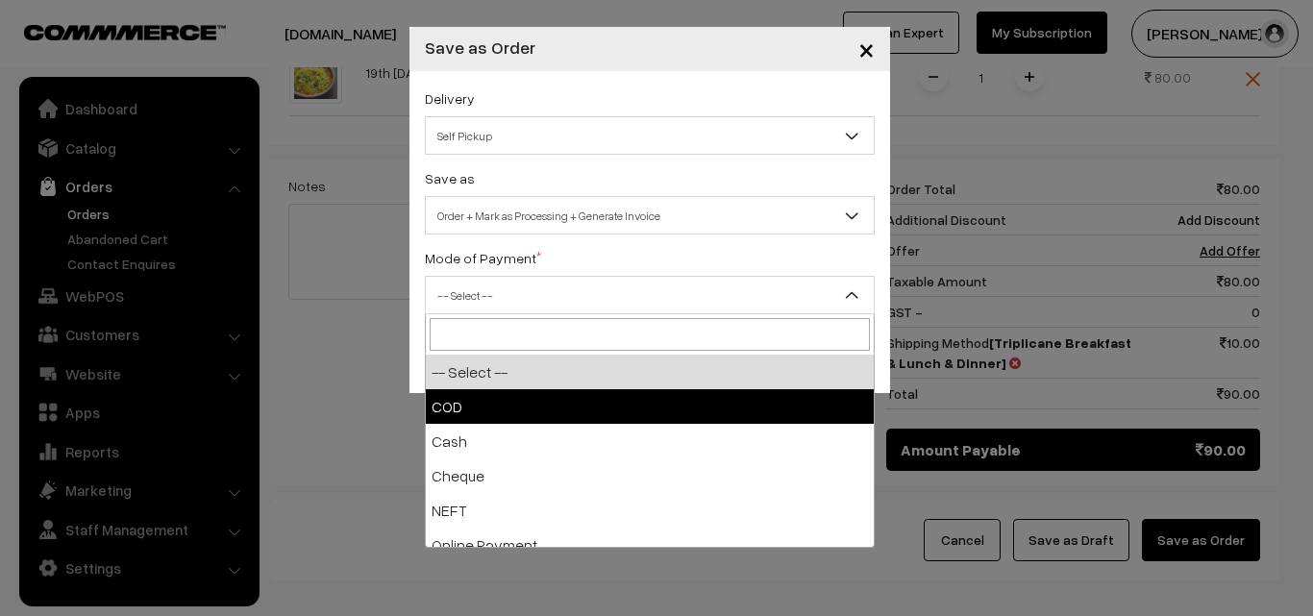
select select "1"
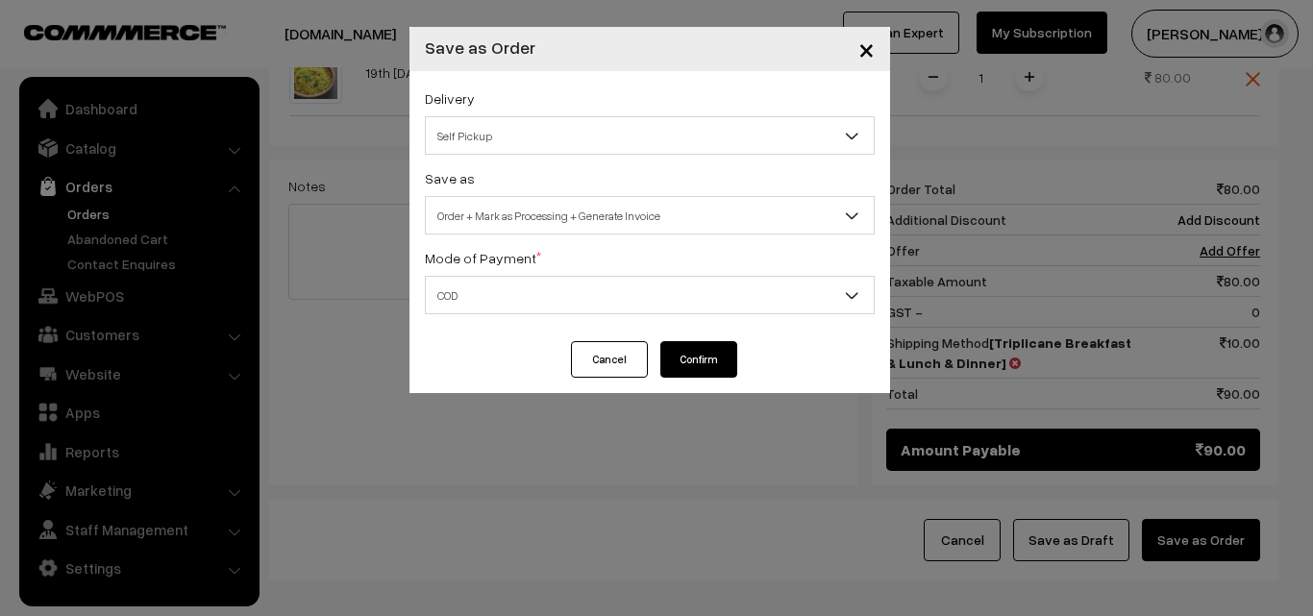
click at [726, 362] on button "Confirm" at bounding box center [698, 359] width 77 height 37
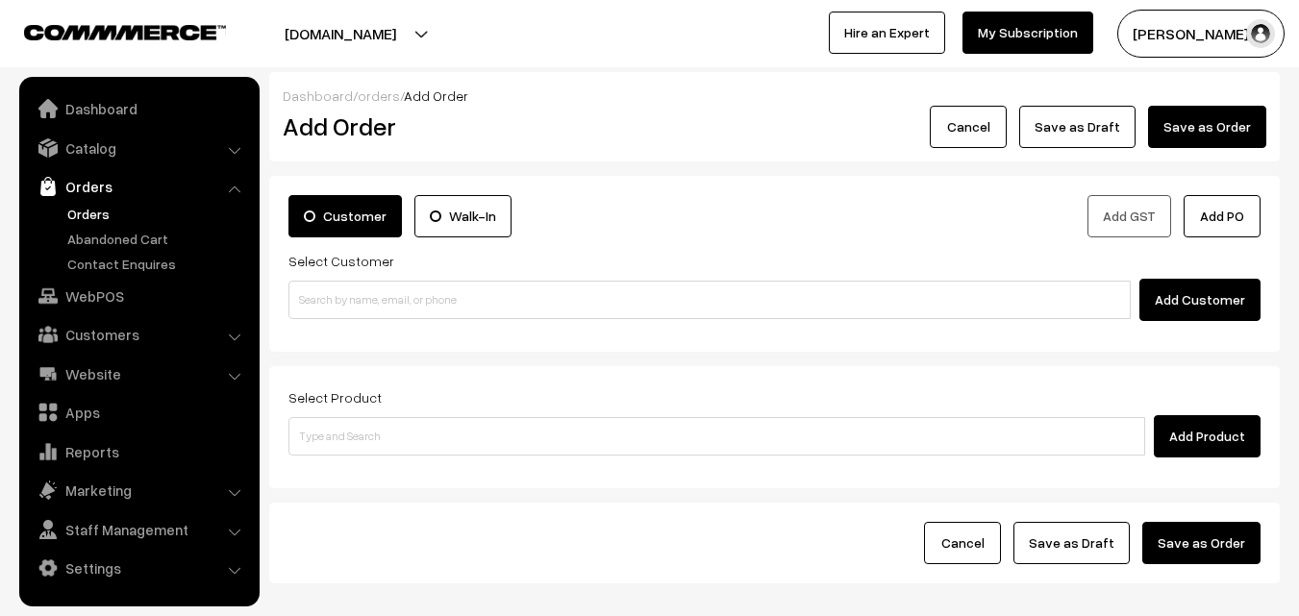
click at [96, 216] on link "Orders" at bounding box center [157, 214] width 190 height 20
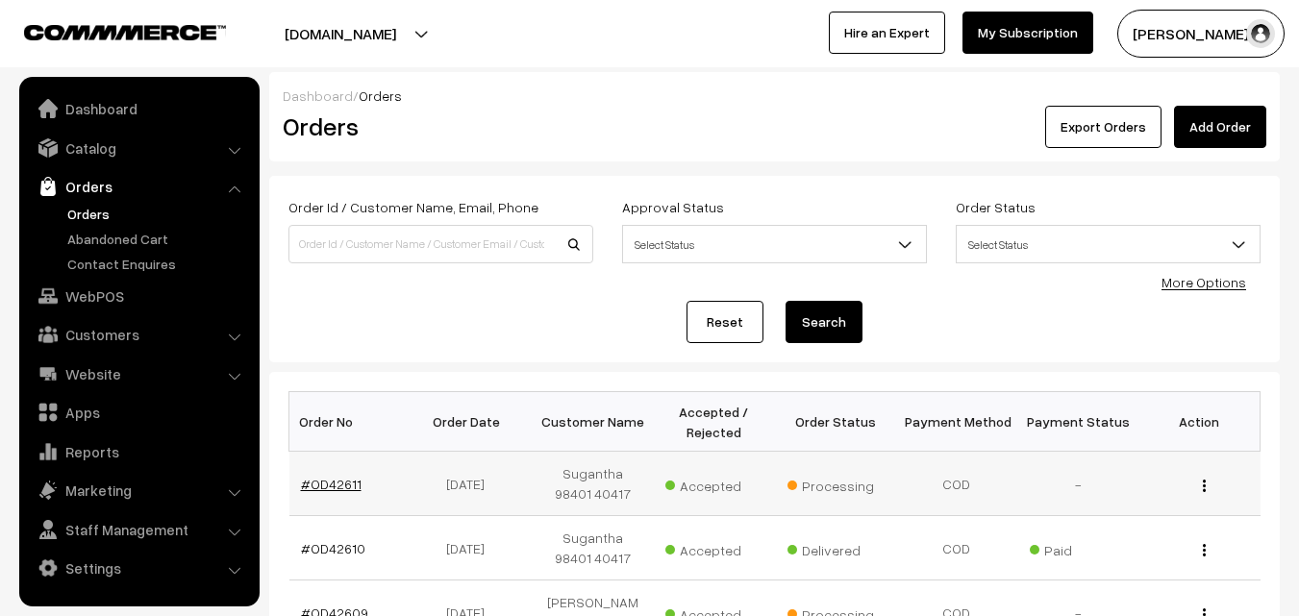
click at [328, 483] on link "#OD42611" at bounding box center [331, 484] width 61 height 16
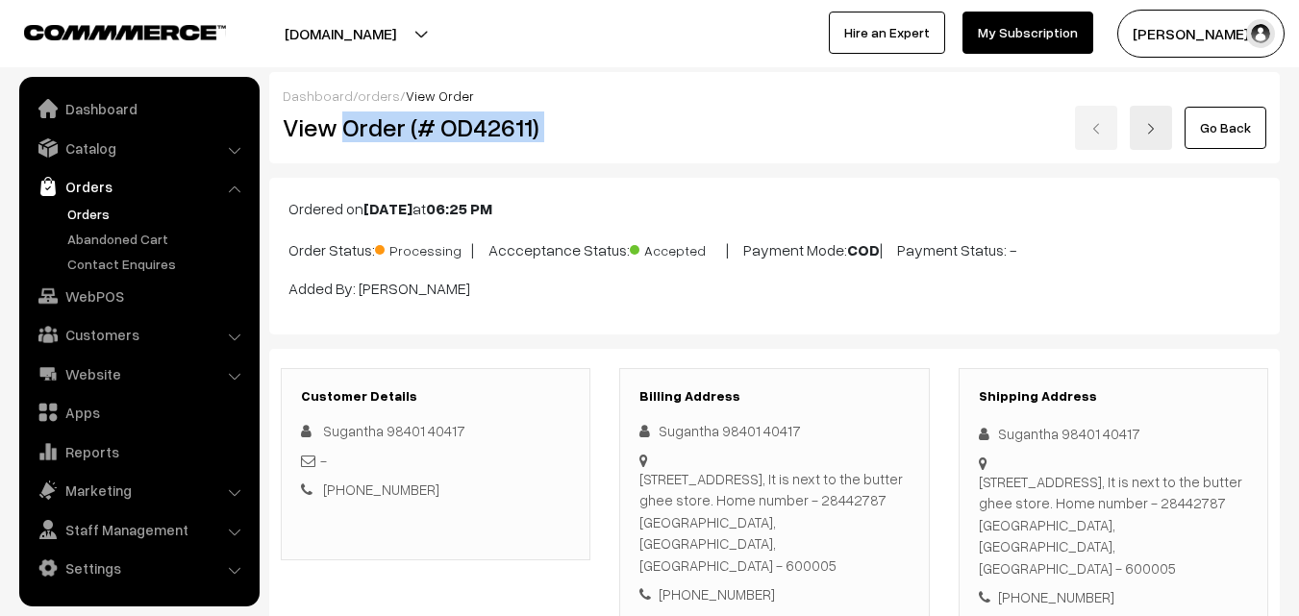
drag, startPoint x: 340, startPoint y: 136, endPoint x: 606, endPoint y: 133, distance: 266.3
click at [631, 123] on div "View Order (# OD42611) Go Back" at bounding box center [774, 128] width 1012 height 44
copy div "Order (# OD42611)"
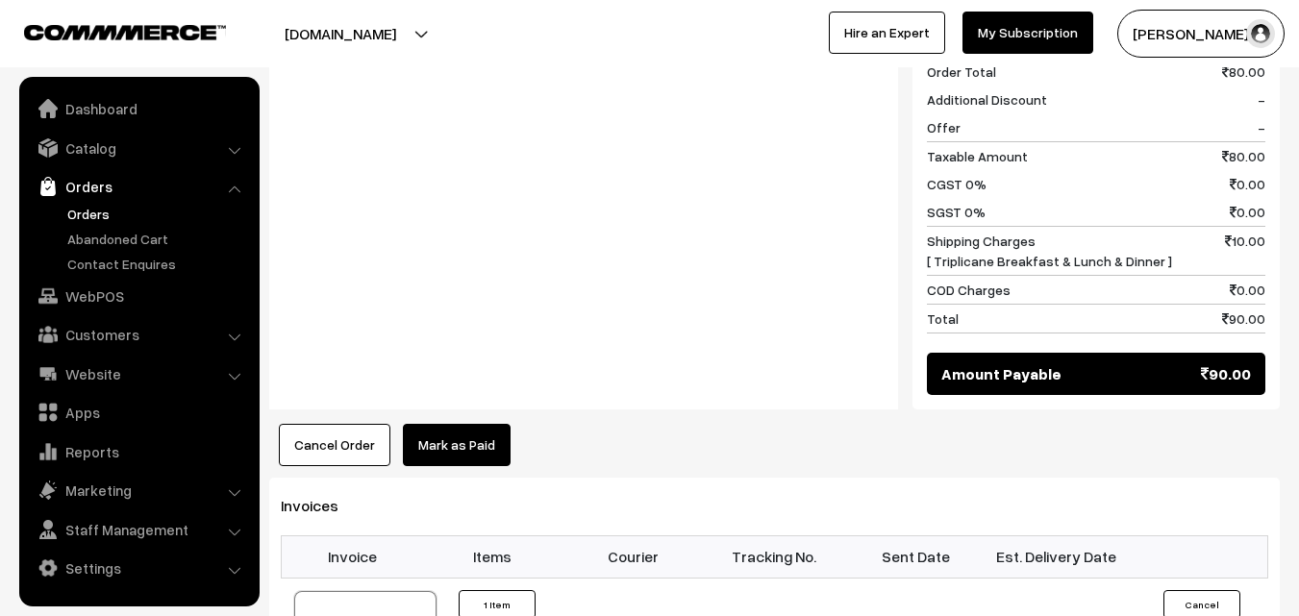
scroll to position [961, 0]
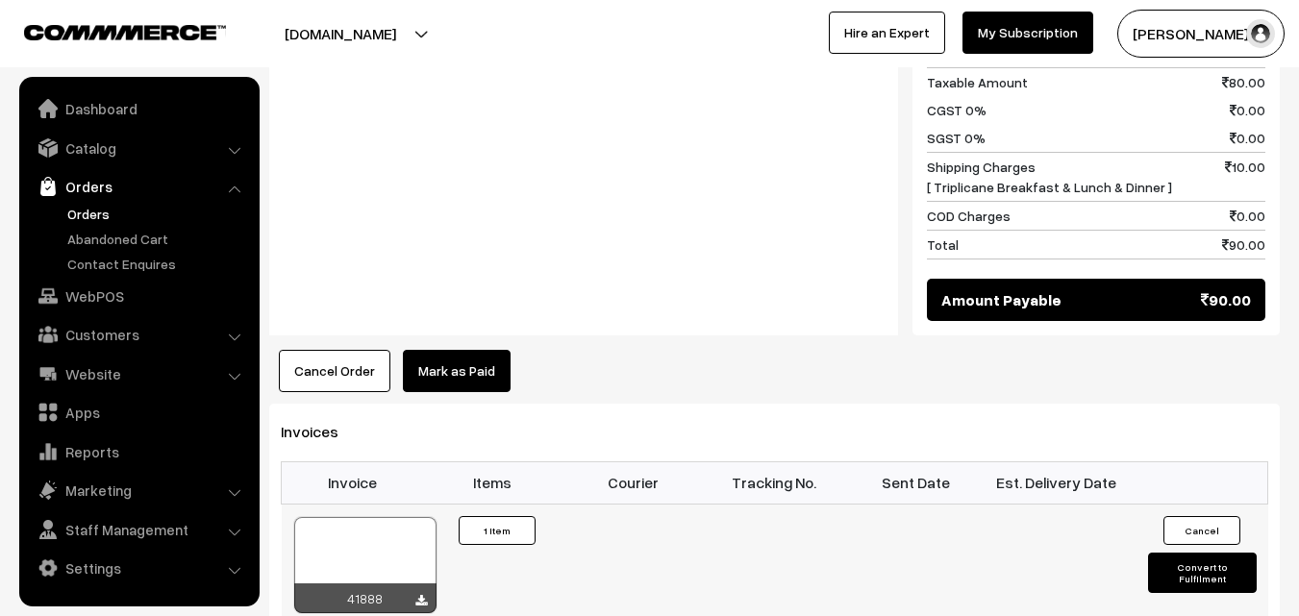
drag, startPoint x: 356, startPoint y: 573, endPoint x: 371, endPoint y: 562, distance: 18.7
click at [366, 583] on div "41888" at bounding box center [365, 598] width 142 height 30
click at [379, 531] on div at bounding box center [365, 565] width 142 height 96
